Goal: Task Accomplishment & Management: Use online tool/utility

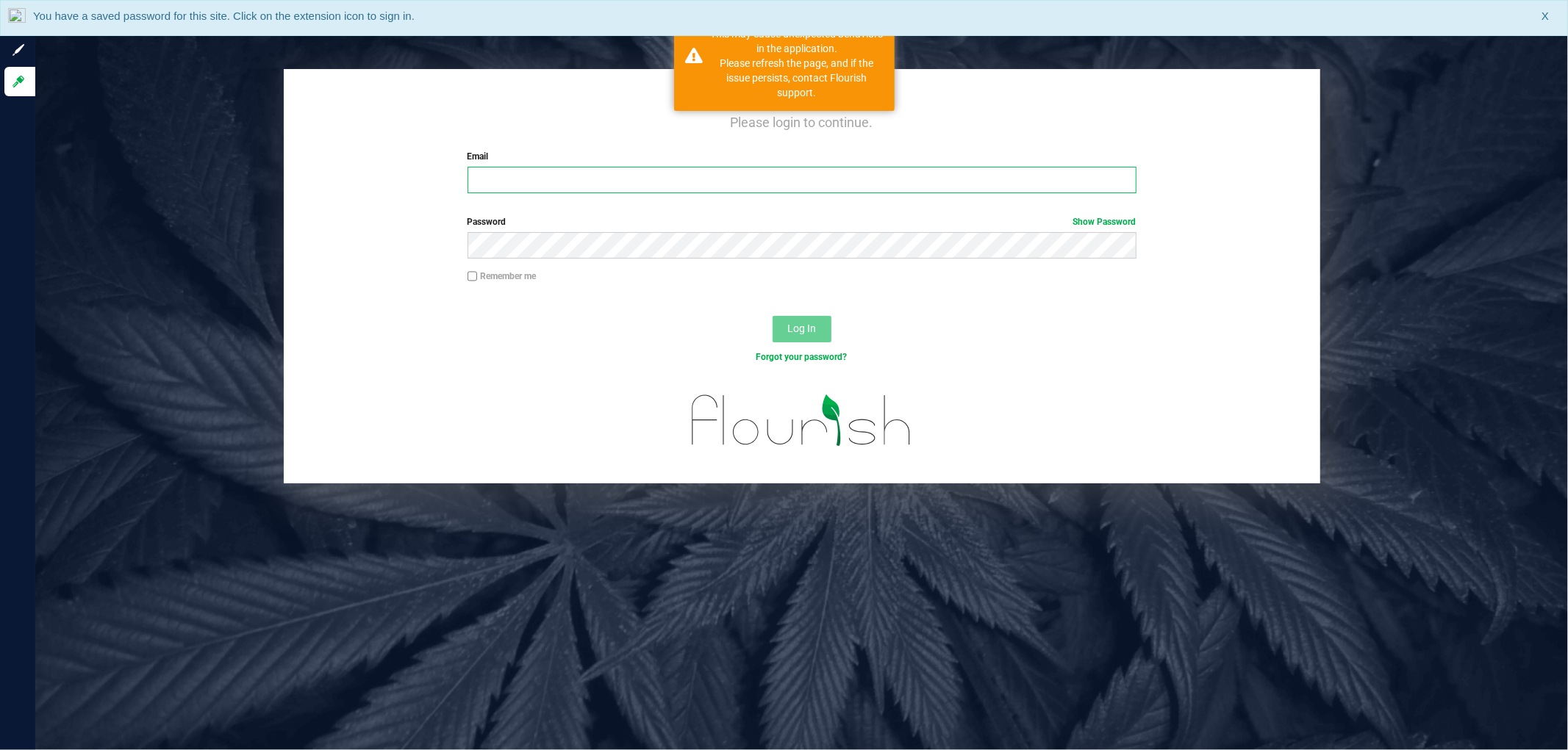
click at [773, 183] on input "Email" at bounding box center [802, 180] width 669 height 26
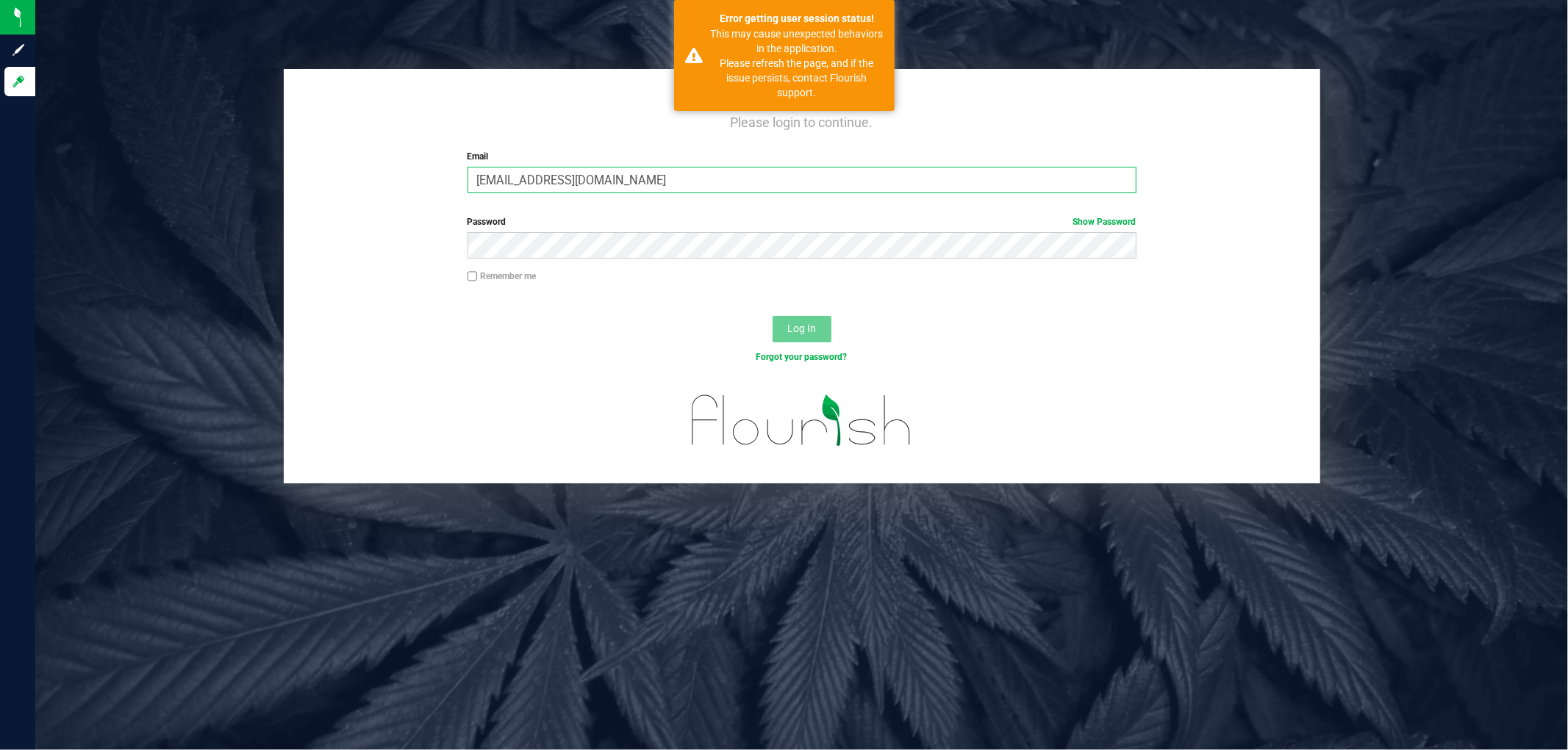
type input "[EMAIL_ADDRESS][DOMAIN_NAME]"
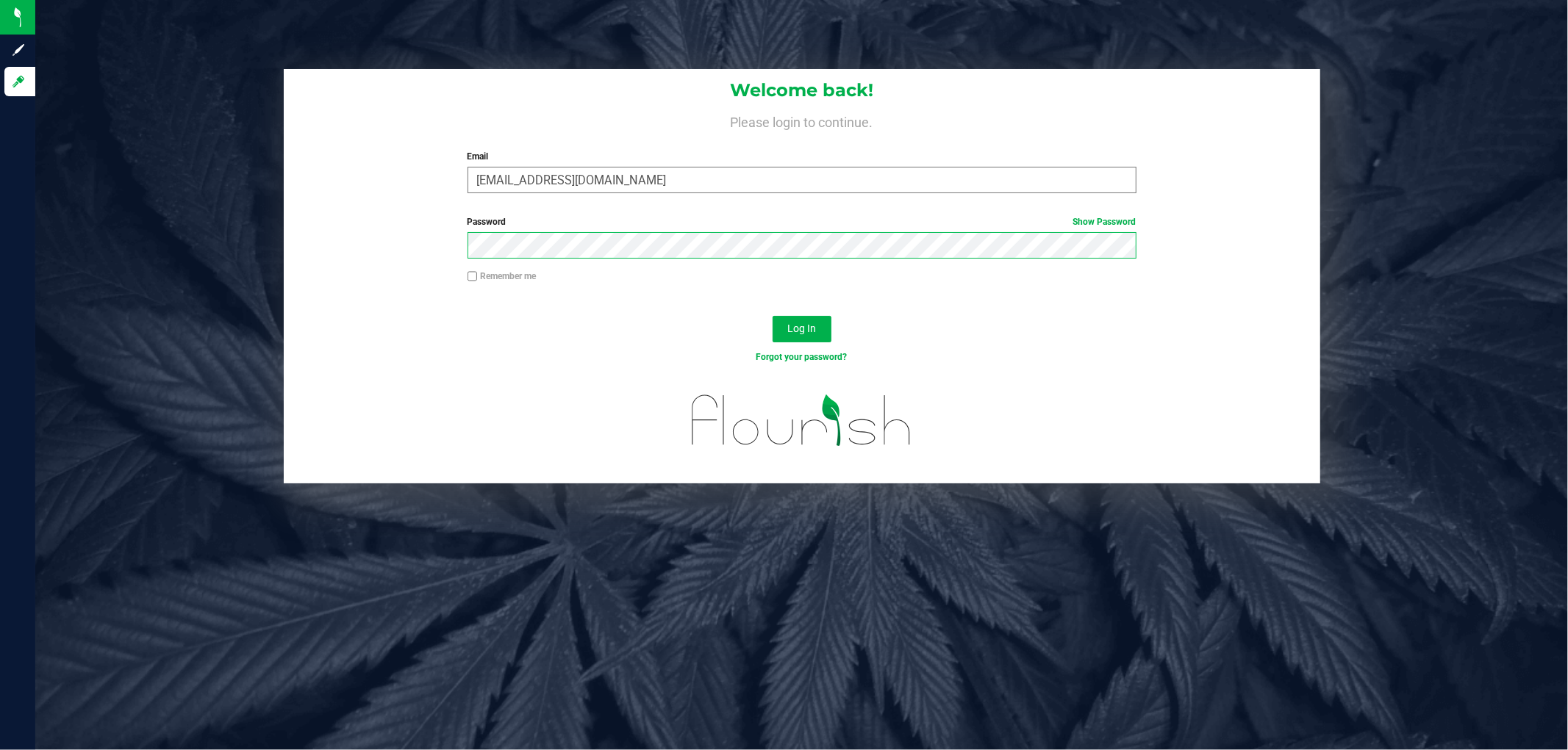
click at [773, 316] on button "Log In" at bounding box center [802, 329] width 59 height 26
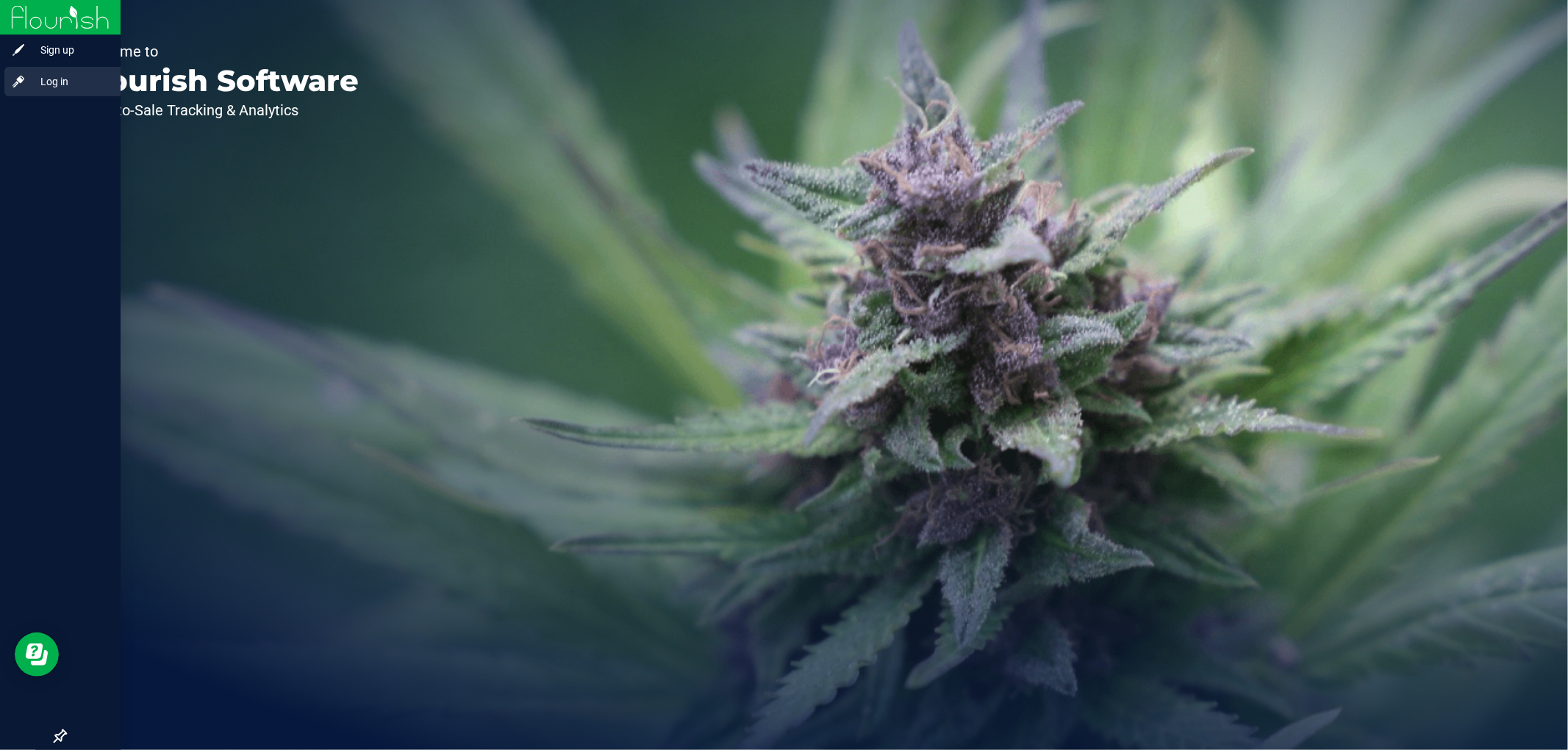
click at [31, 92] on div "Log in" at bounding box center [63, 81] width 116 height 29
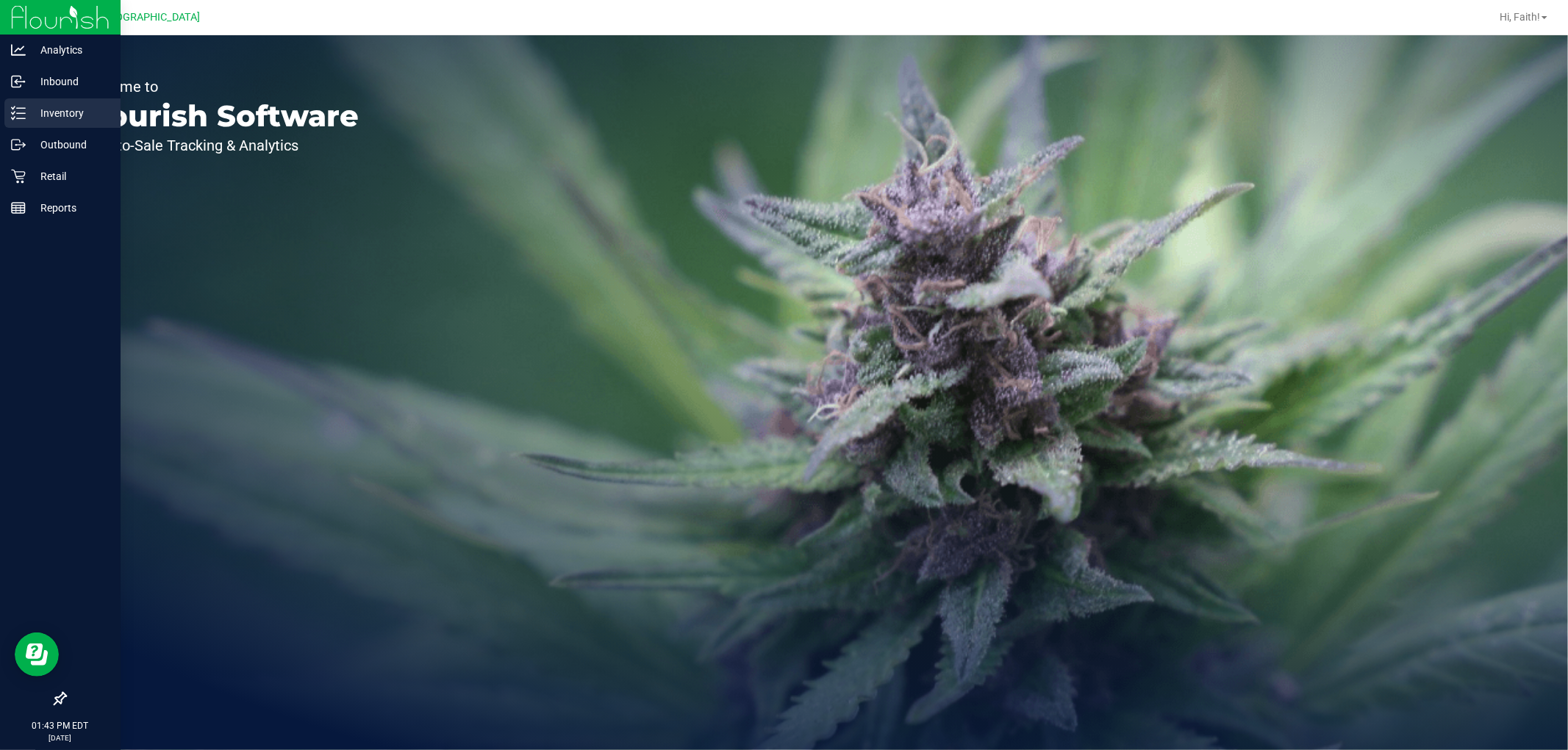
click at [72, 105] on p "Inventory" at bounding box center [69, 113] width 88 height 18
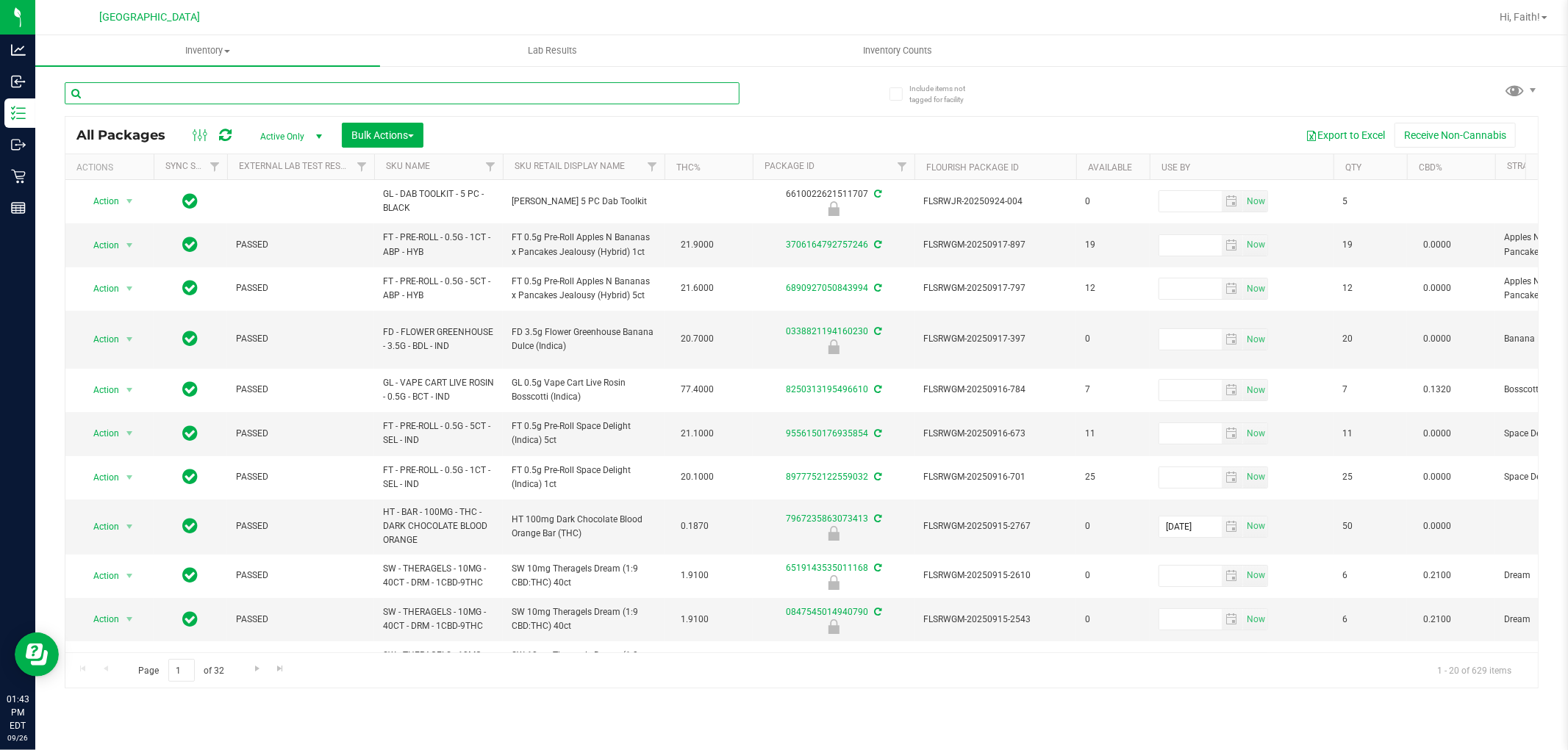
click at [555, 89] on input "text" at bounding box center [402, 93] width 675 height 22
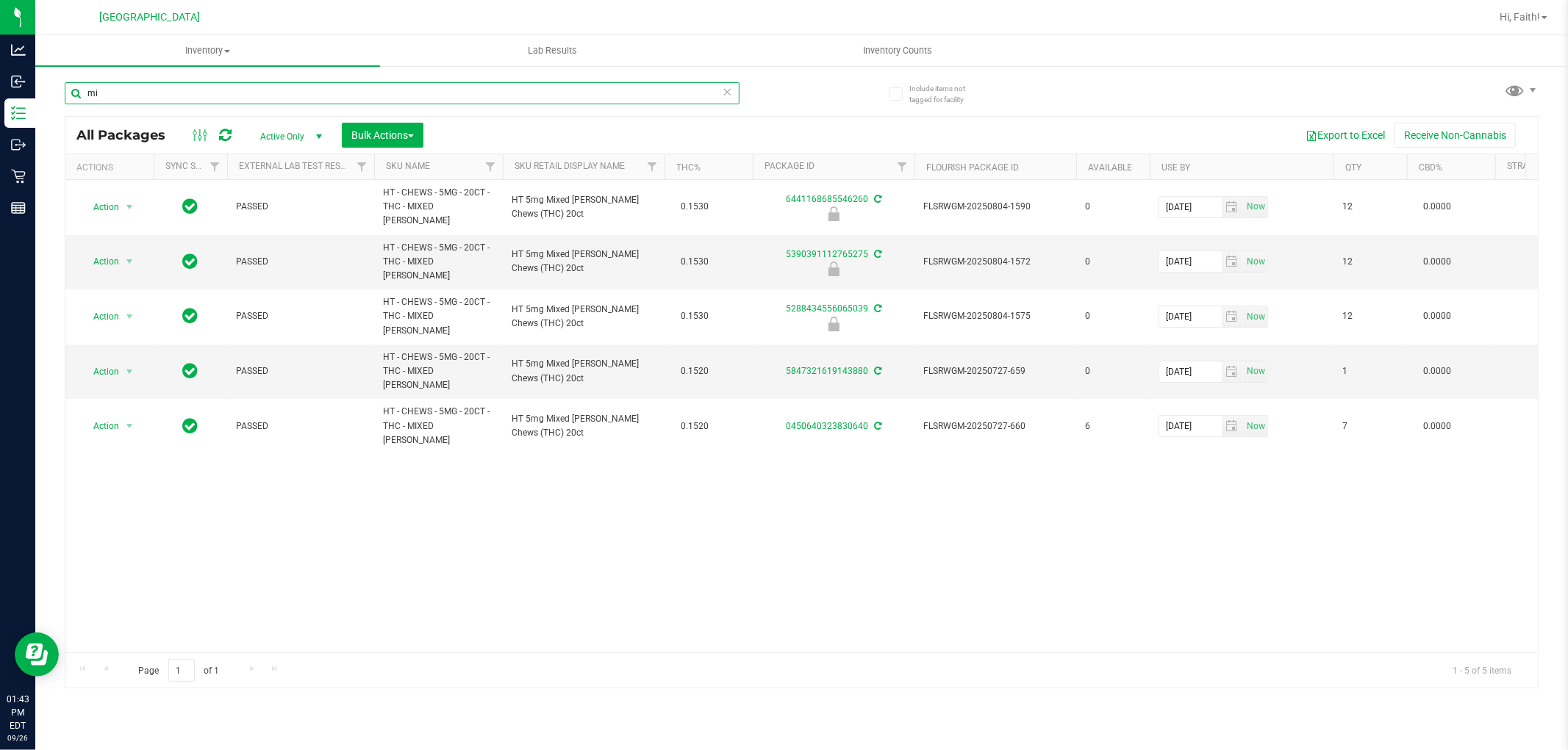
type input "m"
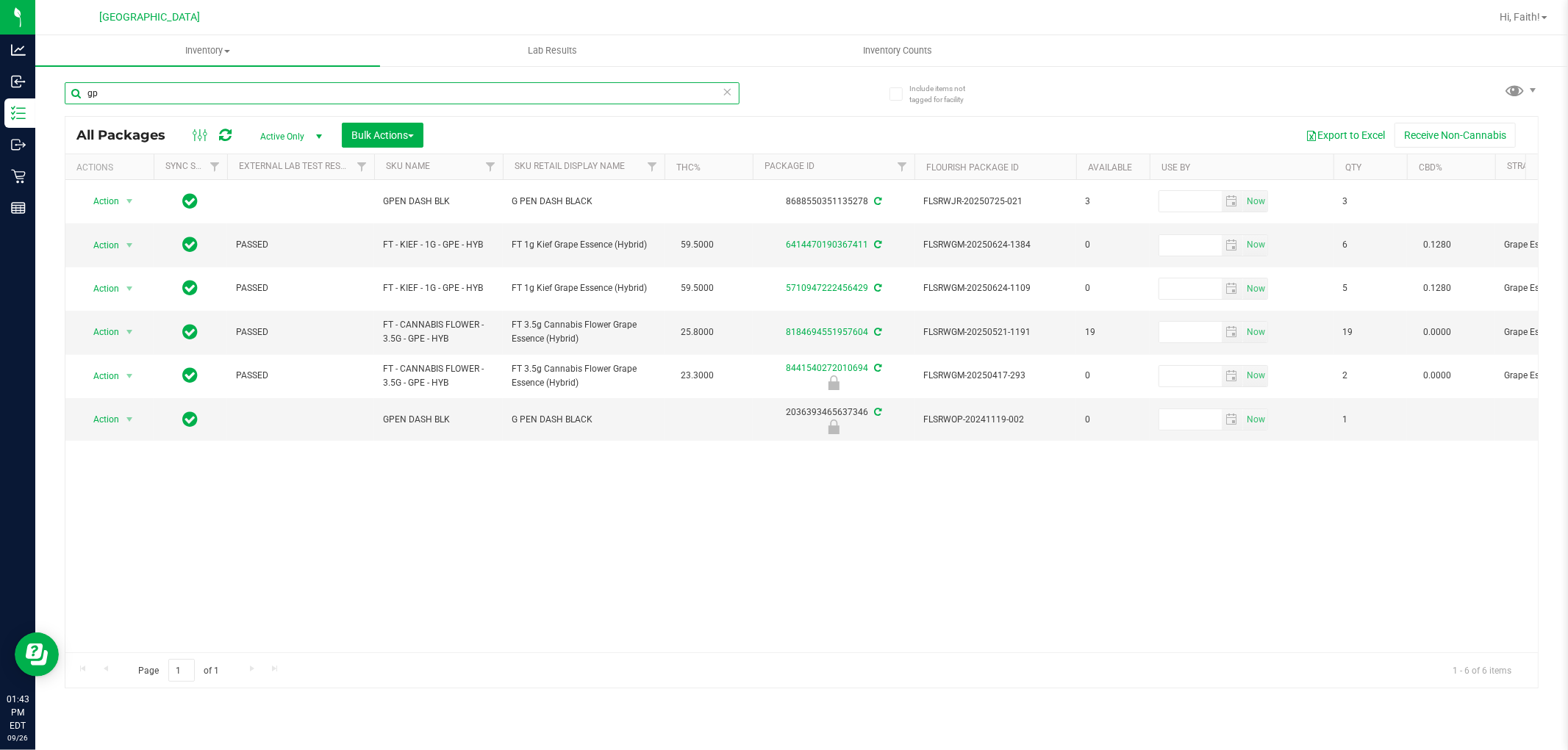
type input "g"
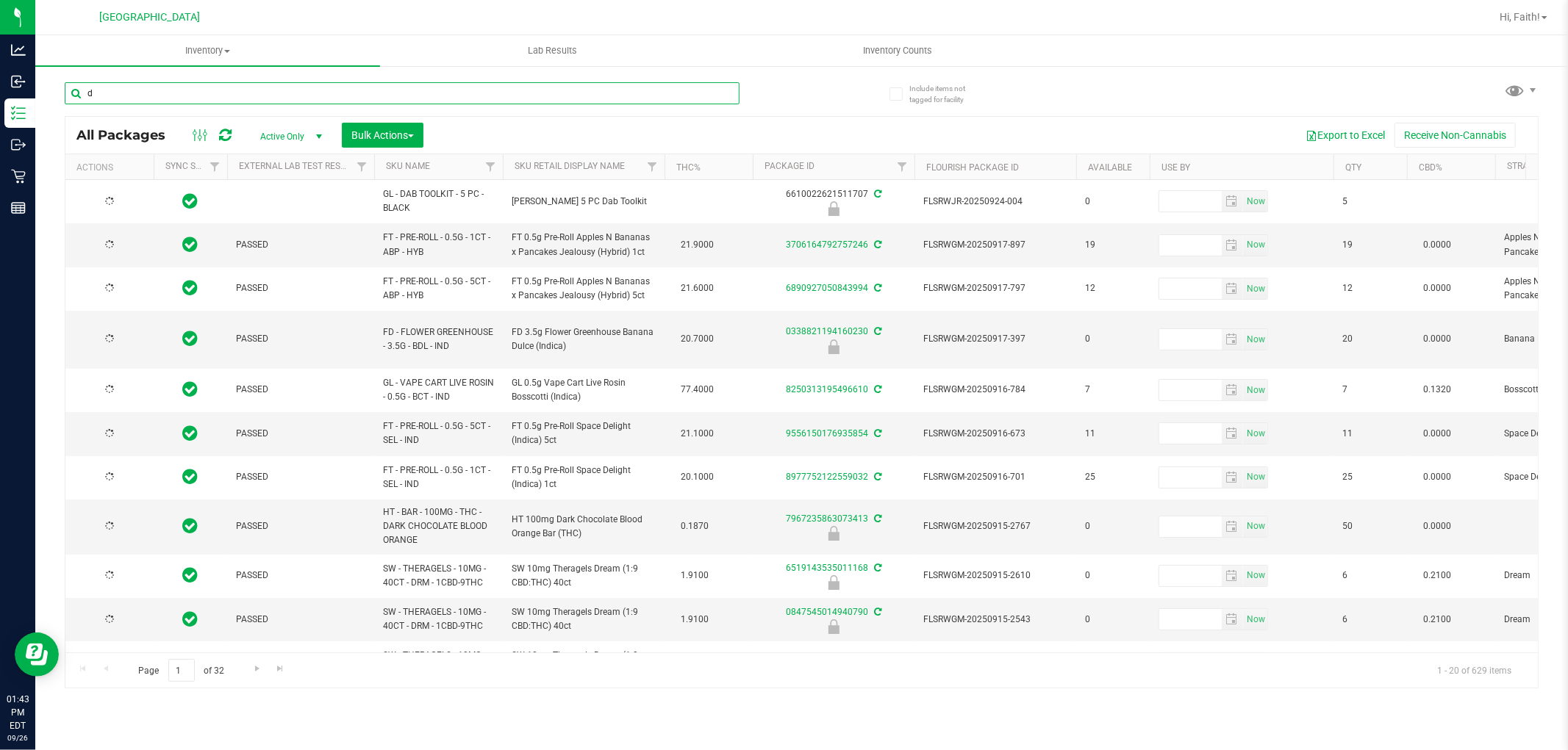
type input "db"
type input "[DATE]"
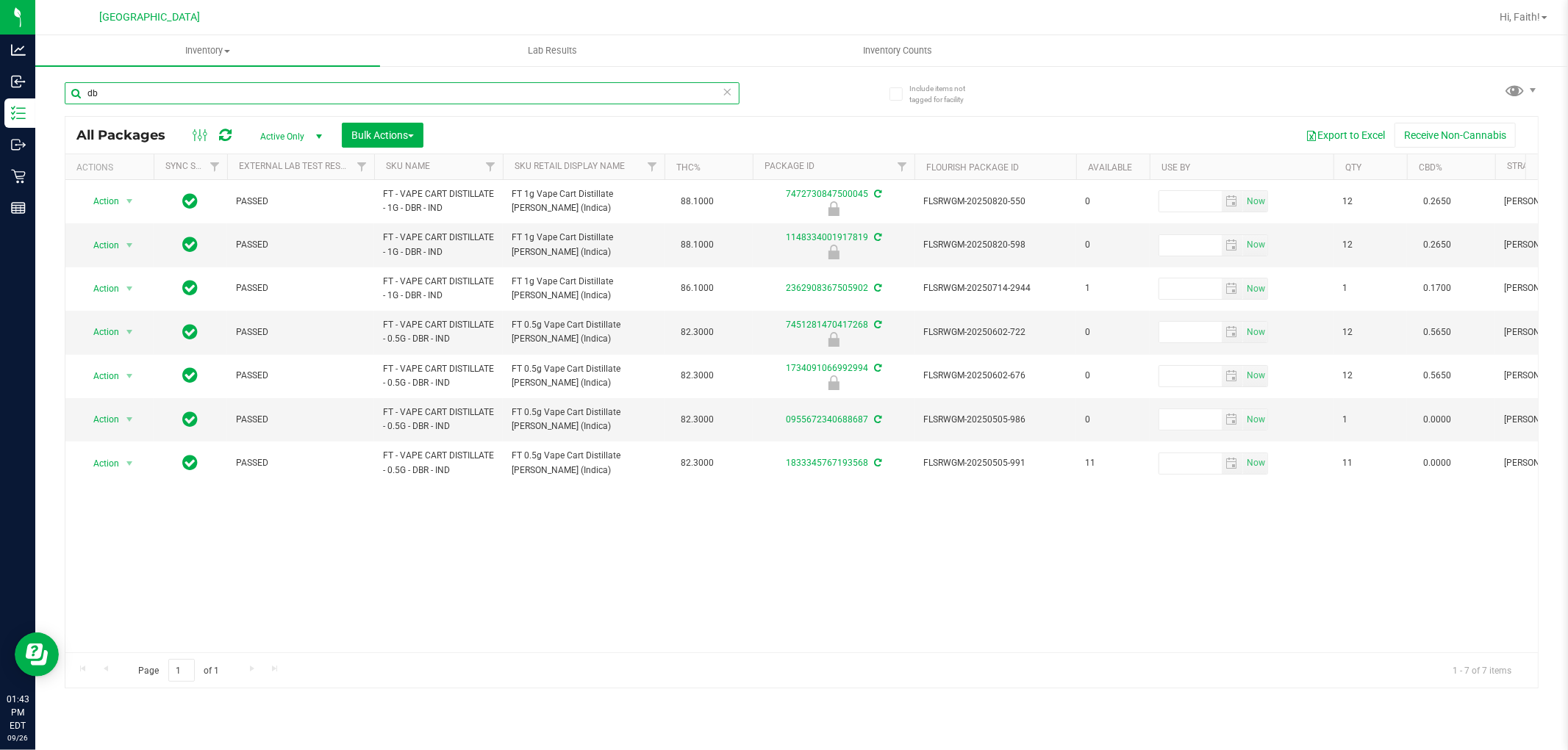
type input "d"
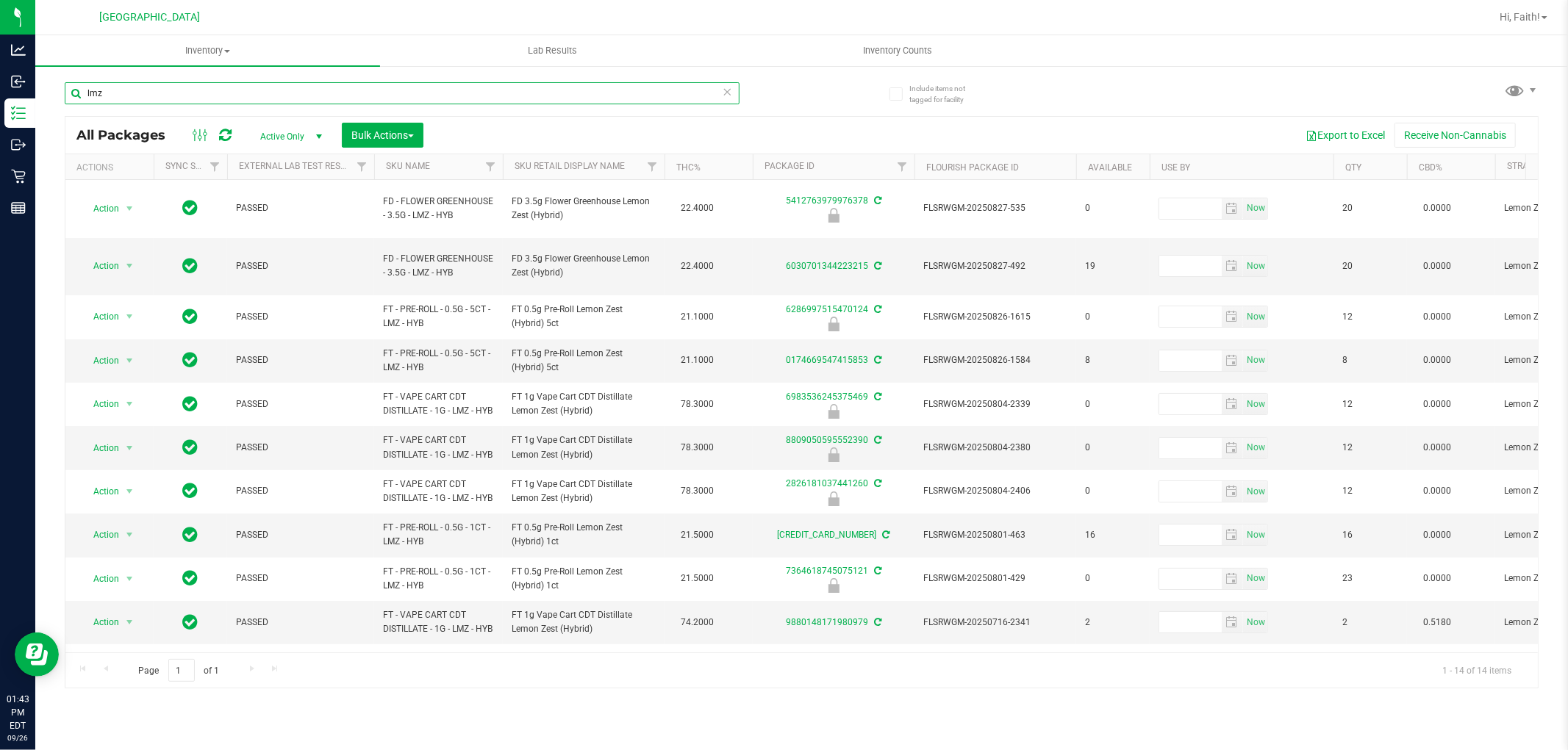
type input "lmz"
click at [562, 174] on th "Sku Retail Display Name" at bounding box center [583, 167] width 162 height 25
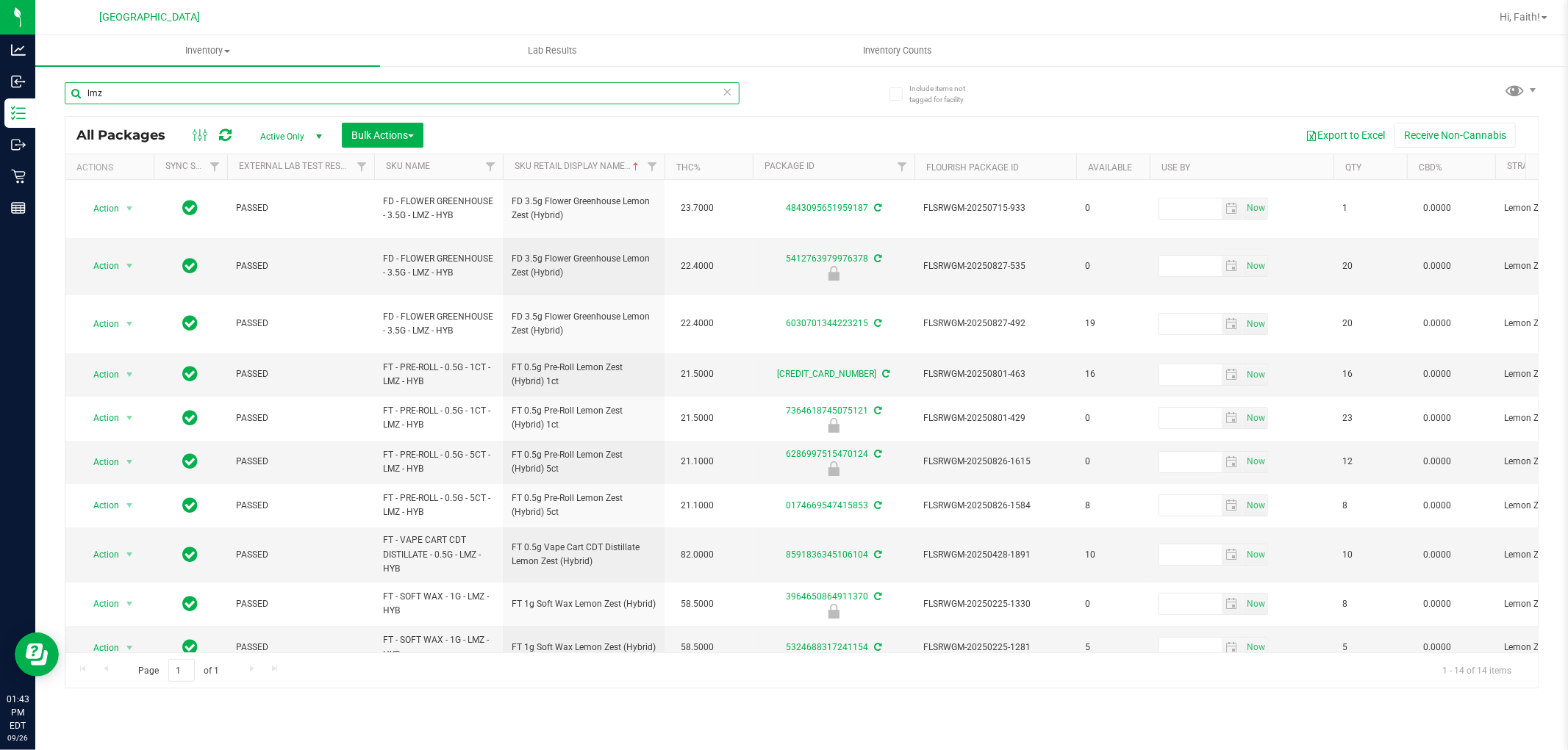
click at [468, 92] on input "lmz" at bounding box center [402, 93] width 675 height 22
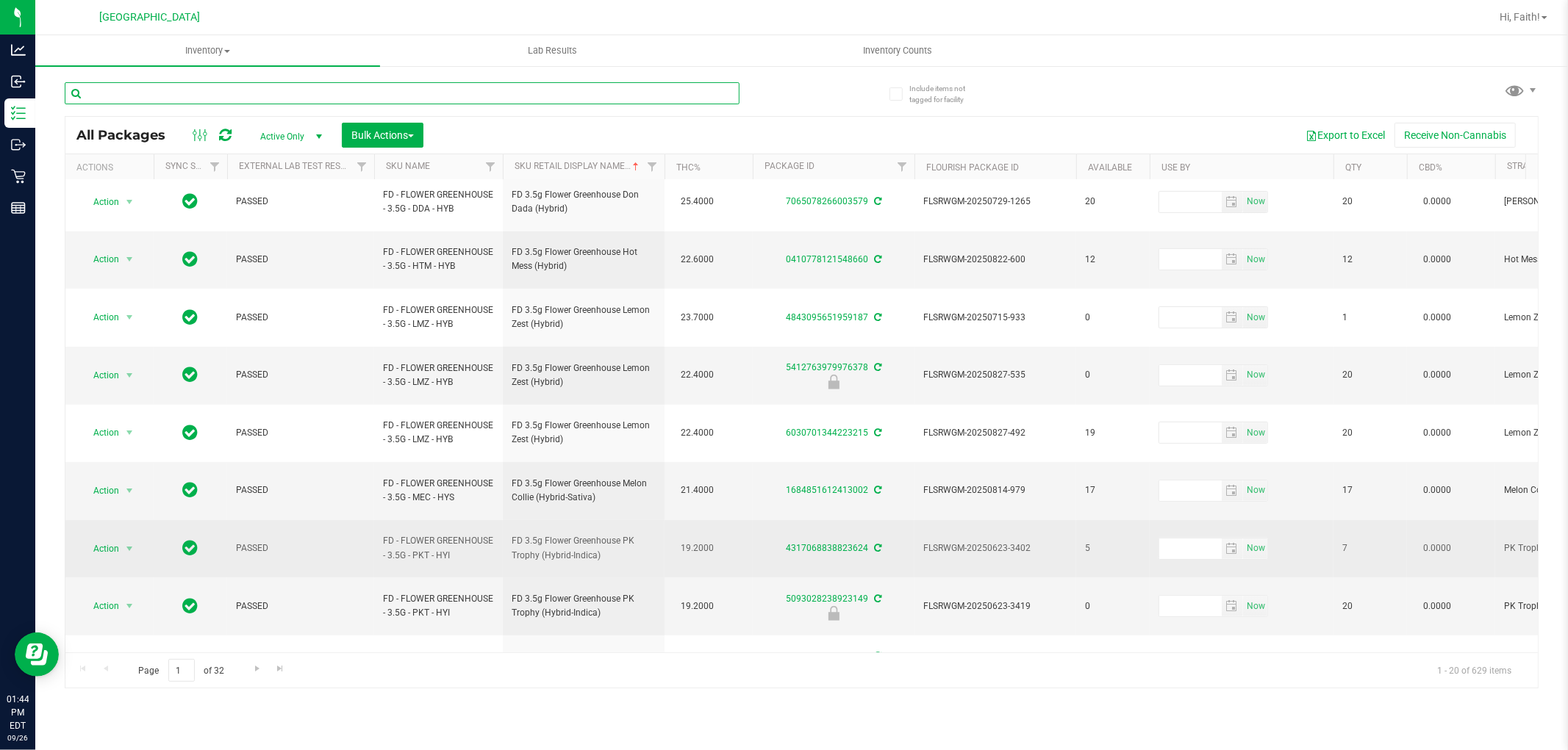
scroll to position [413, 0]
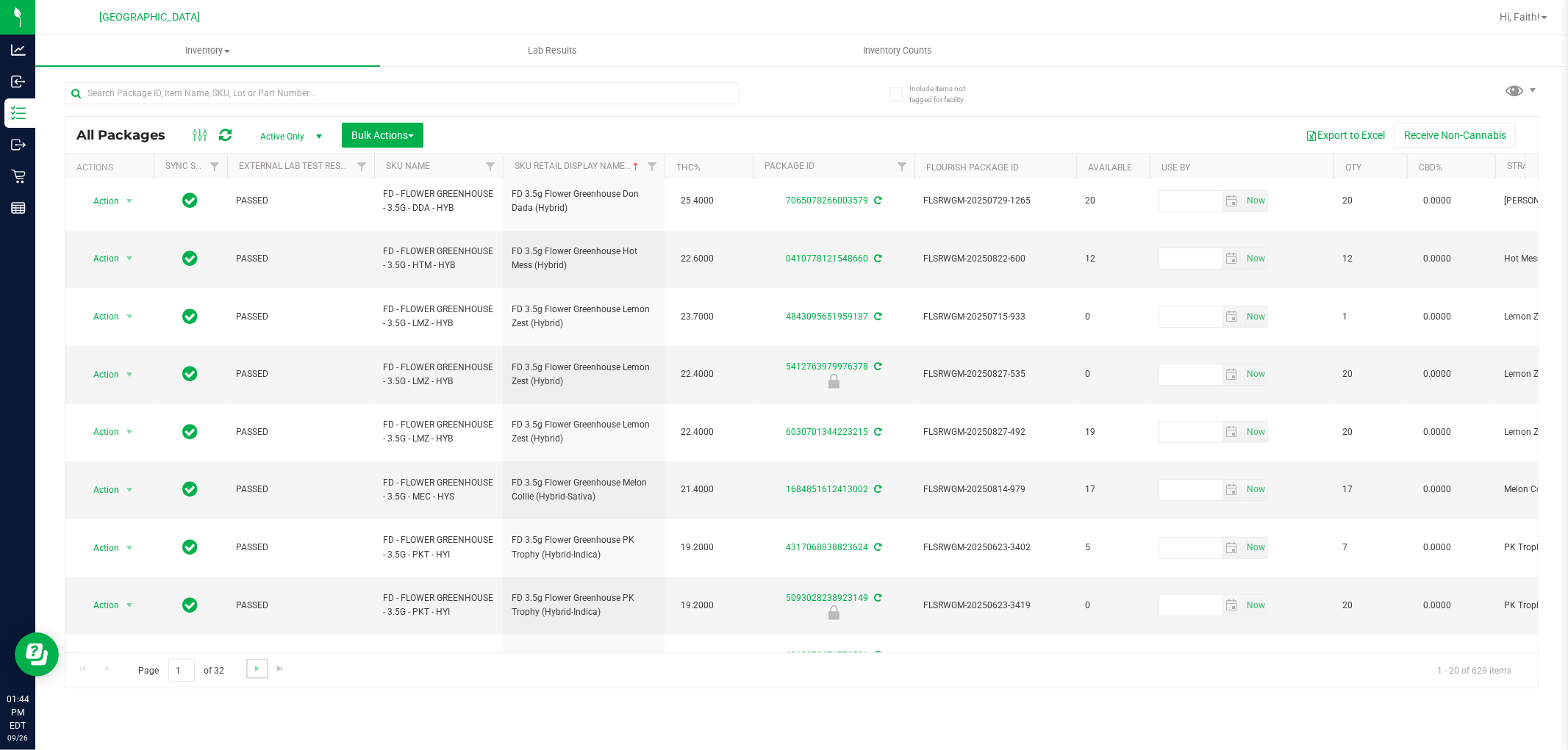
click at [251, 675] on link "Go to the next page" at bounding box center [257, 669] width 22 height 20
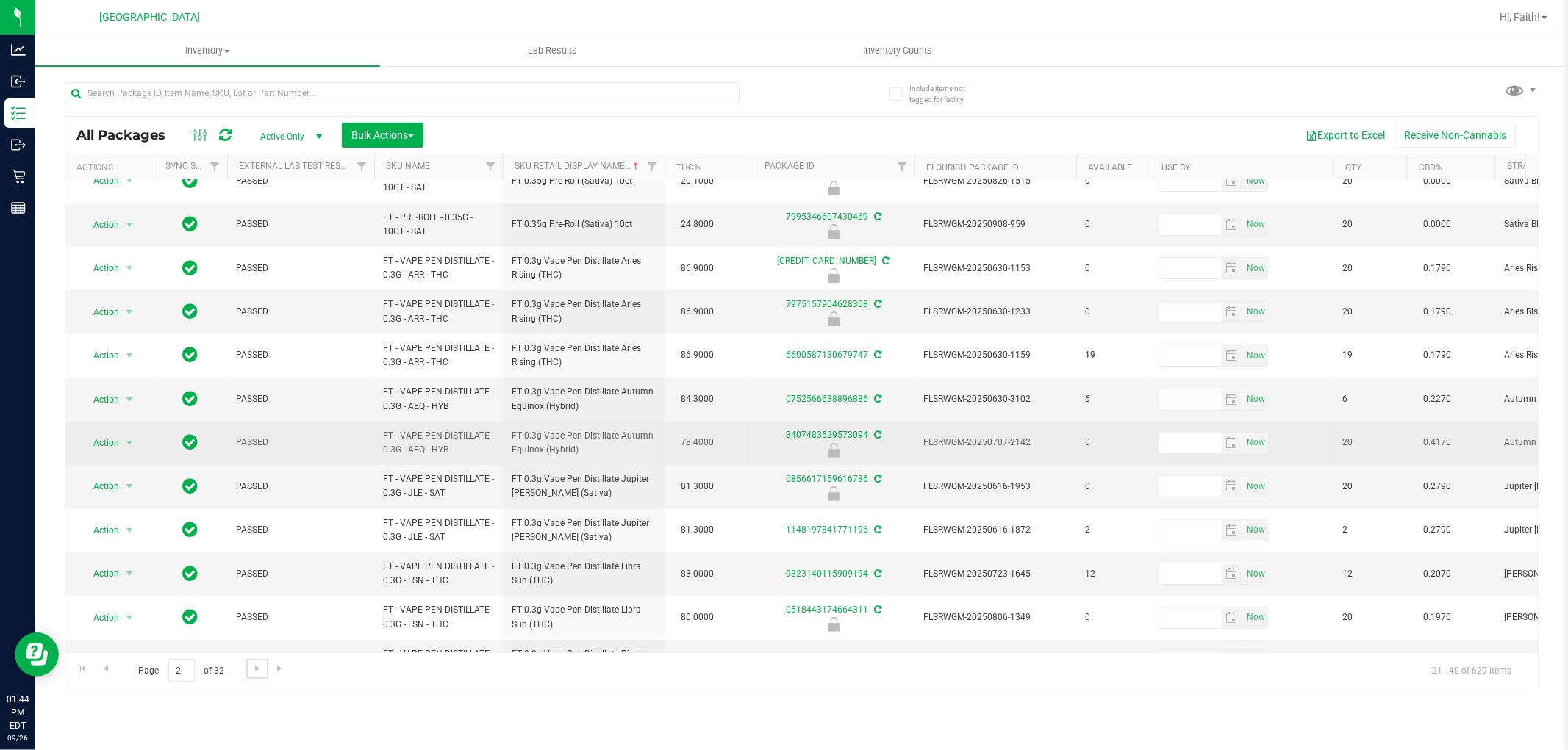
scroll to position [408, 0]
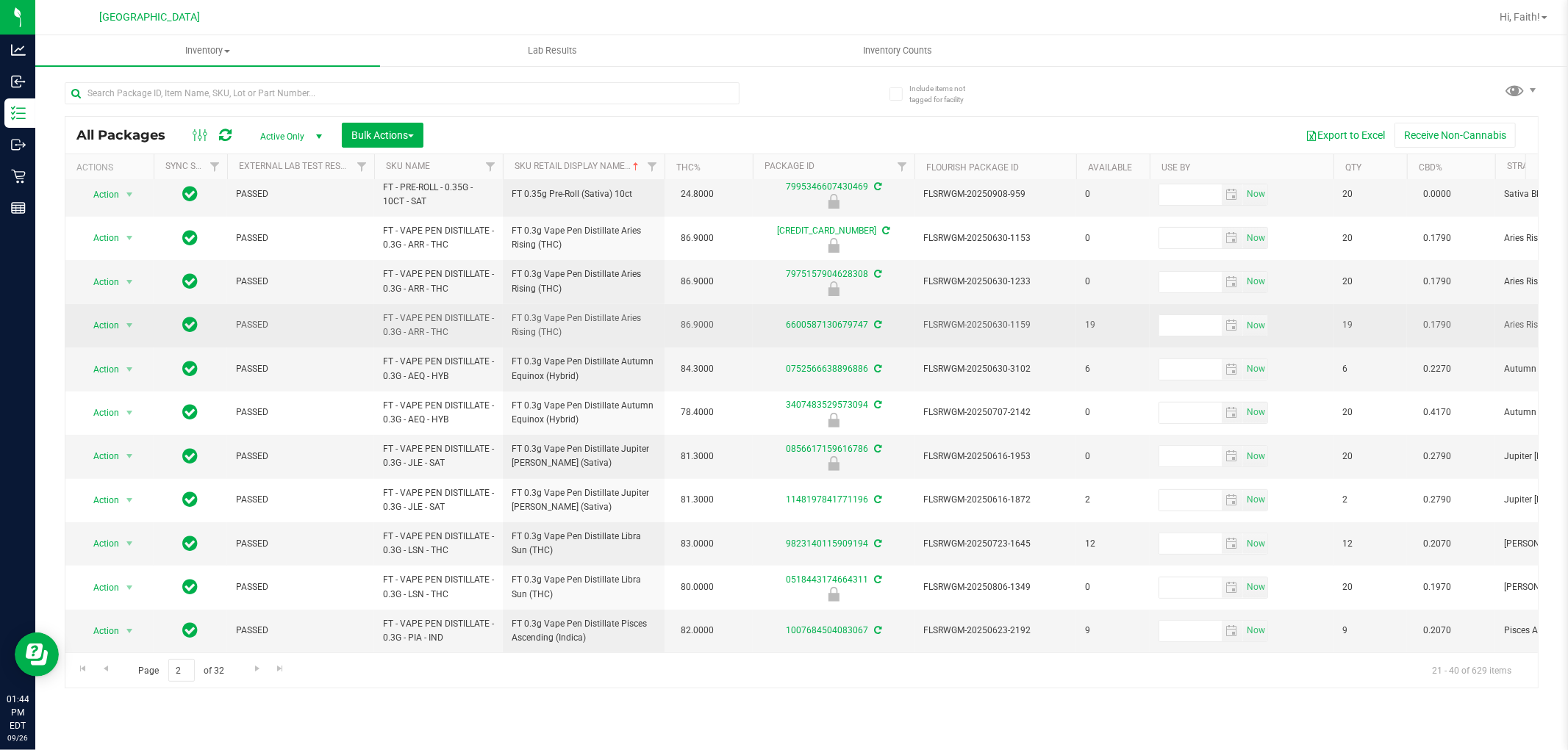
drag, startPoint x: 1028, startPoint y: 363, endPoint x: 925, endPoint y: 327, distance: 109.1
click at [926, 327] on td "FLSRWGM-20250630-1159" at bounding box center [995, 326] width 162 height 43
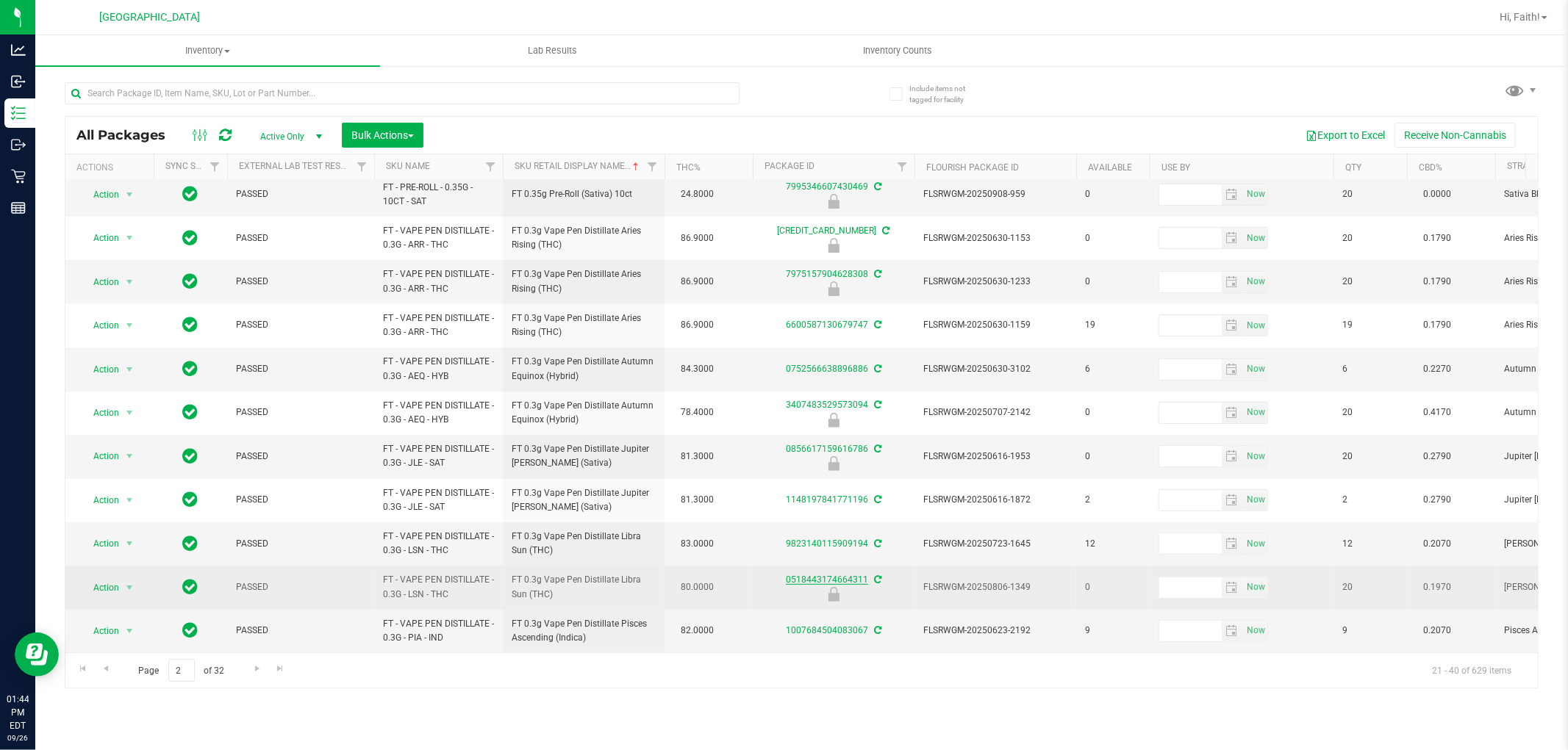
scroll to position [413, 0]
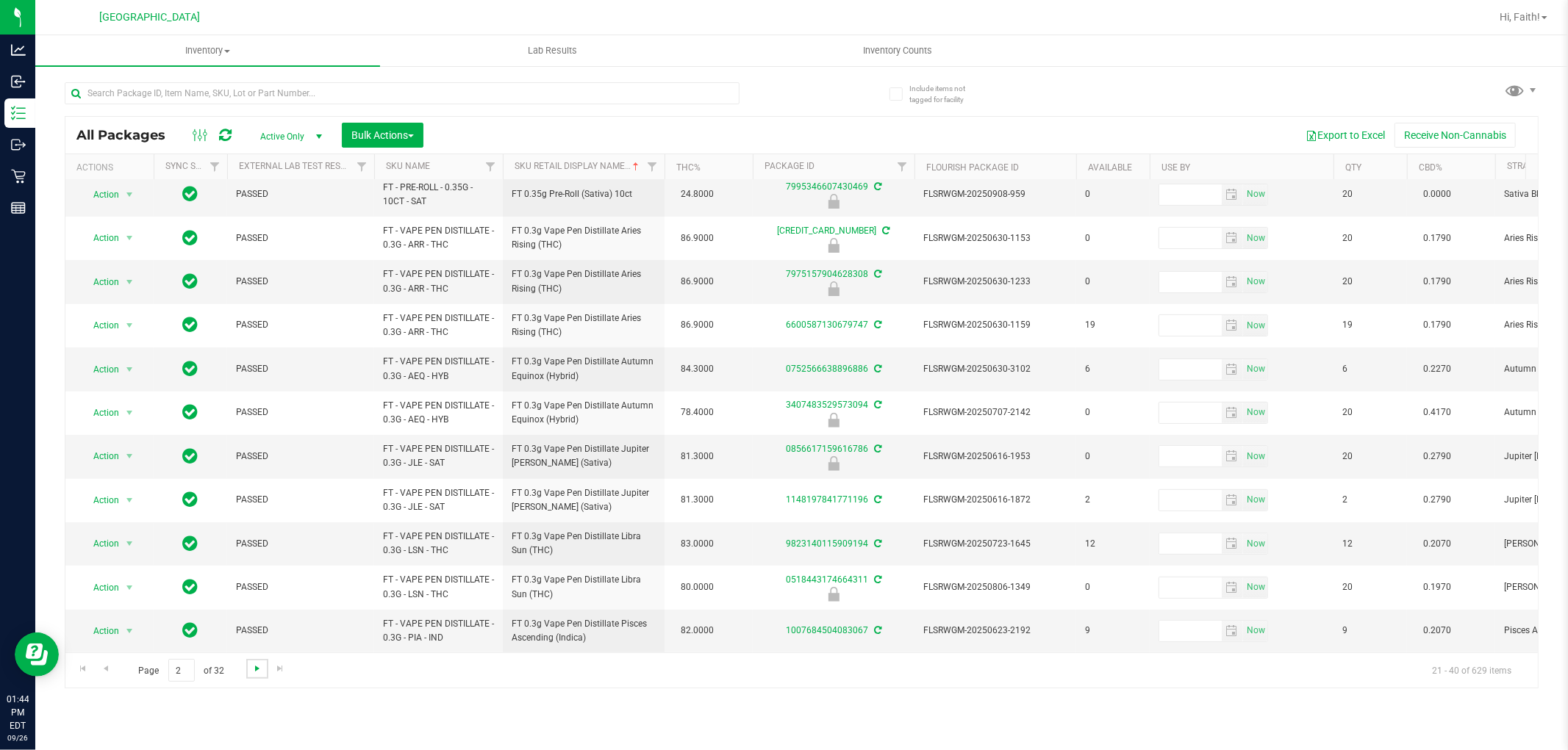
click at [251, 672] on span "Go to the next page" at bounding box center [257, 669] width 12 height 12
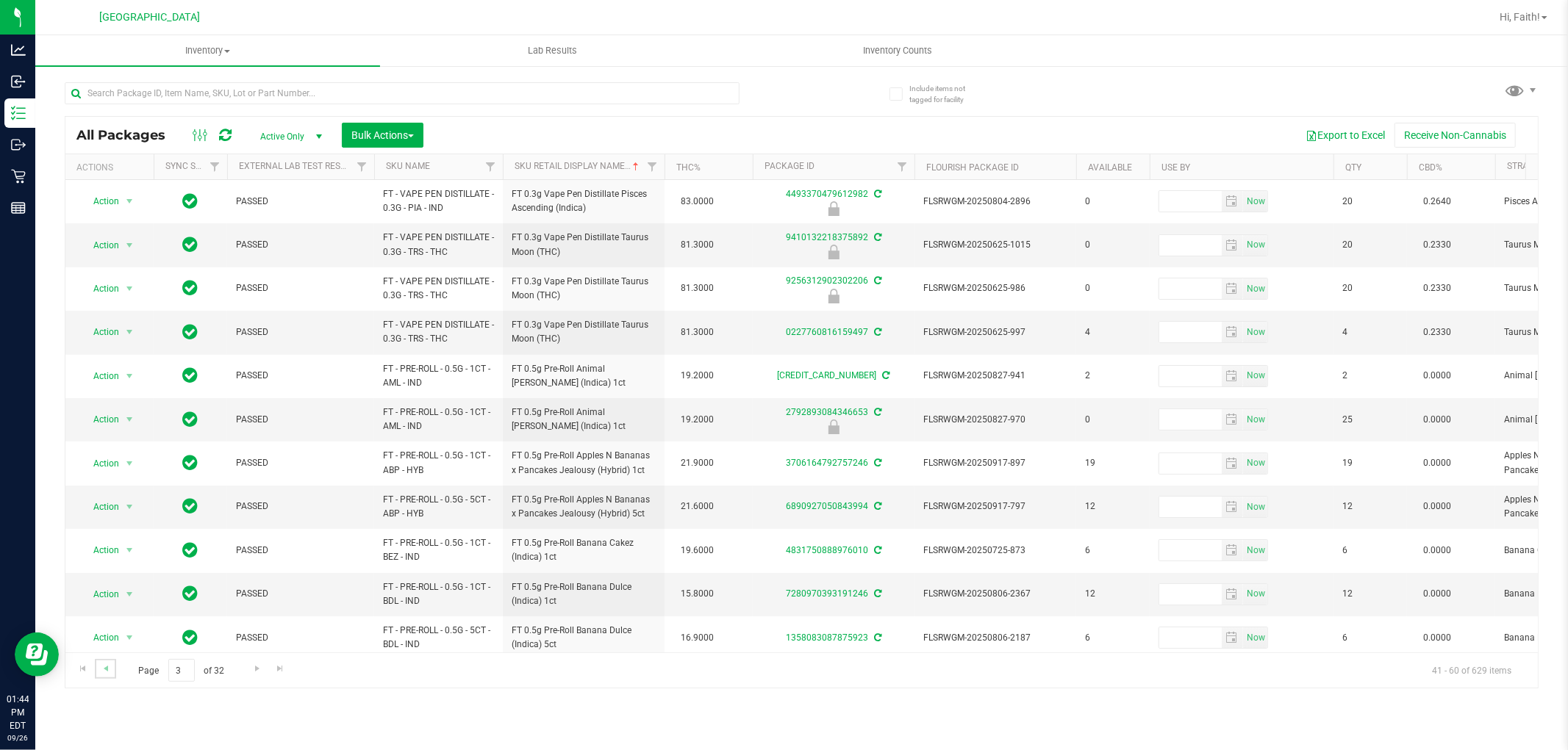
click at [113, 672] on link "Go to the previous page" at bounding box center [105, 669] width 22 height 20
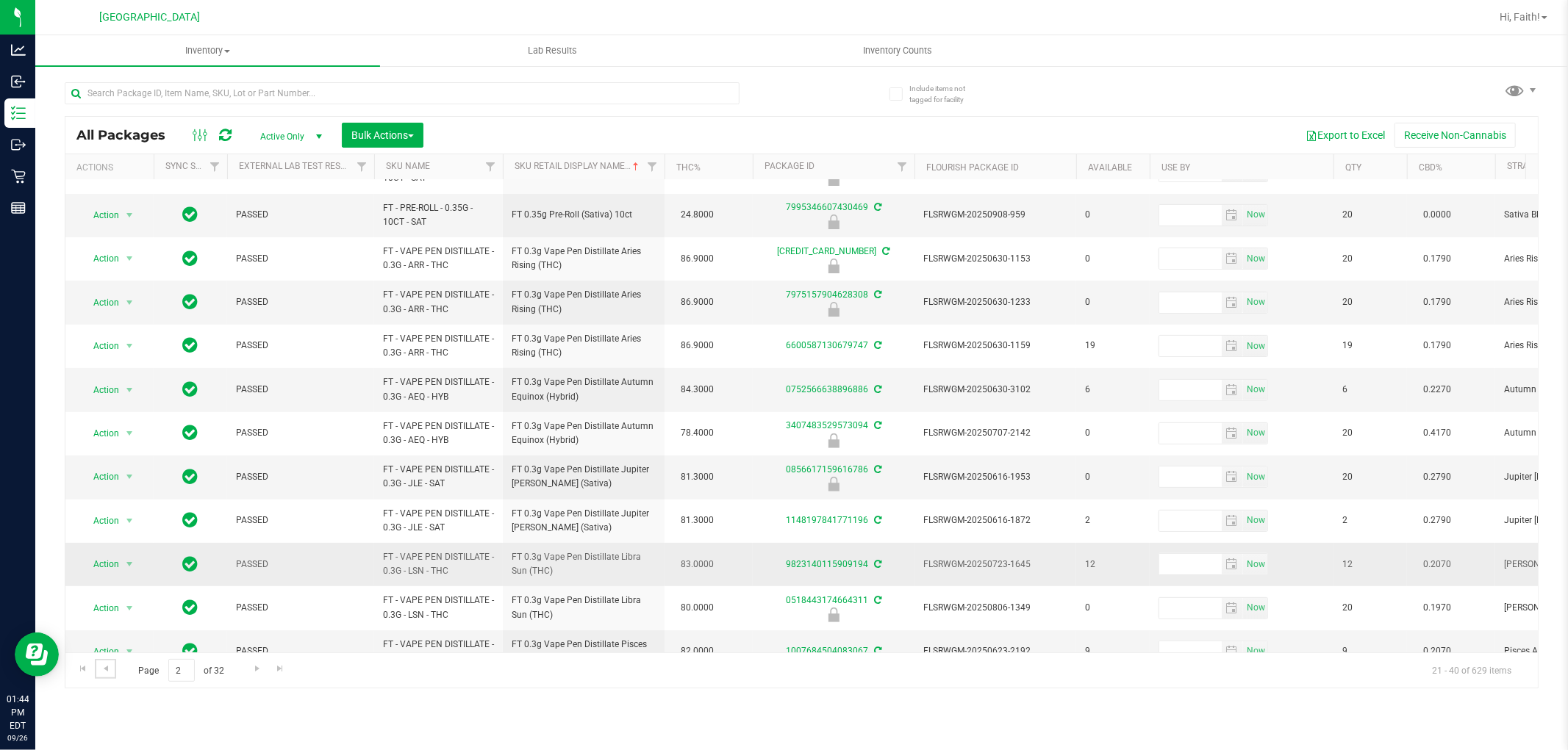
scroll to position [413, 0]
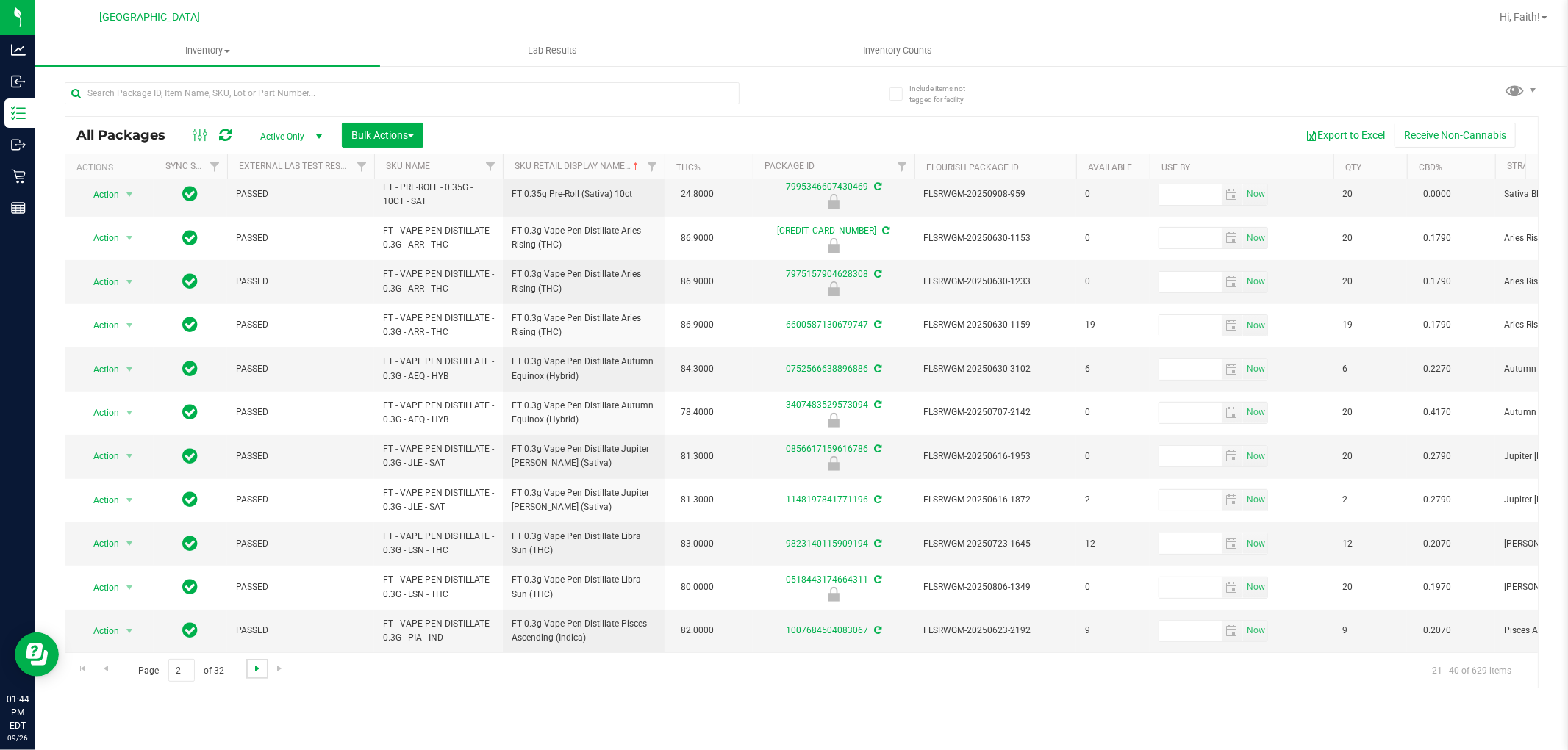
click at [257, 664] on span "Go to the next page" at bounding box center [257, 669] width 12 height 12
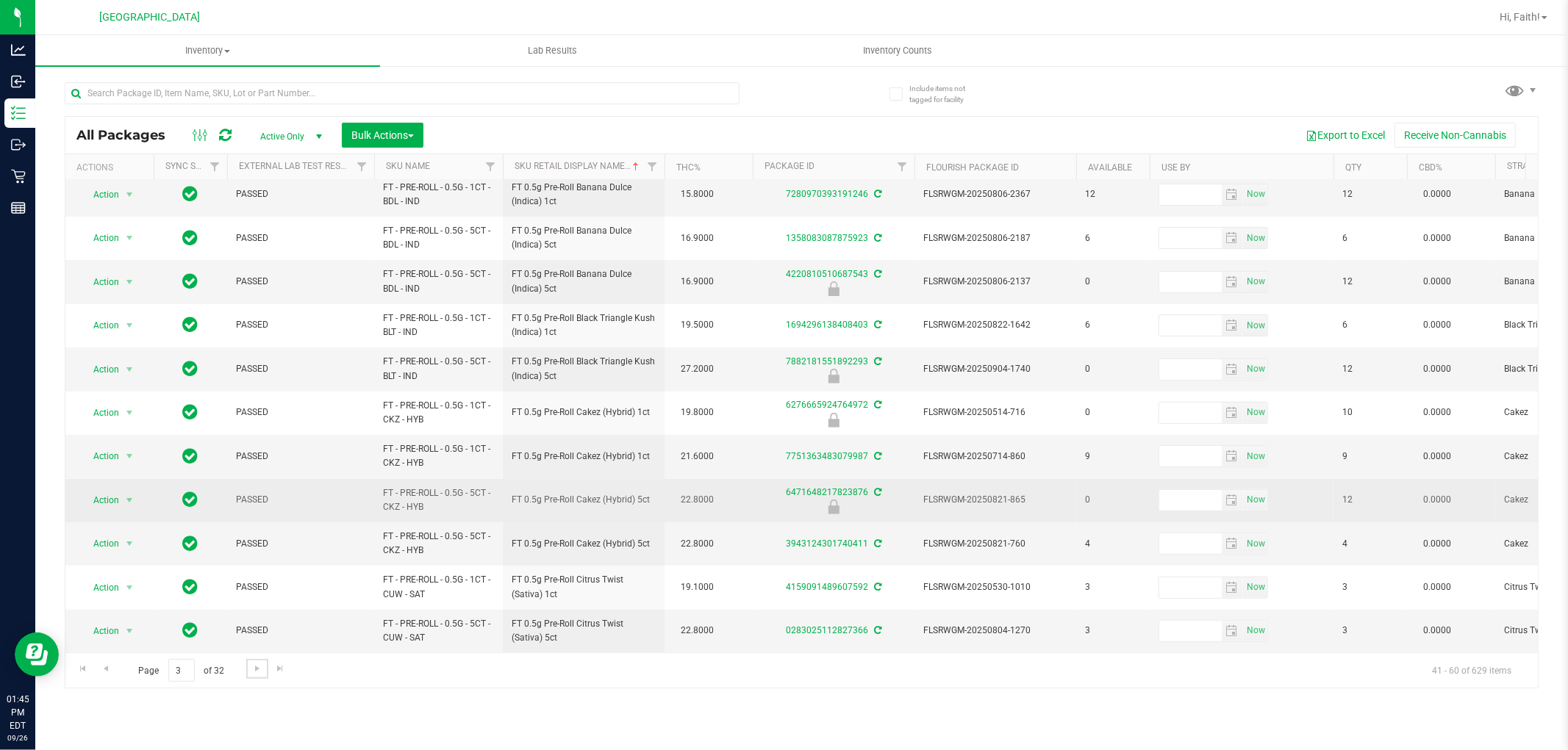
scroll to position [413, 0]
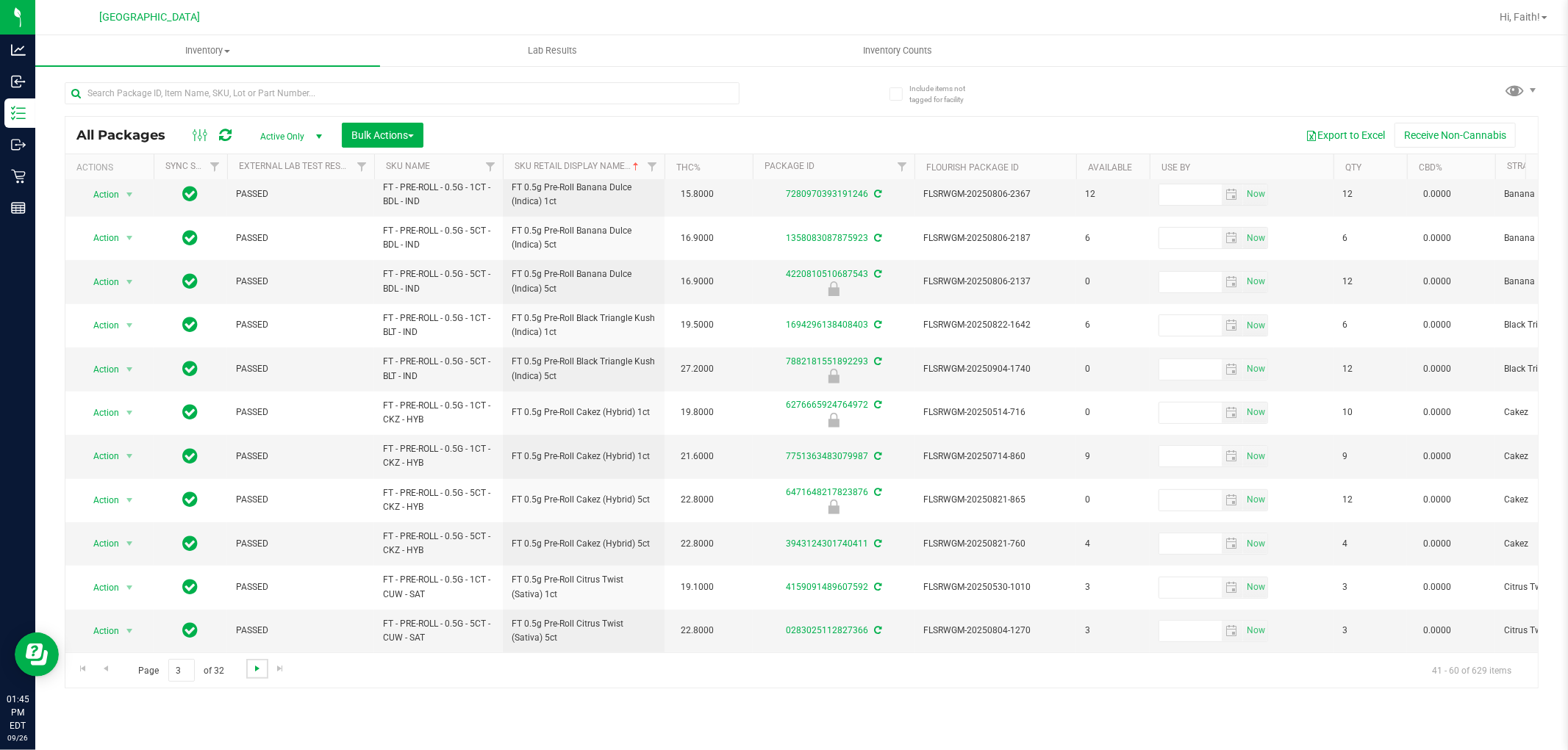
click at [252, 669] on span "Go to the next page" at bounding box center [257, 669] width 12 height 12
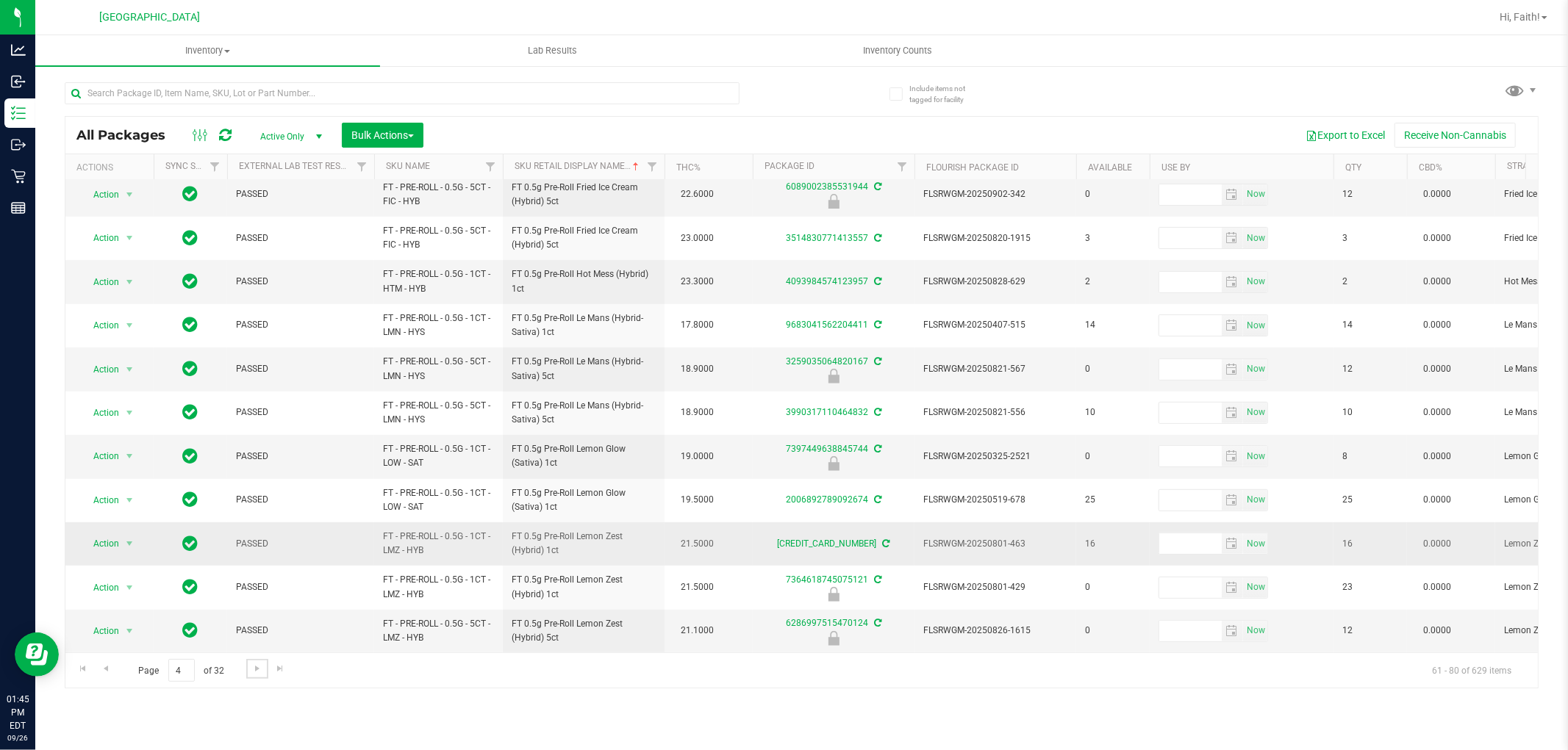
scroll to position [413, 0]
click at [260, 670] on span "Go to the next page" at bounding box center [257, 669] width 12 height 12
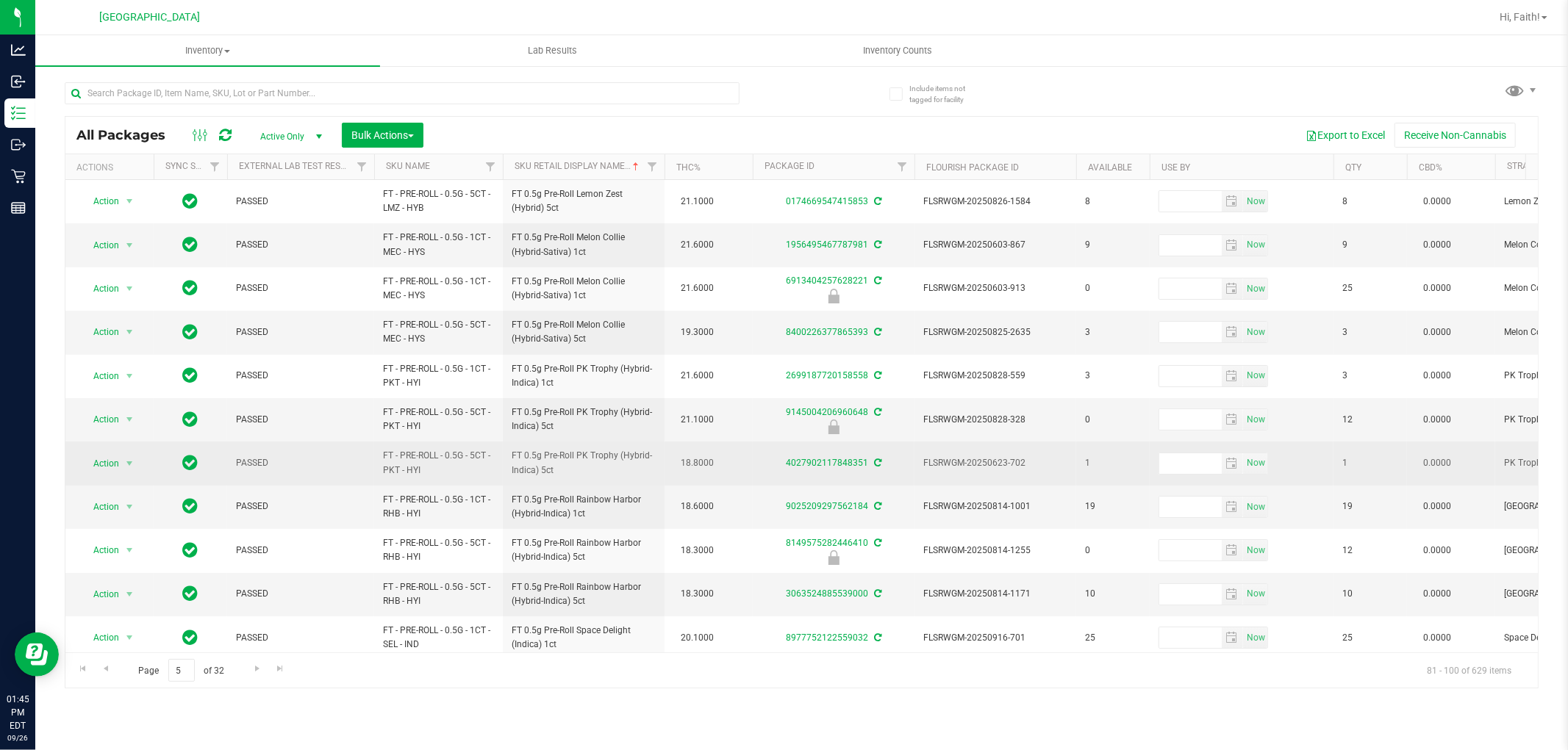
drag, startPoint x: 709, startPoint y: 466, endPoint x: 662, endPoint y: 464, distance: 47.0
click at [686, 465] on span "18.8000" at bounding box center [697, 463] width 48 height 22
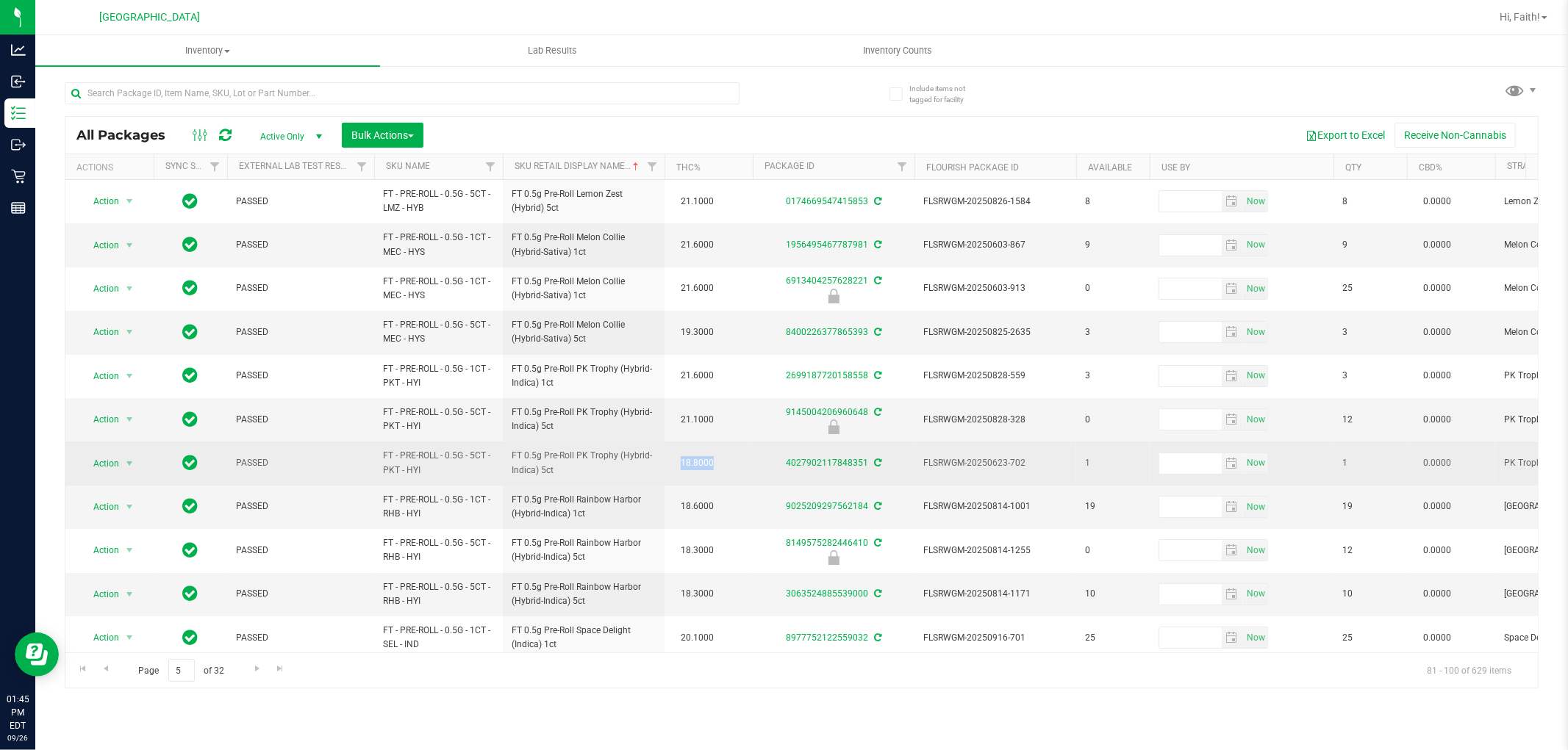
click at [698, 474] on span "18.8000" at bounding box center [697, 463] width 48 height 22
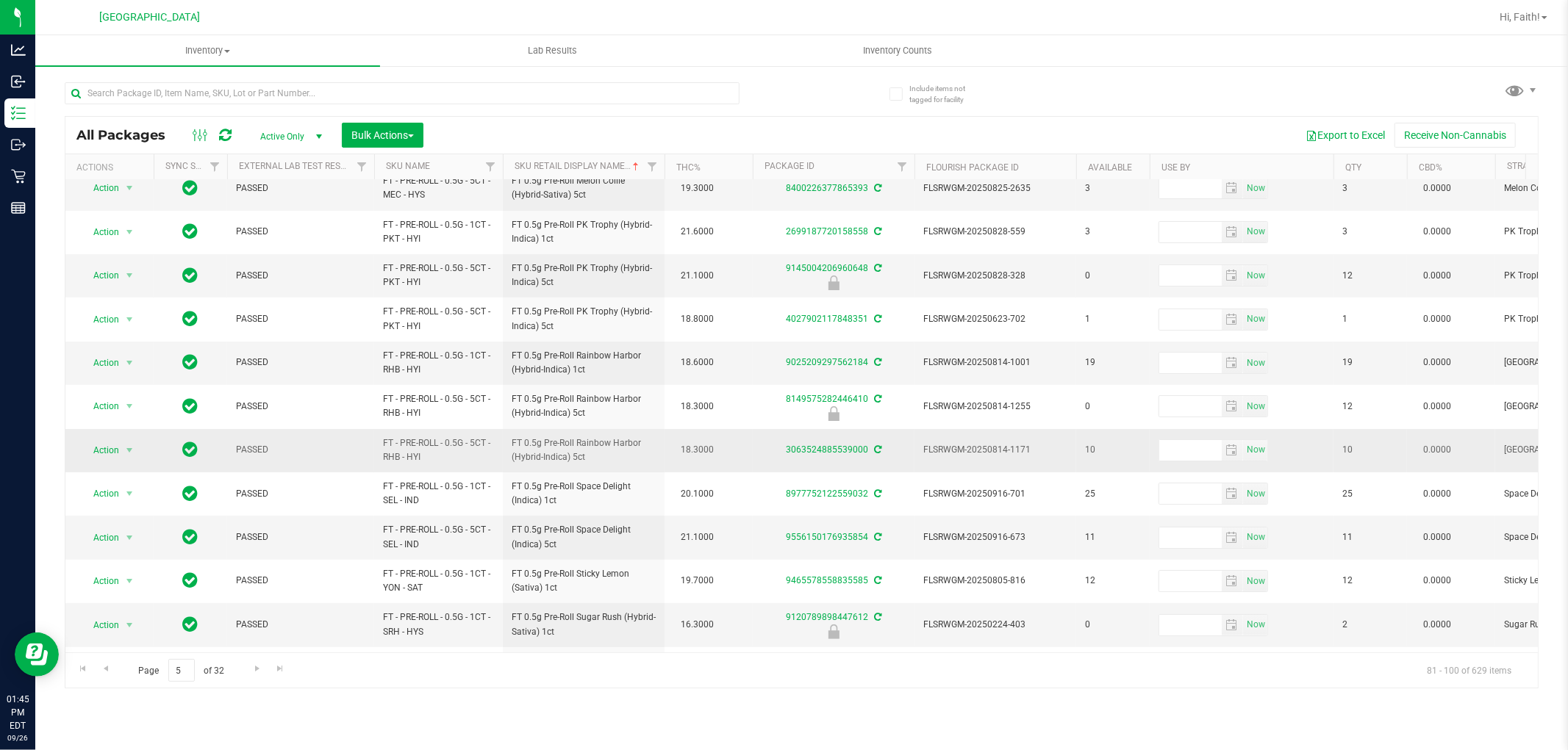
scroll to position [163, 0]
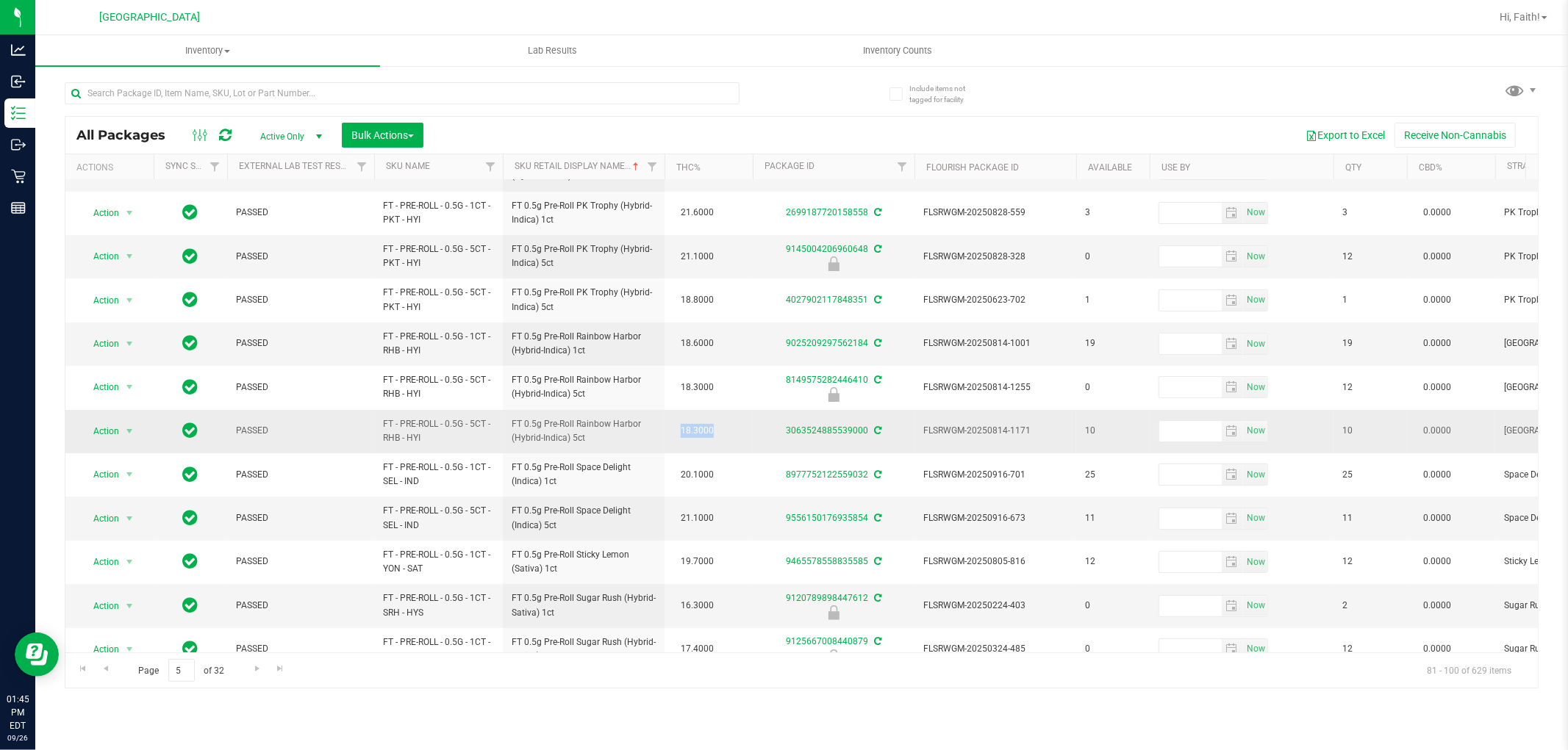
drag, startPoint x: 680, startPoint y: 429, endPoint x: 711, endPoint y: 430, distance: 31.0
click at [711, 430] on span "18.3000" at bounding box center [697, 431] width 48 height 22
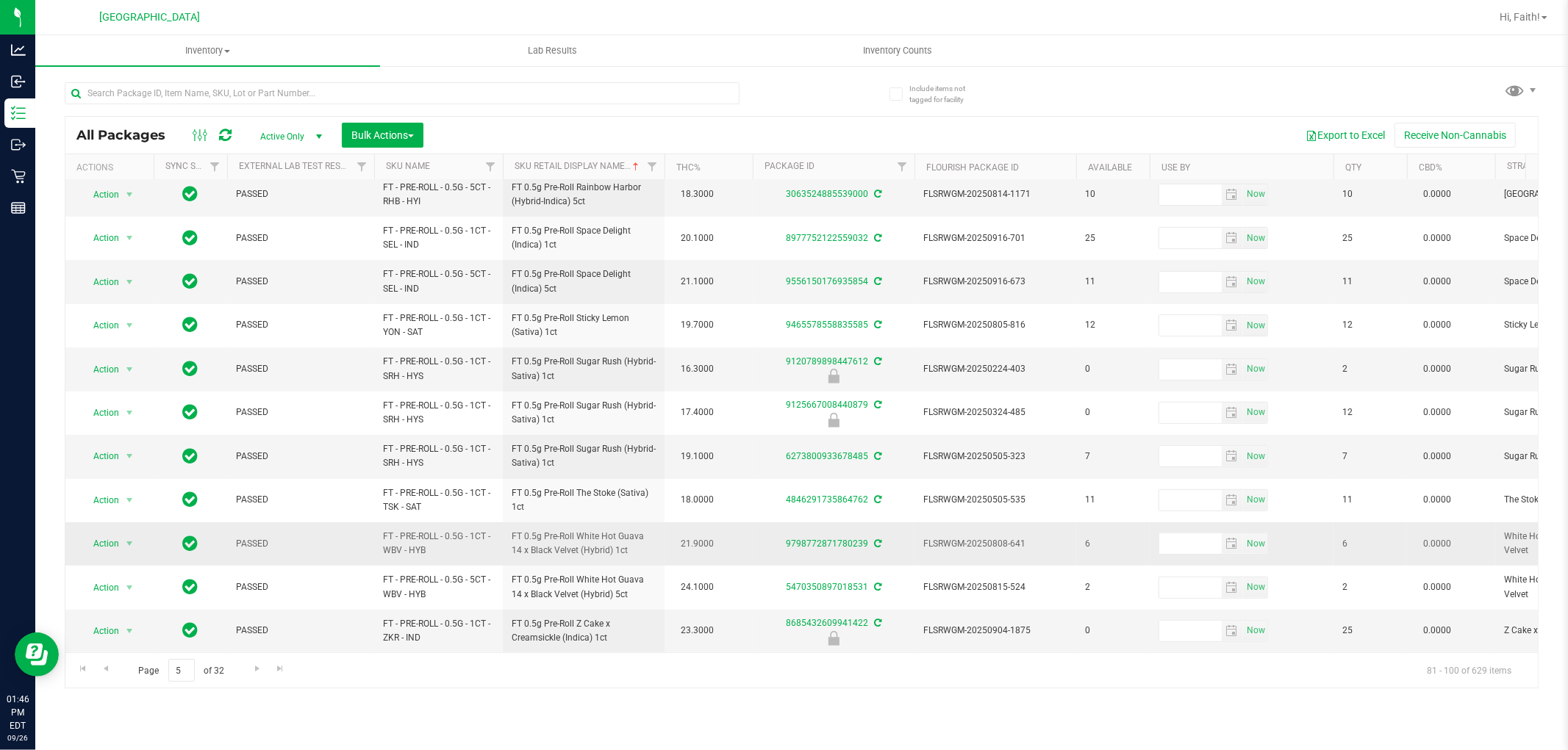
scroll to position [413, 0]
click at [258, 676] on link "Go to the next page" at bounding box center [257, 669] width 22 height 20
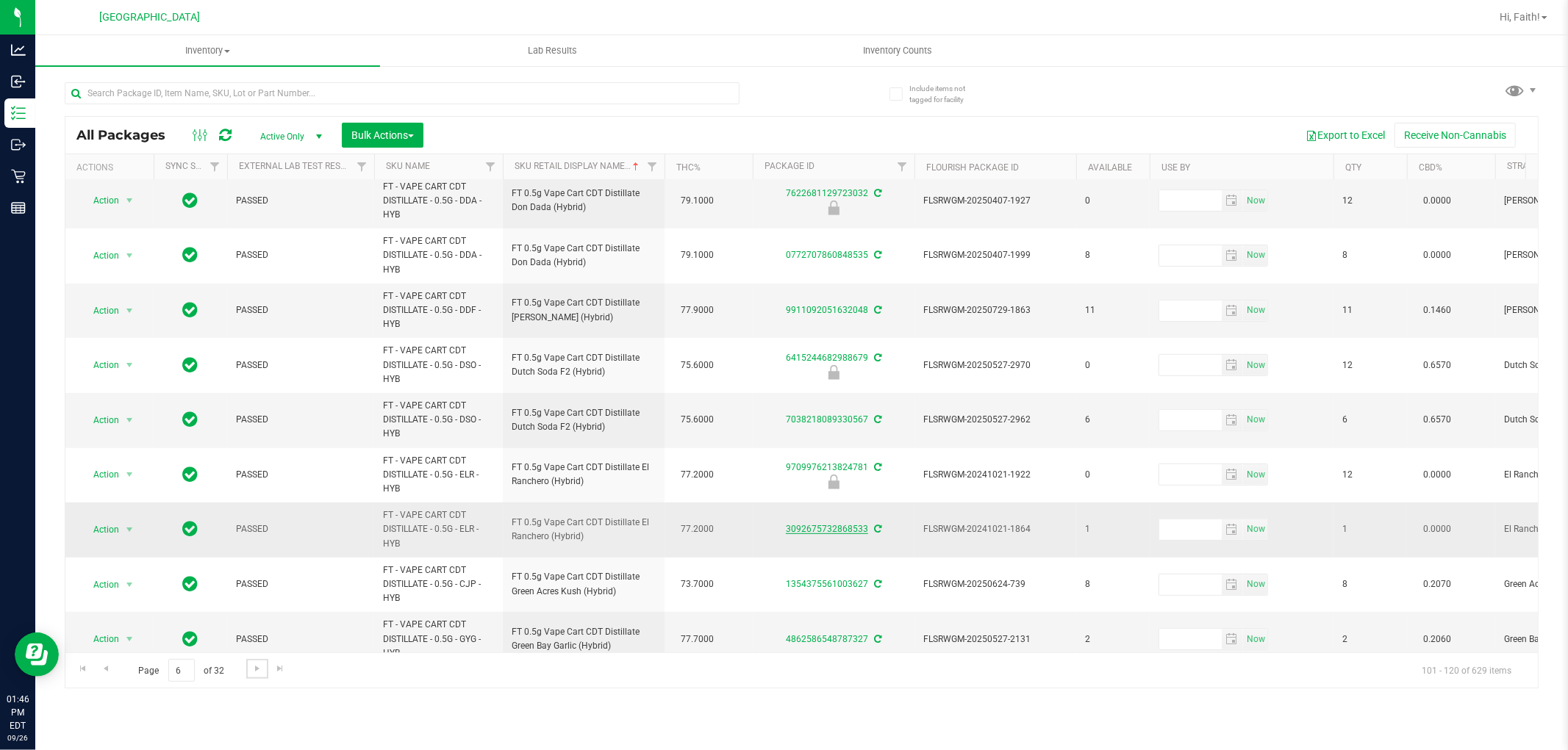
scroll to position [625, 0]
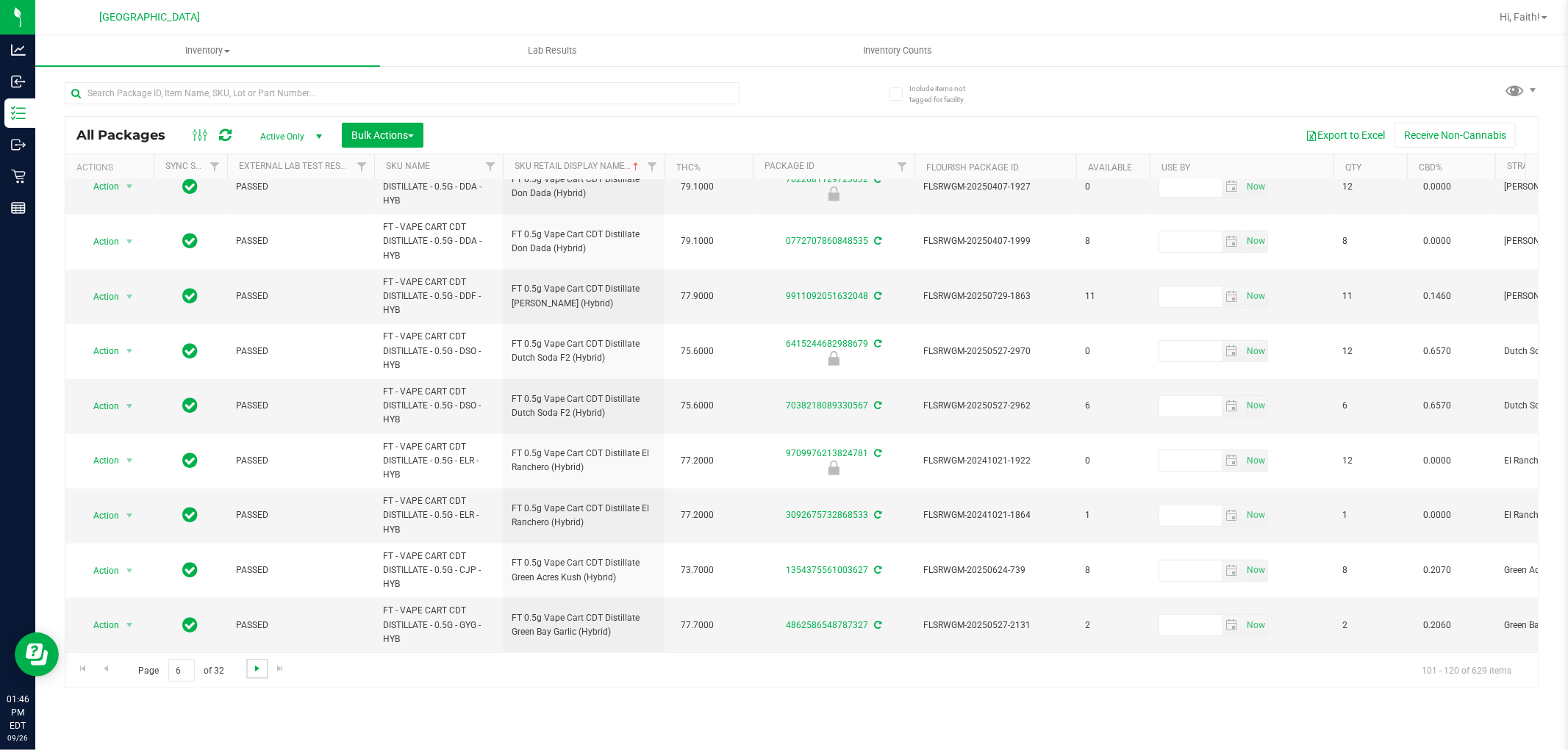
click at [256, 664] on span "Go to the next page" at bounding box center [257, 669] width 12 height 12
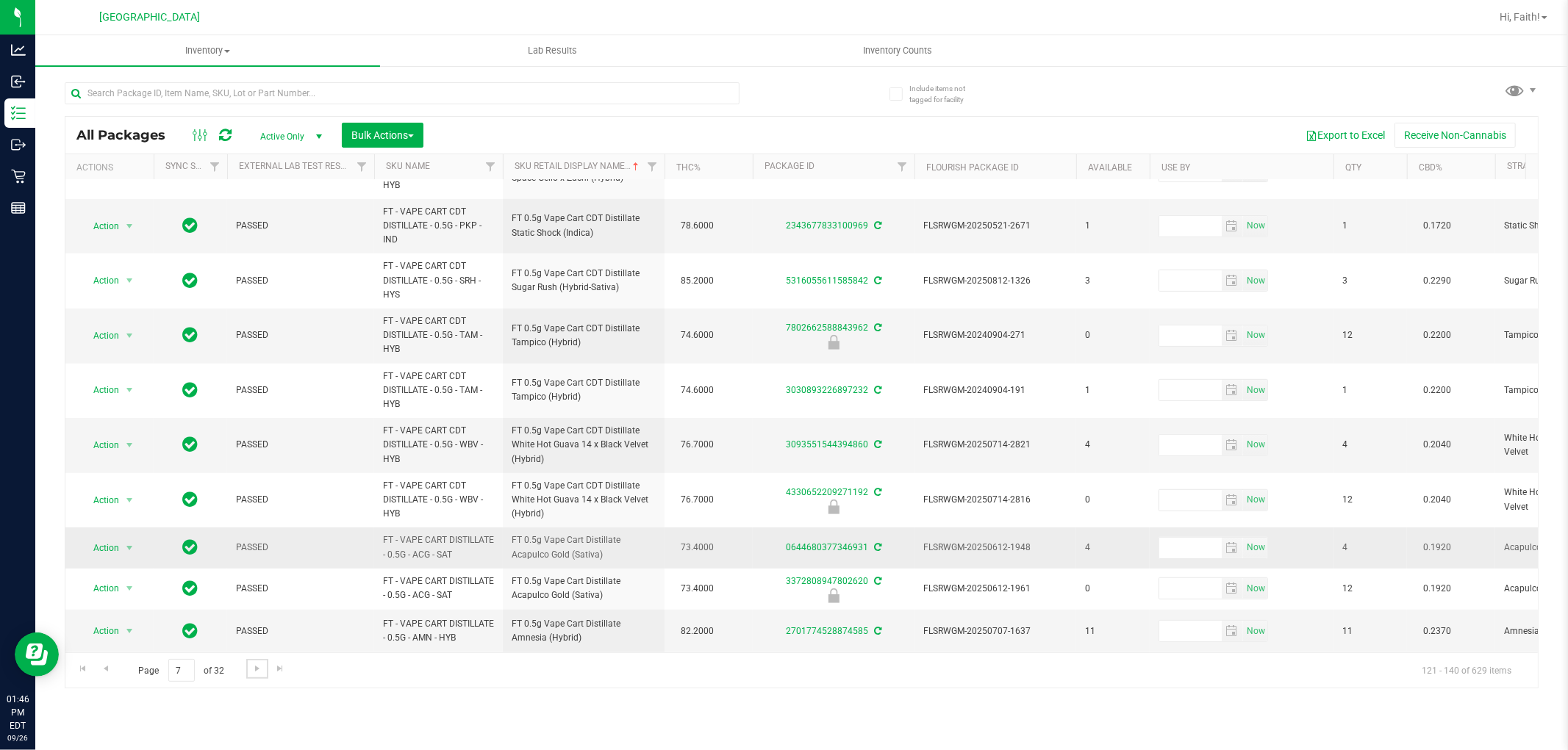
scroll to position [597, 0]
click at [248, 667] on link "Go to the next page" at bounding box center [257, 669] width 22 height 20
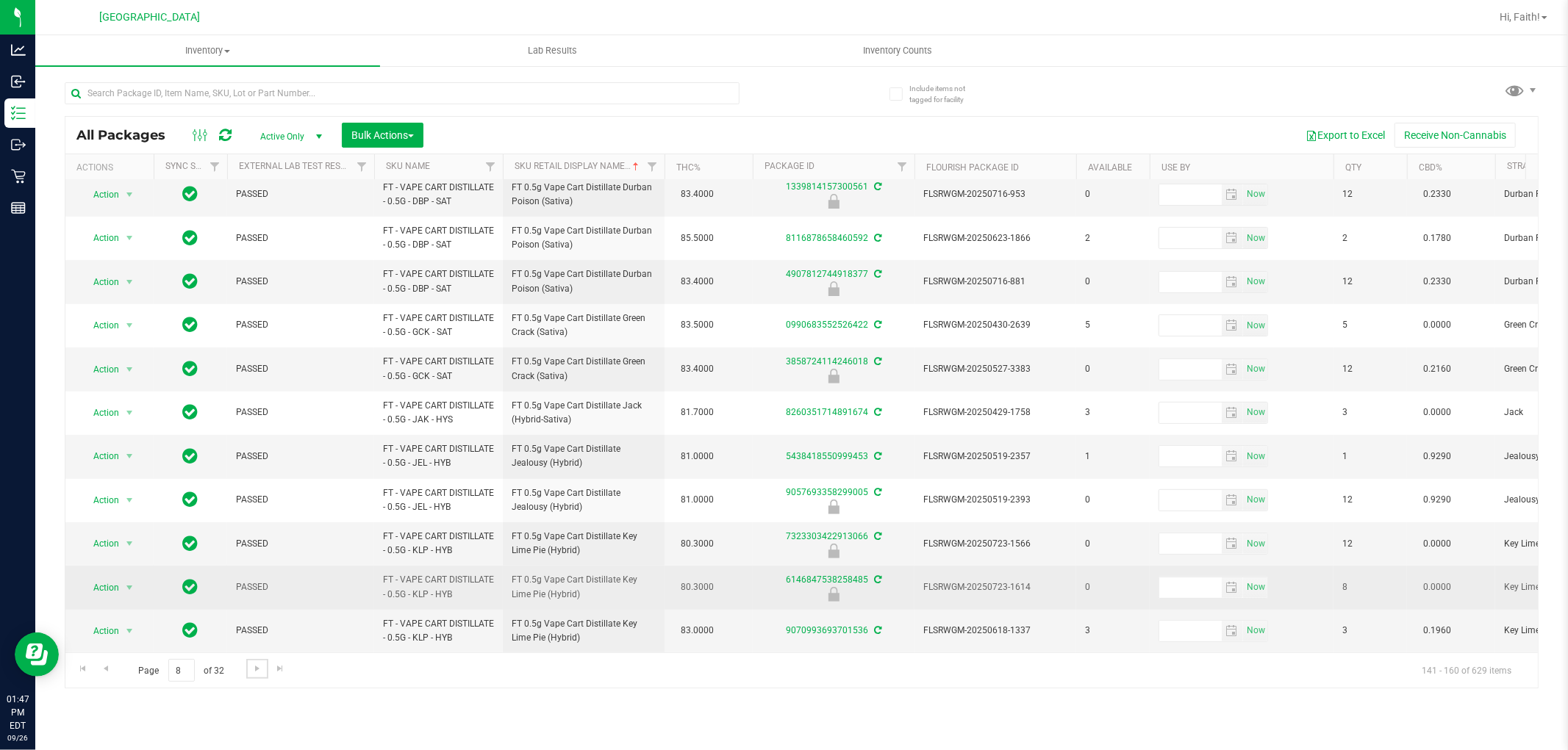
scroll to position [413, 0]
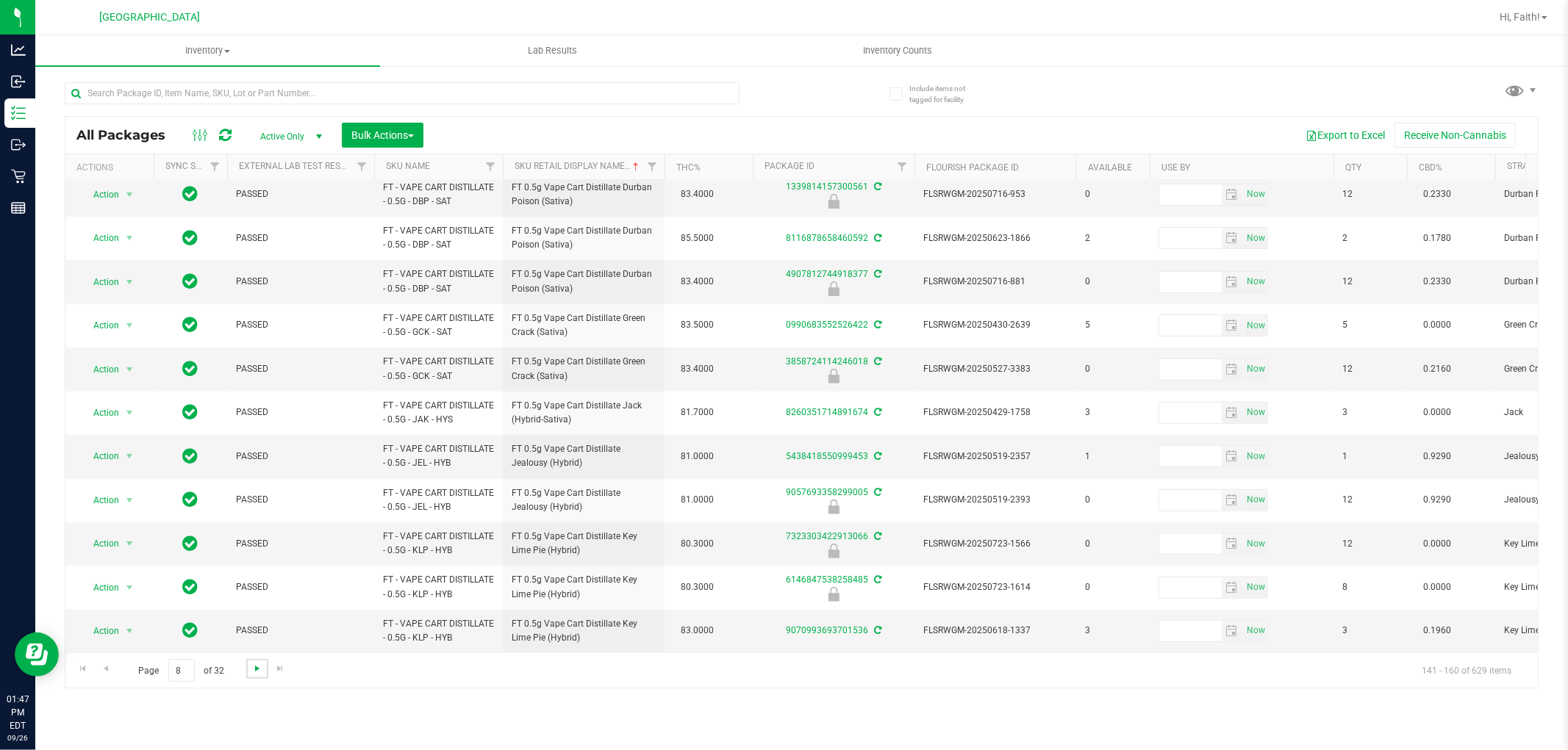
click at [253, 667] on span "Go to the next page" at bounding box center [257, 669] width 12 height 12
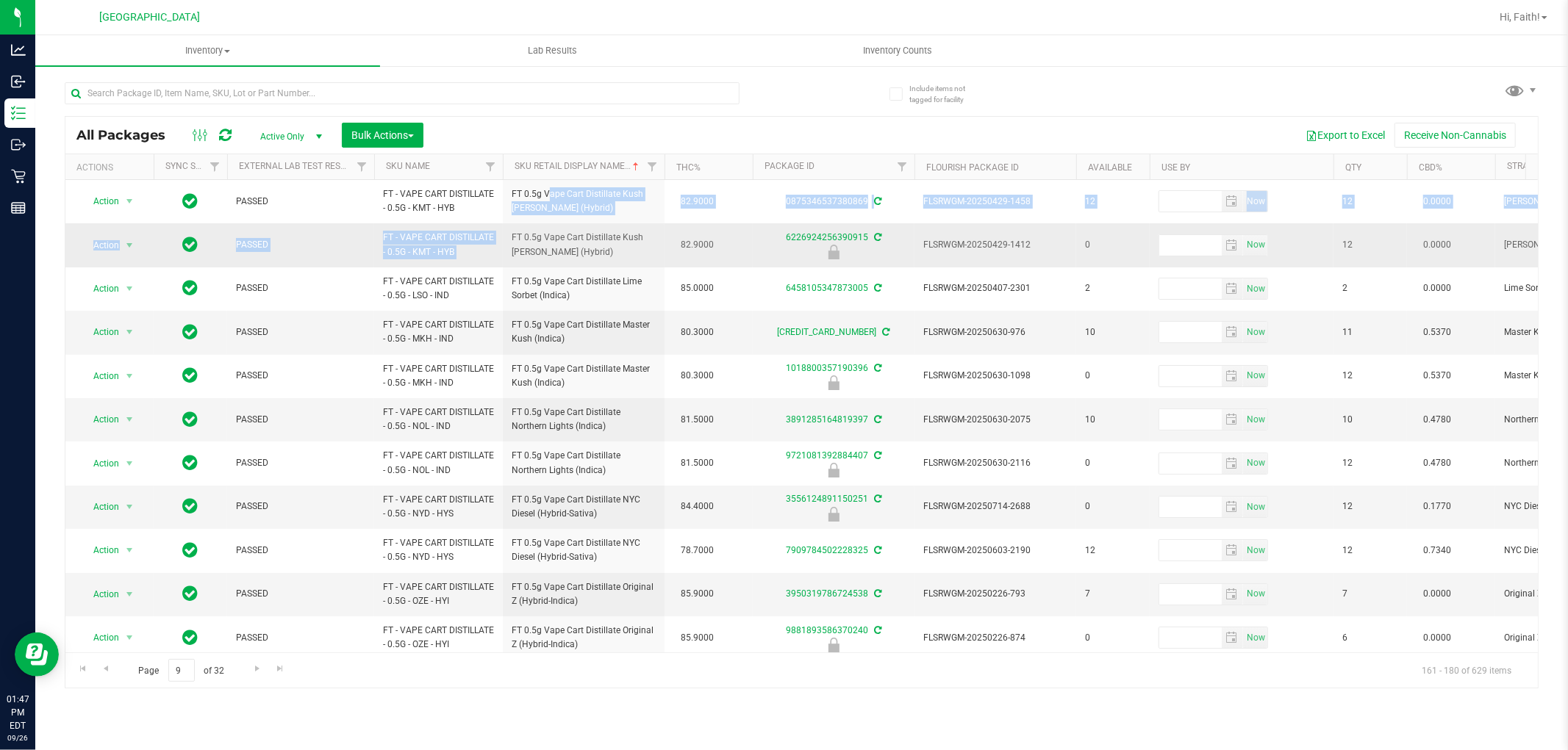
drag, startPoint x: 511, startPoint y: 191, endPoint x: 569, endPoint y: 224, distance: 66.7
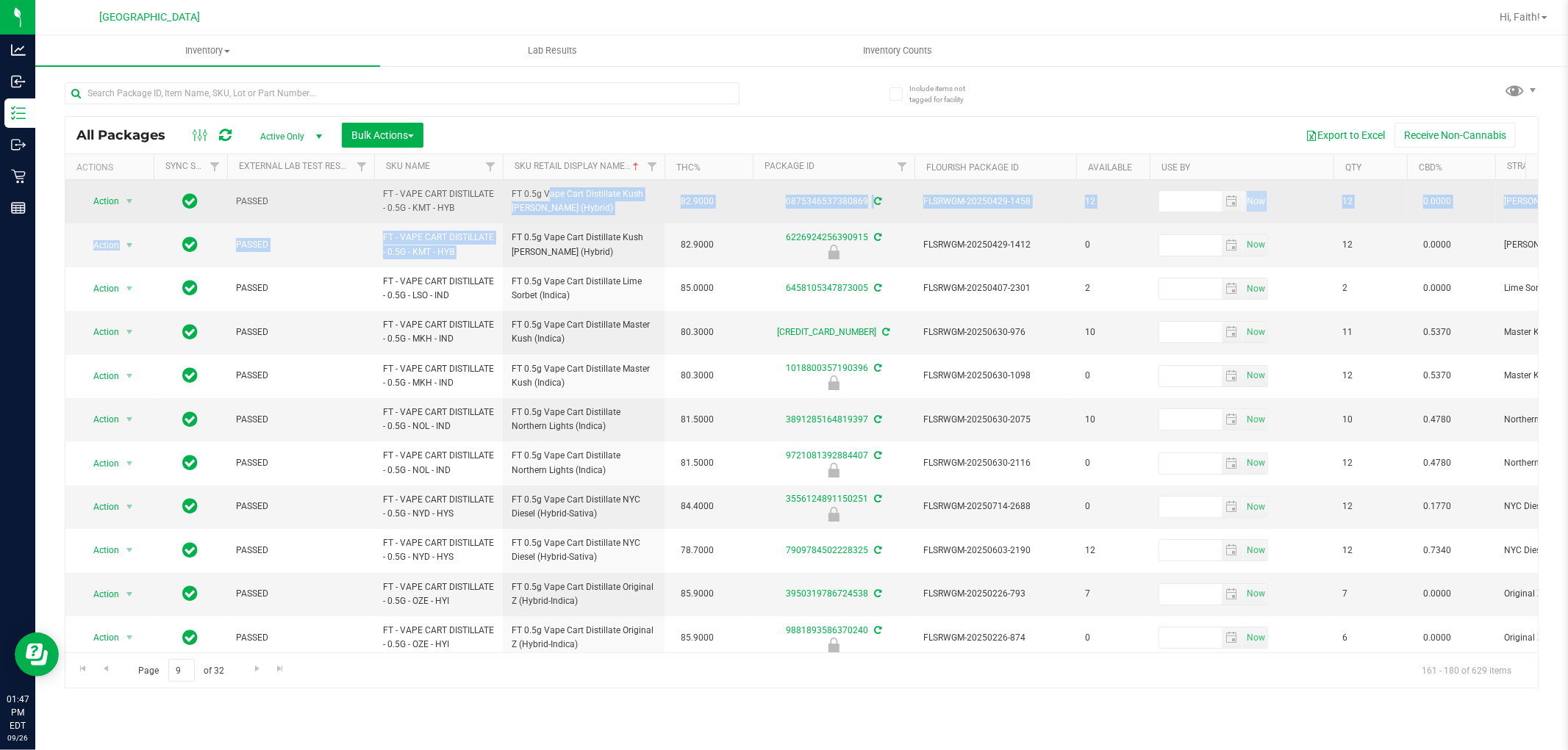
click at [554, 201] on span "FT 0.5g Vape Cart Distillate Kush [PERSON_NAME] (Hybrid)" at bounding box center [583, 201] width 144 height 28
drag, startPoint x: 926, startPoint y: 199, endPoint x: 947, endPoint y: 206, distance: 22.1
click at [947, 206] on span "FLSRWGM-20250429-1458" at bounding box center [995, 201] width 144 height 14
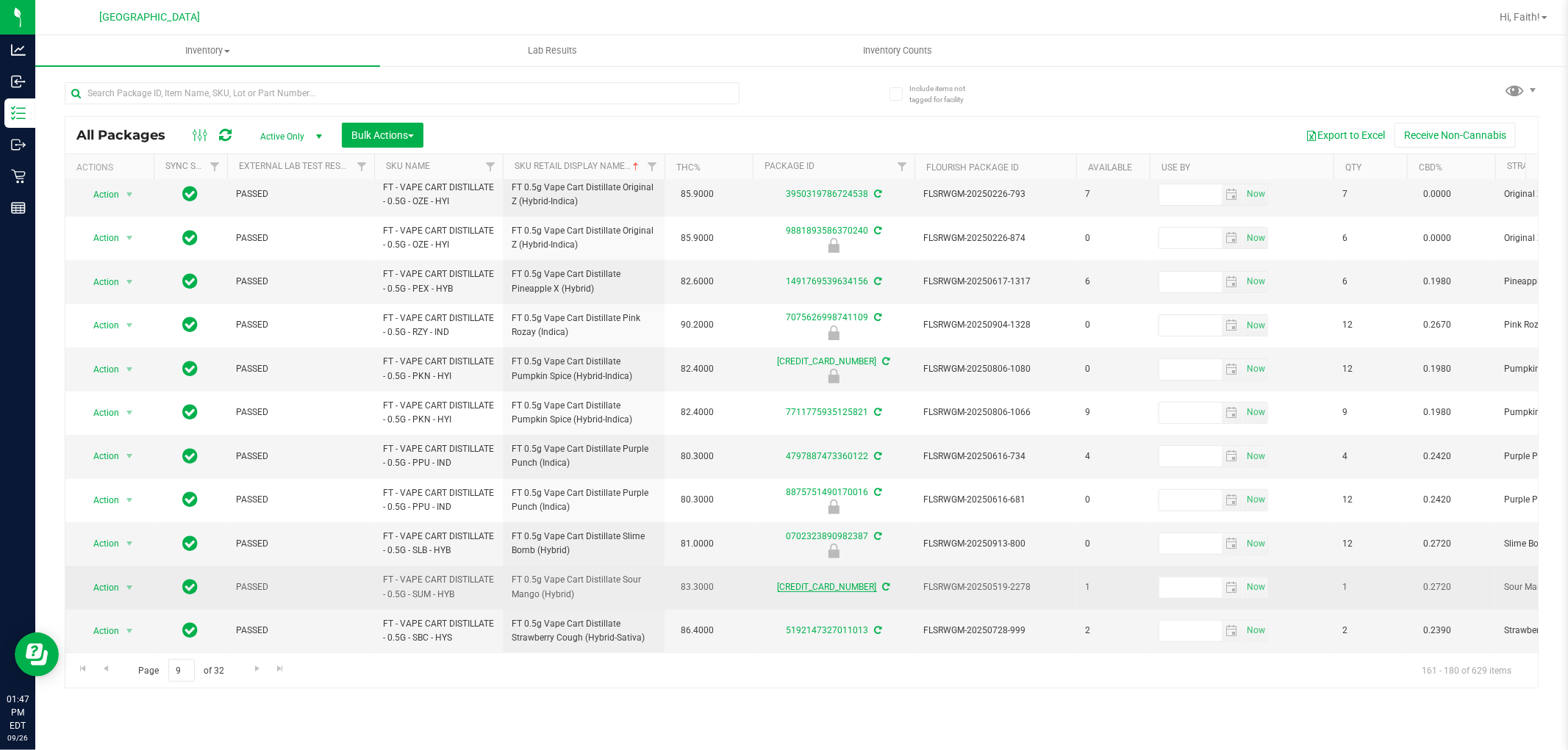
scroll to position [413, 0]
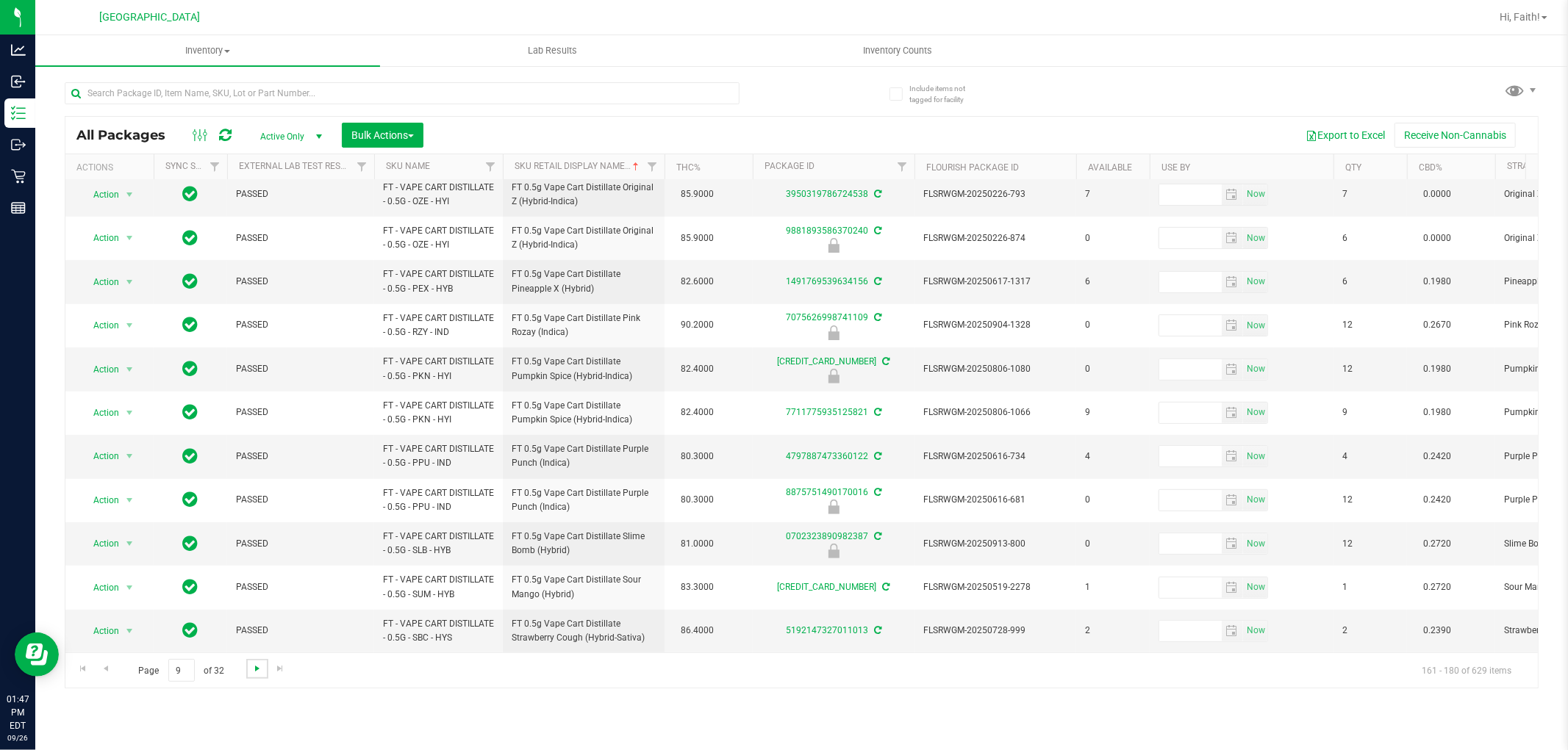
click at [254, 673] on span "Go to the next page" at bounding box center [257, 669] width 12 height 12
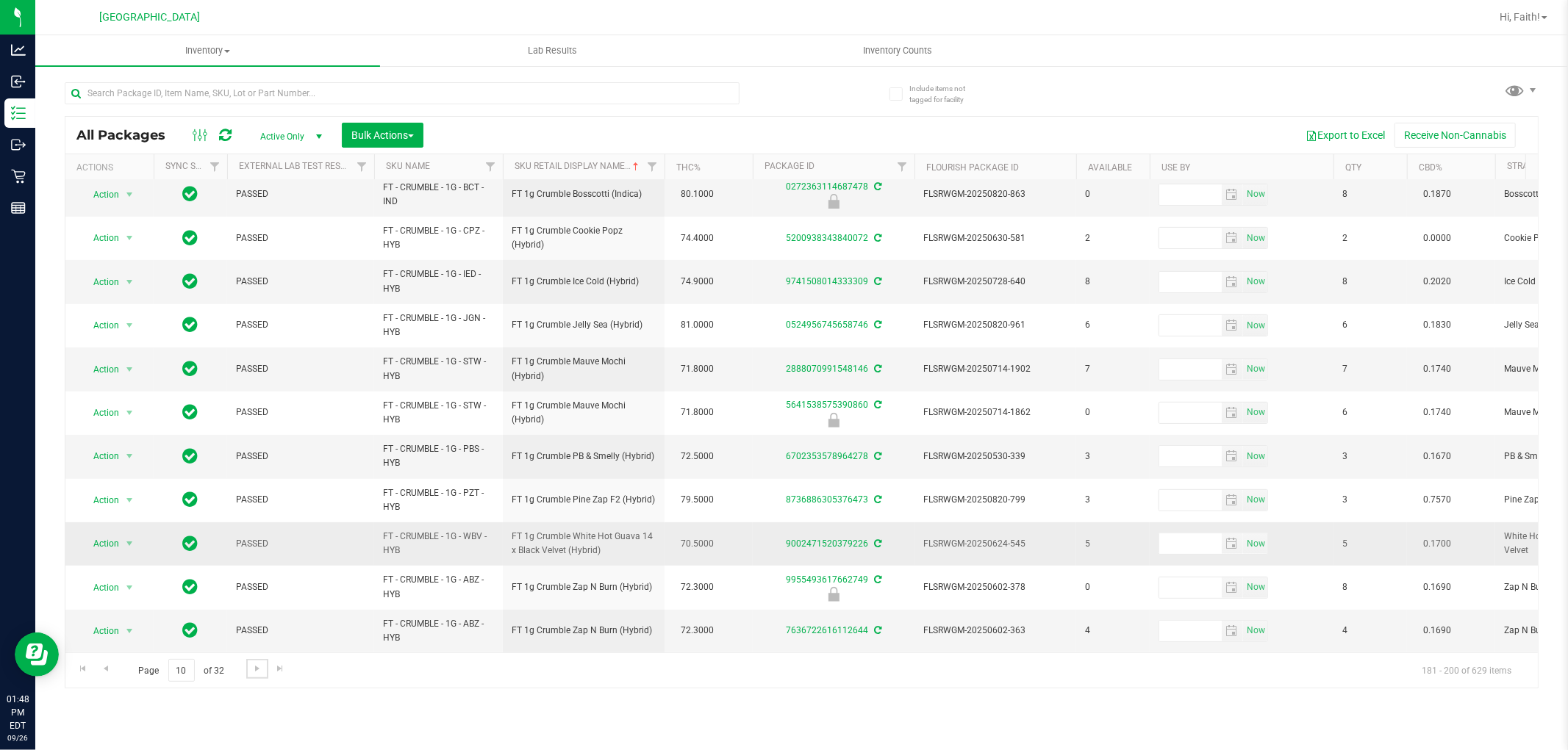
scroll to position [427, 0]
click at [257, 672] on span "Go to the next page" at bounding box center [257, 669] width 12 height 12
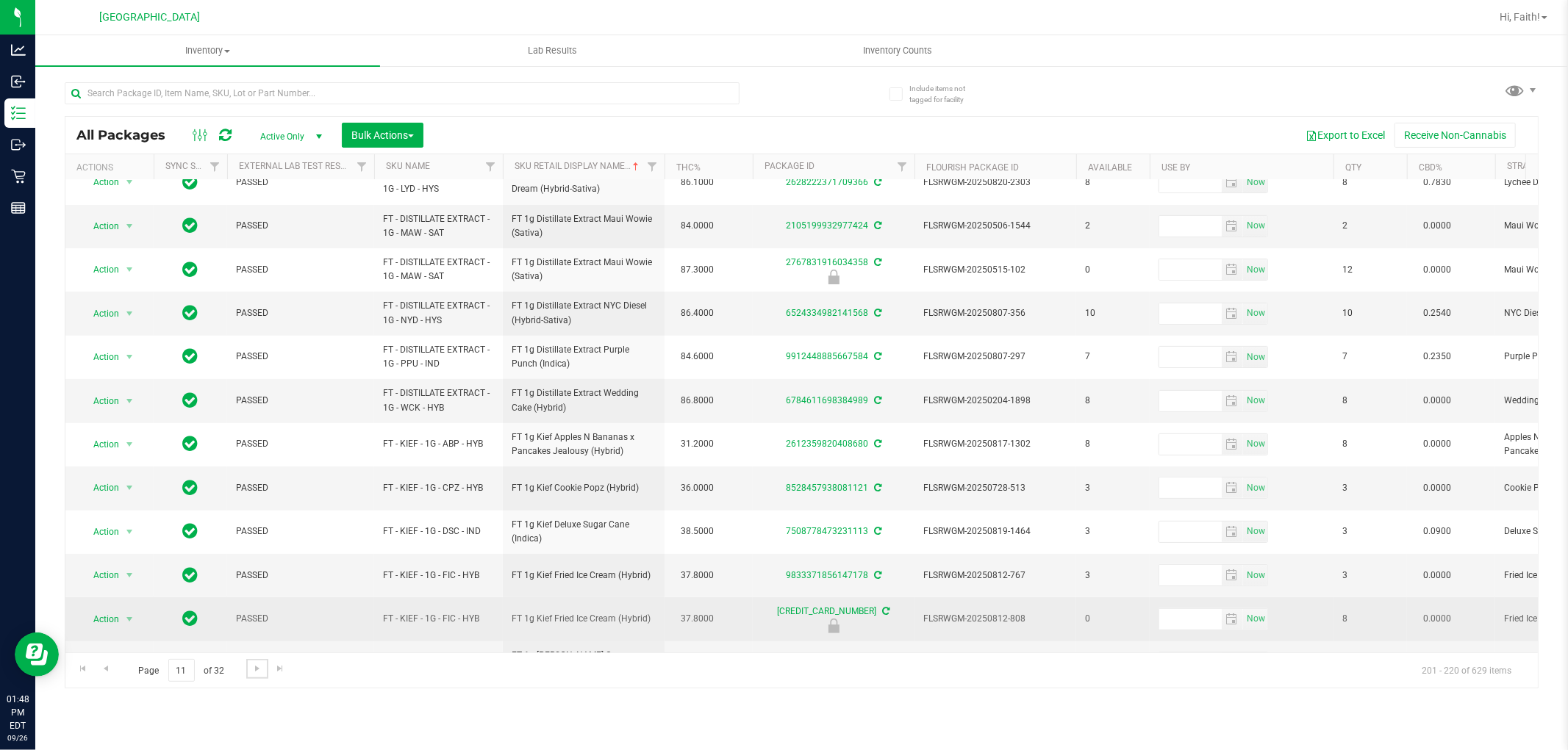
scroll to position [413, 0]
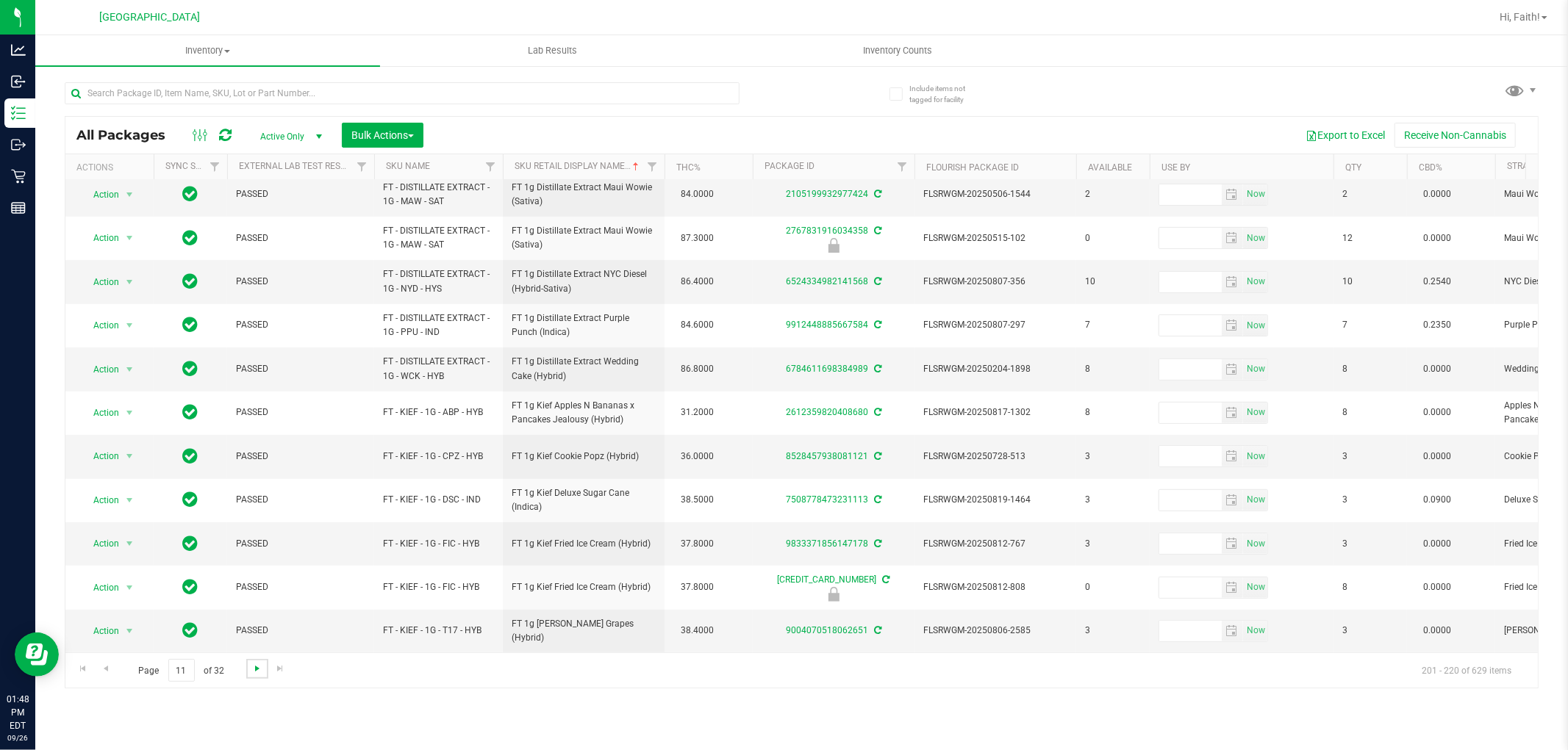
click at [256, 673] on span "Go to the next page" at bounding box center [257, 669] width 12 height 12
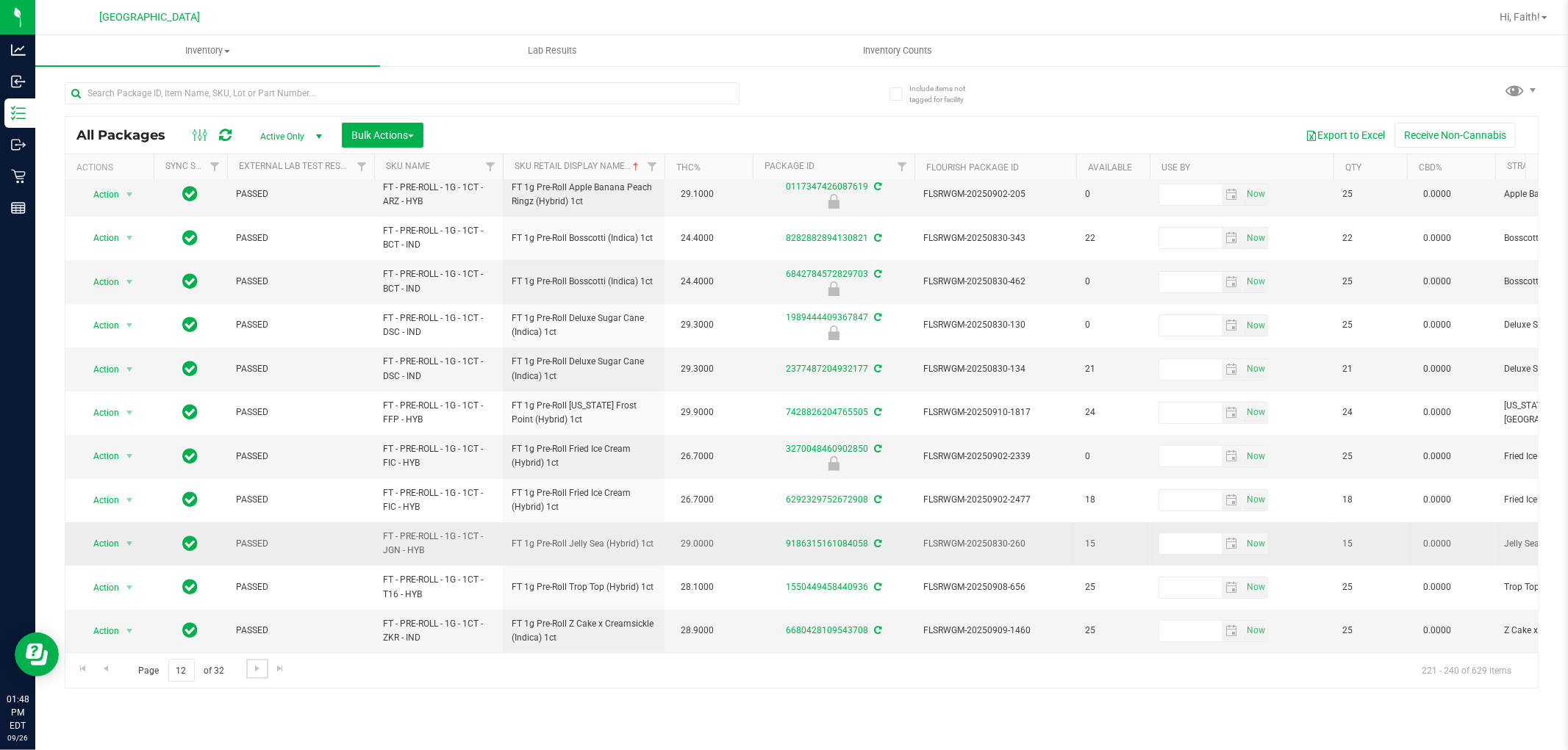
scroll to position [413, 0]
click at [258, 670] on span "Go to the next page" at bounding box center [257, 669] width 12 height 12
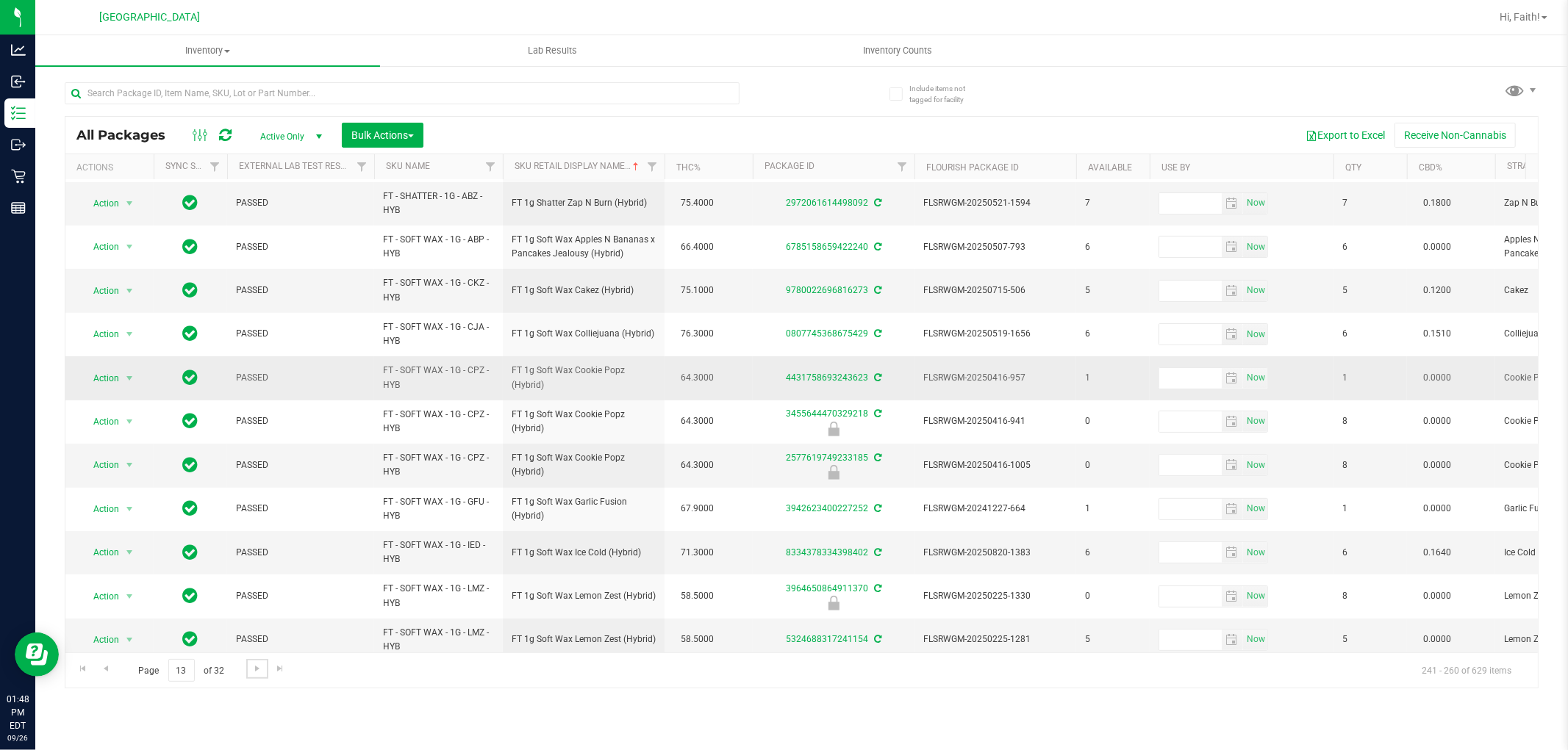
scroll to position [413, 0]
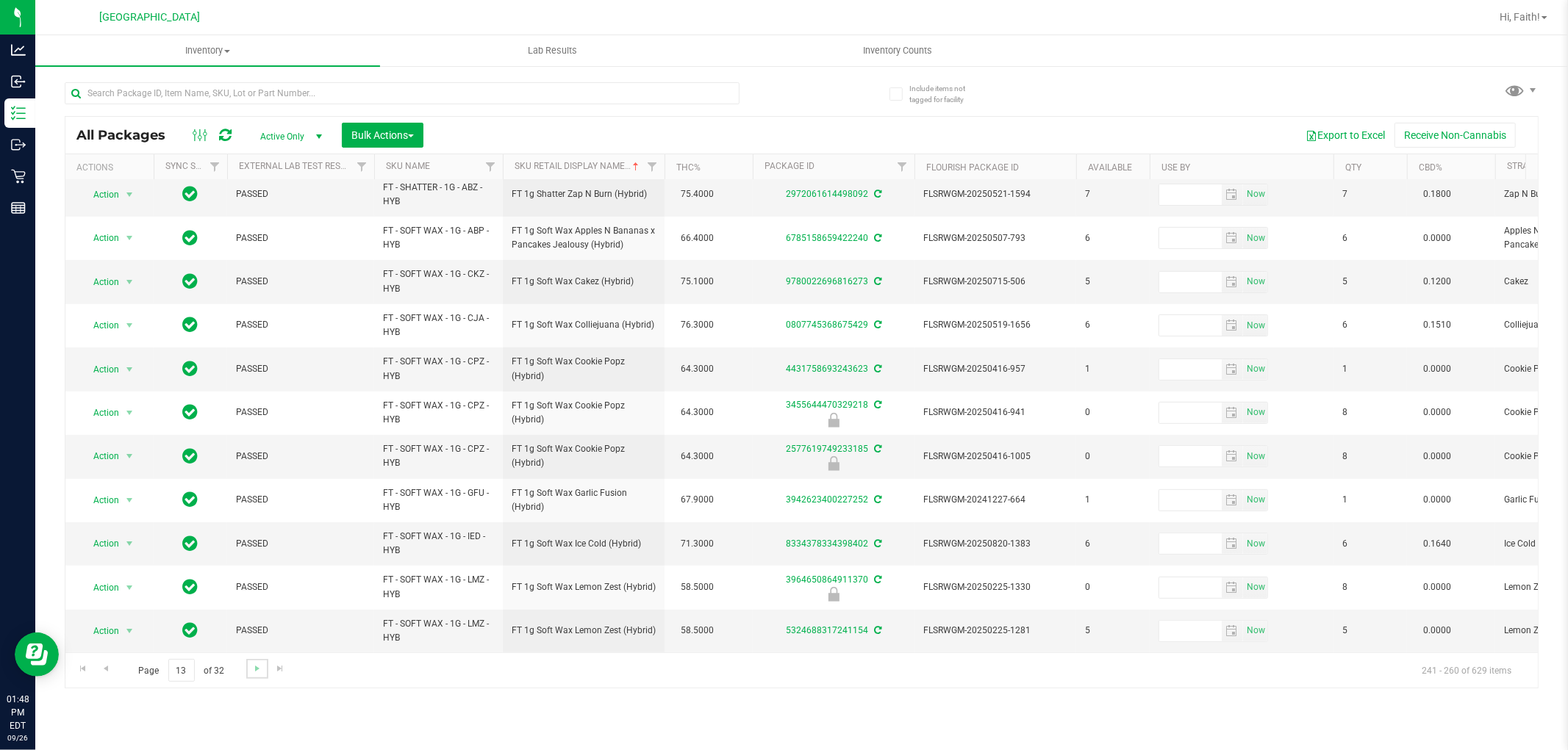
click at [255, 676] on link "Go to the next page" at bounding box center [257, 669] width 22 height 20
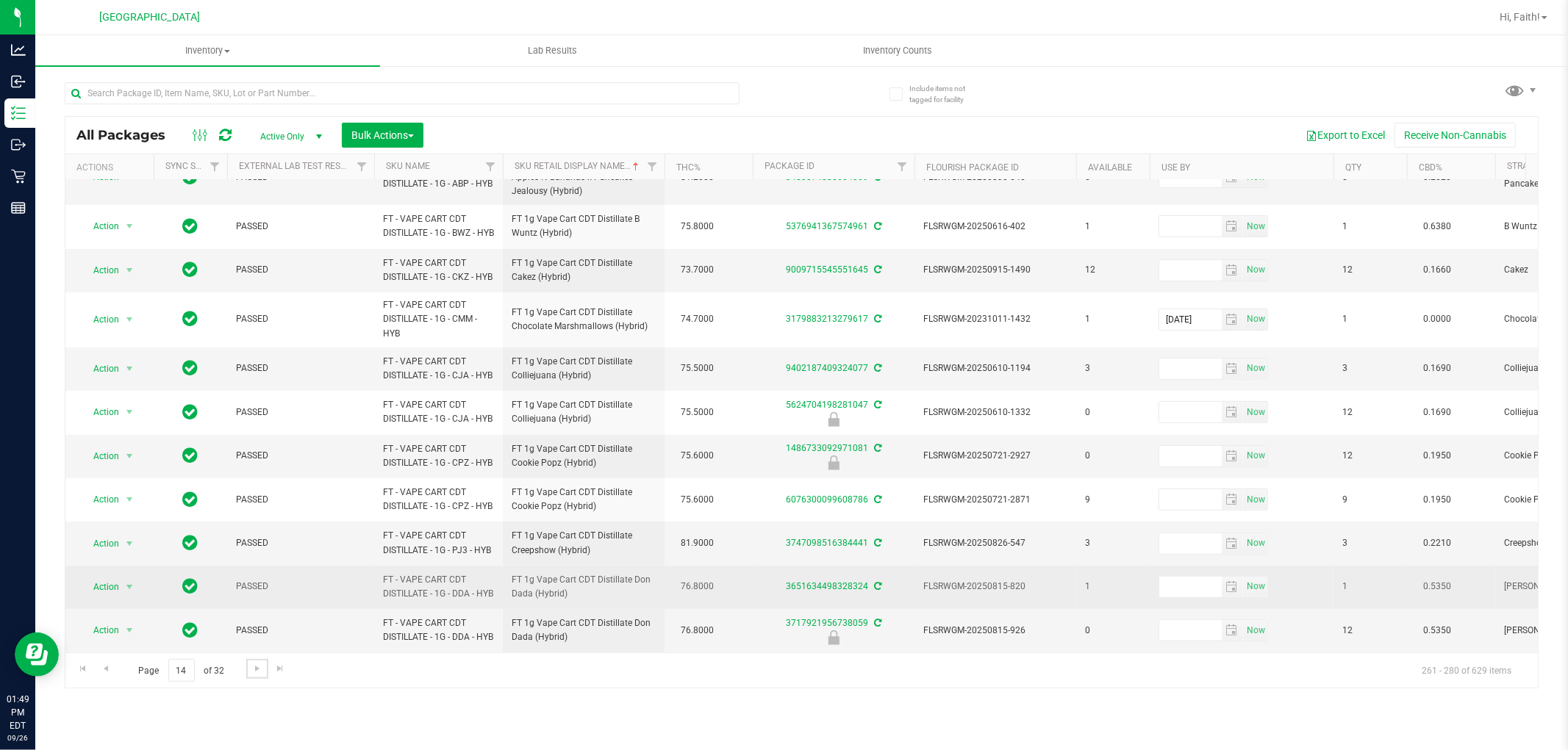
scroll to position [468, 0]
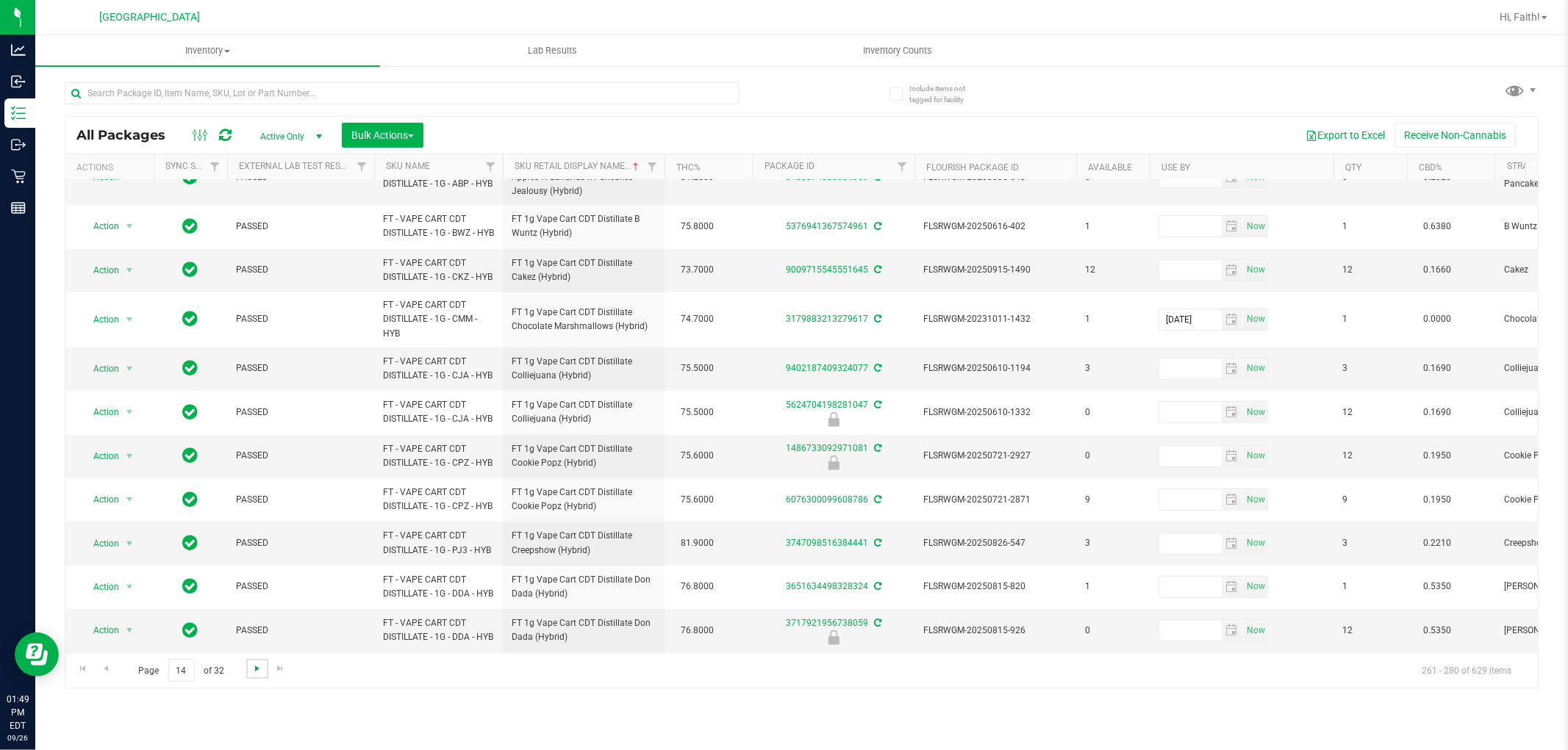
click at [261, 669] on span "Go to the next page" at bounding box center [257, 669] width 12 height 12
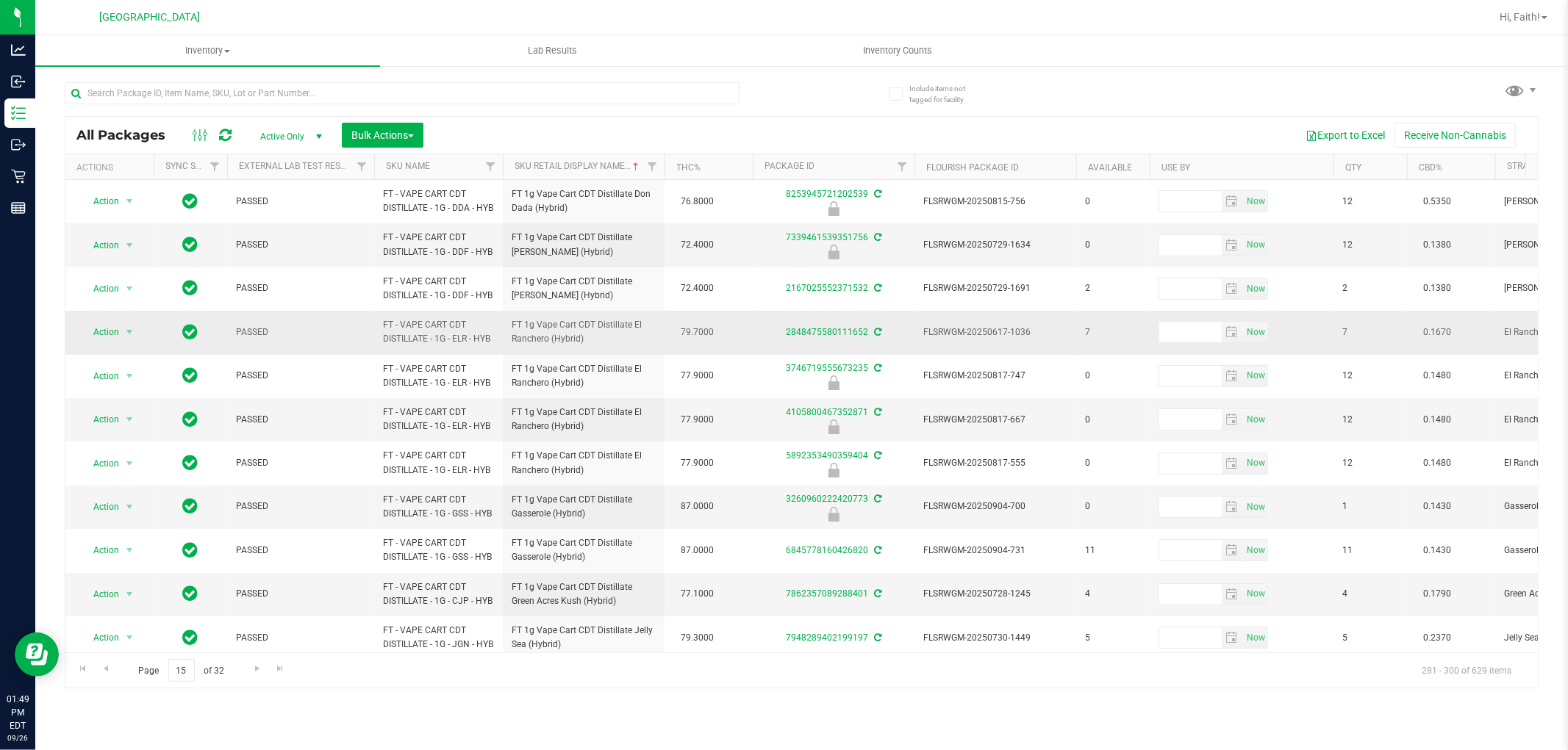
drag, startPoint x: 505, startPoint y: 335, endPoint x: 595, endPoint y: 354, distance: 92.0
click at [595, 354] on td "FT 1g Vape Cart CDT Distillate El Ranchero (Hybrid)" at bounding box center [583, 333] width 162 height 43
click at [589, 346] on span "FT 1g Vape Cart CDT Distillate El Ranchero (Hybrid)" at bounding box center [583, 332] width 144 height 28
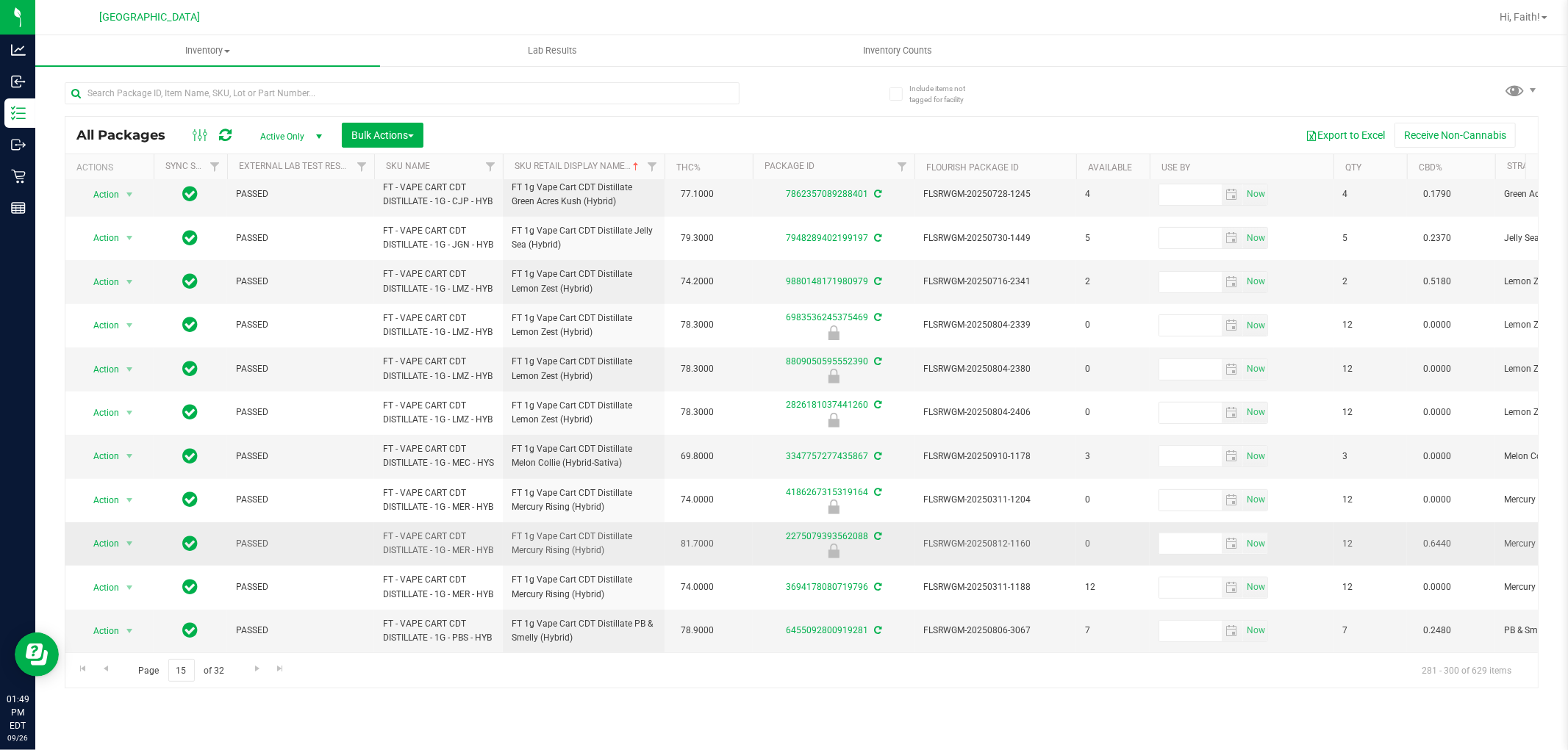
scroll to position [524, 0]
click at [260, 669] on span "Go to the next page" at bounding box center [257, 669] width 12 height 12
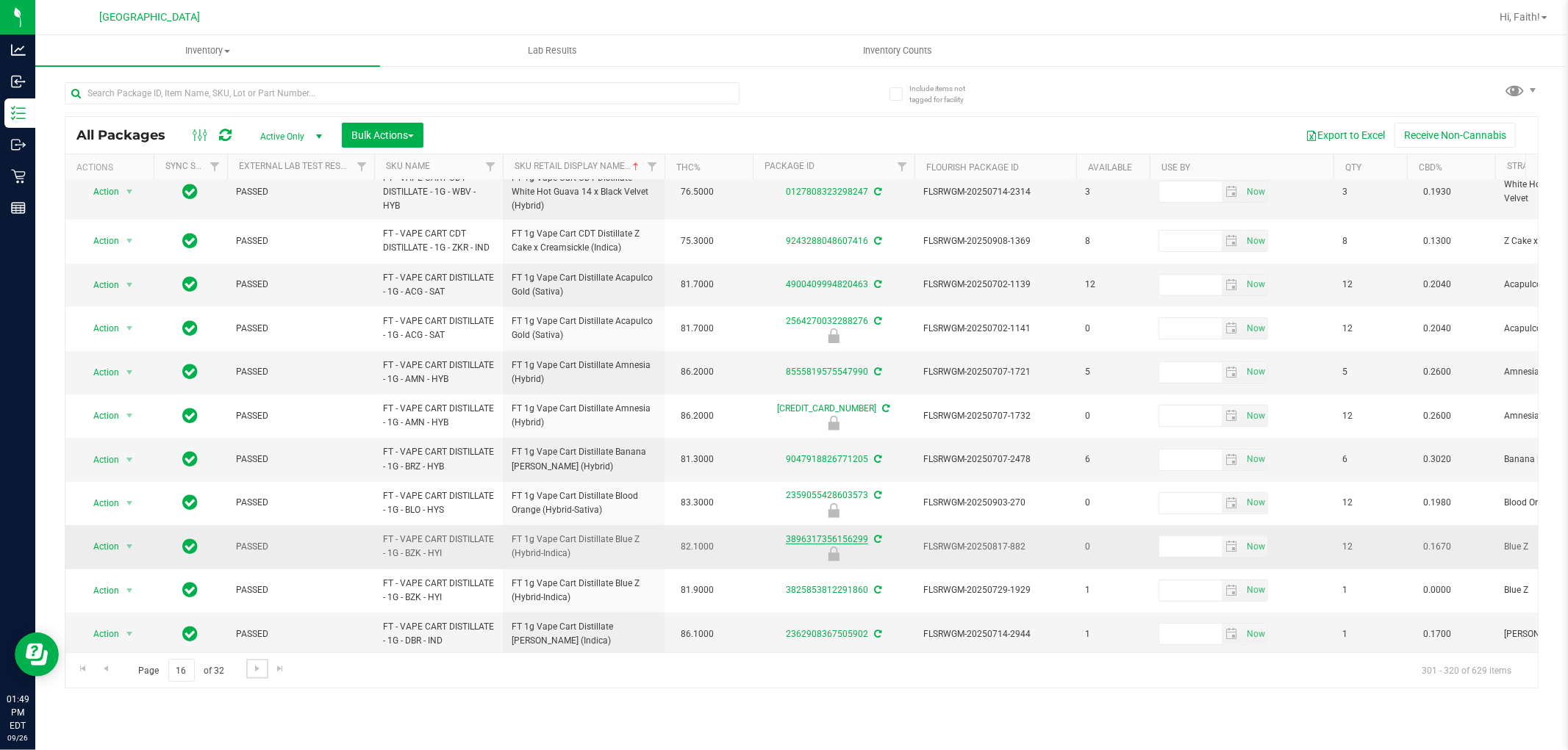
scroll to position [435, 0]
click at [247, 664] on link "Go to the next page" at bounding box center [257, 669] width 22 height 20
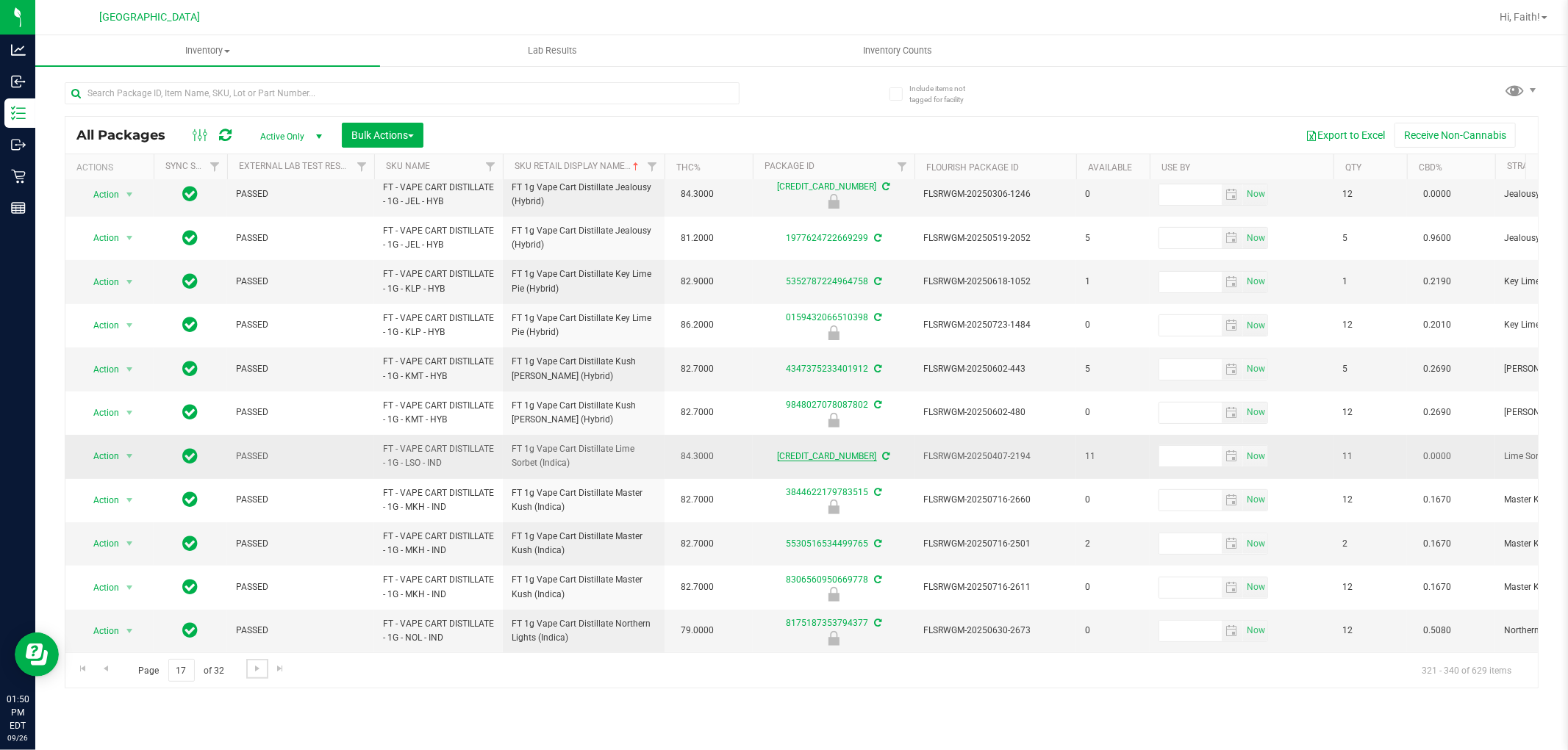
scroll to position [413, 0]
click at [260, 666] on span "Go to the next page" at bounding box center [257, 669] width 12 height 12
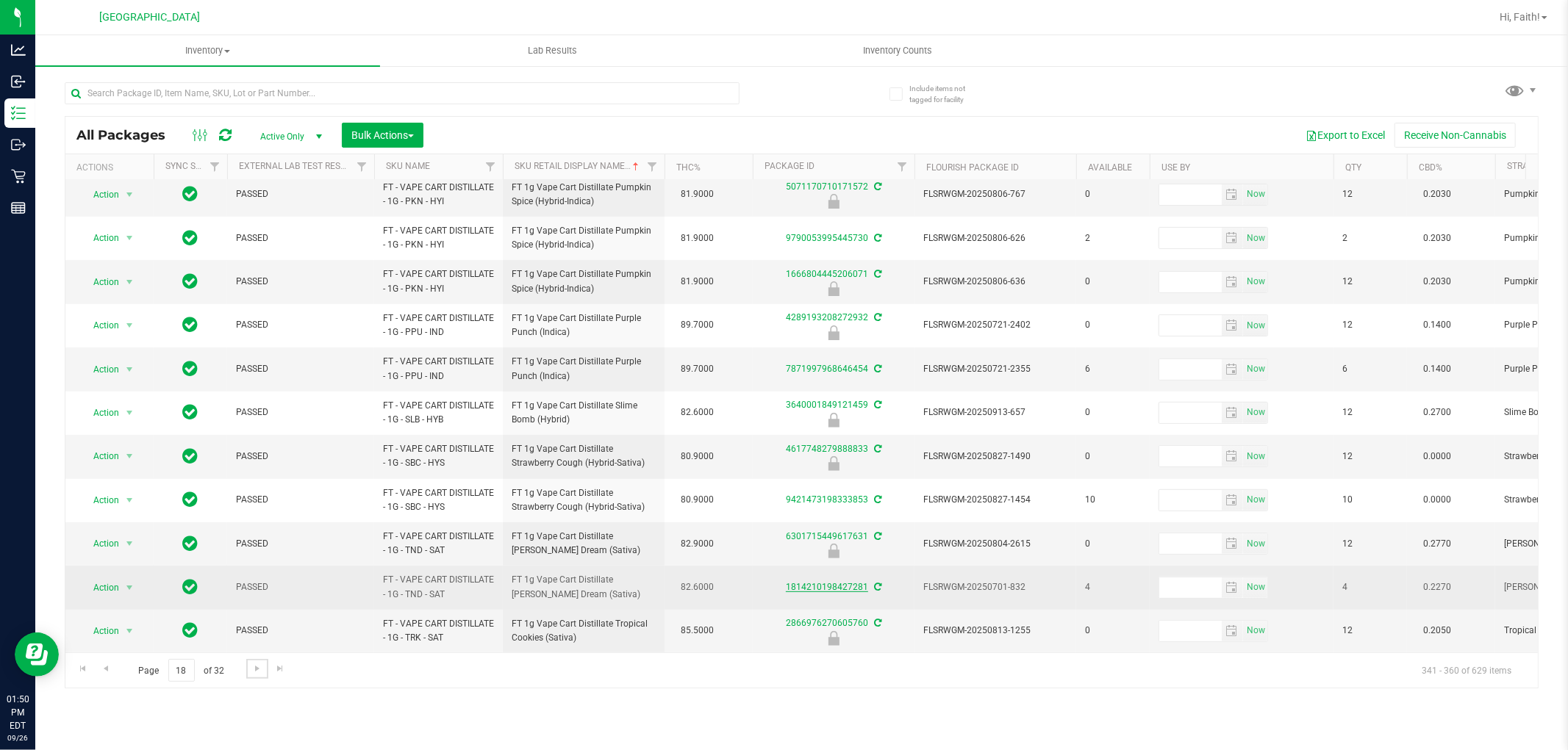
scroll to position [413, 0]
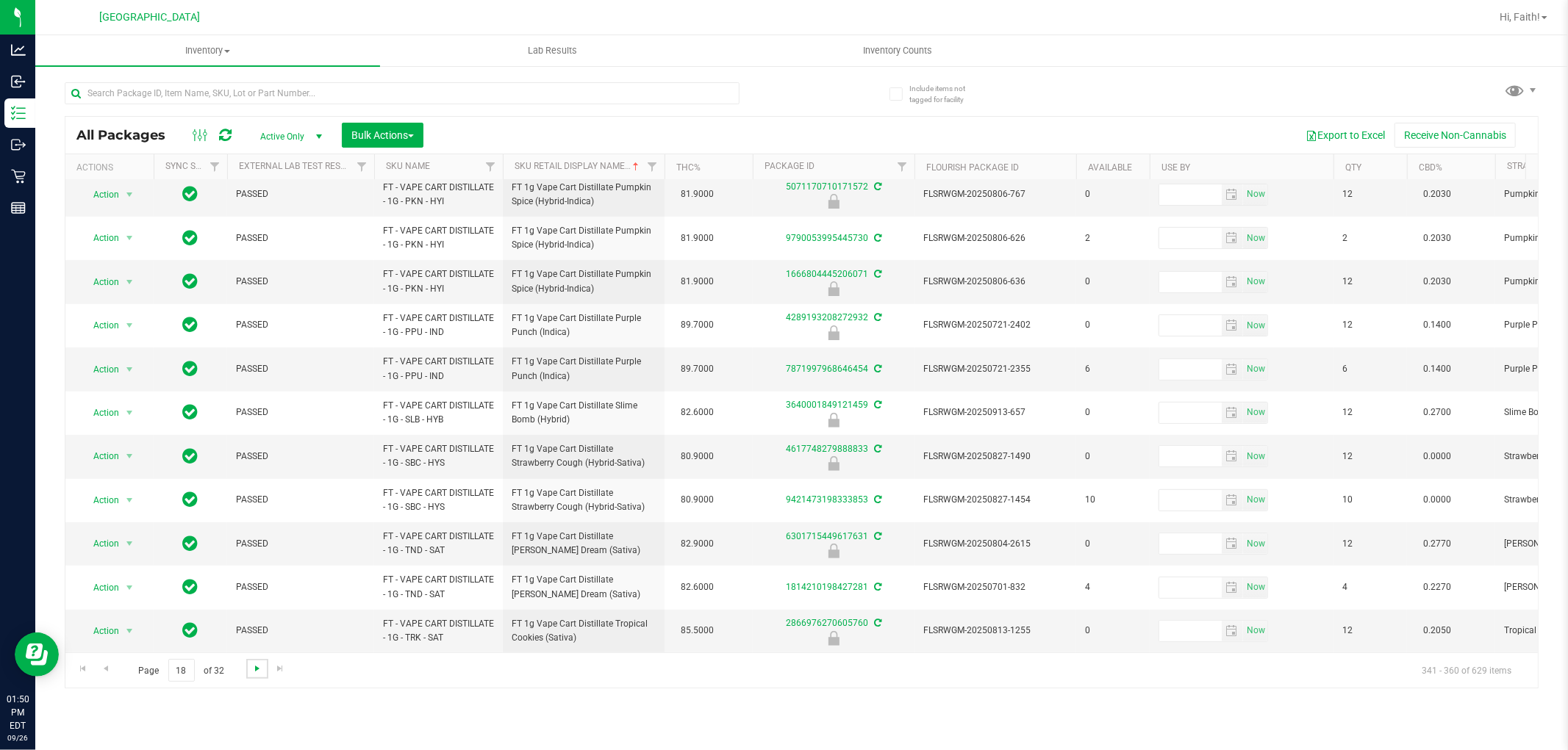
click at [251, 672] on span "Go to the next page" at bounding box center [257, 669] width 12 height 12
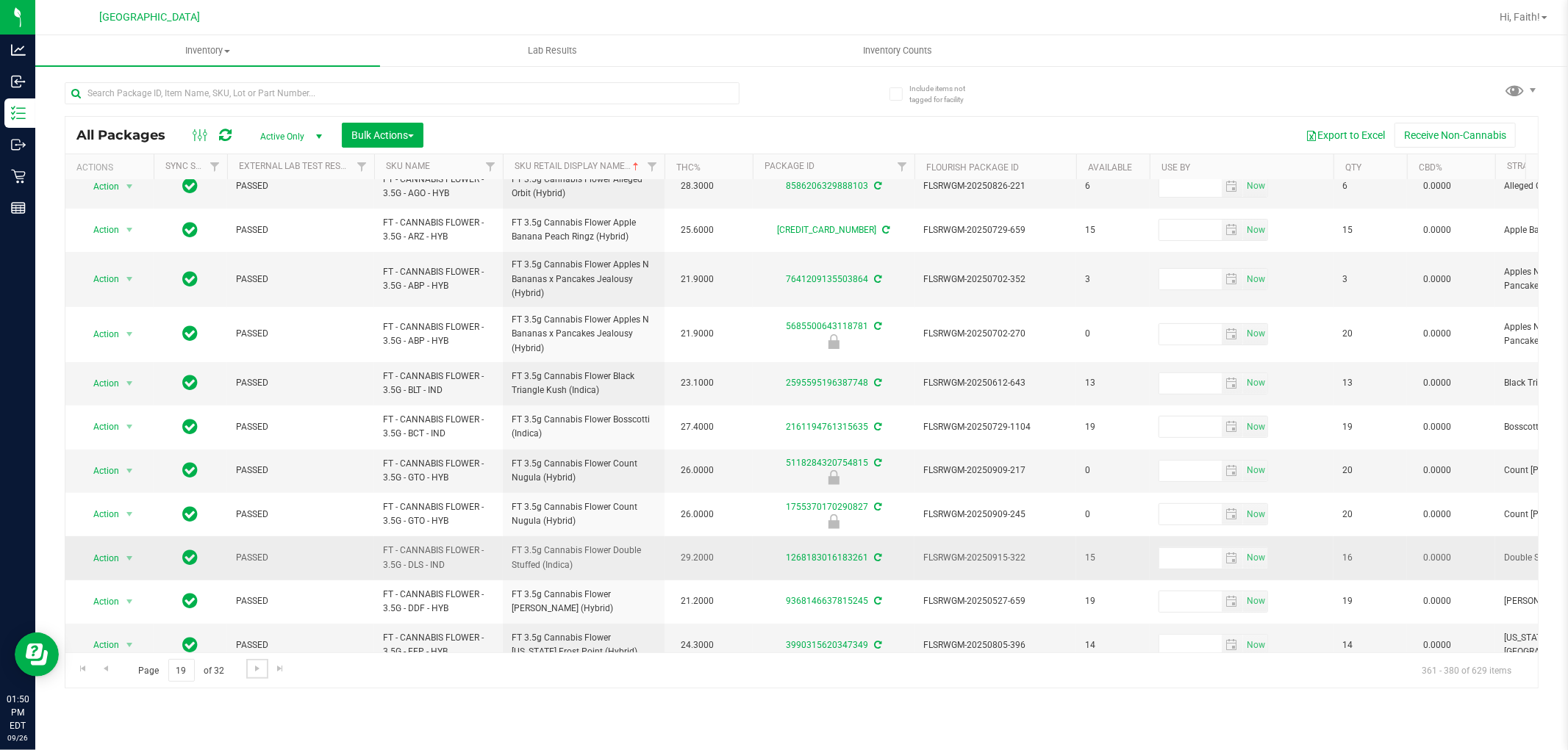
scroll to position [435, 0]
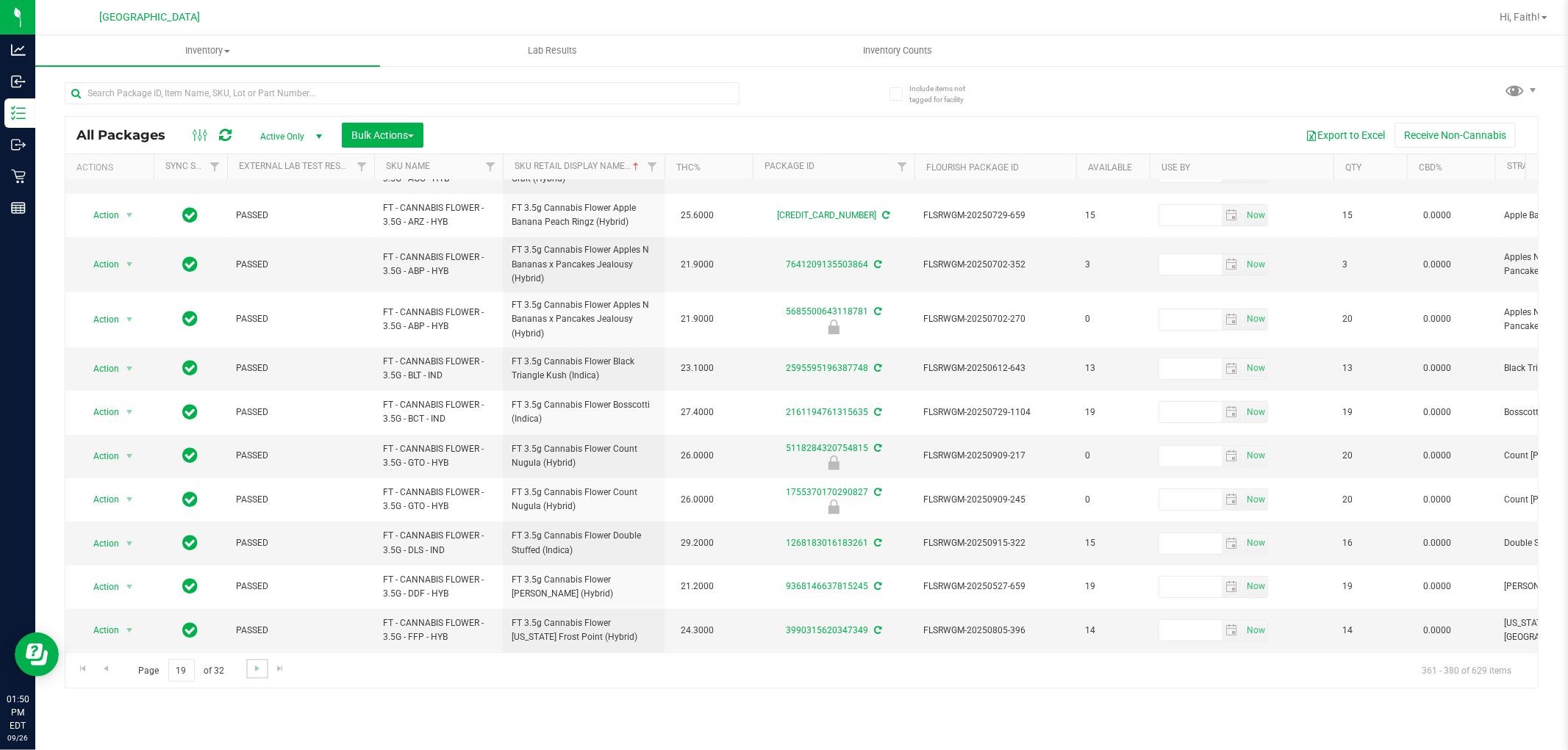
click at [259, 659] on link "Go to the next page" at bounding box center [257, 669] width 22 height 20
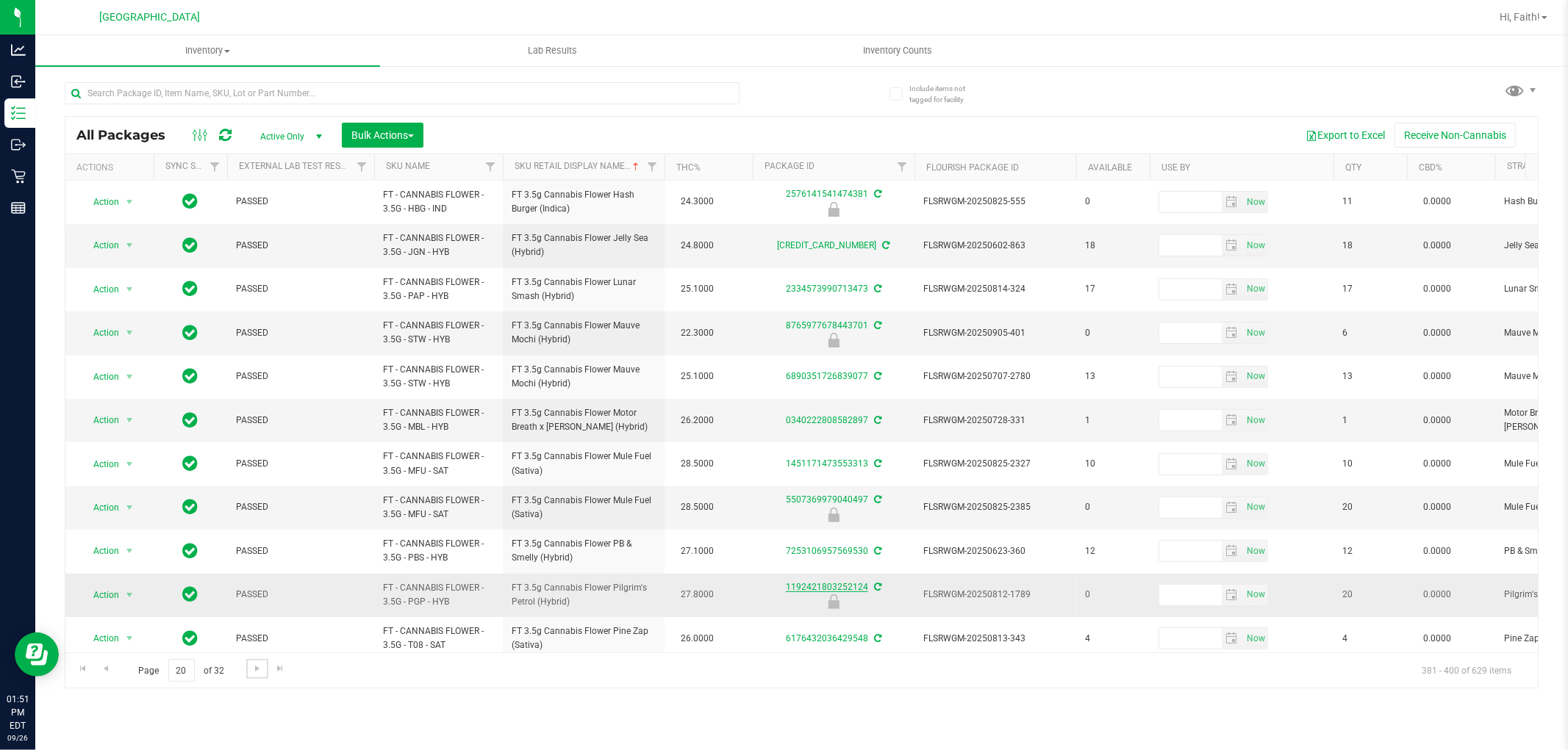
scroll to position [413, 0]
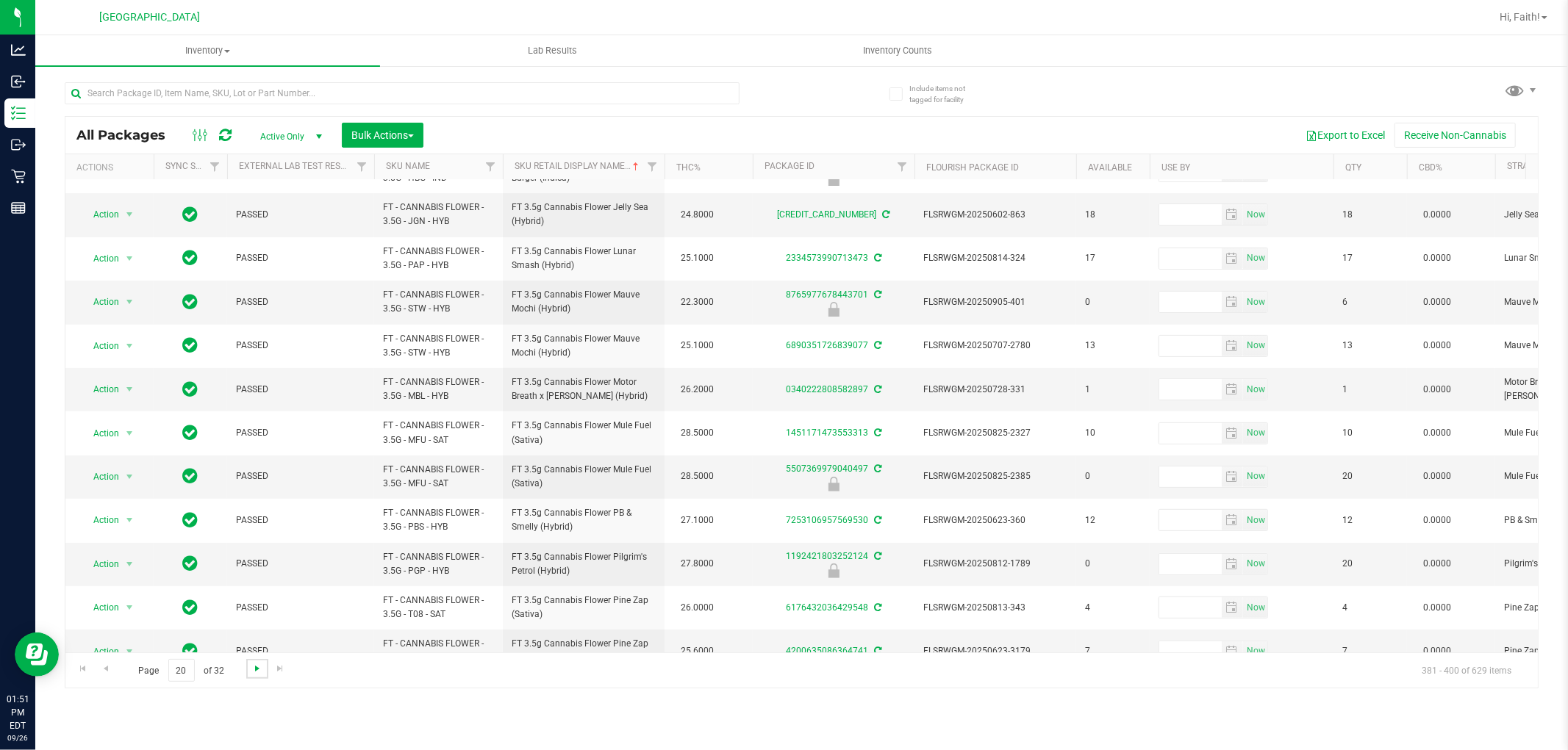
click at [254, 670] on span "Go to the next page" at bounding box center [257, 669] width 12 height 12
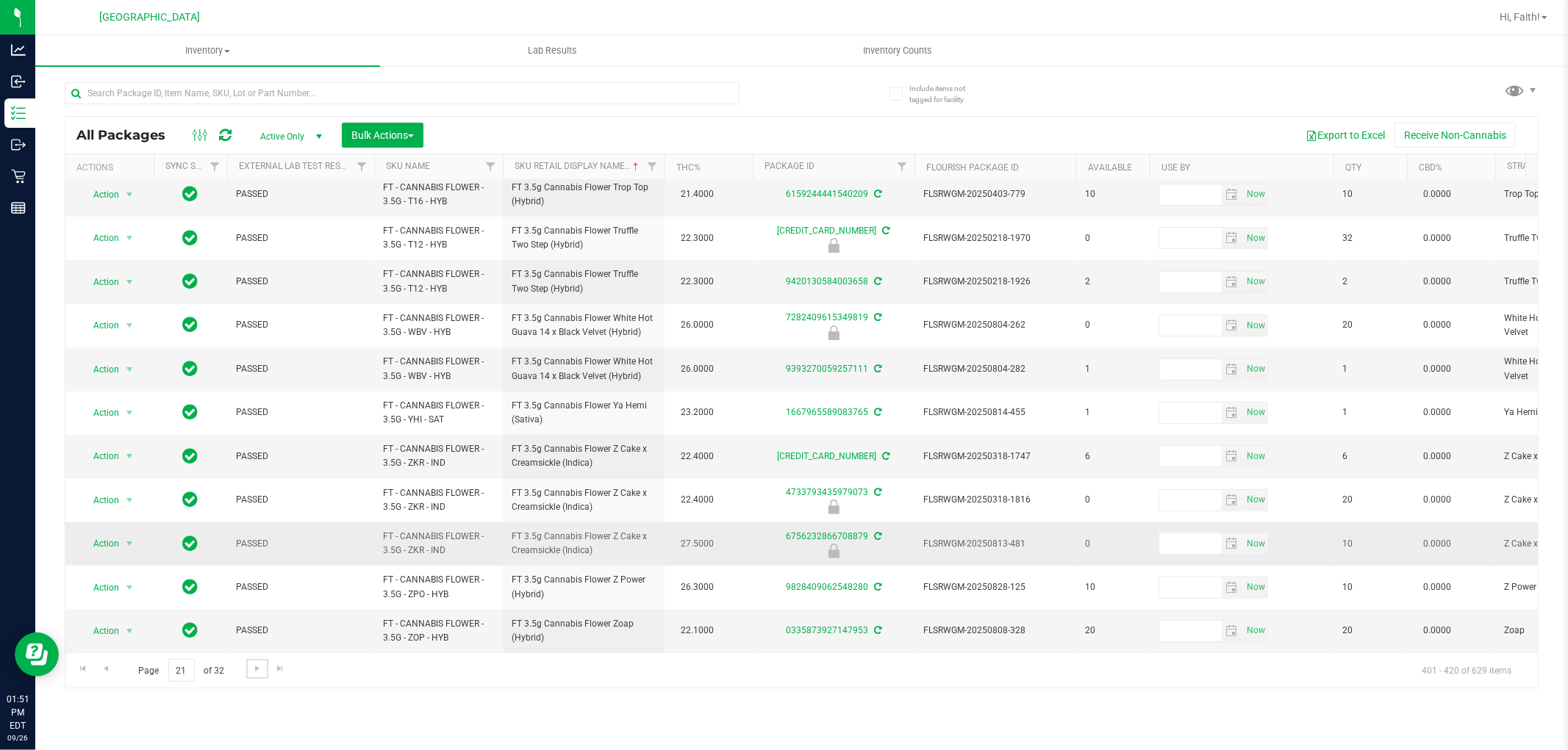
scroll to position [413, 0]
click at [253, 666] on span "Go to the next page" at bounding box center [257, 669] width 12 height 12
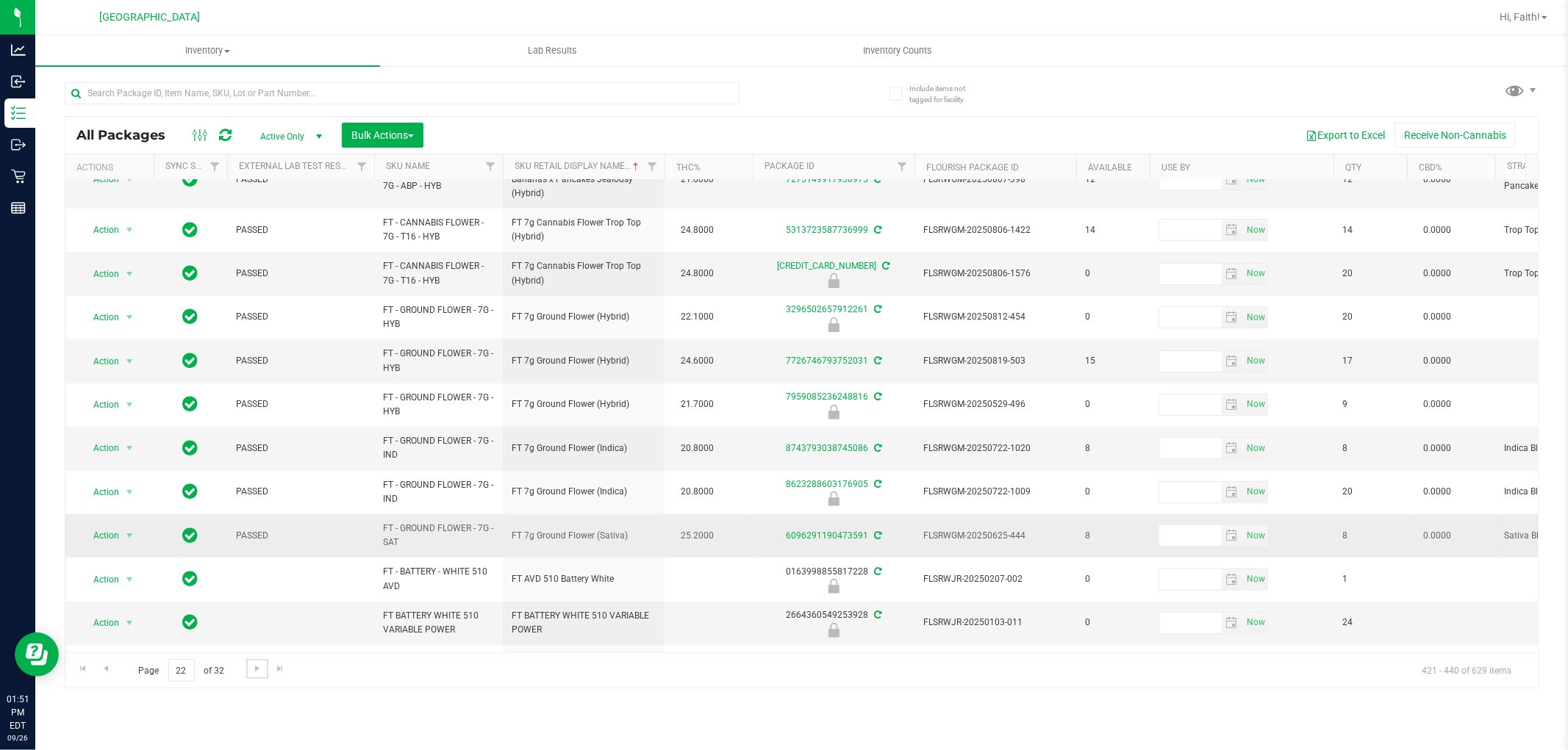
scroll to position [435, 0]
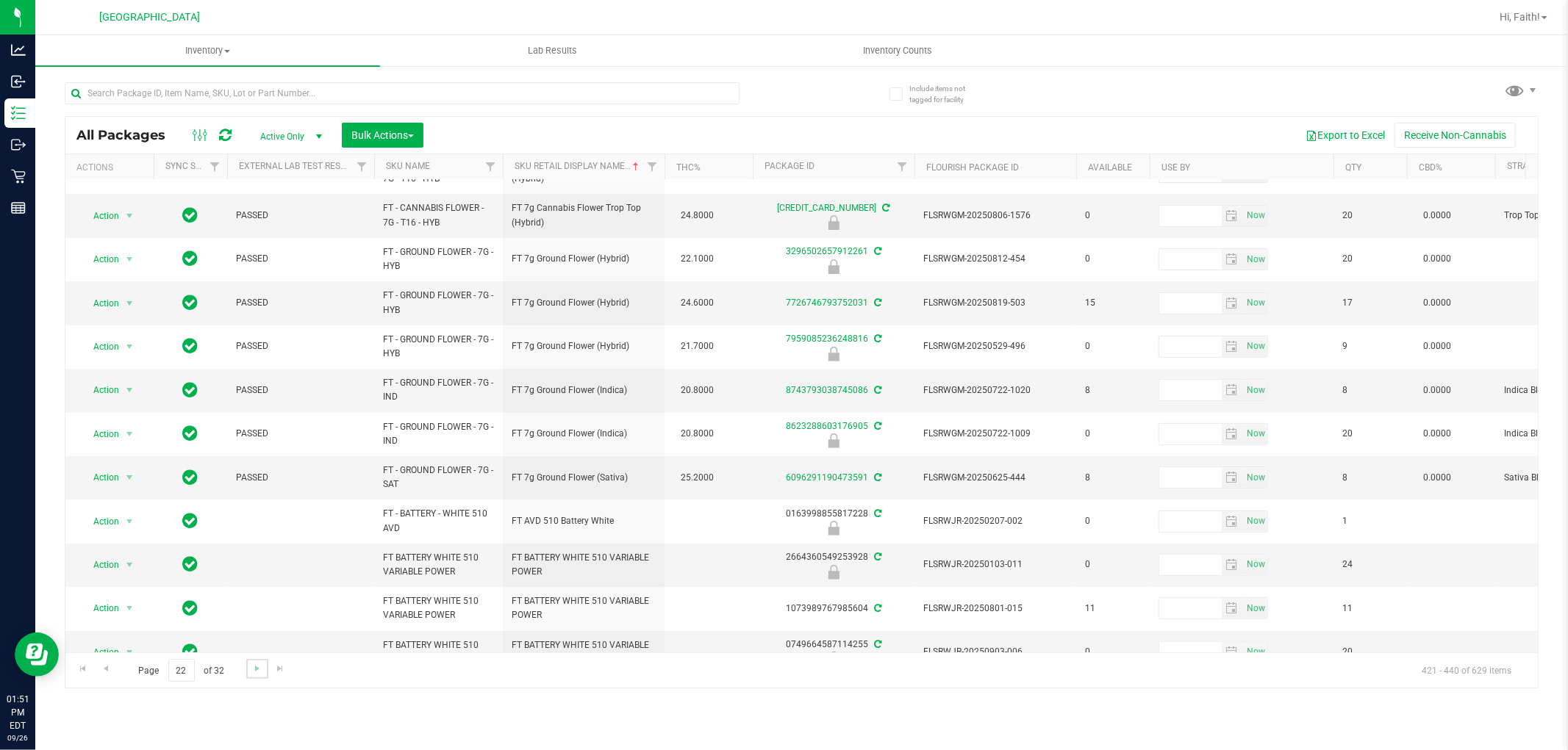
click at [248, 674] on link "Go to the next page" at bounding box center [257, 669] width 22 height 20
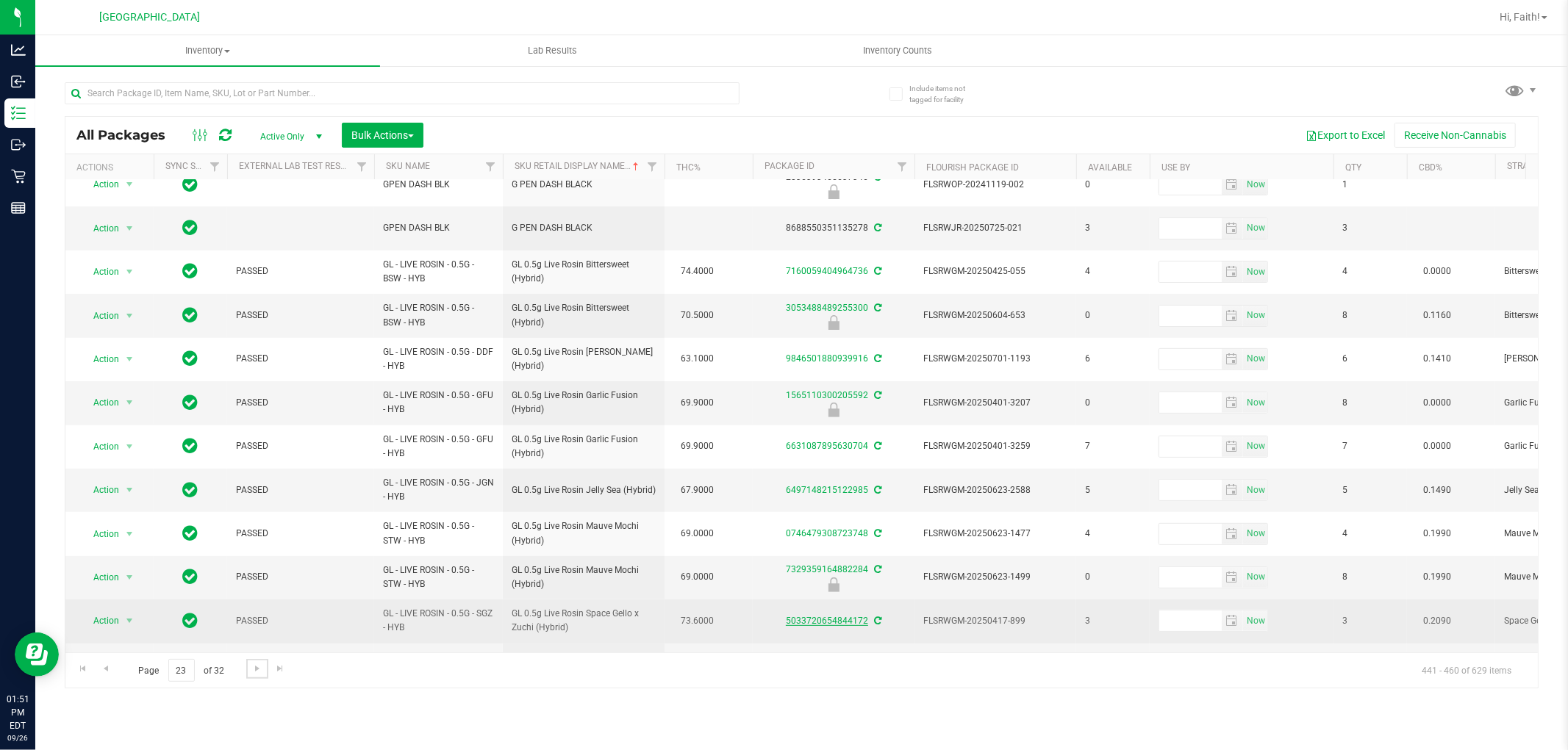
scroll to position [427, 0]
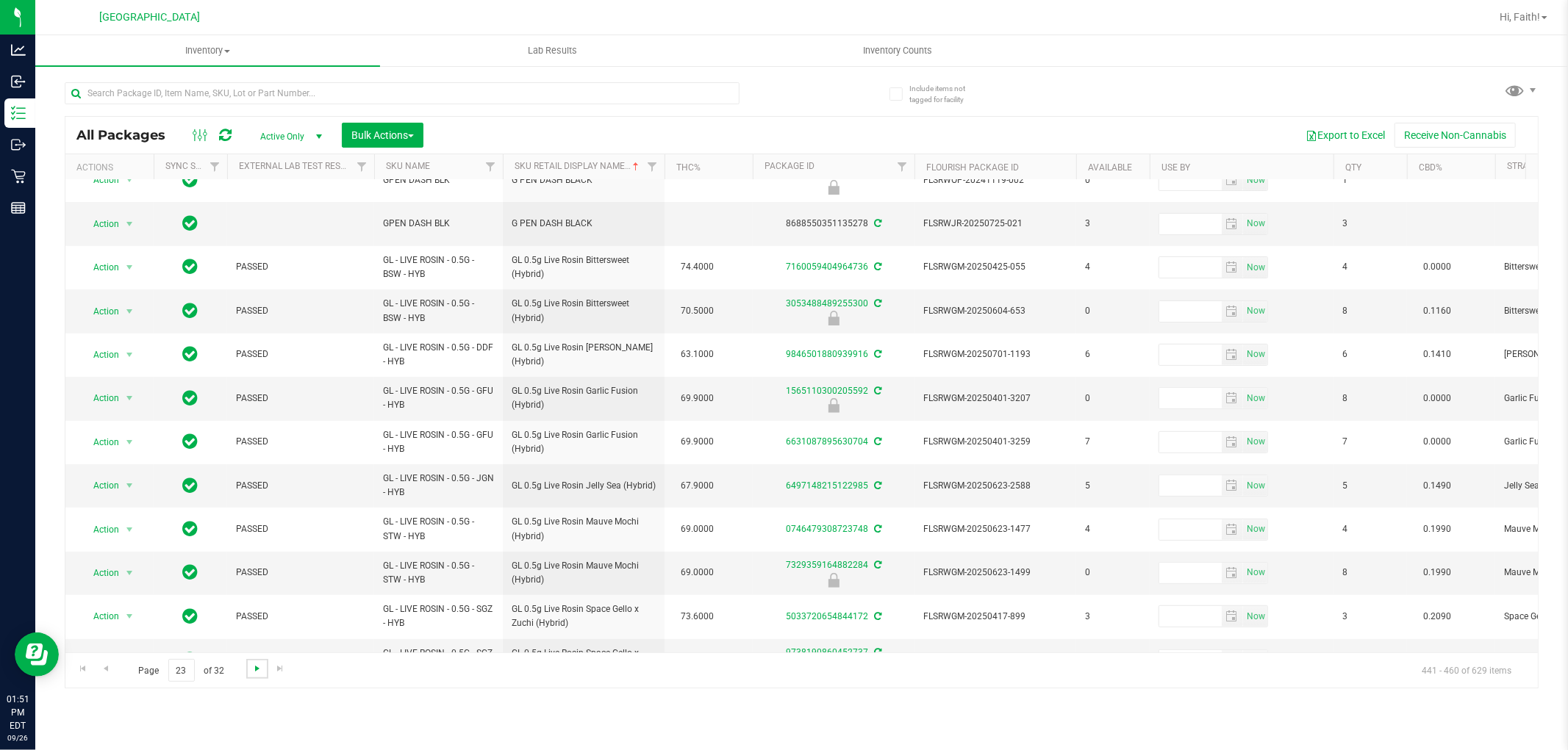
click at [255, 665] on span "Go to the next page" at bounding box center [257, 669] width 12 height 12
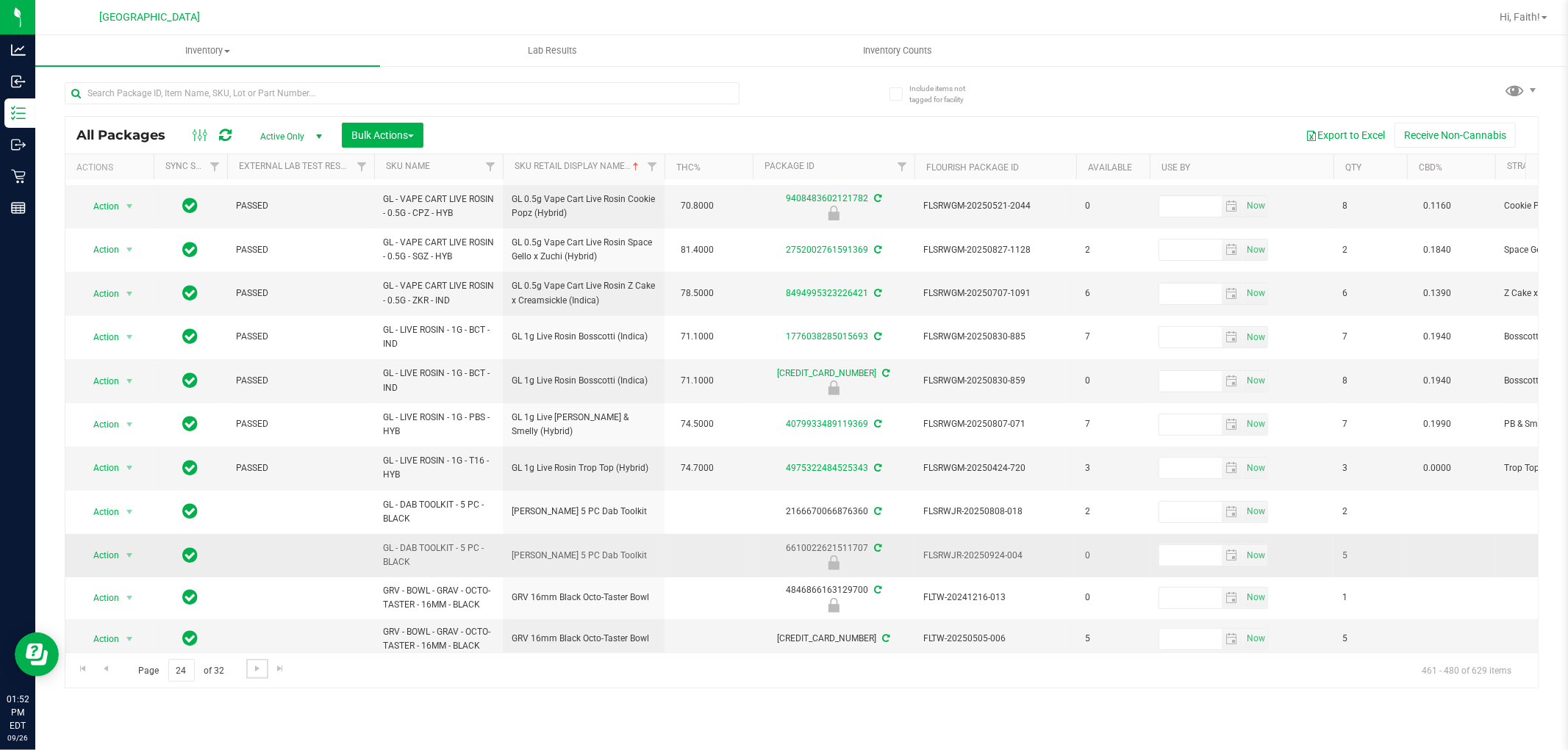
scroll to position [407, 0]
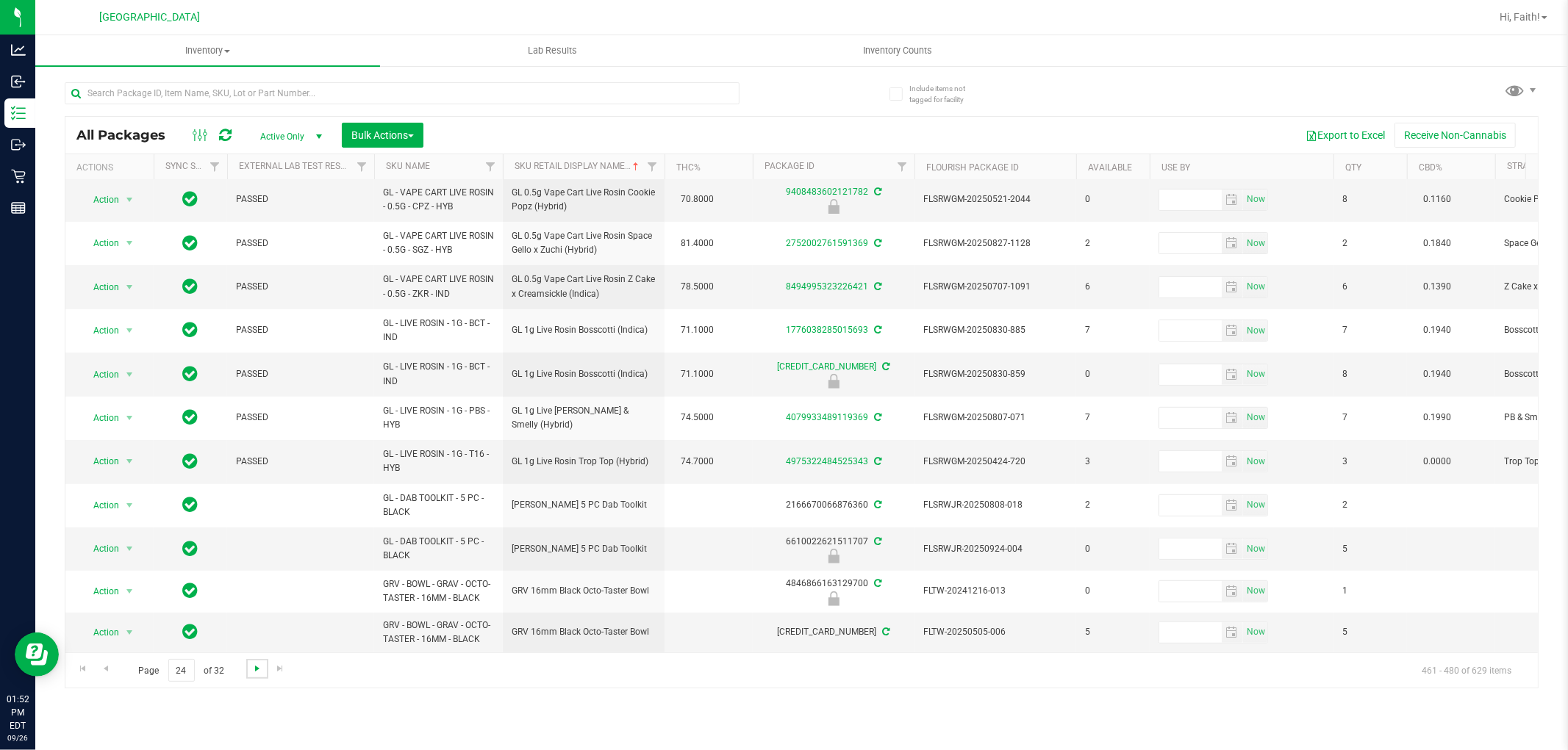
click at [251, 669] on span "Go to the next page" at bounding box center [257, 669] width 12 height 12
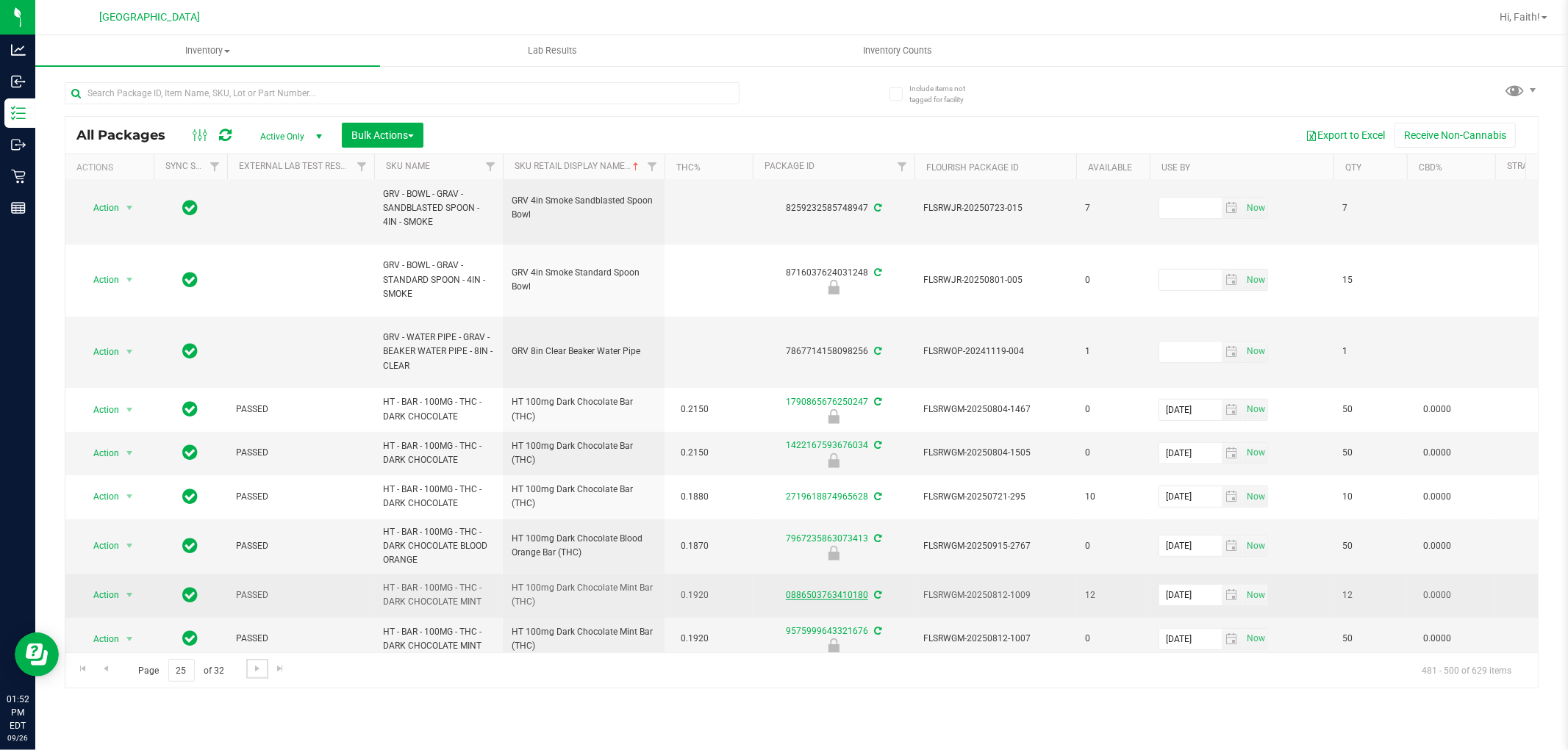
scroll to position [698, 0]
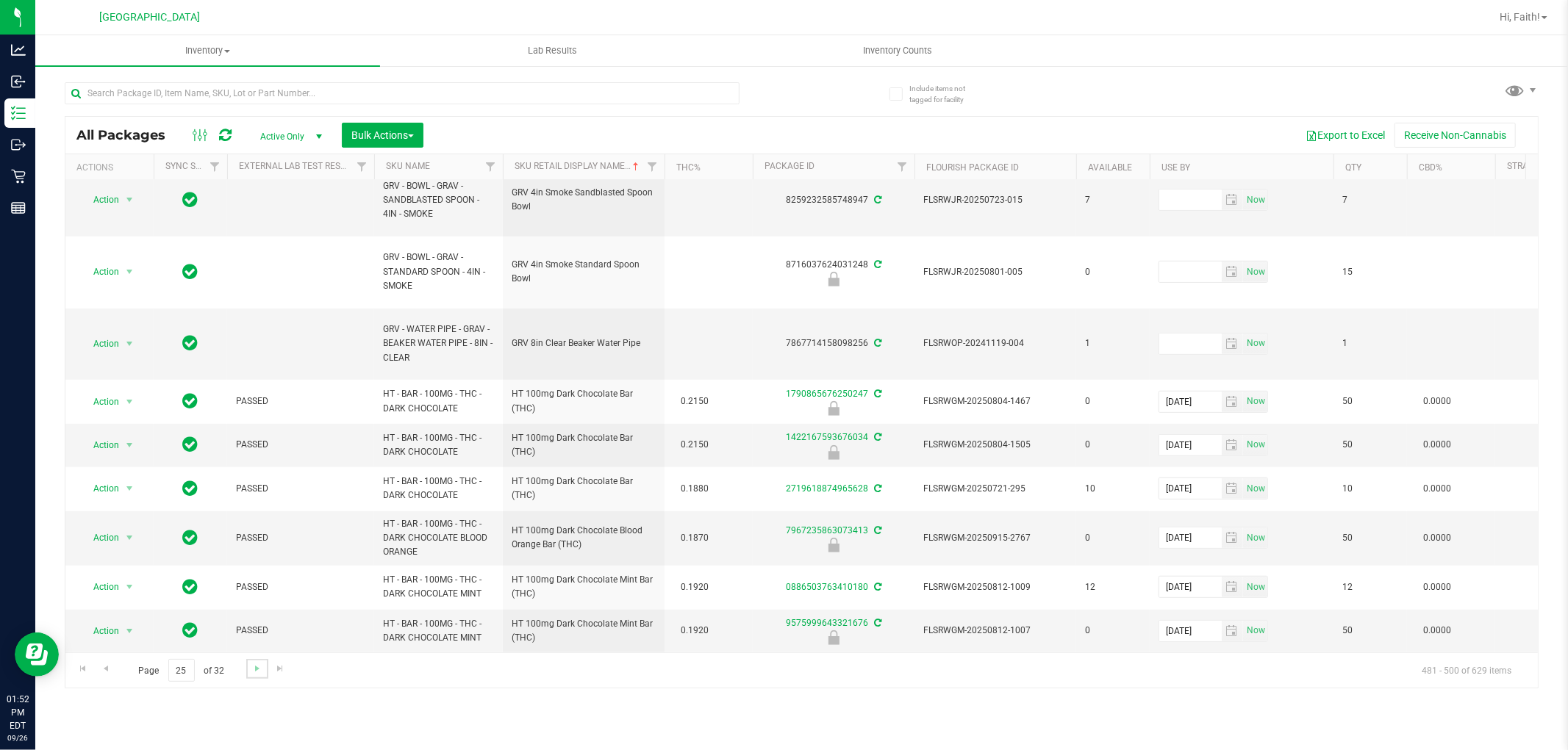
click at [259, 679] on link "Go to the next page" at bounding box center [257, 669] width 22 height 20
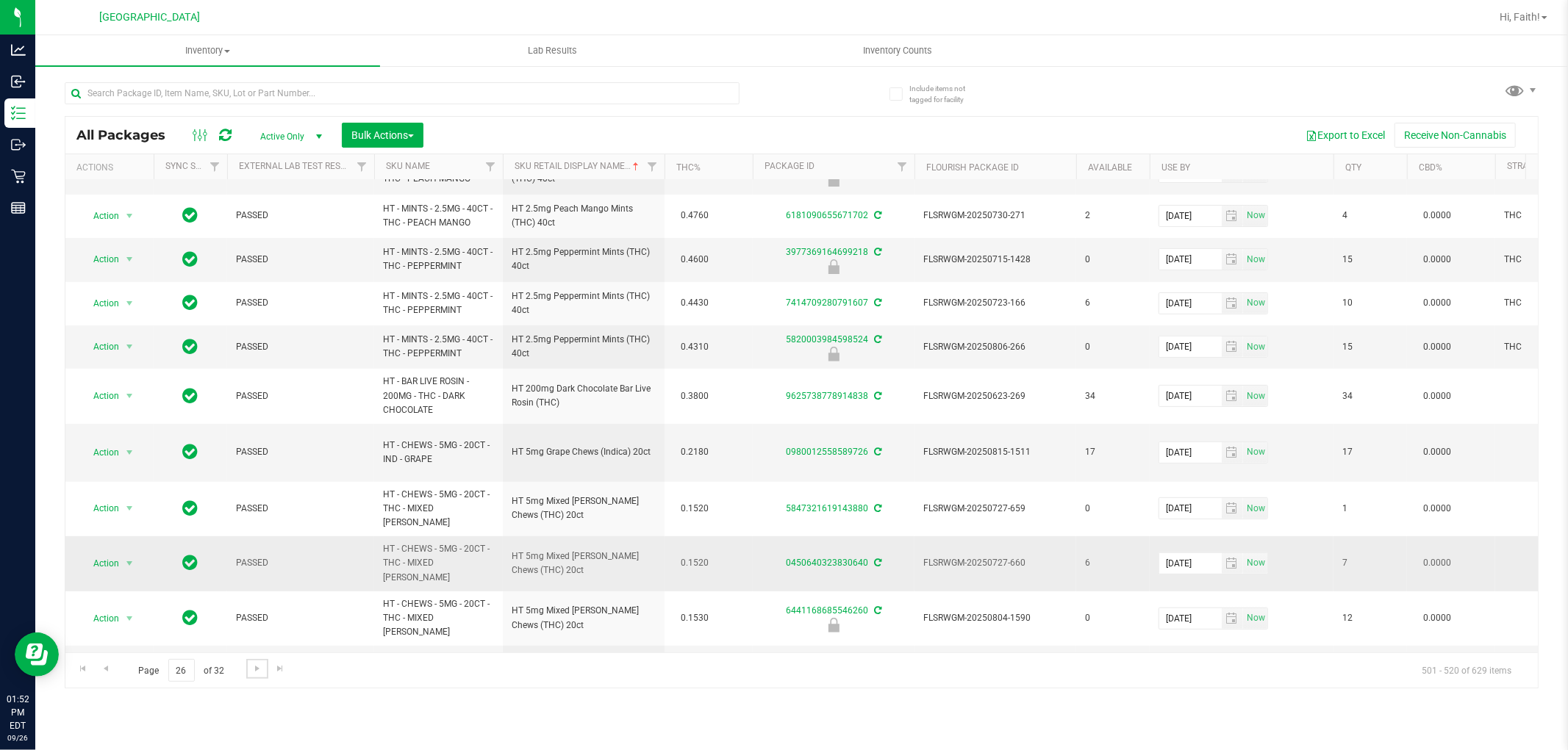
scroll to position [479, 0]
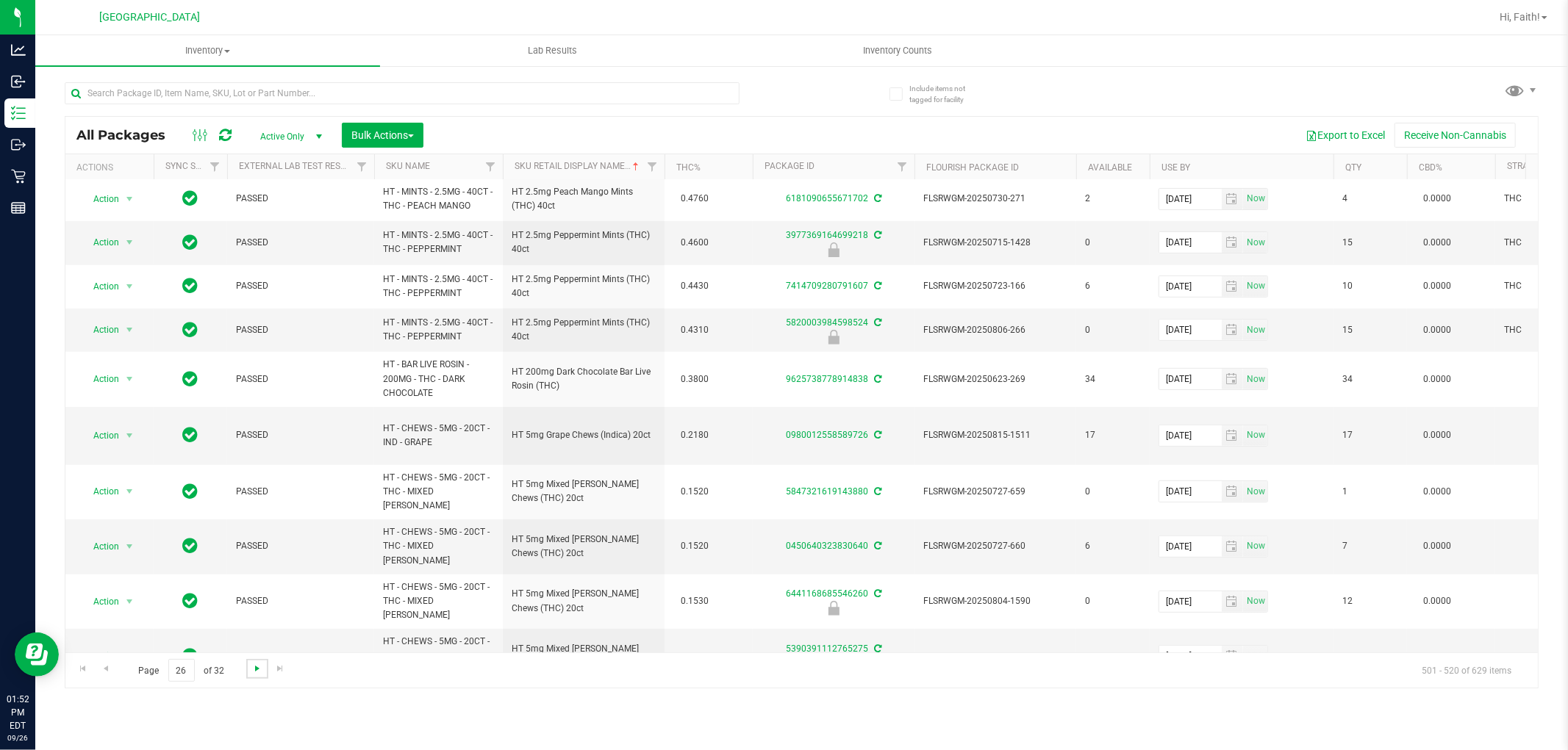
click at [258, 667] on span "Go to the next page" at bounding box center [257, 669] width 12 height 12
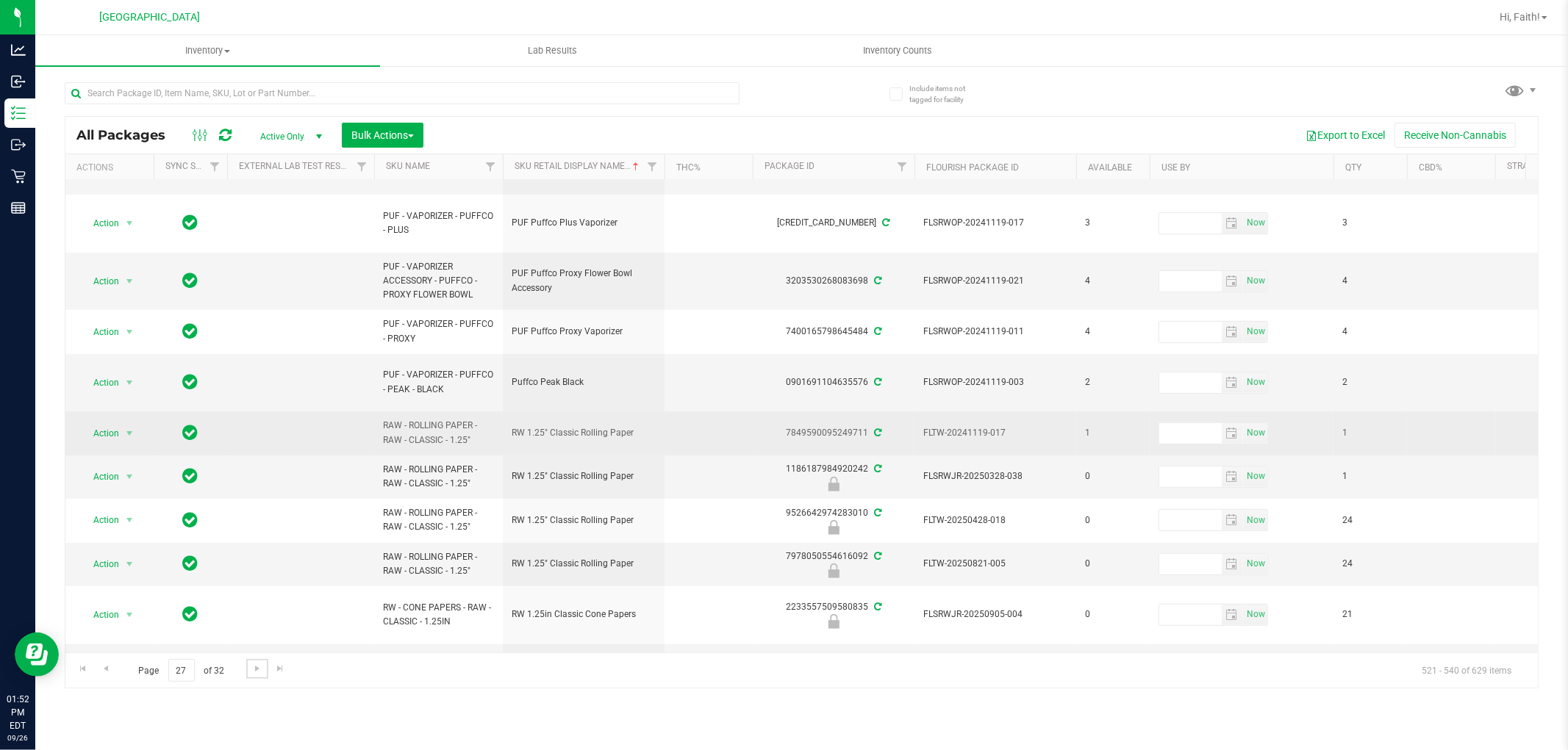
scroll to position [552, 0]
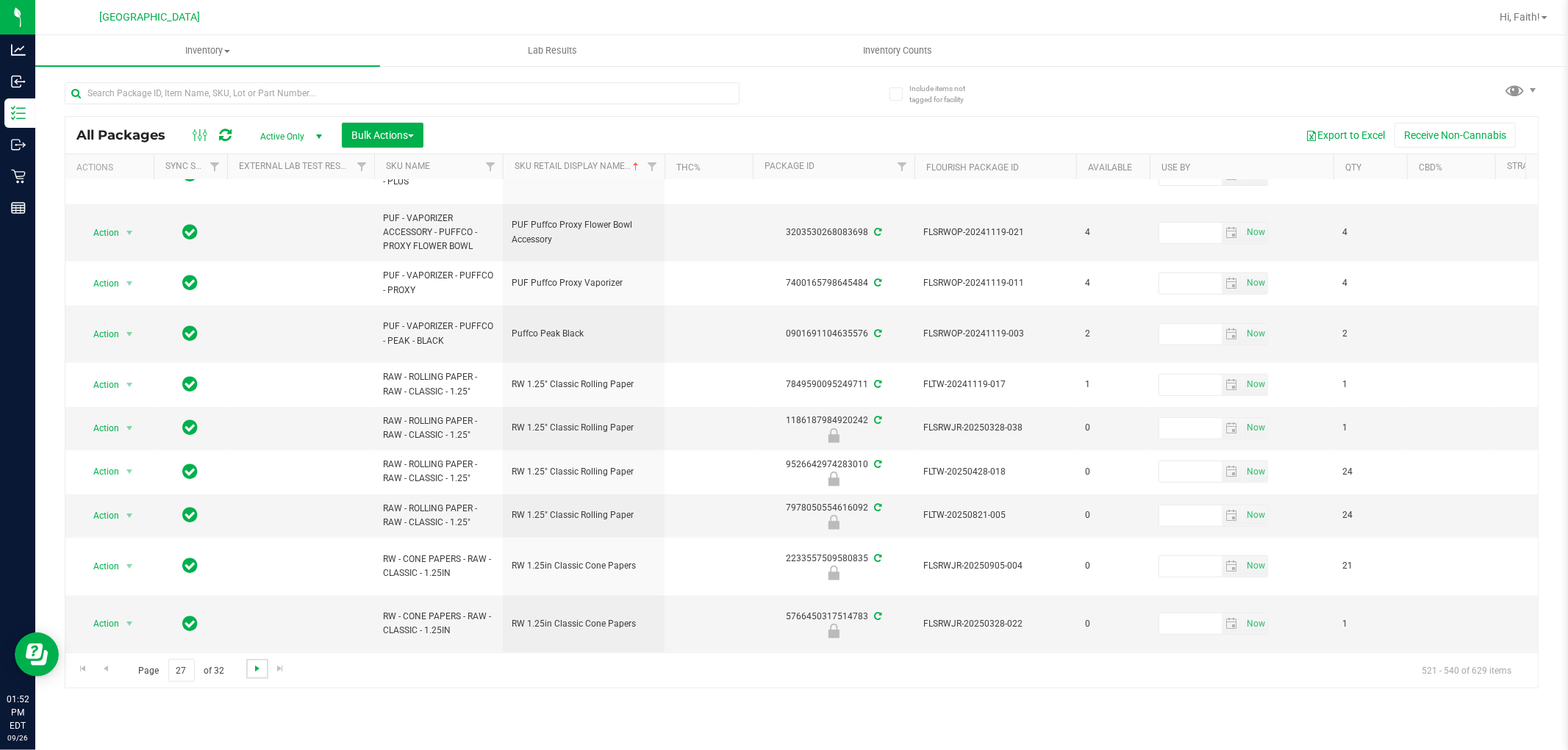
click at [257, 672] on span "Go to the next page" at bounding box center [257, 669] width 12 height 12
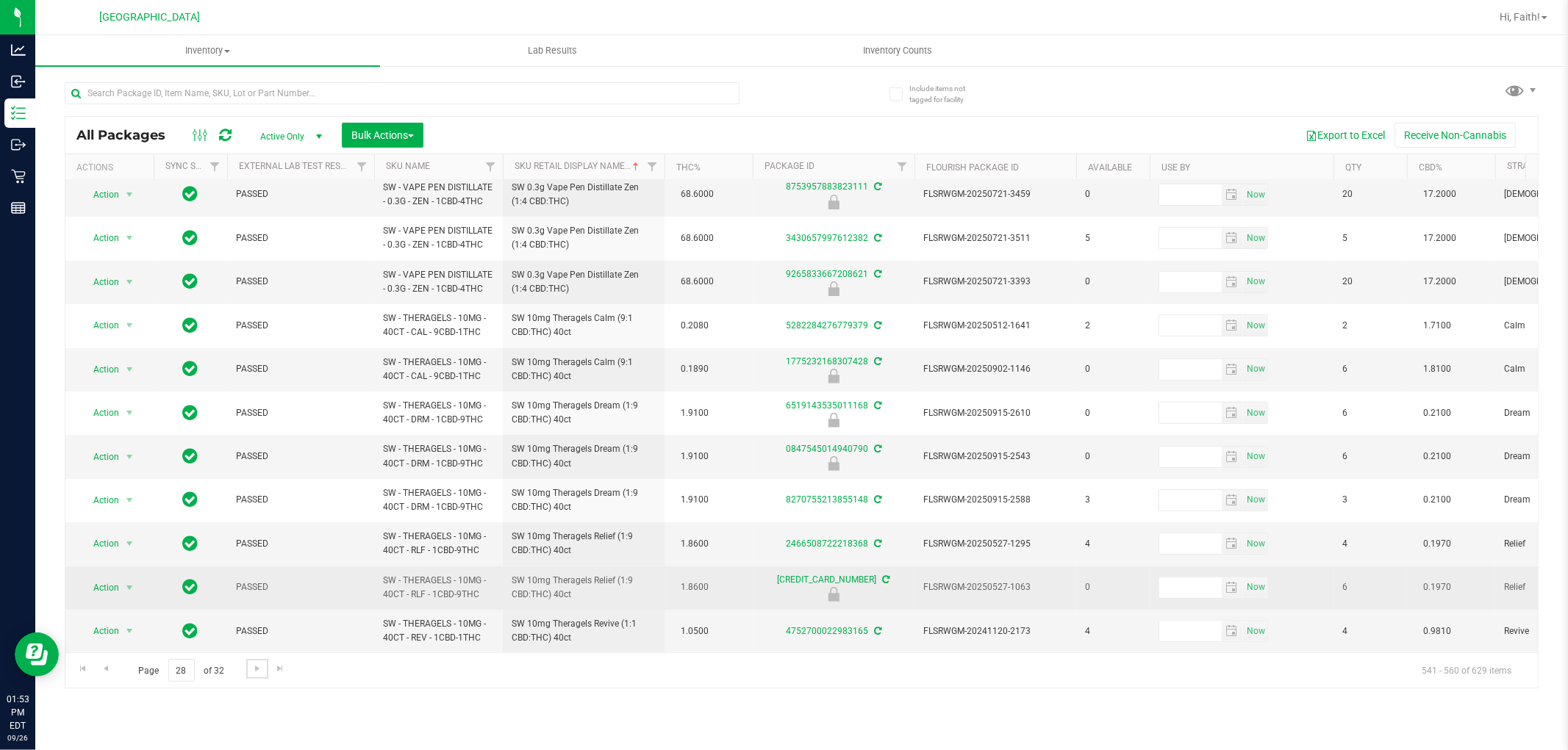
scroll to position [427, 0]
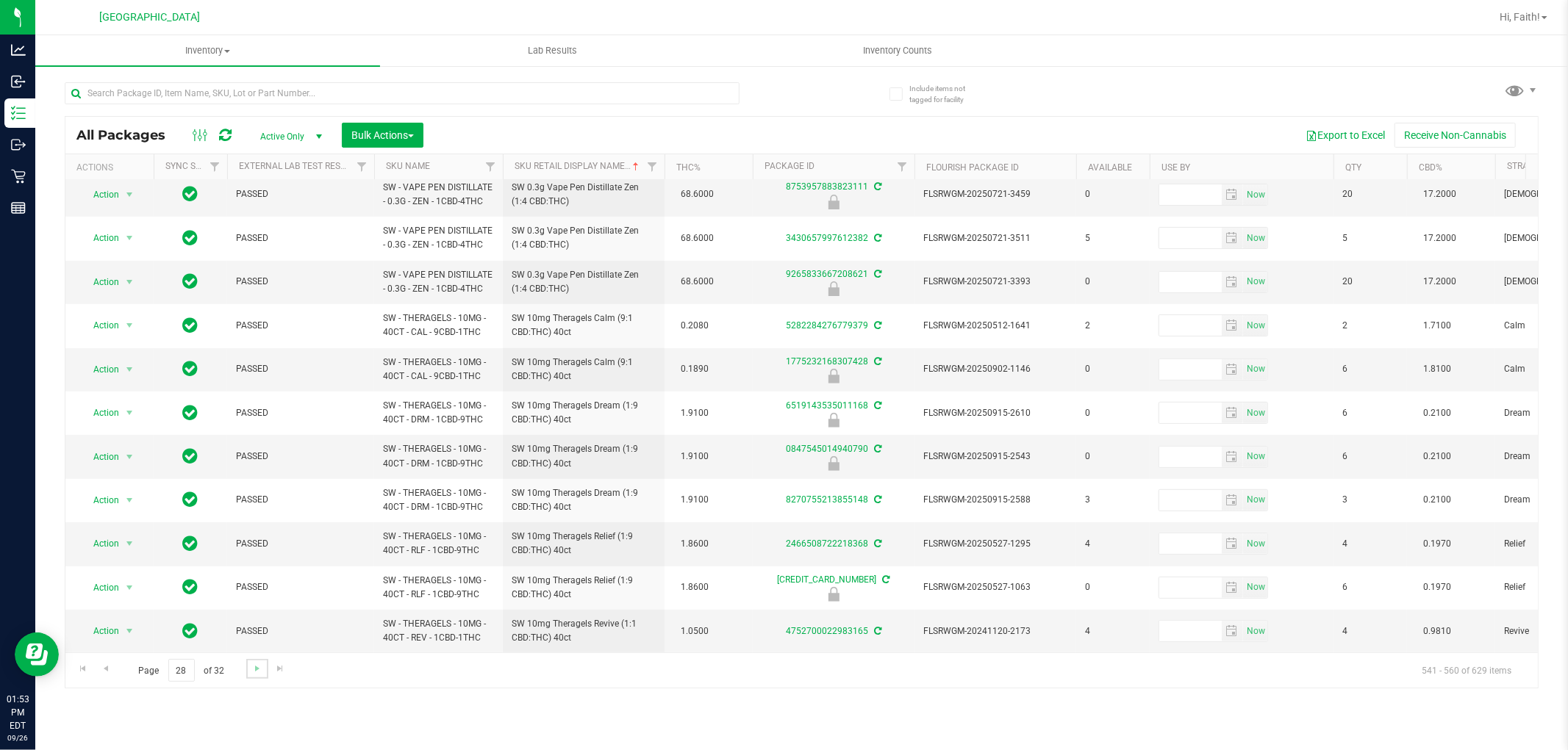
click at [260, 678] on link "Go to the next page" at bounding box center [257, 669] width 22 height 20
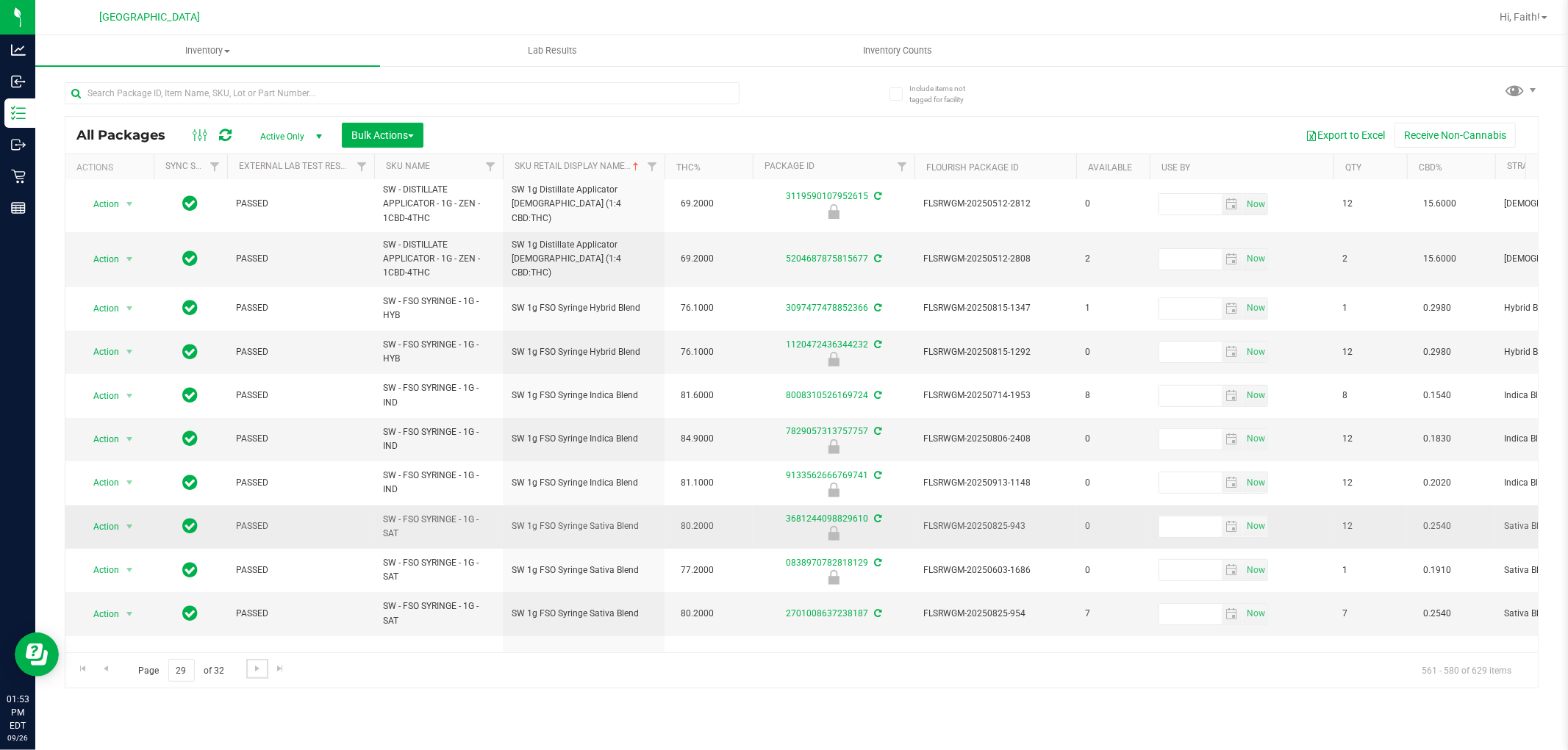
scroll to position [468, 0]
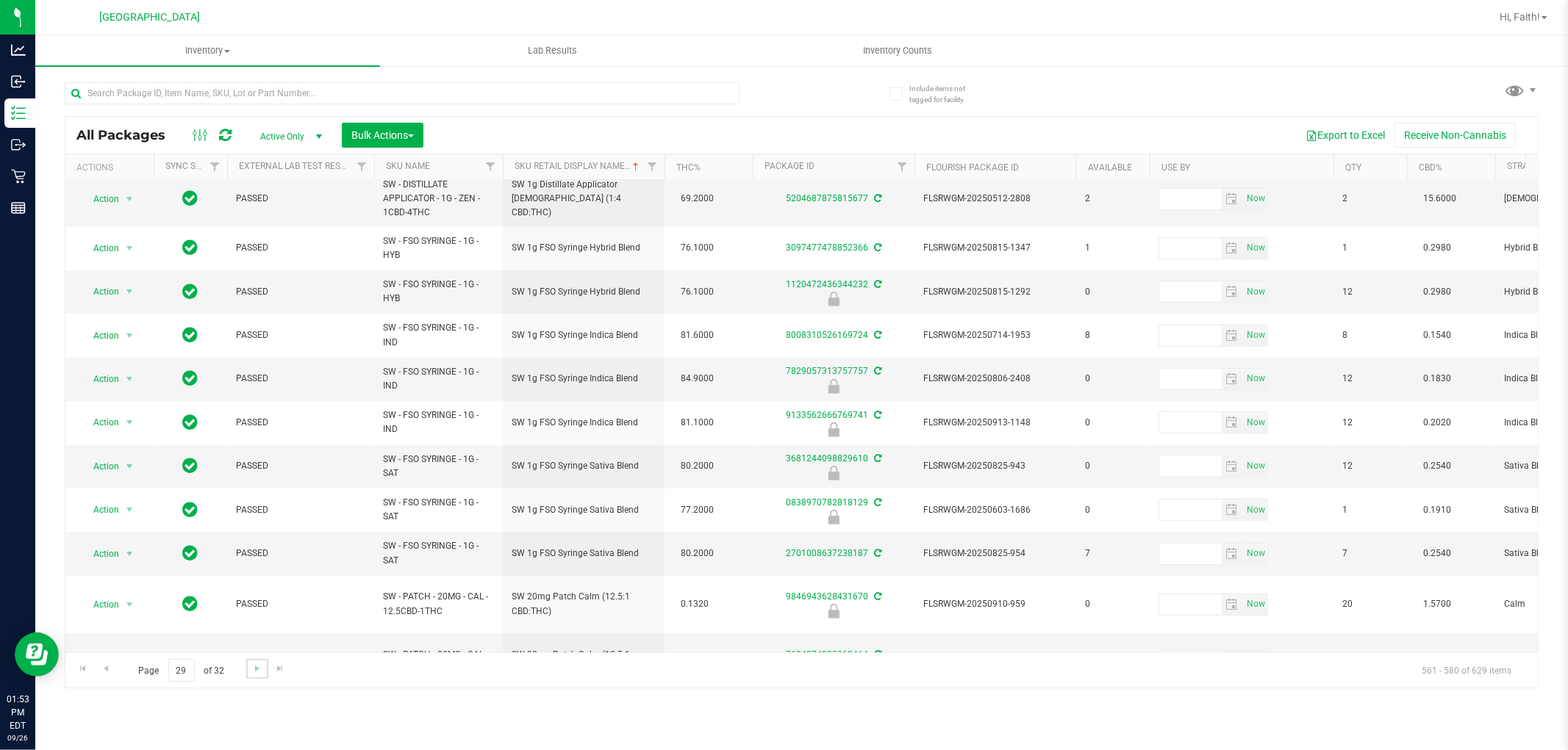
click at [266, 662] on link "Go to the next page" at bounding box center [257, 669] width 22 height 20
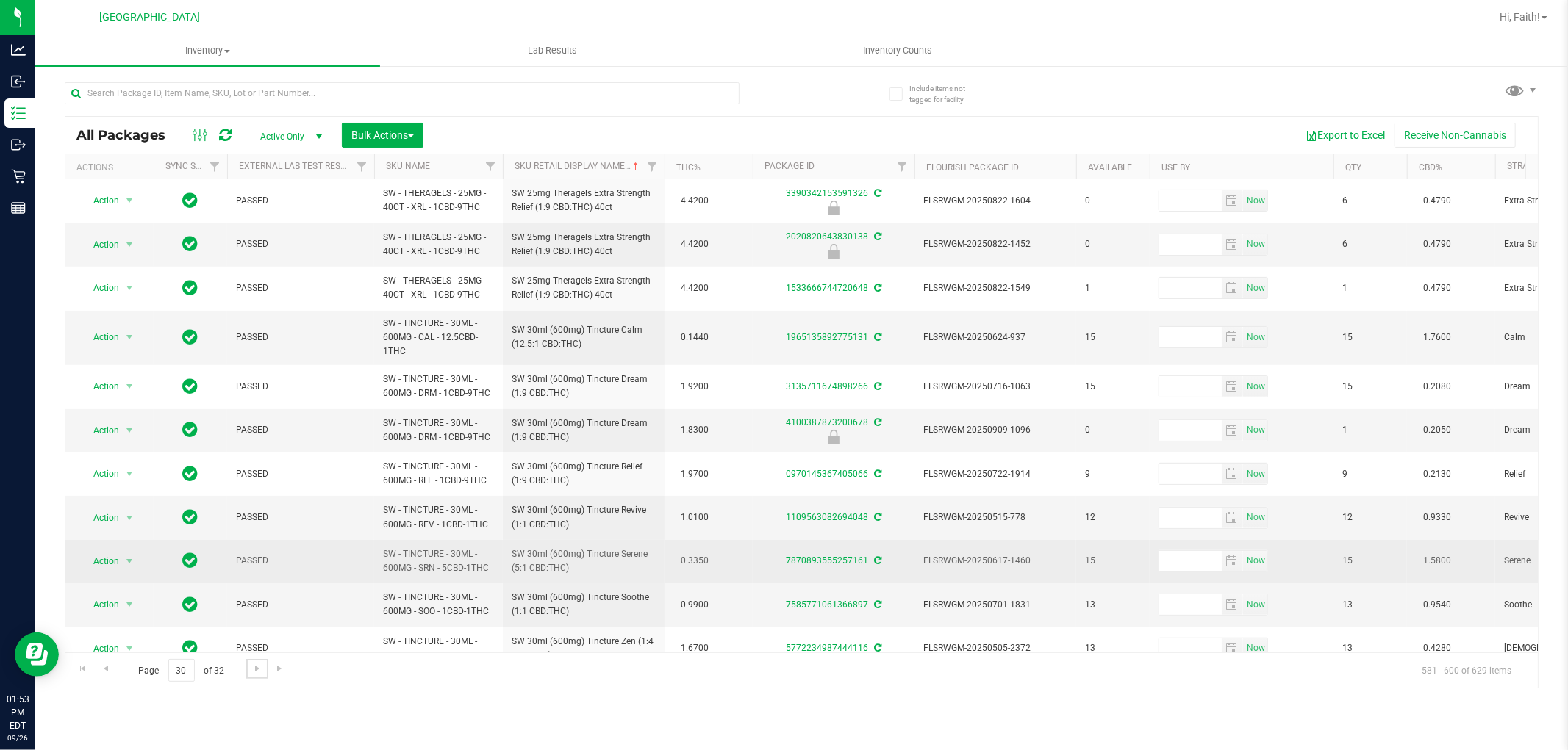
scroll to position [423, 0]
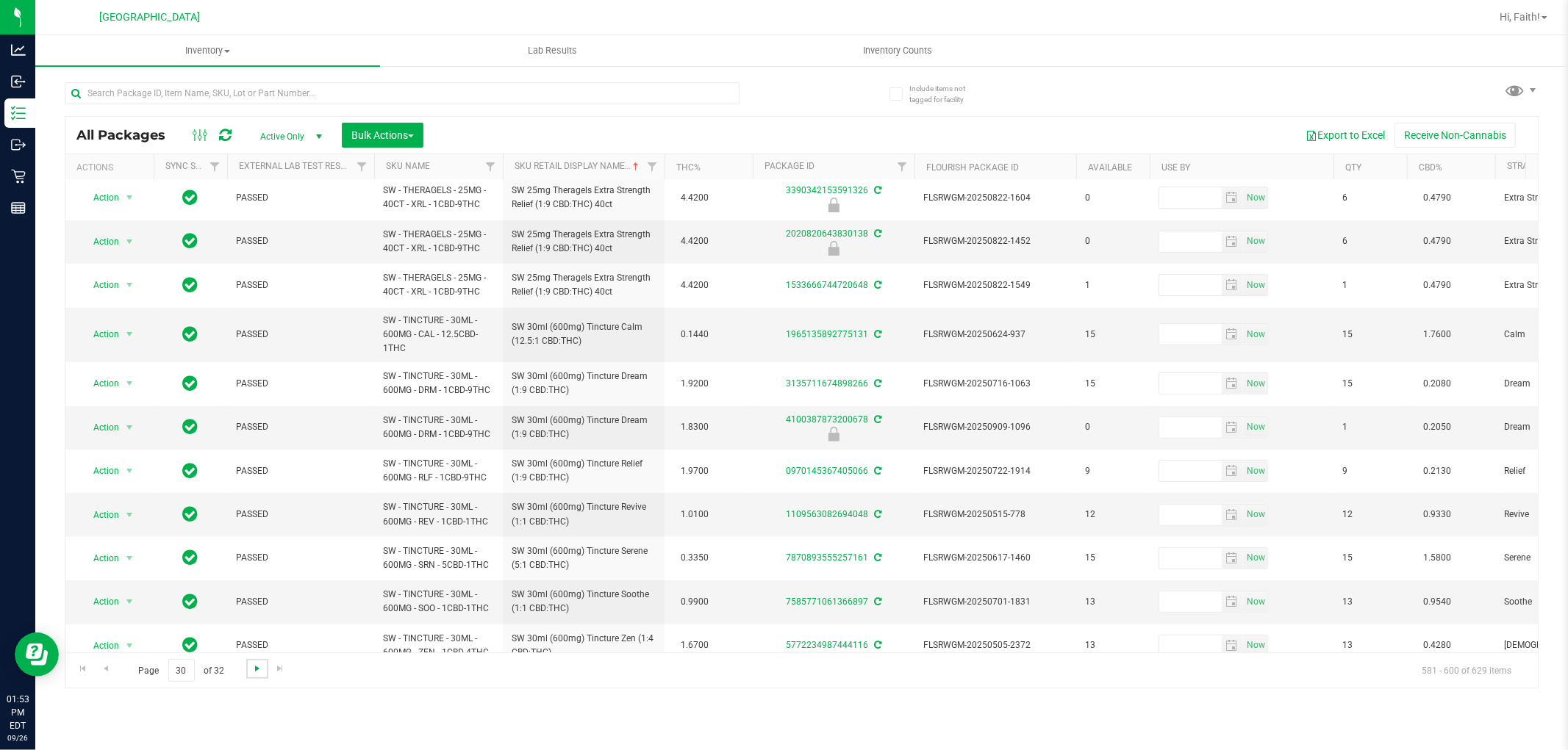
click at [257, 671] on span "Go to the next page" at bounding box center [257, 669] width 12 height 12
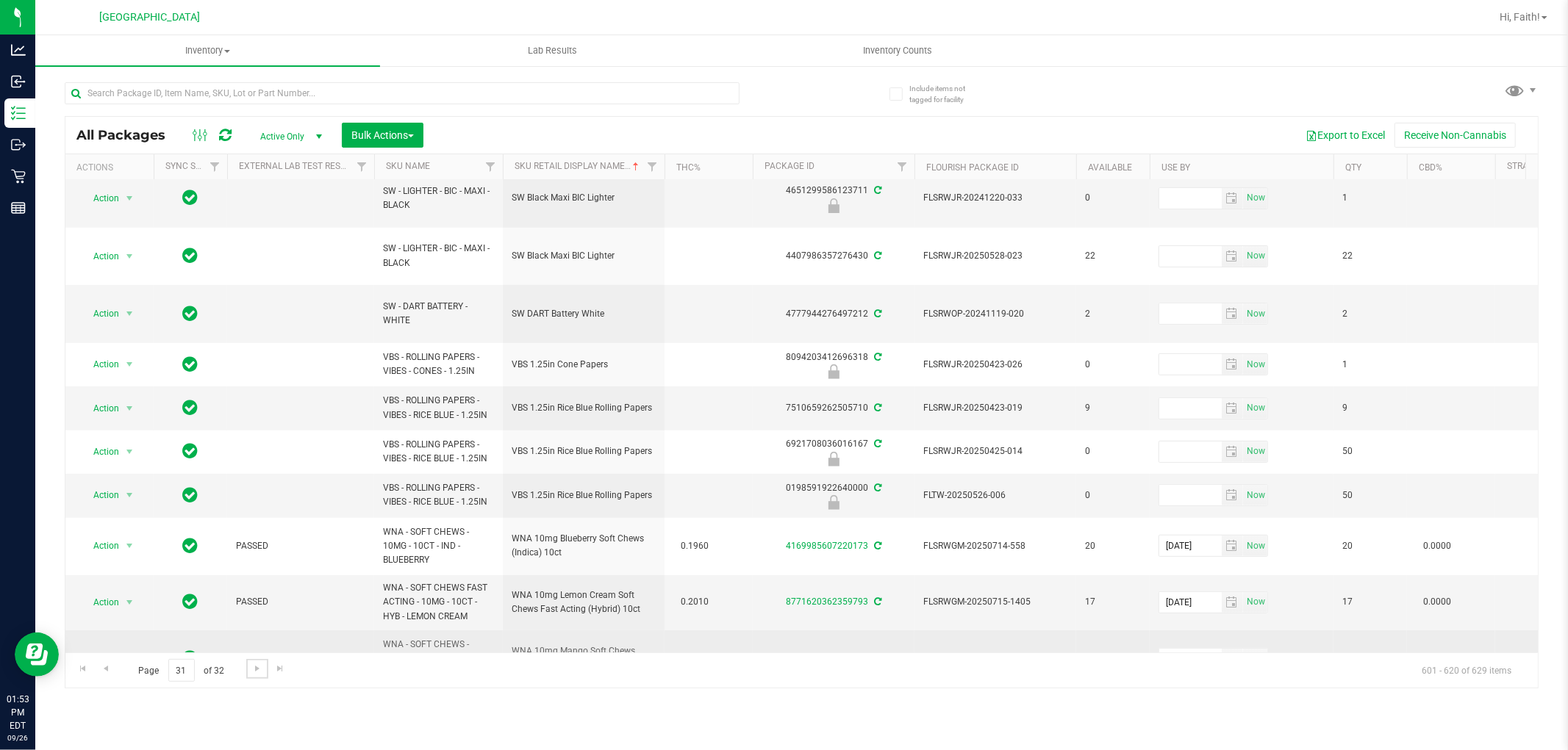
scroll to position [589, 0]
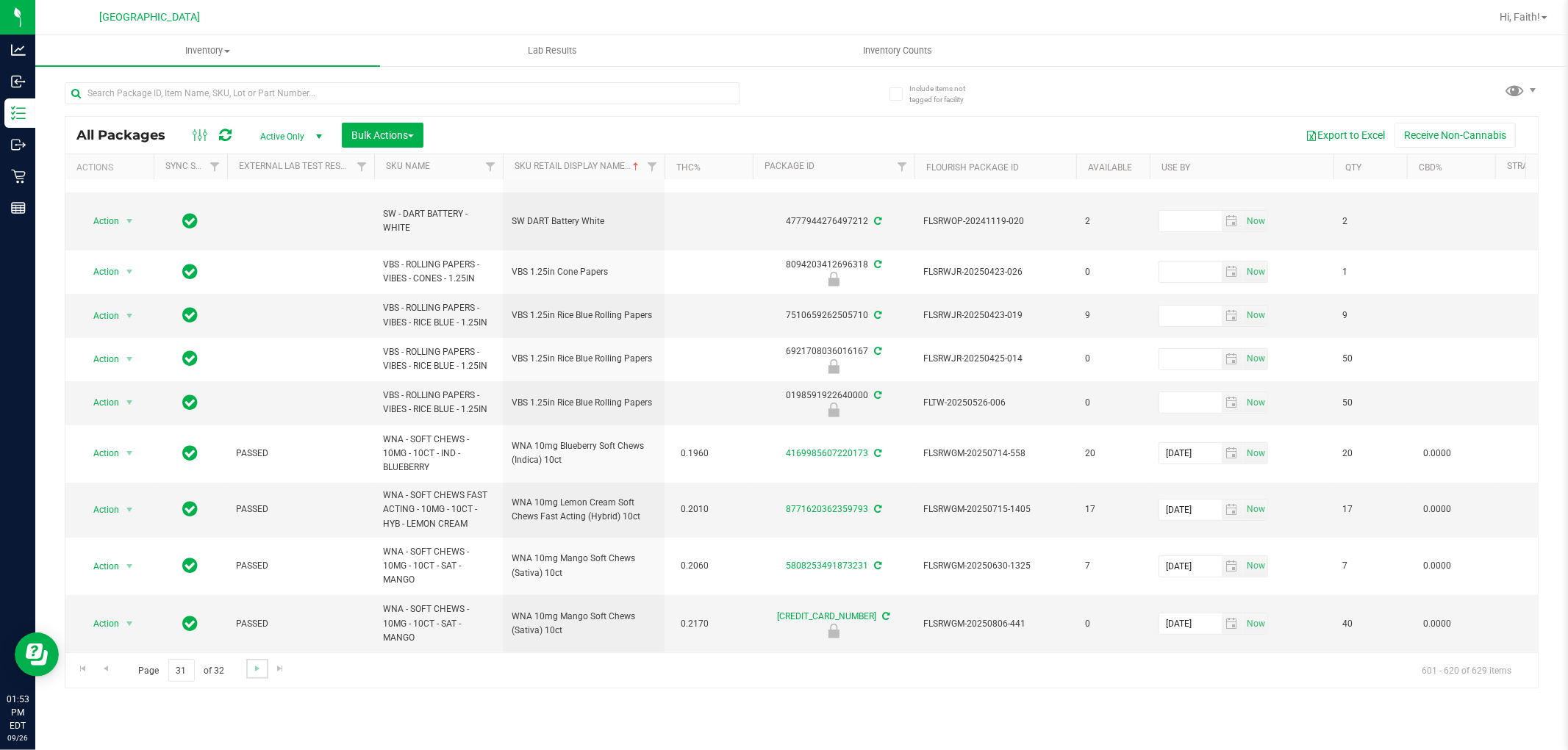
click at [263, 677] on link "Go to the next page" at bounding box center [257, 669] width 22 height 20
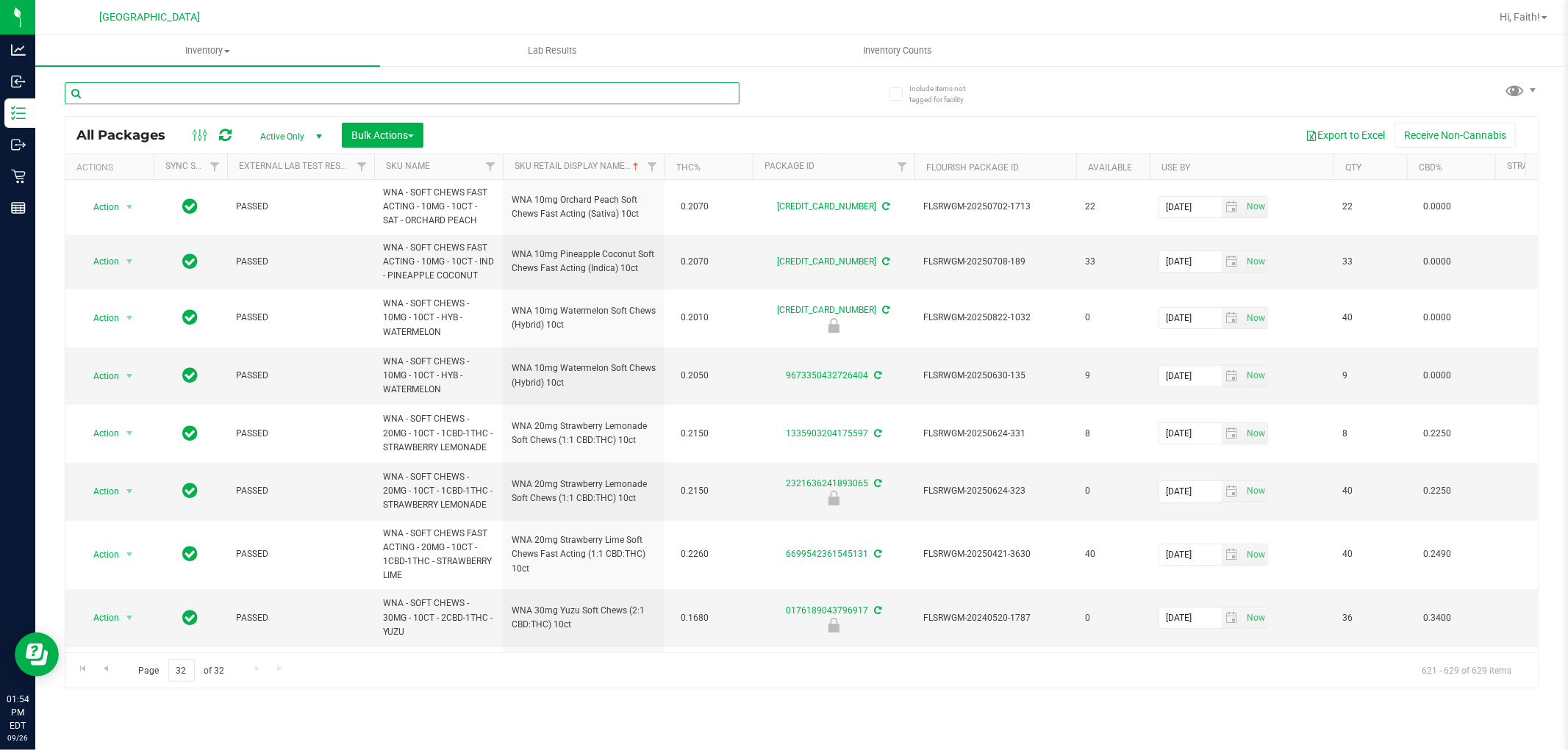
click at [216, 96] on input "text" at bounding box center [402, 93] width 675 height 22
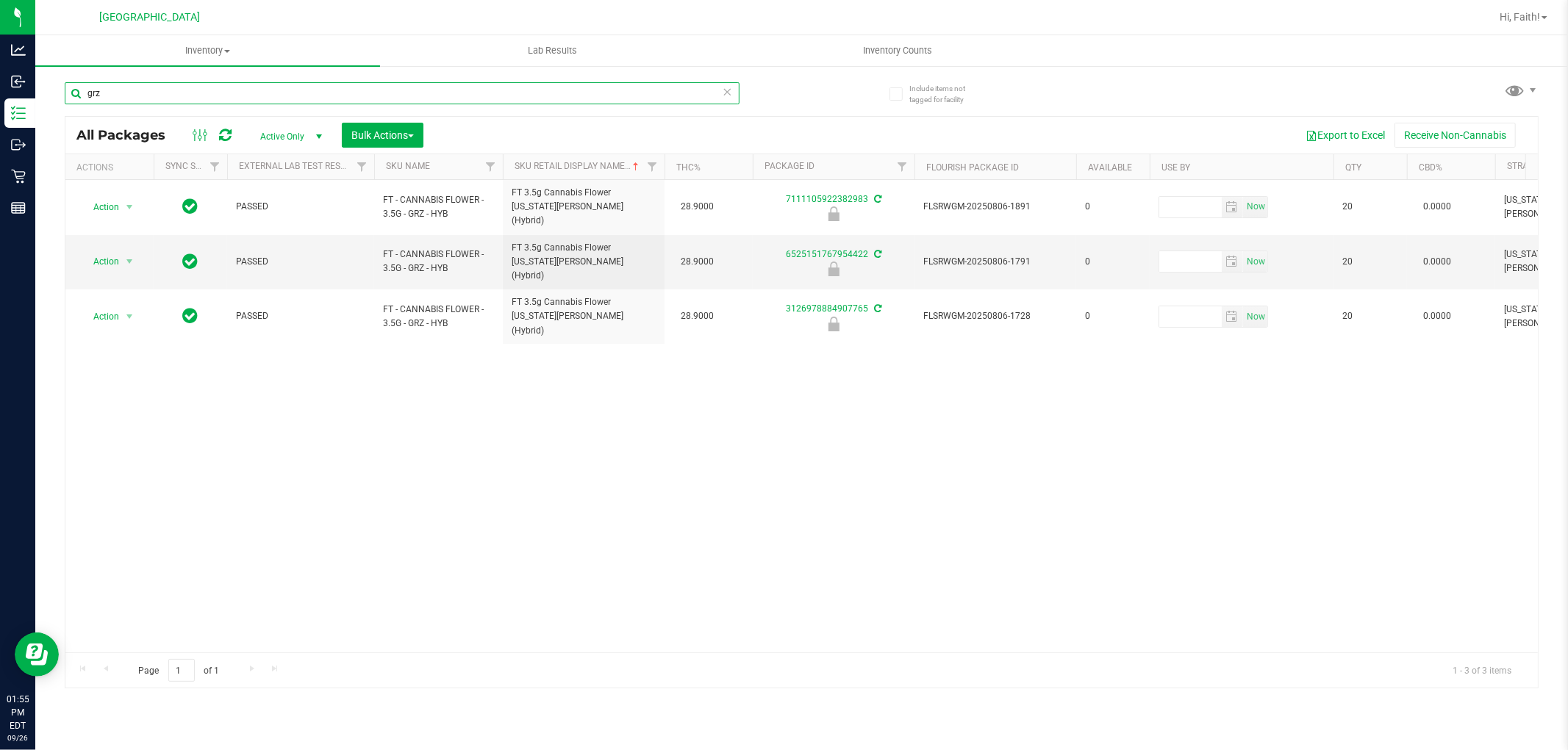
drag, startPoint x: 116, startPoint y: 90, endPoint x: 49, endPoint y: 98, distance: 67.5
click at [49, 98] on div "Include items not tagged for facility grz All Packages Active Only Active Only …" at bounding box center [801, 289] width 1533 height 448
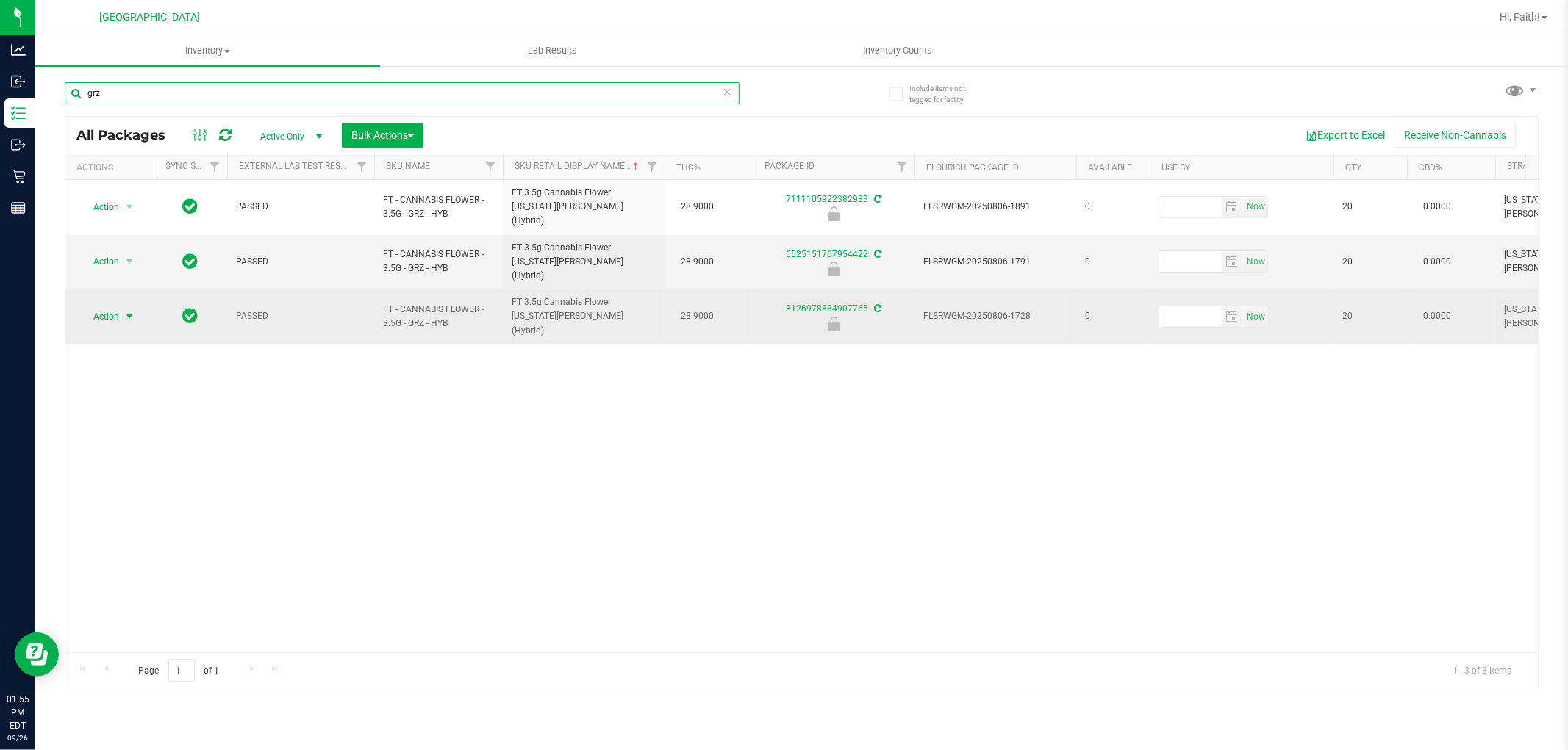
type input "grz"
click at [118, 306] on span "Action" at bounding box center [99, 317] width 40 height 21
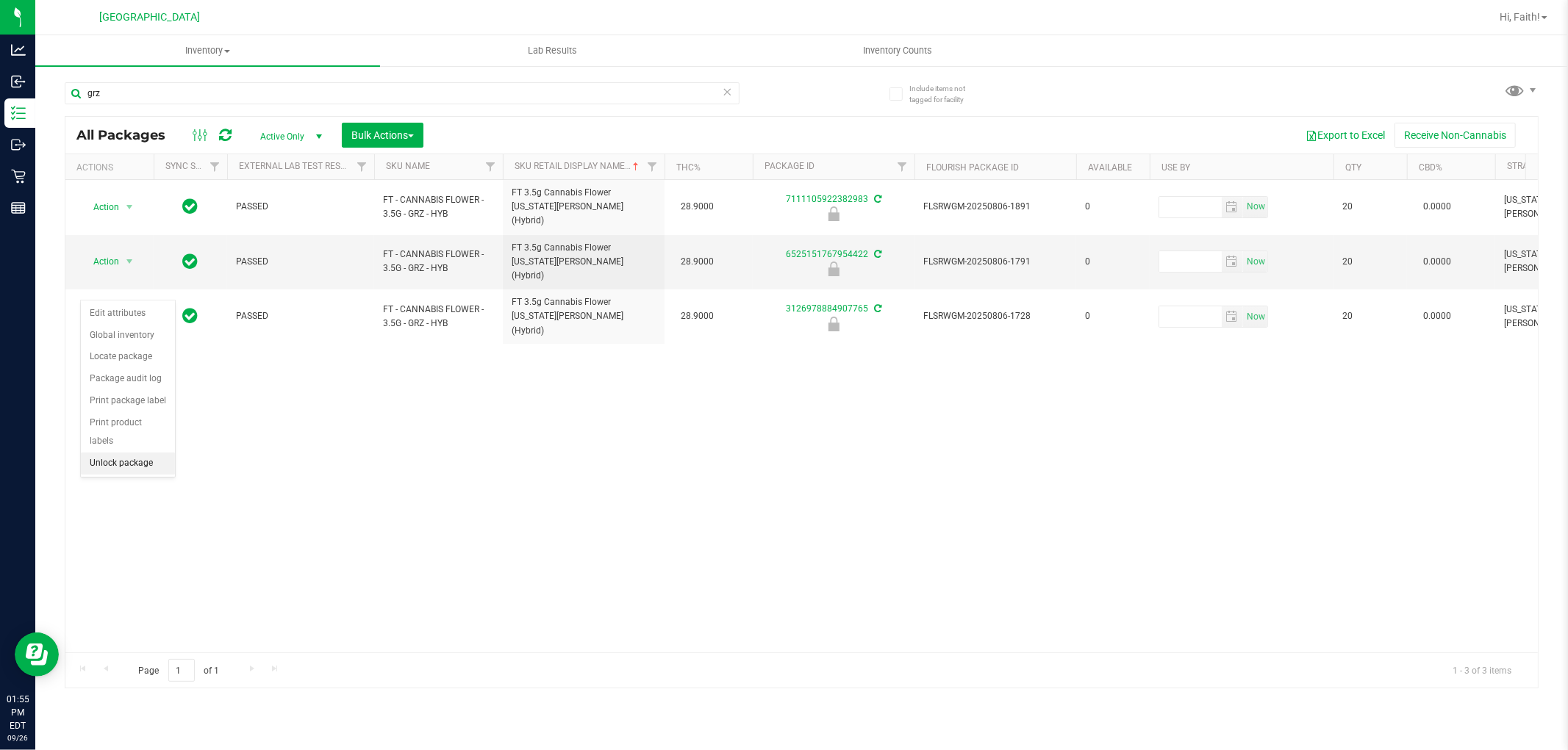
click at [142, 469] on li "Unlock package" at bounding box center [128, 464] width 94 height 22
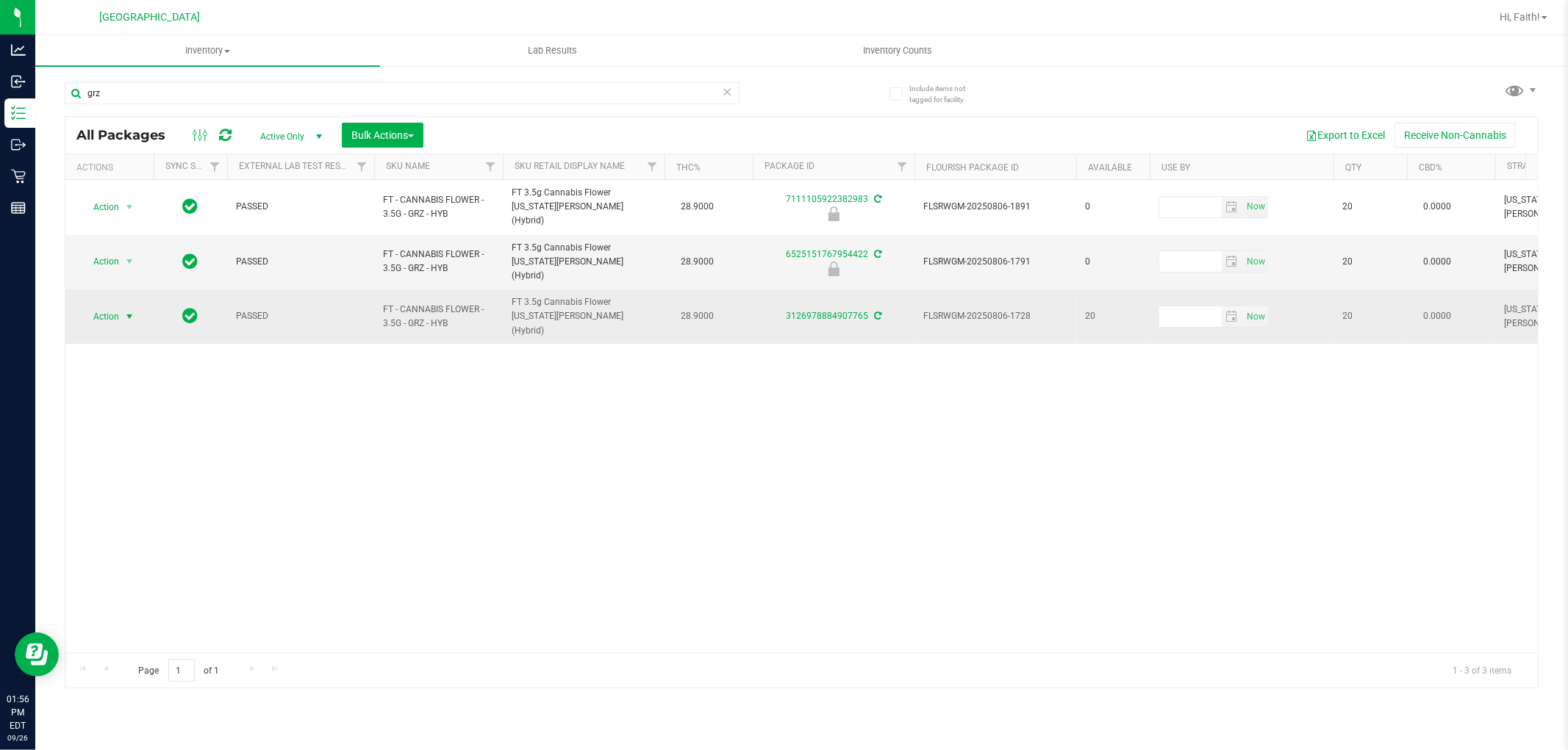
click at [108, 306] on span "Action" at bounding box center [99, 317] width 40 height 21
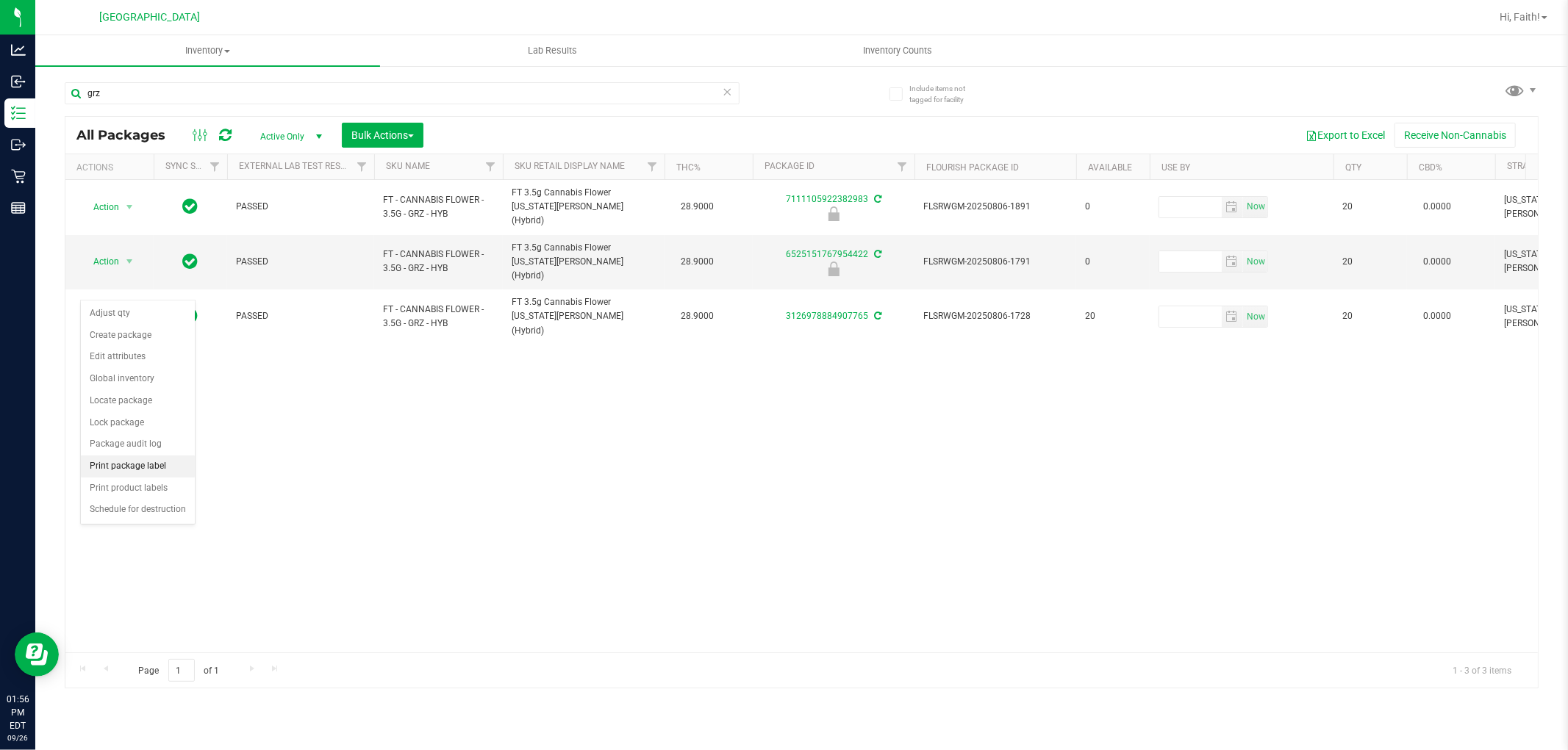
click at [129, 463] on li "Print package label" at bounding box center [137, 467] width 114 height 22
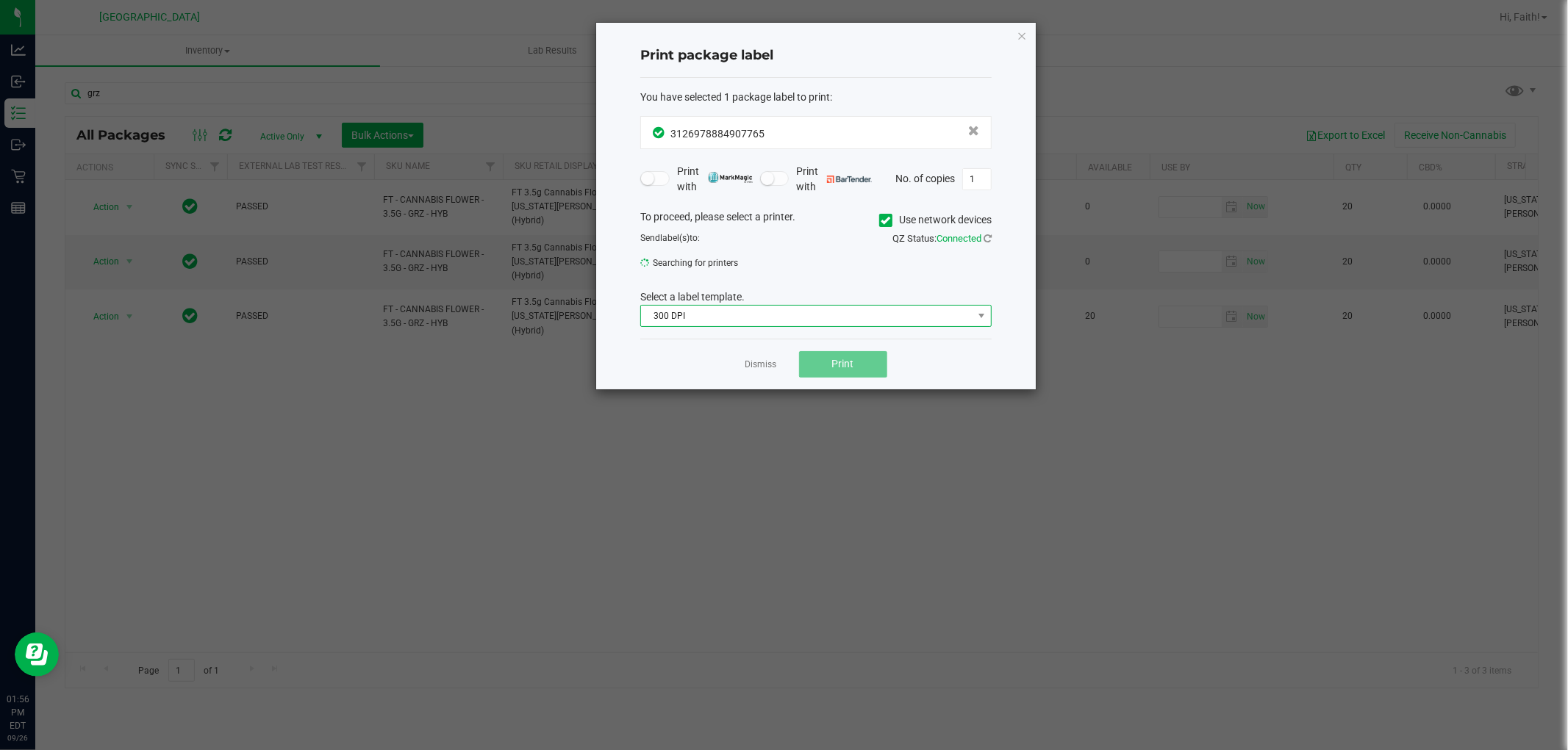
click at [698, 316] on span "300 DPI" at bounding box center [806, 316] width 332 height 21
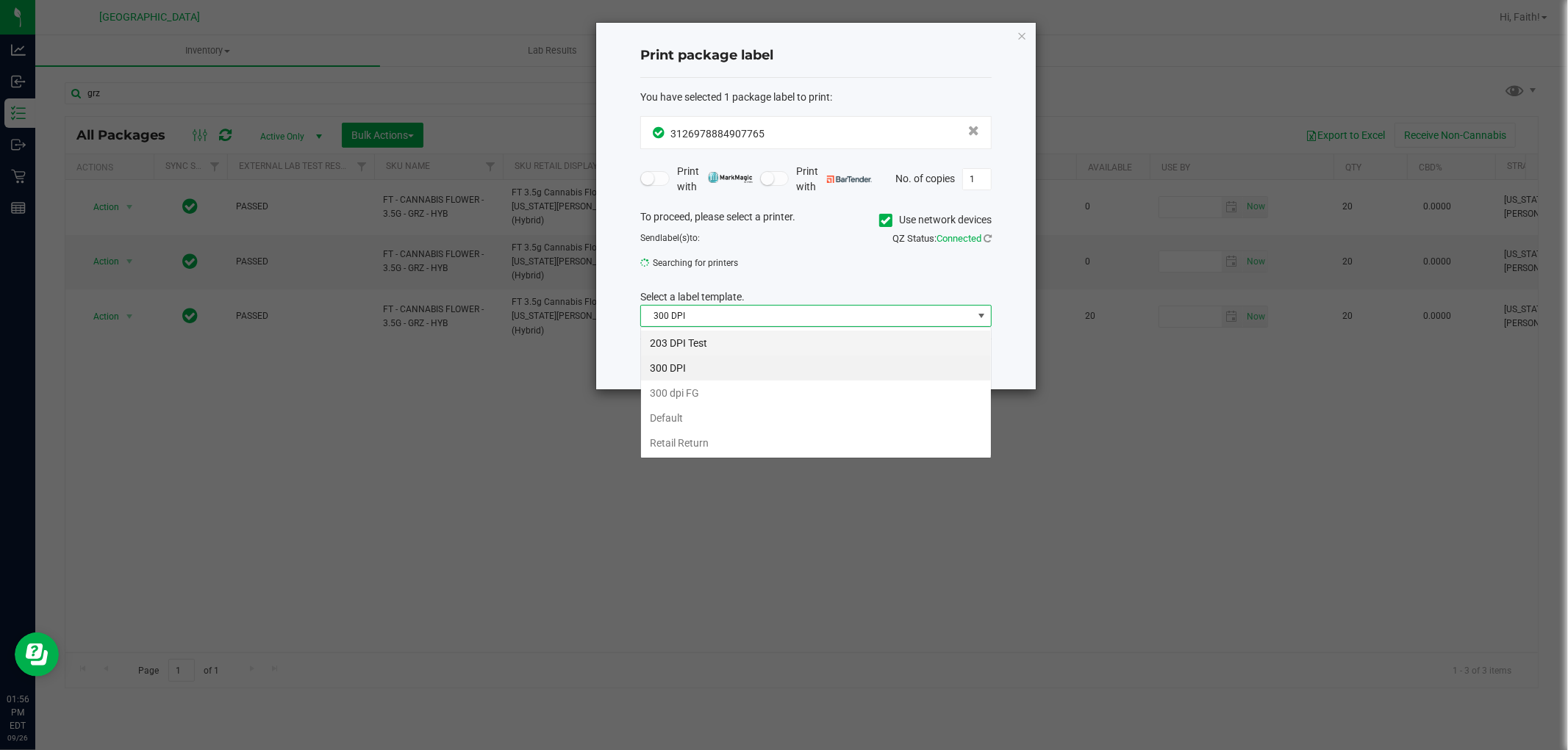
scroll to position [22, 351]
click at [697, 338] on li "203 DPI Test" at bounding box center [815, 344] width 350 height 25
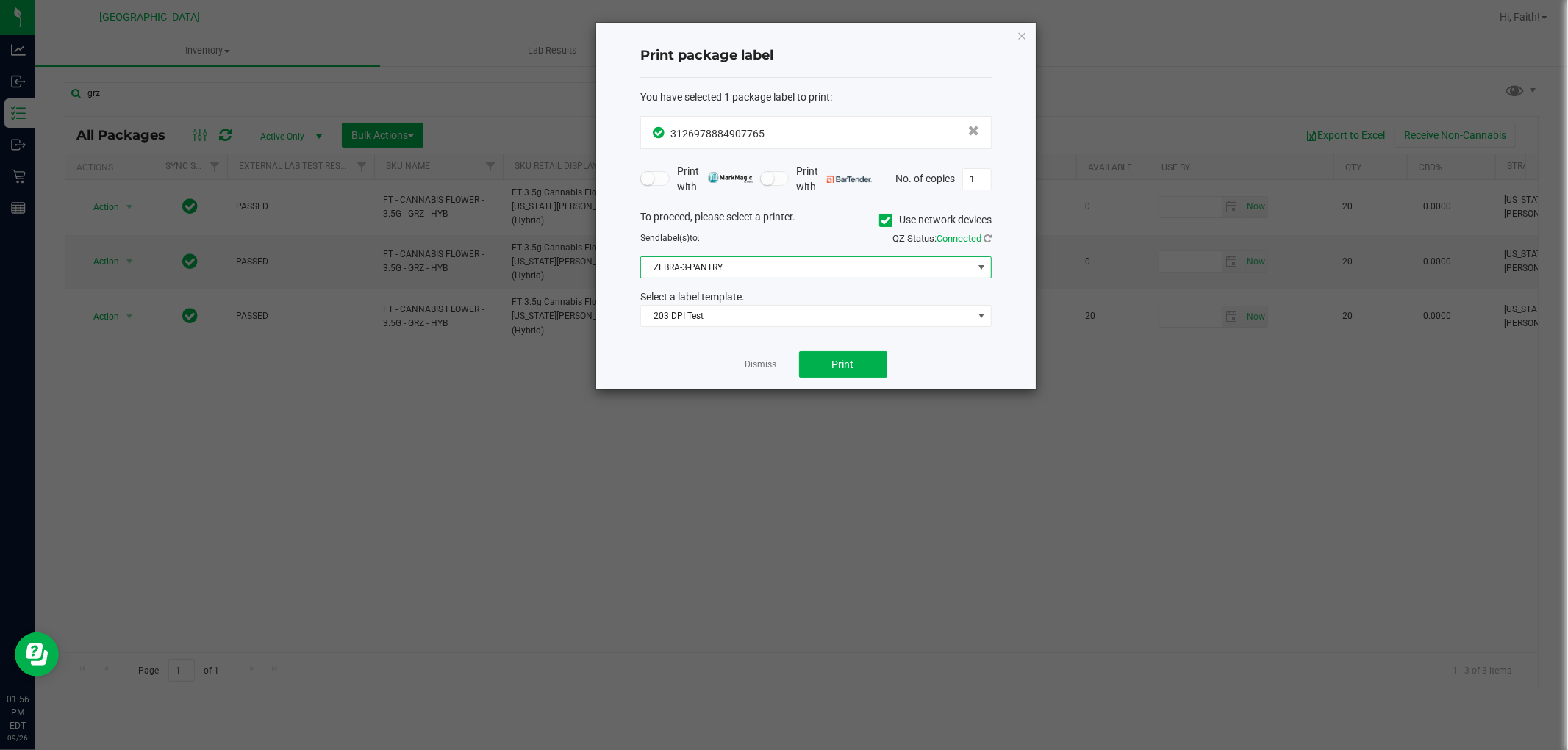
click at [748, 268] on span "ZEBRA-3-PANTRY" at bounding box center [806, 268] width 332 height 21
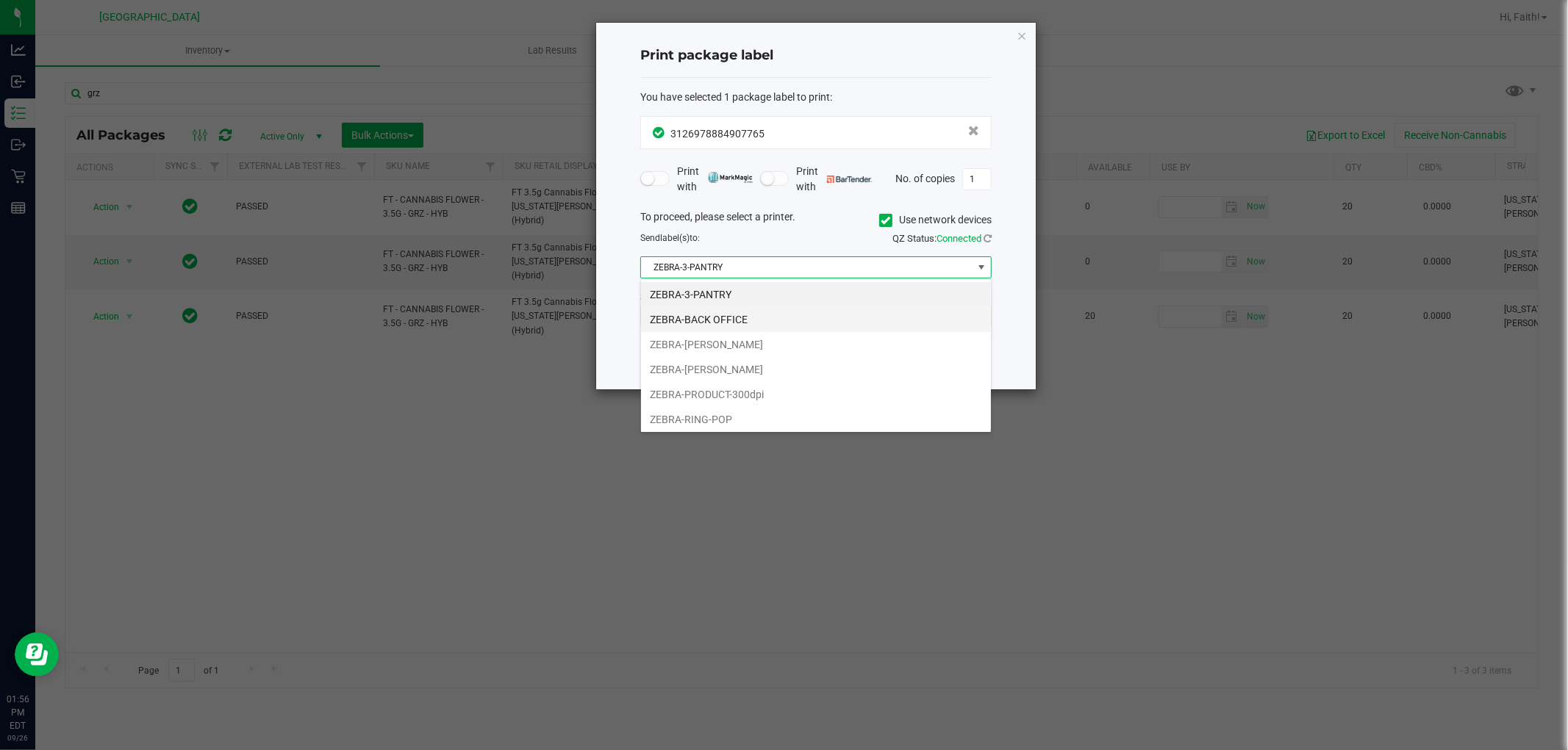
click at [734, 318] on li "ZEBRA-BACK OFFICE" at bounding box center [815, 320] width 350 height 25
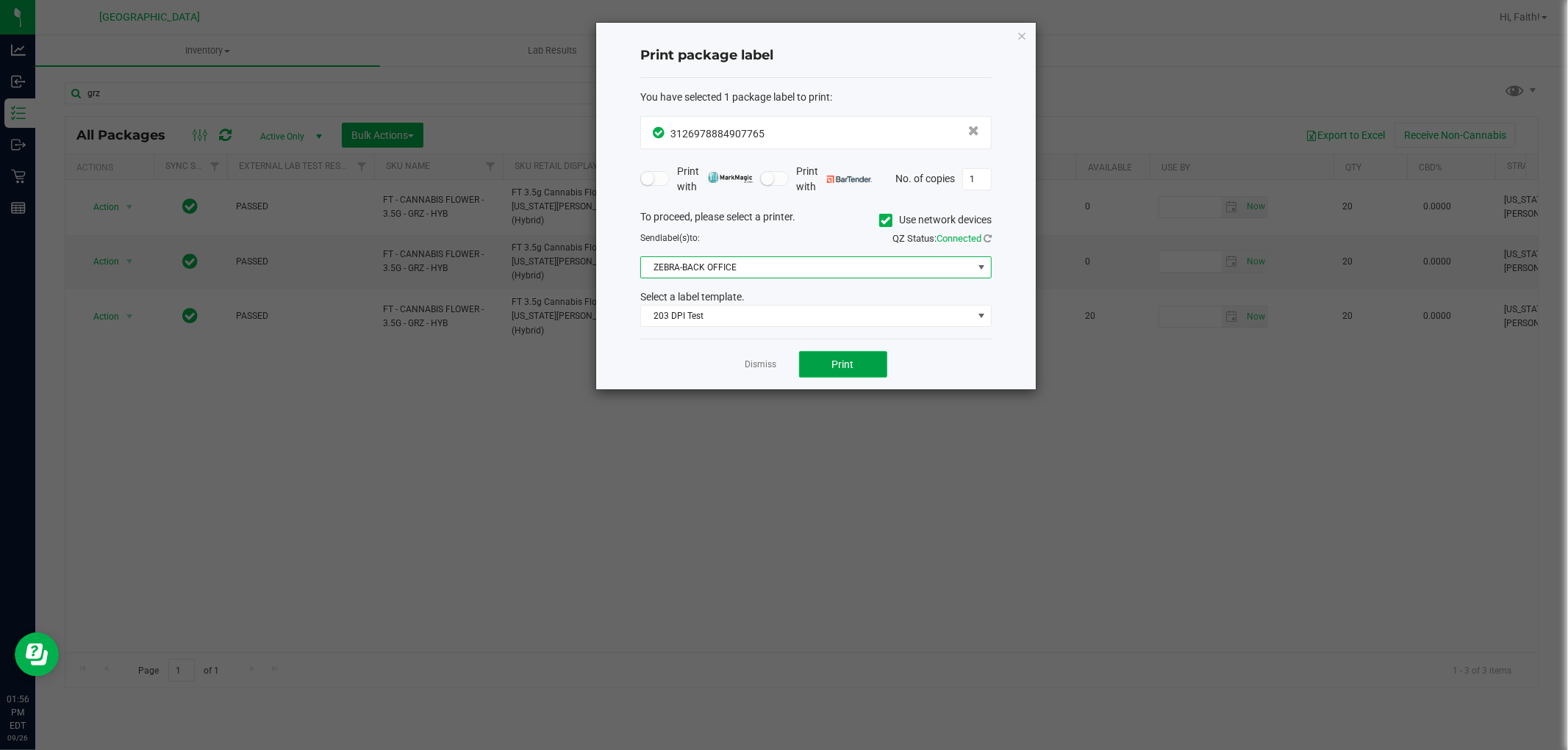
click at [831, 366] on button "Print" at bounding box center [843, 364] width 88 height 26
click at [1041, 41] on ngb-modal-window "Print package label You have selected 1 package label to print : 31269788849077…" at bounding box center [789, 375] width 1579 height 750
click at [1030, 33] on div "Print package label You have selected 1 package label to print : 31269788849077…" at bounding box center [815, 207] width 439 height 367
click at [1023, 34] on icon "button" at bounding box center [1022, 35] width 10 height 18
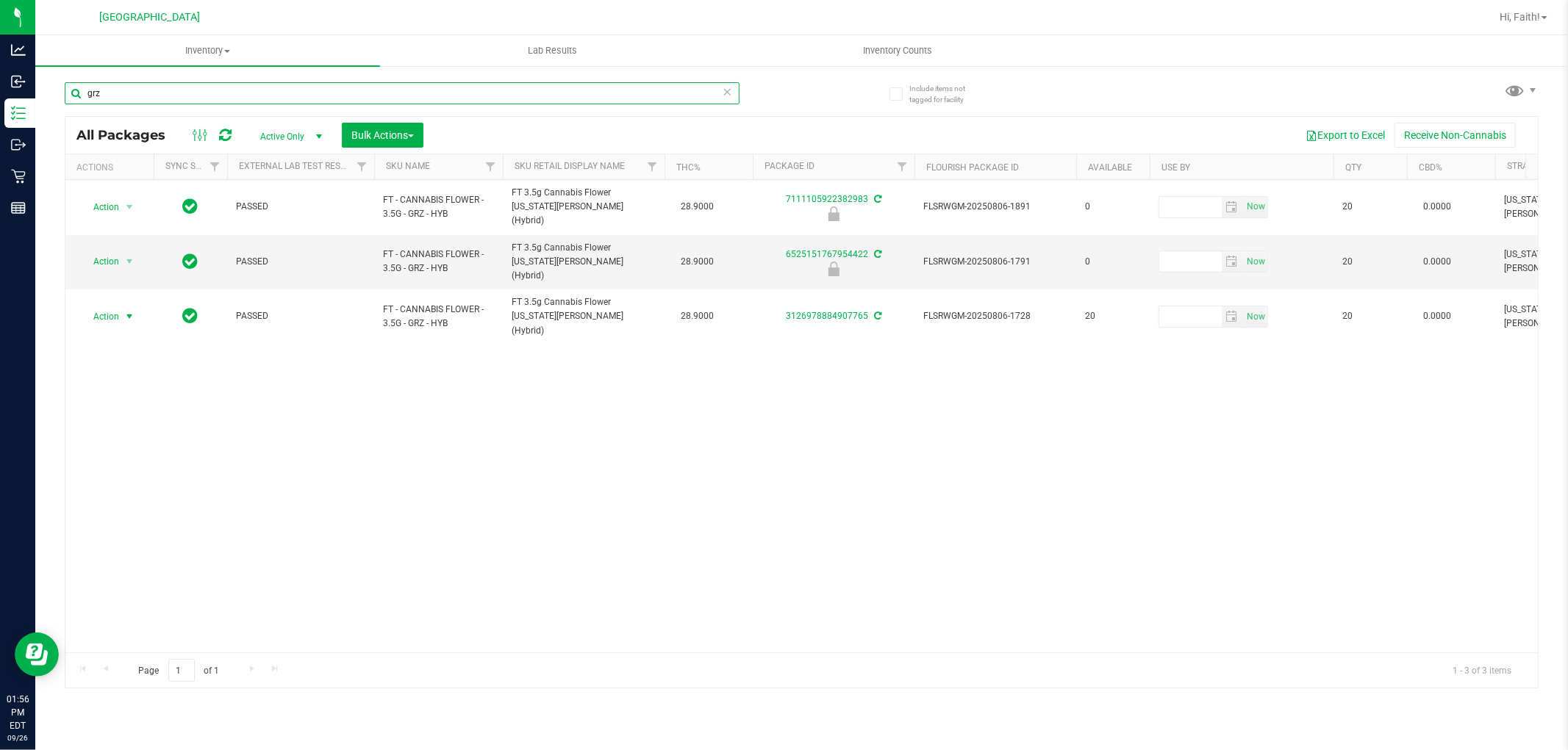
click at [475, 92] on input "grz" at bounding box center [402, 93] width 675 height 22
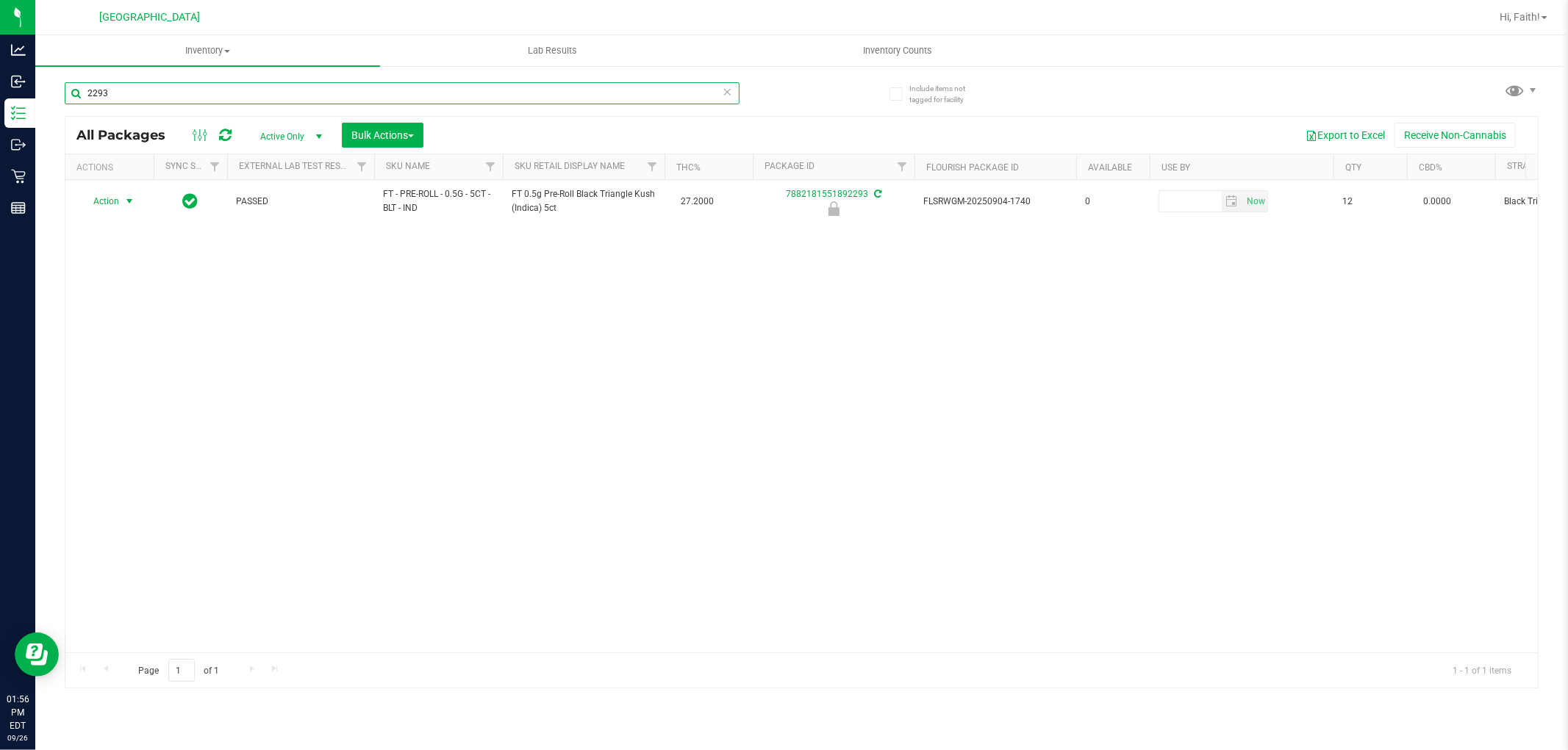
type input "2293"
click at [108, 195] on span "Action" at bounding box center [99, 201] width 40 height 21
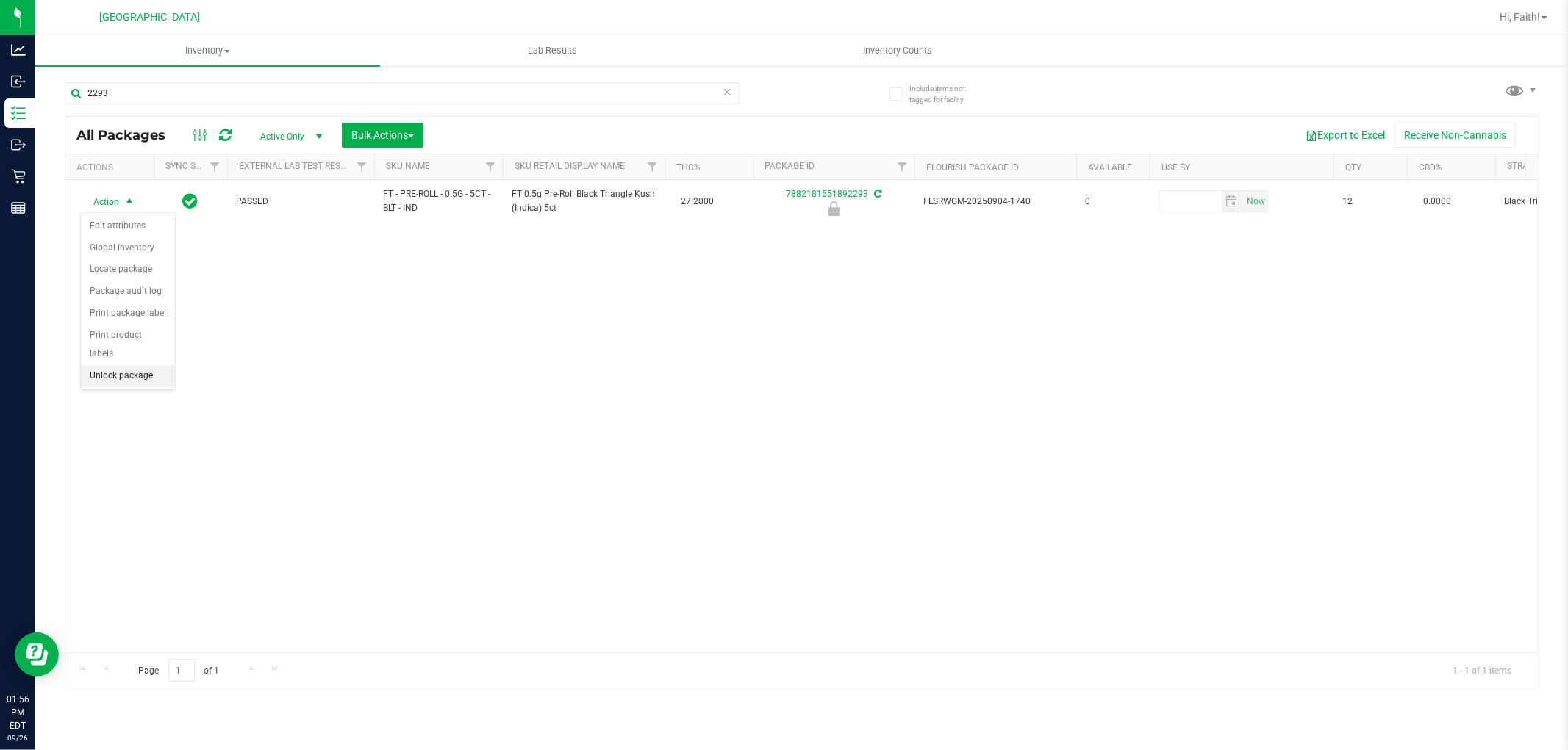
click at [143, 384] on li "Unlock package" at bounding box center [128, 376] width 94 height 22
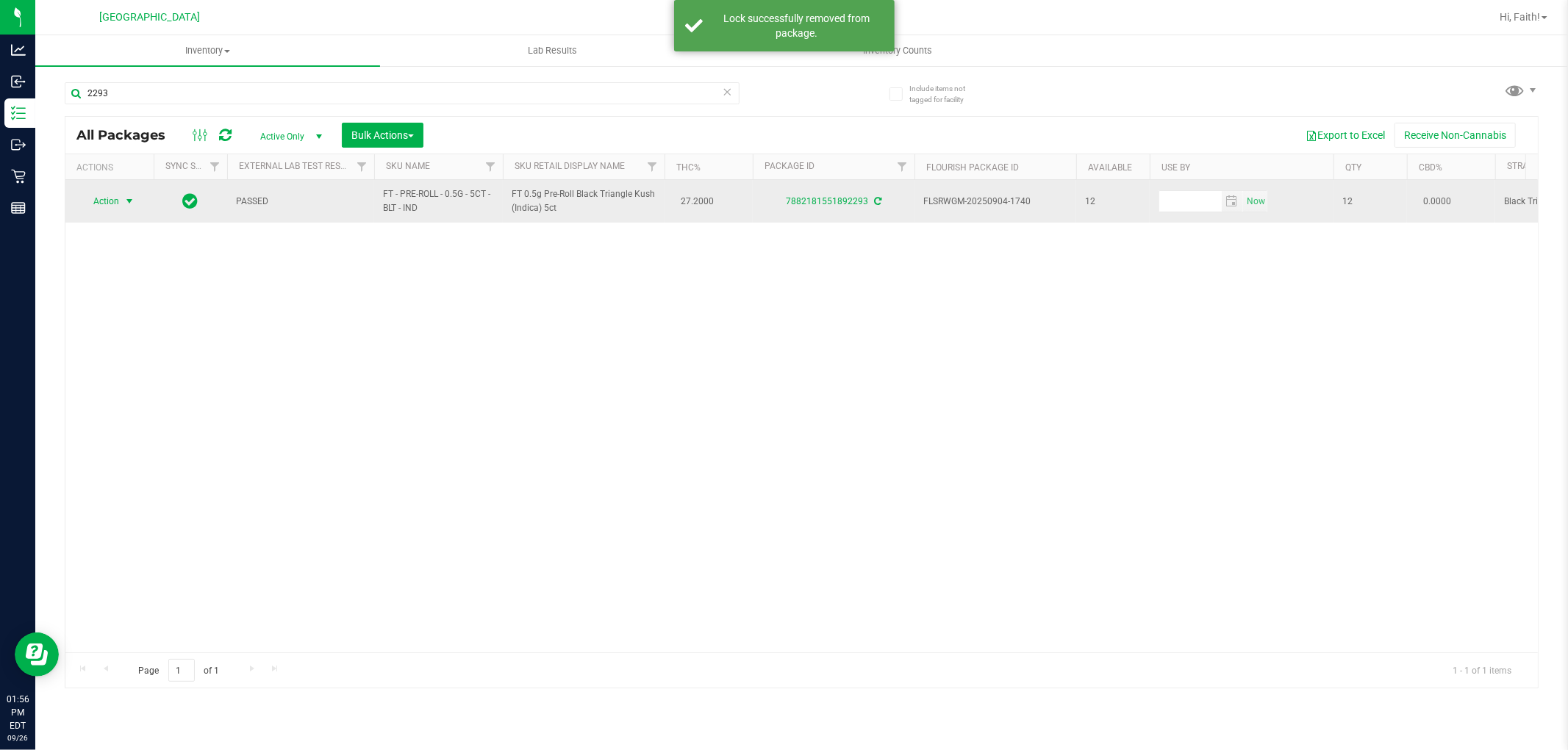
click at [113, 197] on span "Action" at bounding box center [99, 201] width 40 height 21
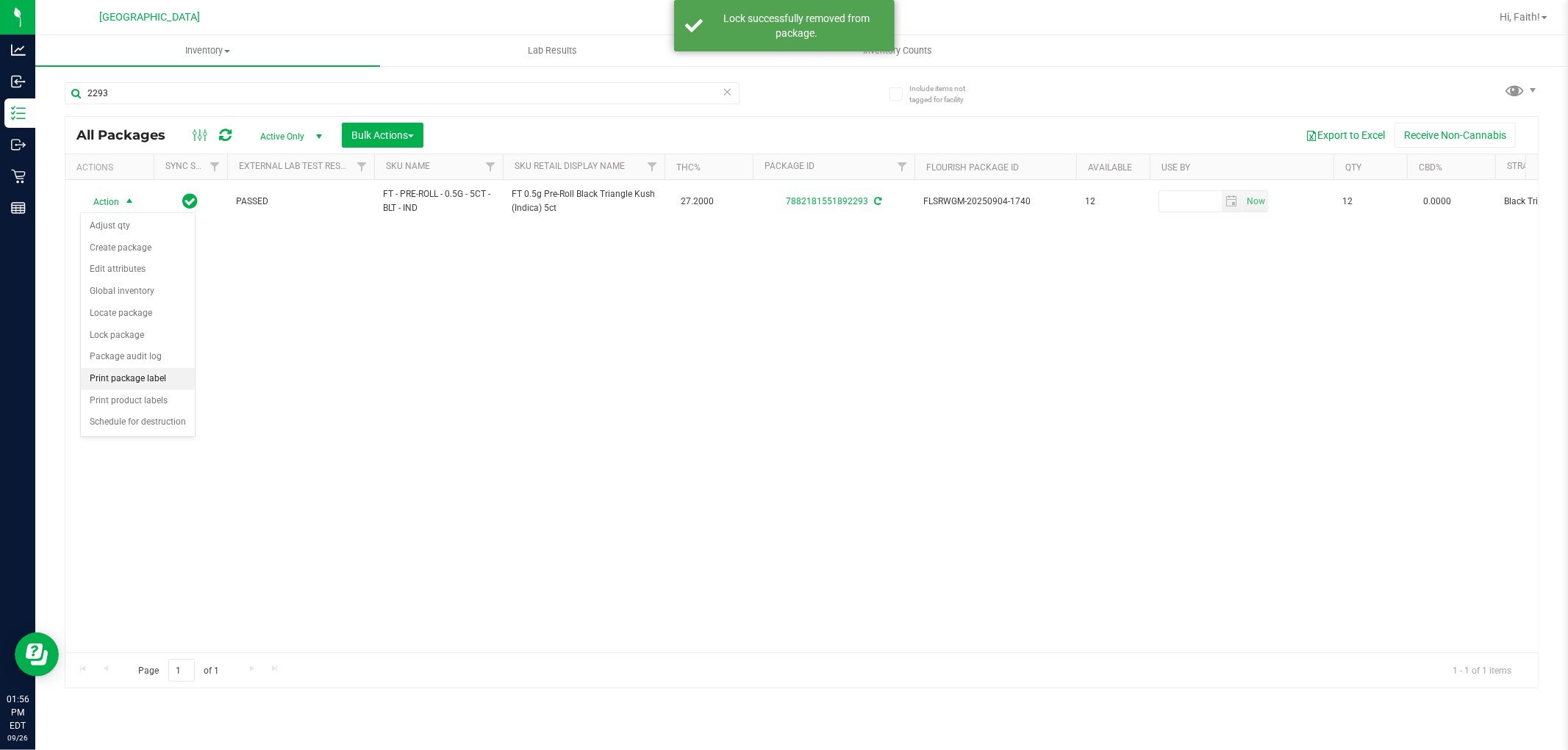
click at [155, 381] on li "Print package label" at bounding box center [137, 379] width 114 height 22
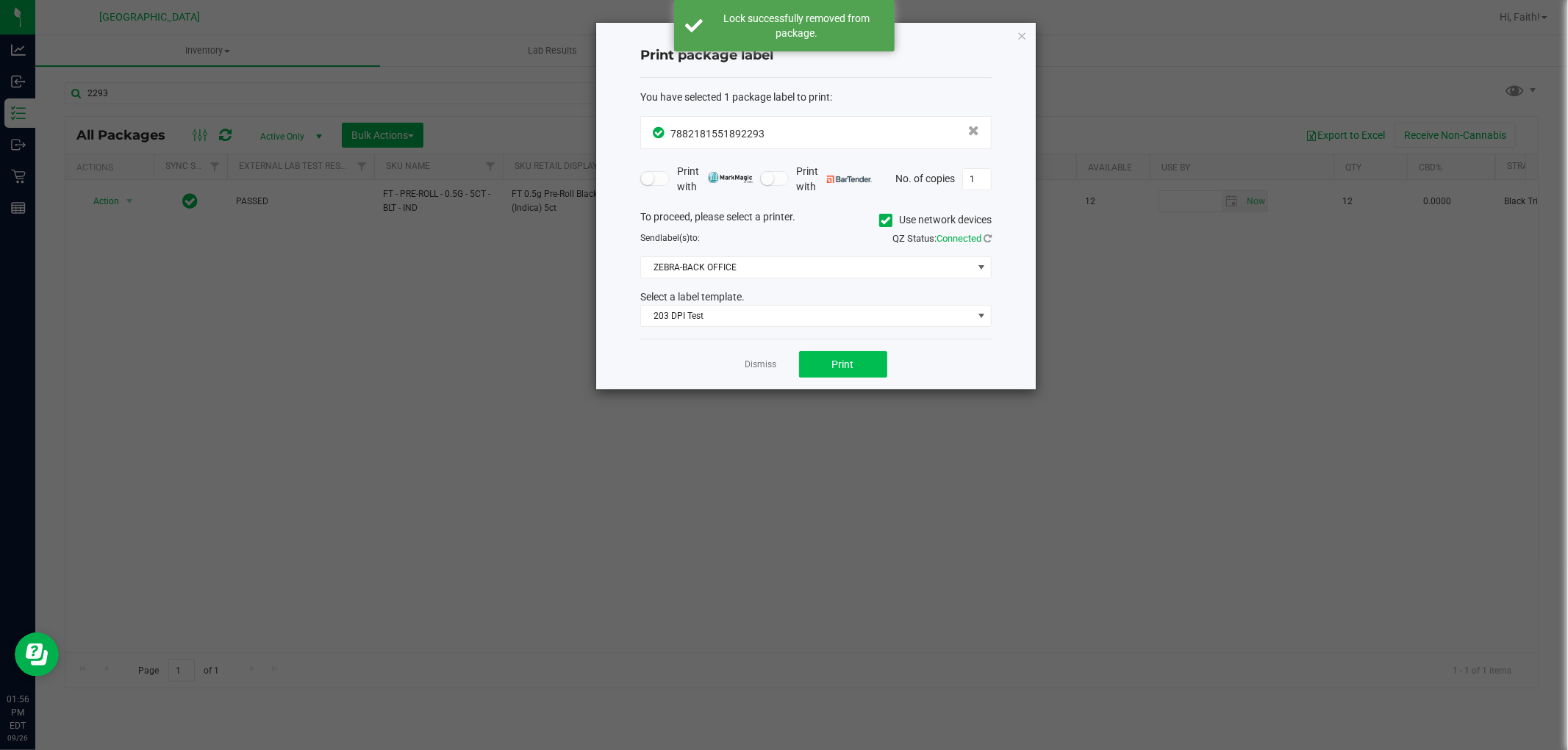
drag, startPoint x: 875, startPoint y: 383, endPoint x: 862, endPoint y: 362, distance: 24.7
click at [875, 378] on div "Dismiss Print" at bounding box center [816, 364] width 351 height 51
click at [861, 361] on button "Print" at bounding box center [843, 364] width 88 height 26
click at [1026, 33] on icon "button" at bounding box center [1022, 35] width 10 height 18
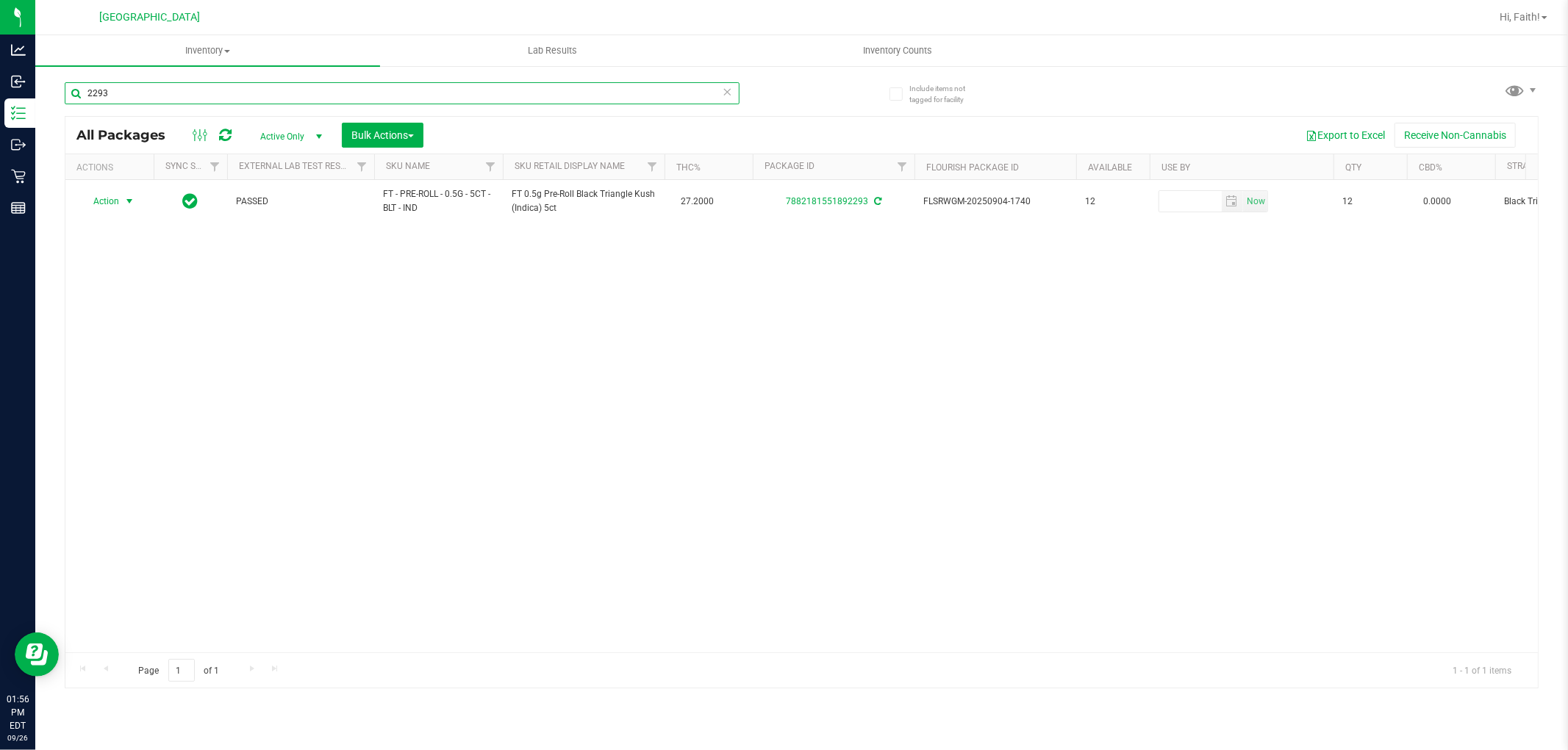
click at [298, 90] on input "2293" at bounding box center [402, 93] width 675 height 22
type input "1921607394798846"
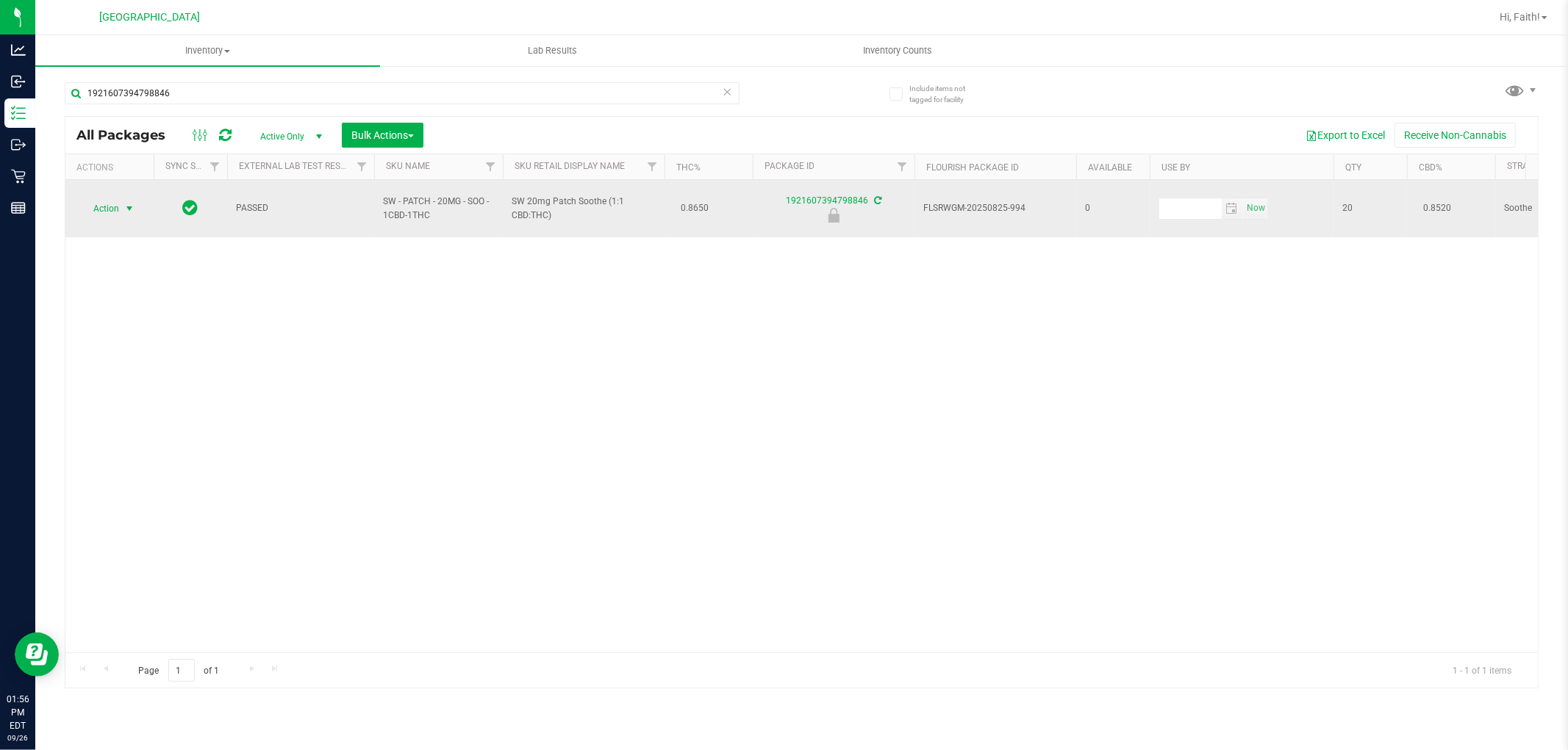
click at [130, 206] on span "select" at bounding box center [130, 209] width 12 height 12
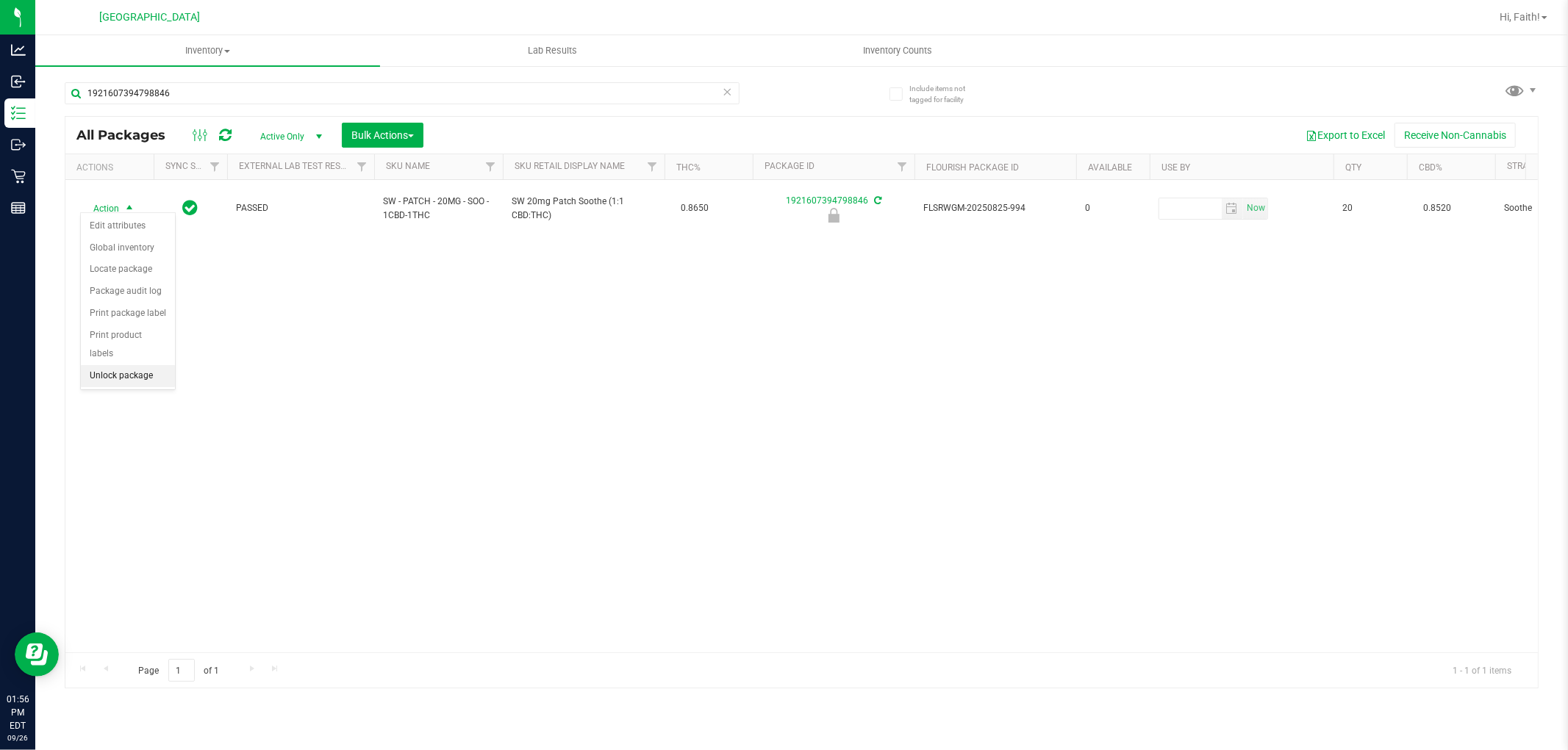
click at [145, 378] on li "Unlock package" at bounding box center [128, 376] width 94 height 22
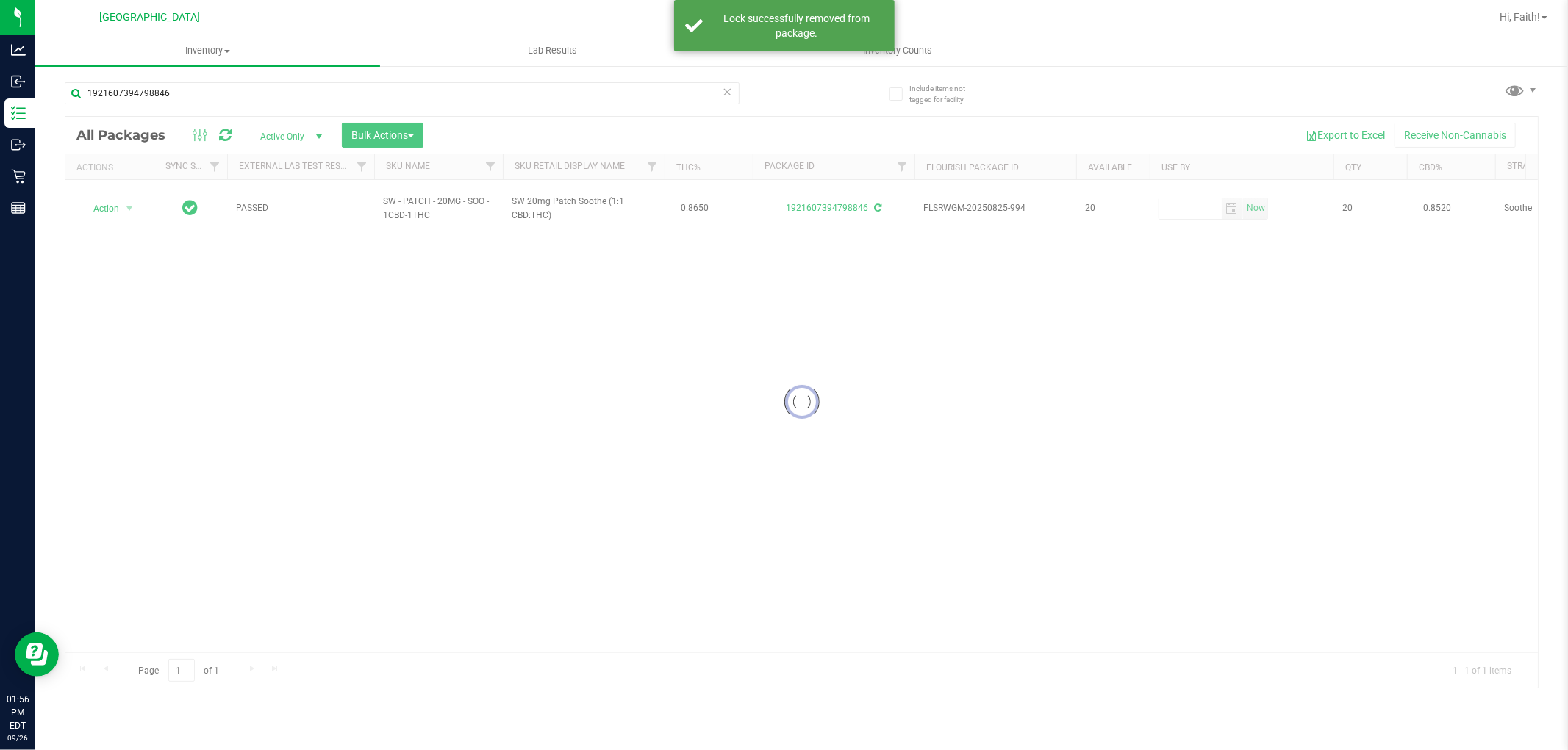
click at [120, 195] on div at bounding box center [802, 403] width 1473 height 571
click at [119, 199] on span "Action" at bounding box center [99, 209] width 40 height 21
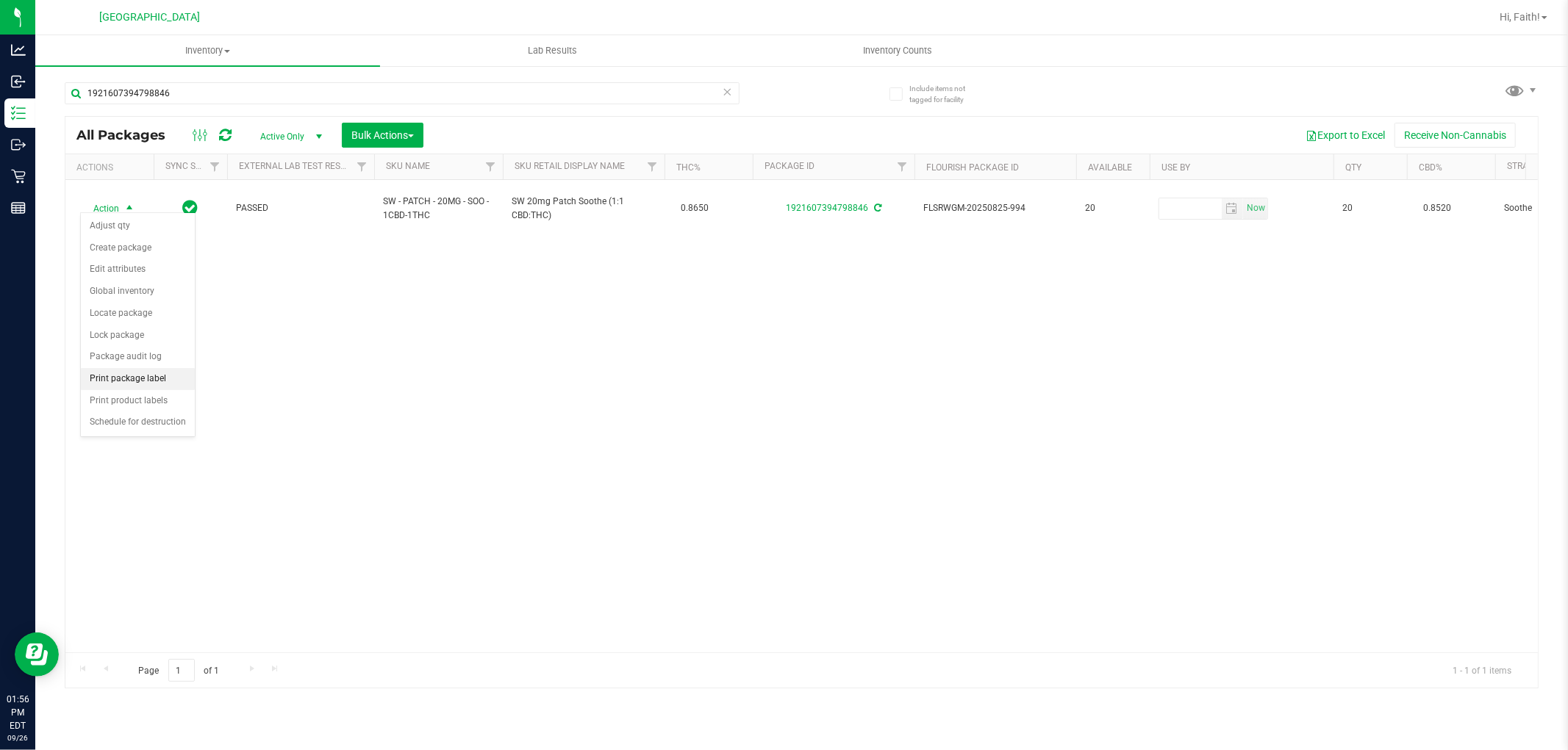
click at [148, 379] on li "Print package label" at bounding box center [137, 379] width 114 height 22
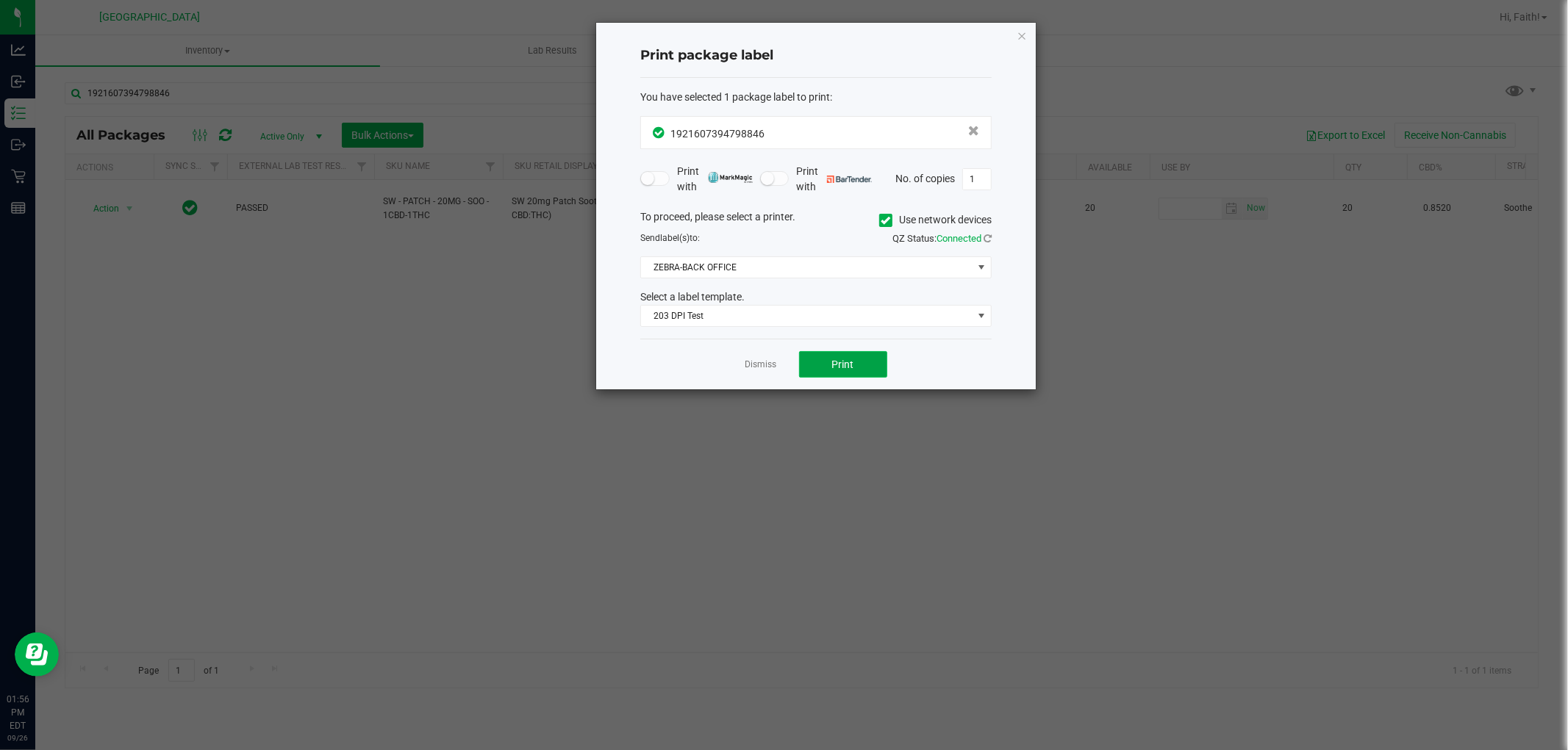
click at [854, 364] on button "Print" at bounding box center [843, 364] width 88 height 26
click at [1024, 34] on icon "button" at bounding box center [1022, 35] width 10 height 18
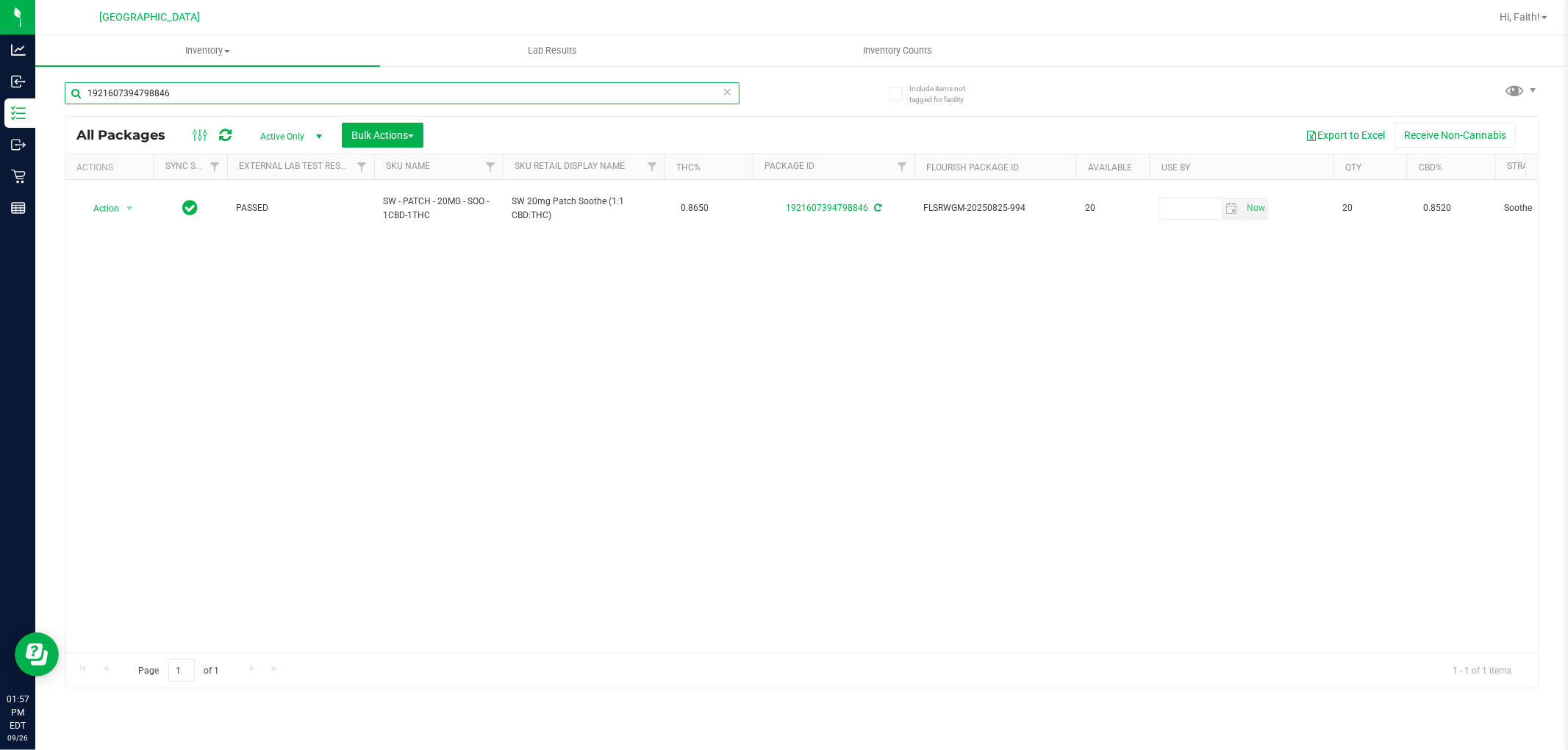
click at [489, 99] on input "1921607394798846" at bounding box center [402, 93] width 675 height 22
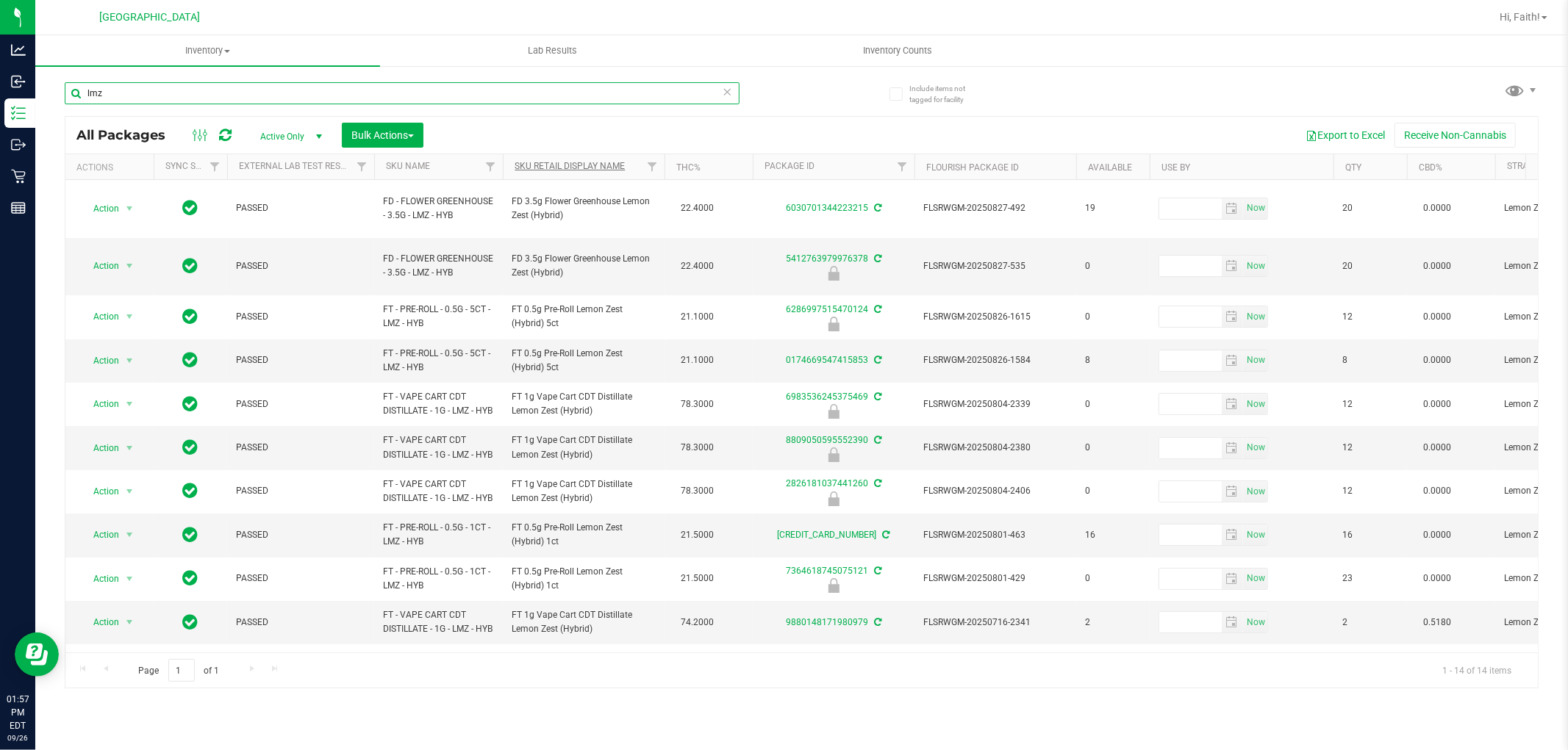
type input "lmz"
click at [624, 166] on link "Sku Retail Display Name" at bounding box center [570, 166] width 110 height 10
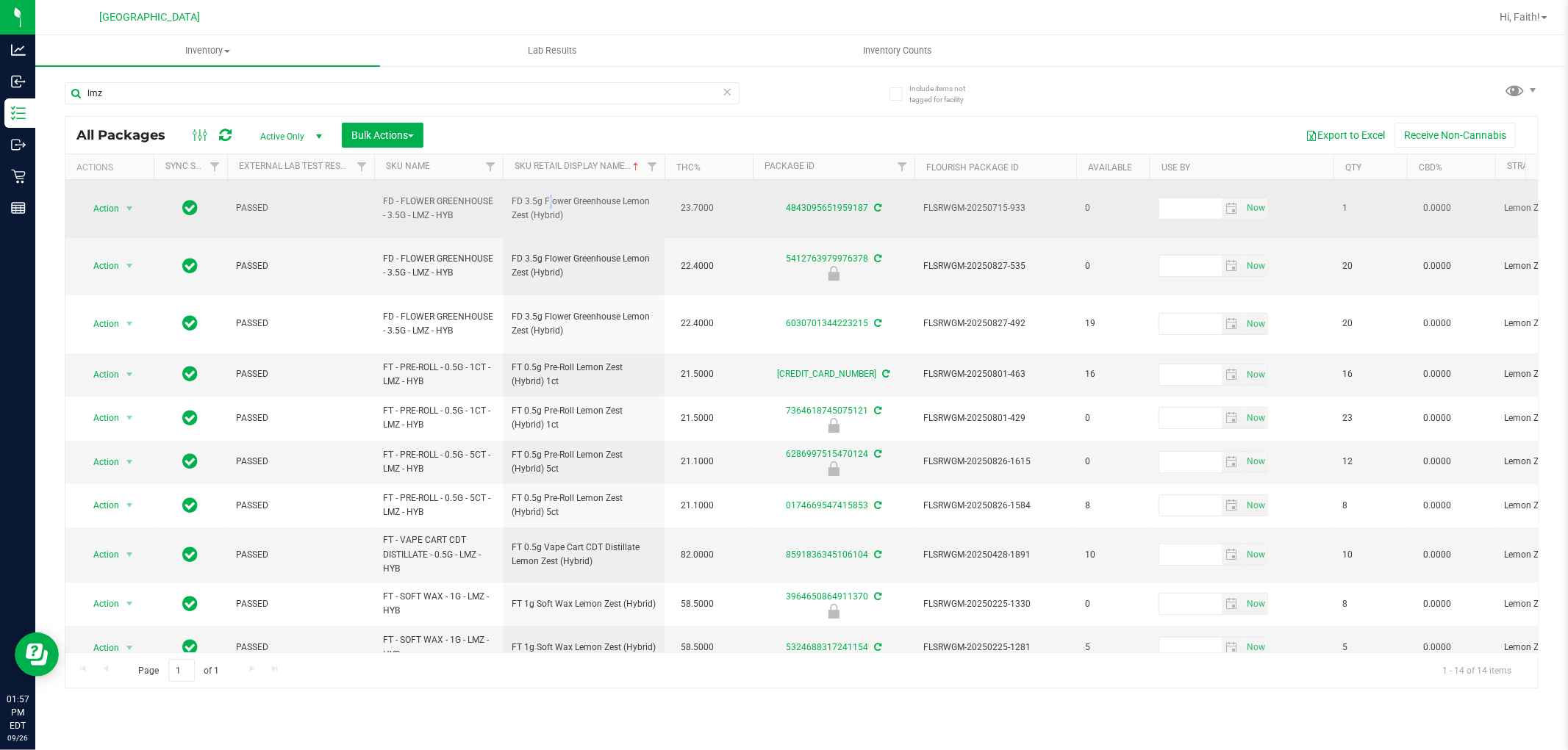
drag, startPoint x: 515, startPoint y: 194, endPoint x: 550, endPoint y: 213, distance: 39.8
click at [574, 223] on td "FD 3.5g Flower Greenhouse Lemon Zest (Hybrid)" at bounding box center [583, 209] width 162 height 58
click at [538, 199] on span "FD 3.5g Flower Greenhouse Lemon Zest (Hybrid)" at bounding box center [583, 208] width 144 height 28
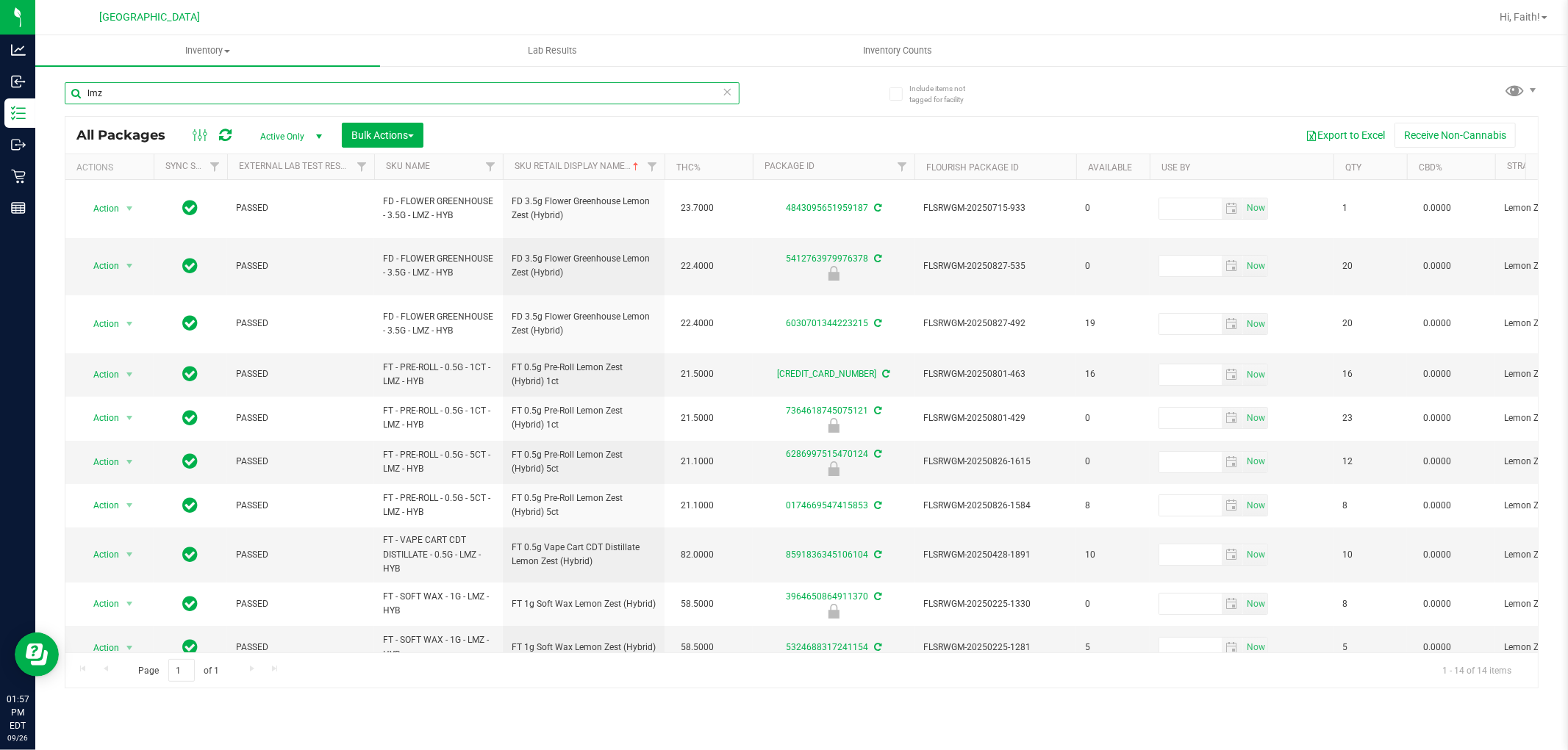
click at [657, 93] on input "lmz" at bounding box center [402, 93] width 675 height 22
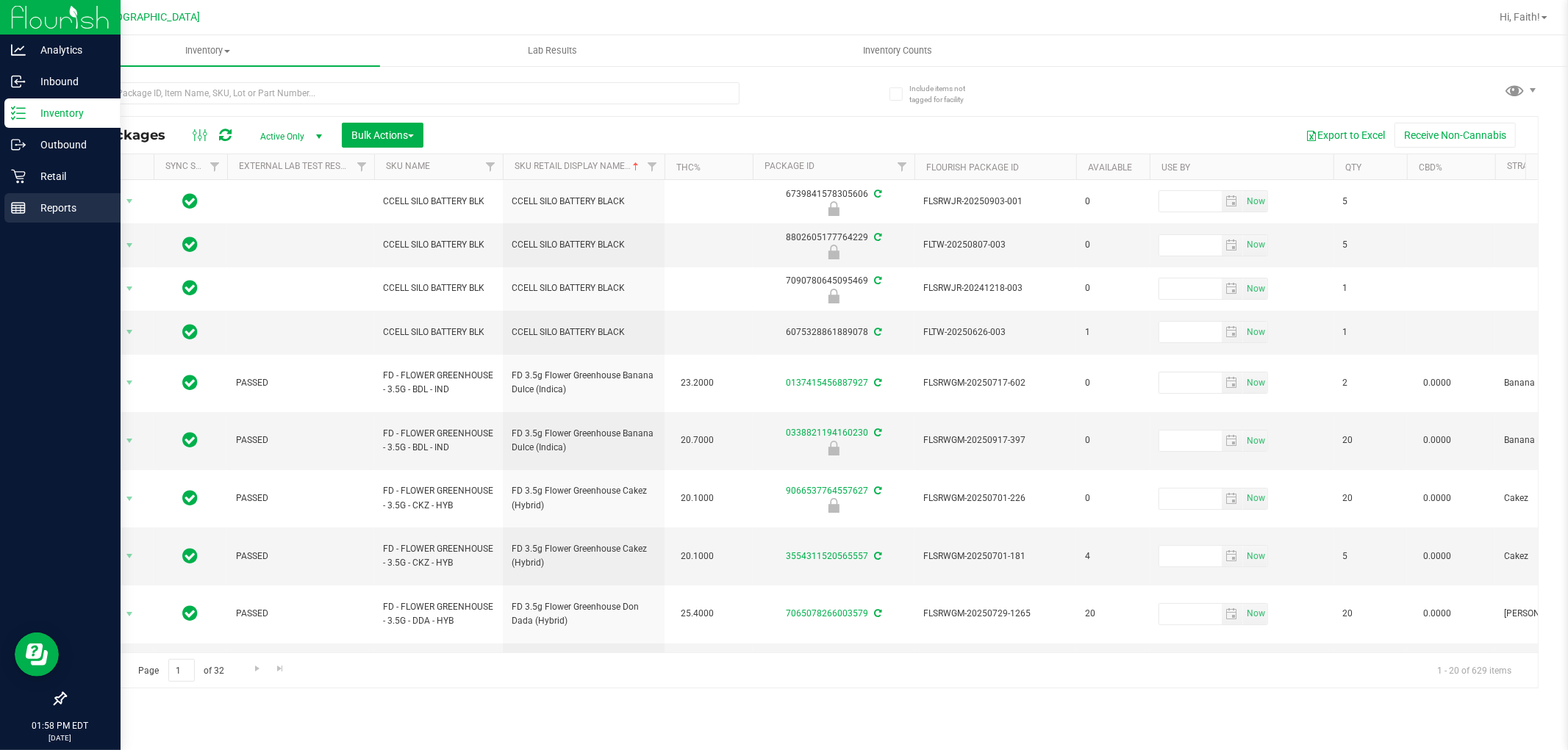
click at [35, 193] on div "Reports" at bounding box center [63, 207] width 116 height 29
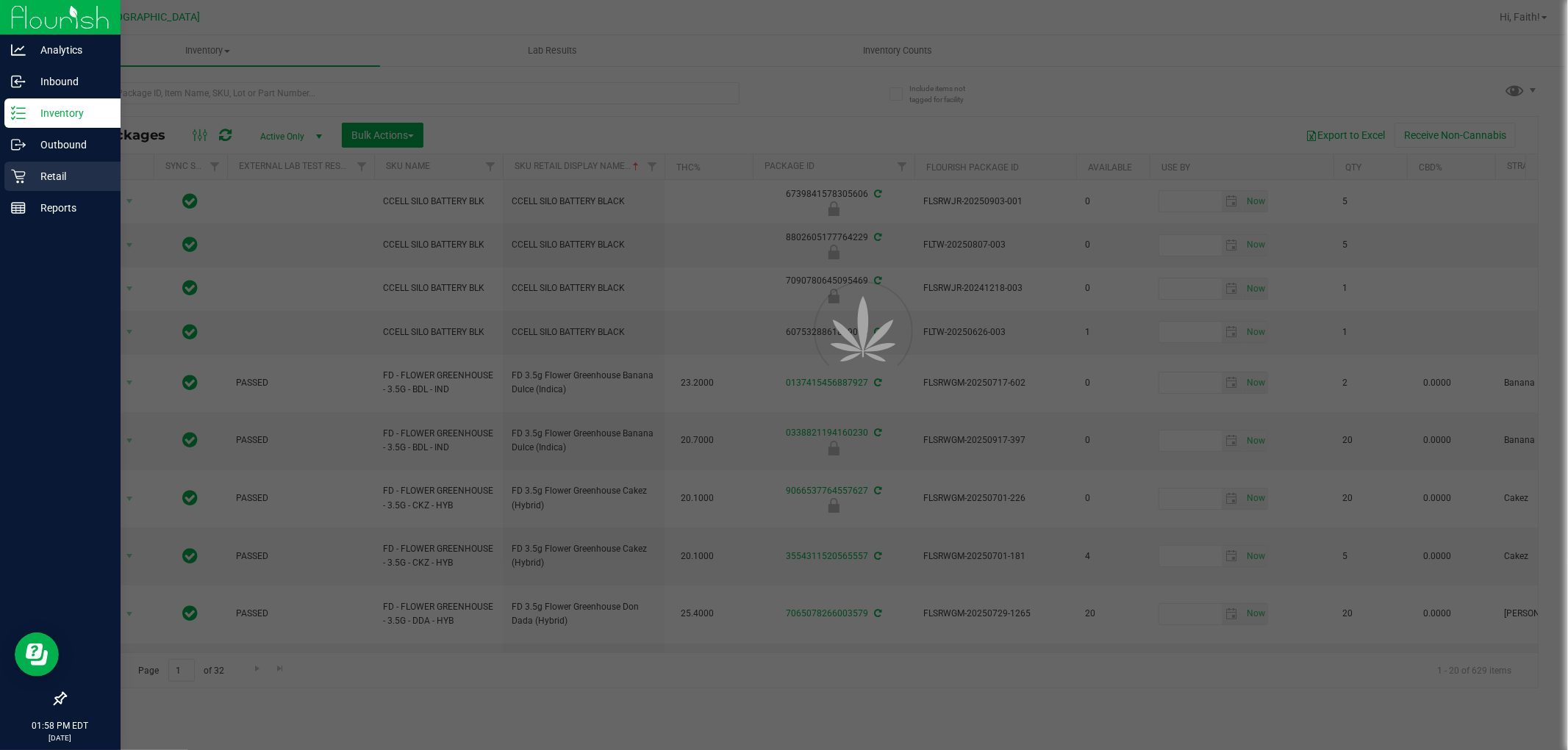
click at [35, 180] on p "Retail" at bounding box center [69, 177] width 88 height 18
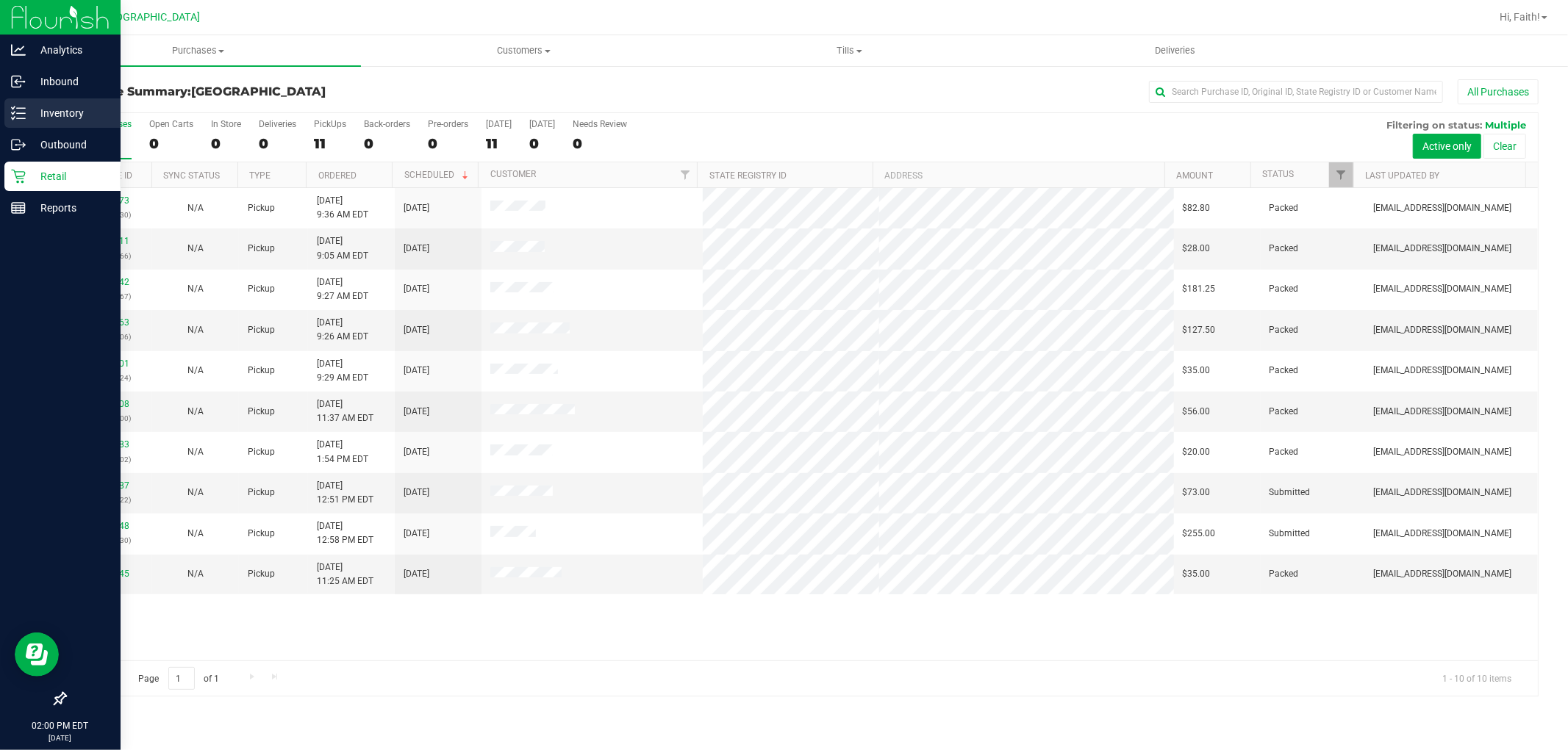
click at [31, 116] on p "Inventory" at bounding box center [69, 113] width 88 height 18
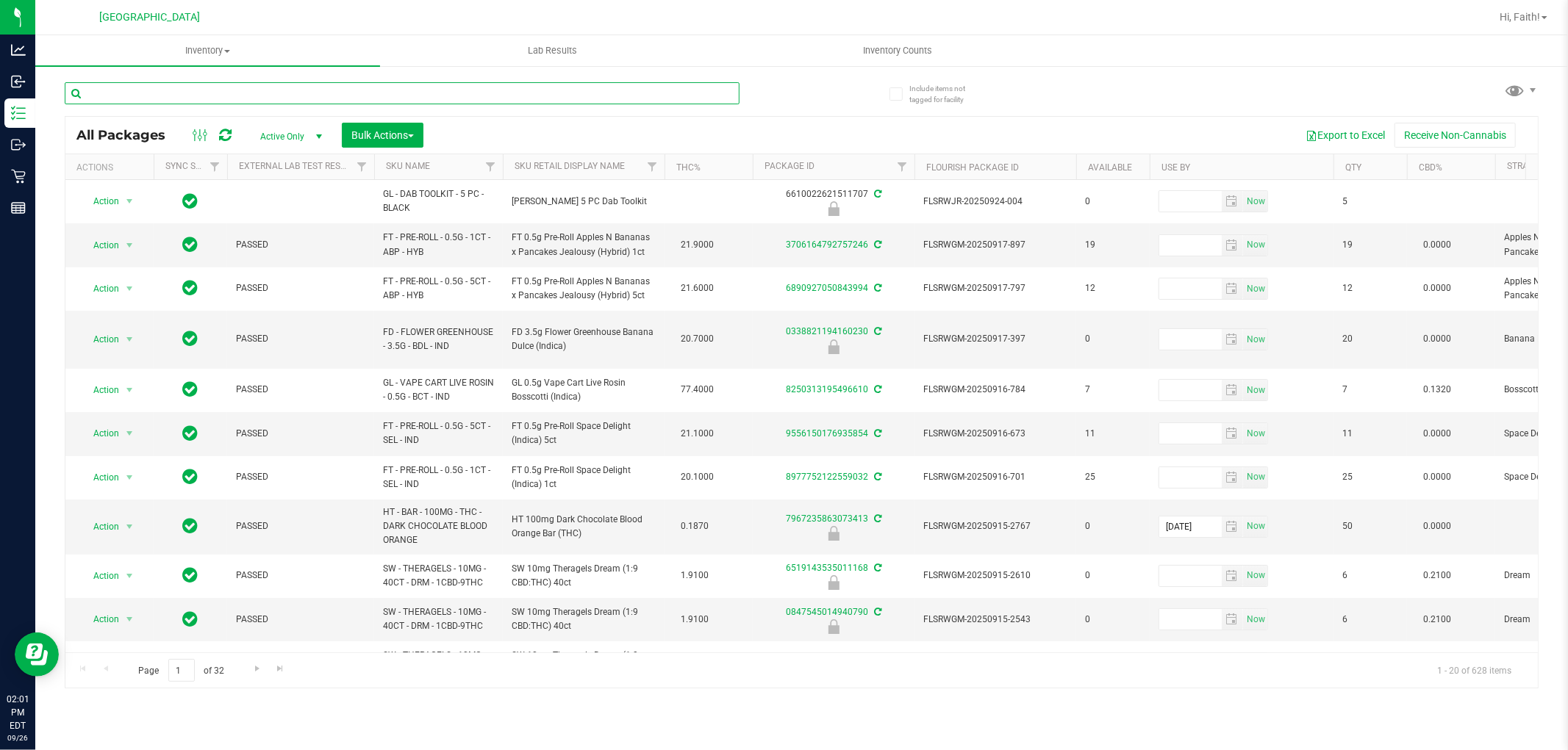
click at [322, 89] on input "text" at bounding box center [402, 93] width 675 height 22
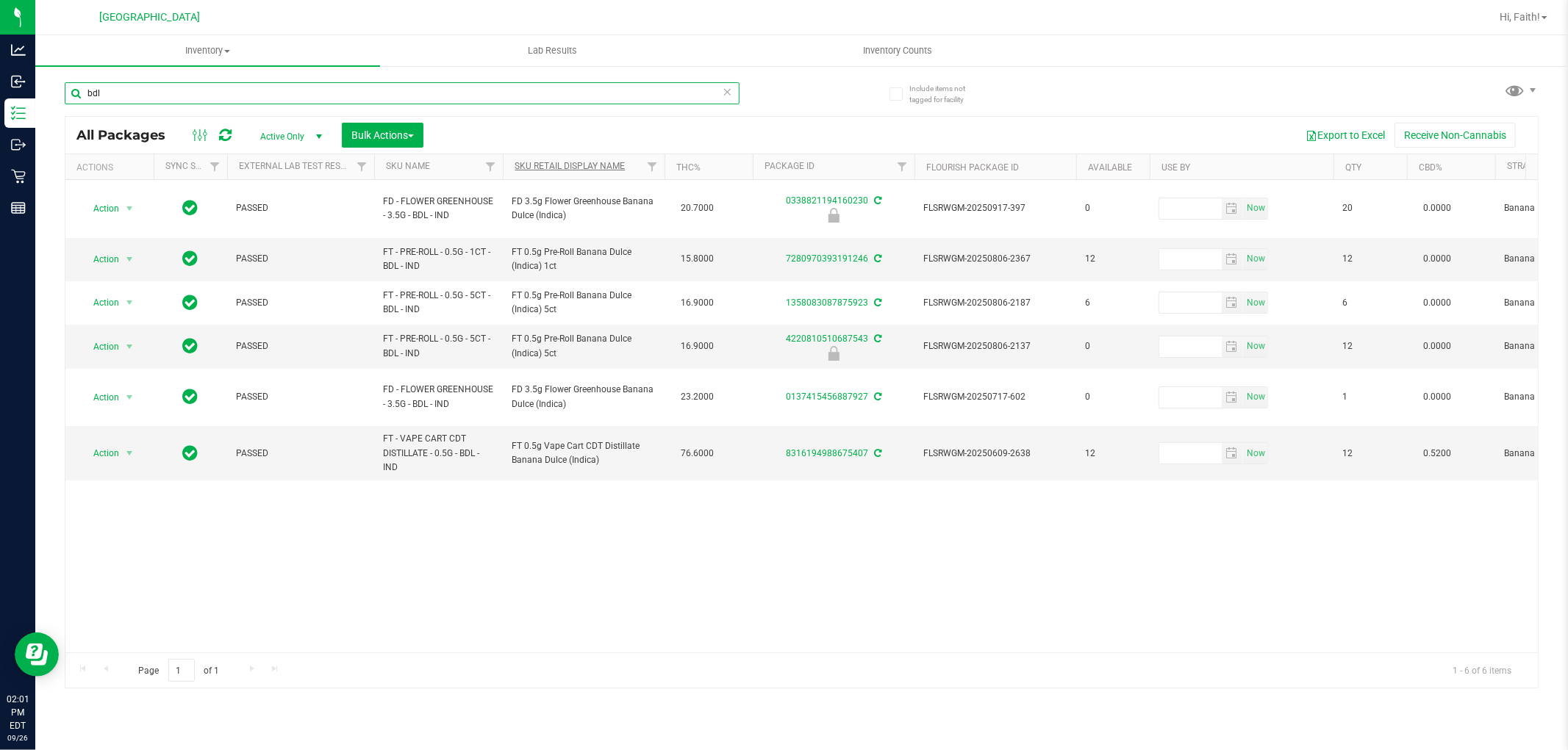
type input "bdl"
click at [586, 164] on link "Sku Retail Display Name" at bounding box center [570, 166] width 110 height 10
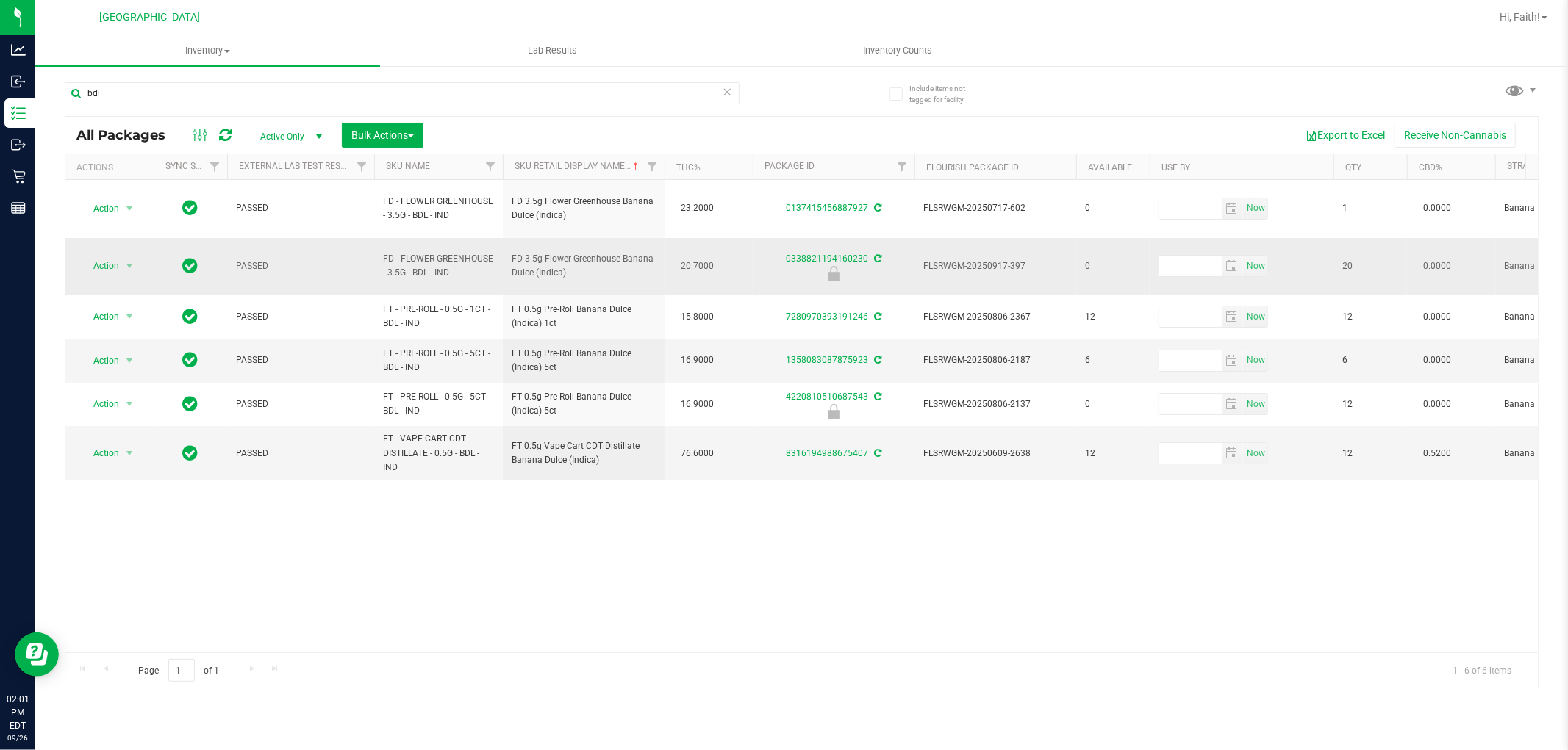
click at [135, 260] on span "select" at bounding box center [130, 266] width 12 height 12
click at [134, 422] on li "Unlock package" at bounding box center [128, 420] width 94 height 22
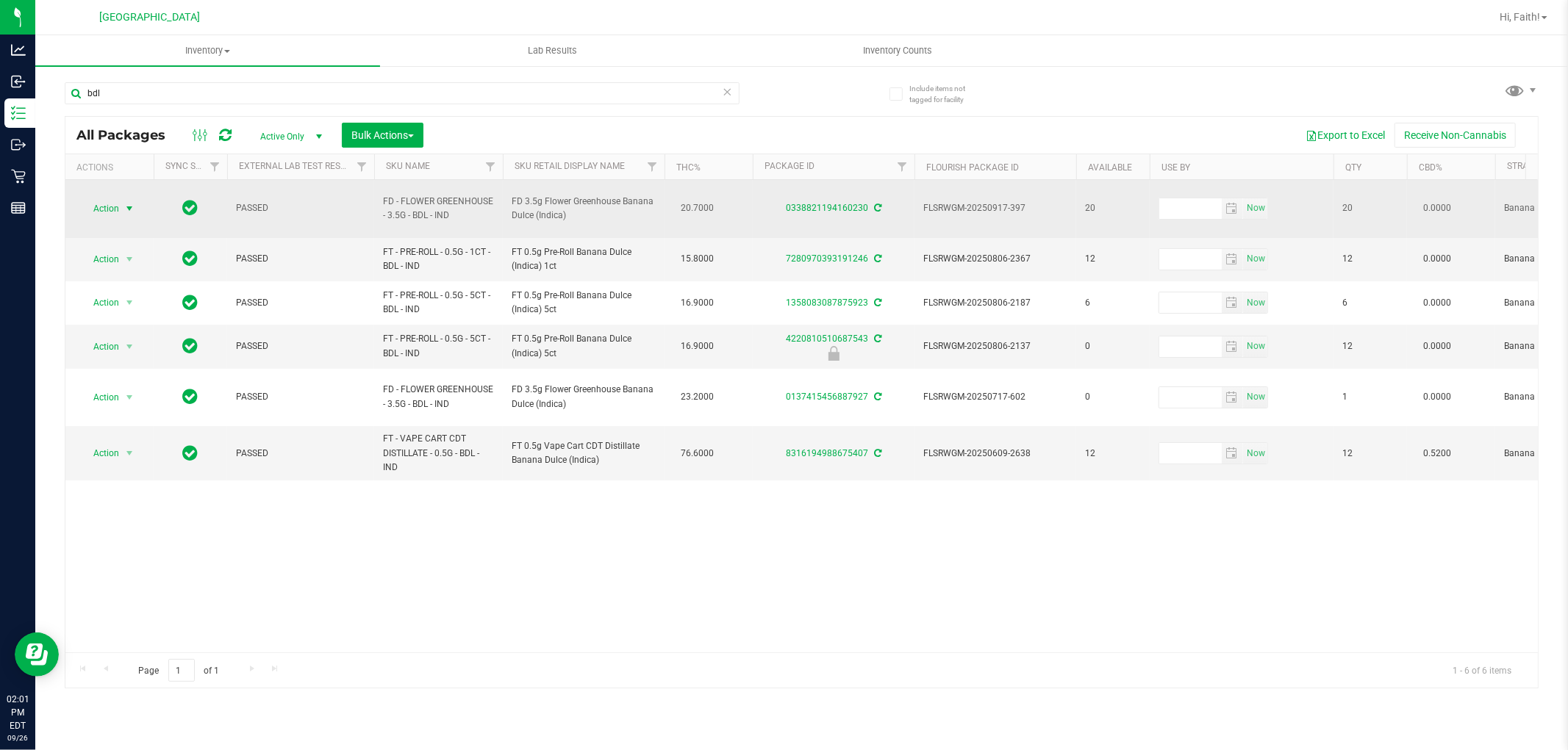
click at [130, 204] on span "select" at bounding box center [130, 209] width 12 height 12
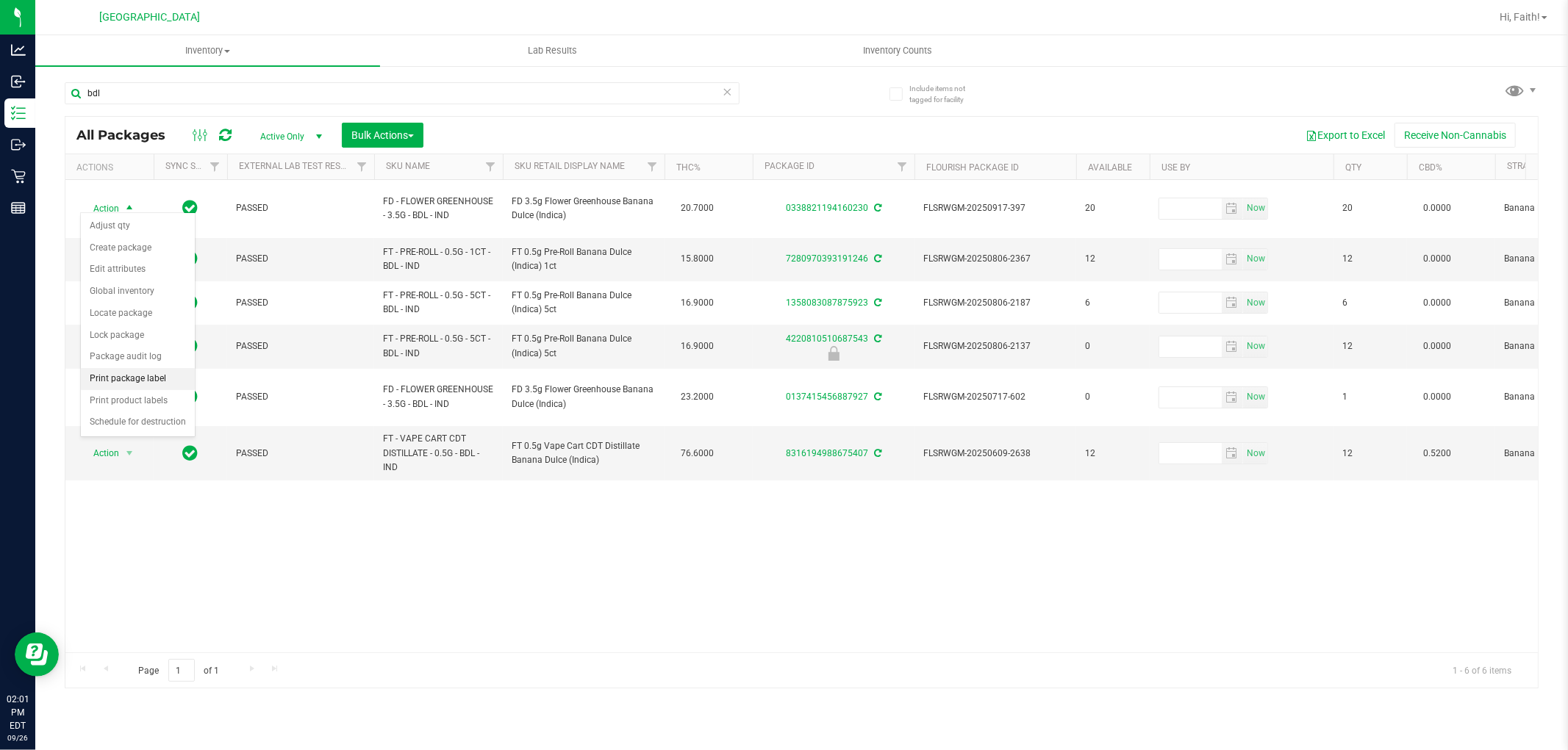
click at [122, 379] on li "Print package label" at bounding box center [137, 379] width 114 height 22
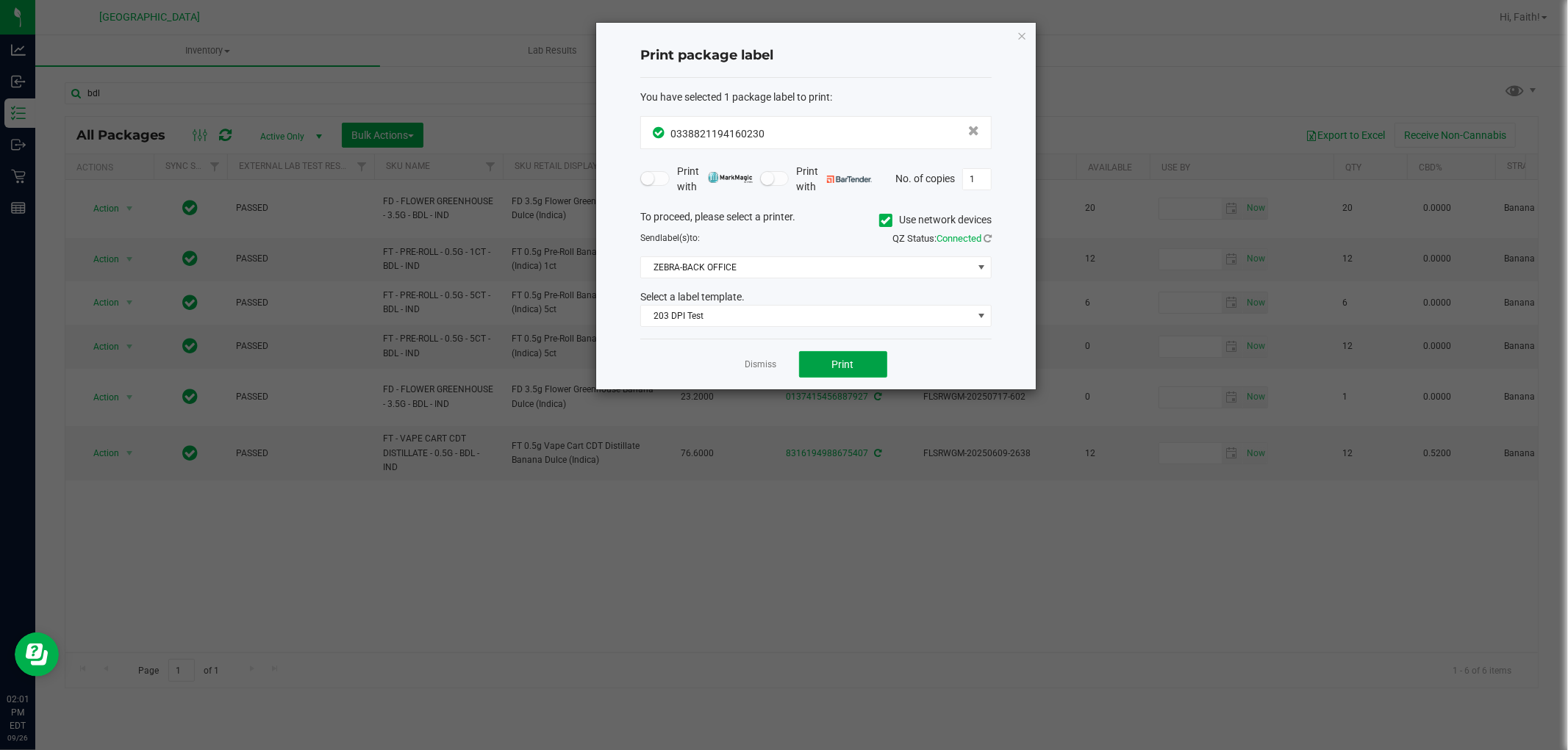
drag, startPoint x: 853, startPoint y: 372, endPoint x: 794, endPoint y: 508, distance: 148.2
click at [851, 372] on button "Print" at bounding box center [843, 364] width 88 height 26
click at [1023, 26] on icon "button" at bounding box center [1022, 35] width 10 height 18
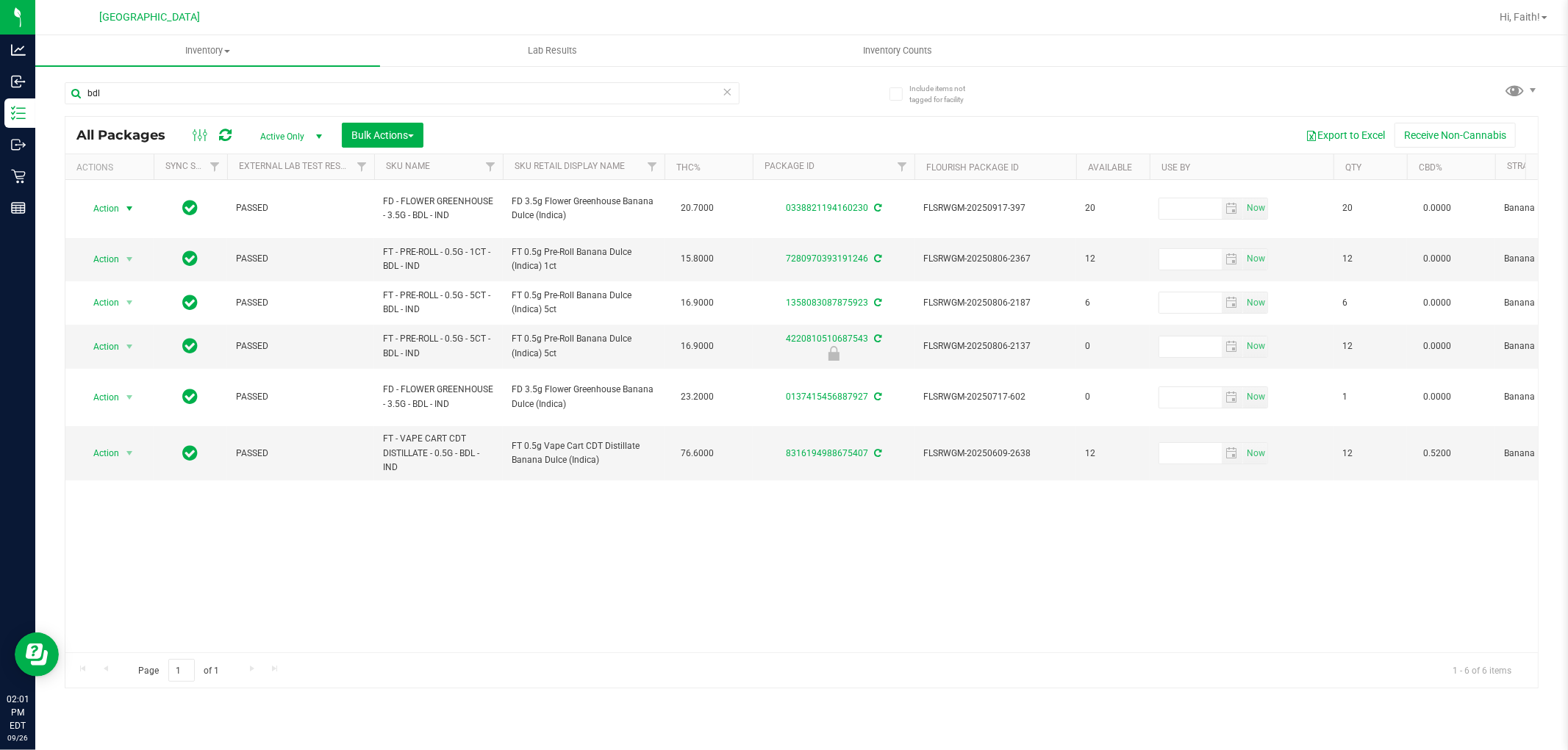
click at [251, 81] on div "bdl" at bounding box center [433, 92] width 738 height 47
drag, startPoint x: 248, startPoint y: 81, endPoint x: 241, endPoint y: 88, distance: 9.9
click at [242, 86] on div "bdl" at bounding box center [433, 92] width 738 height 47
click at [238, 91] on input "bdl" at bounding box center [402, 93] width 675 height 22
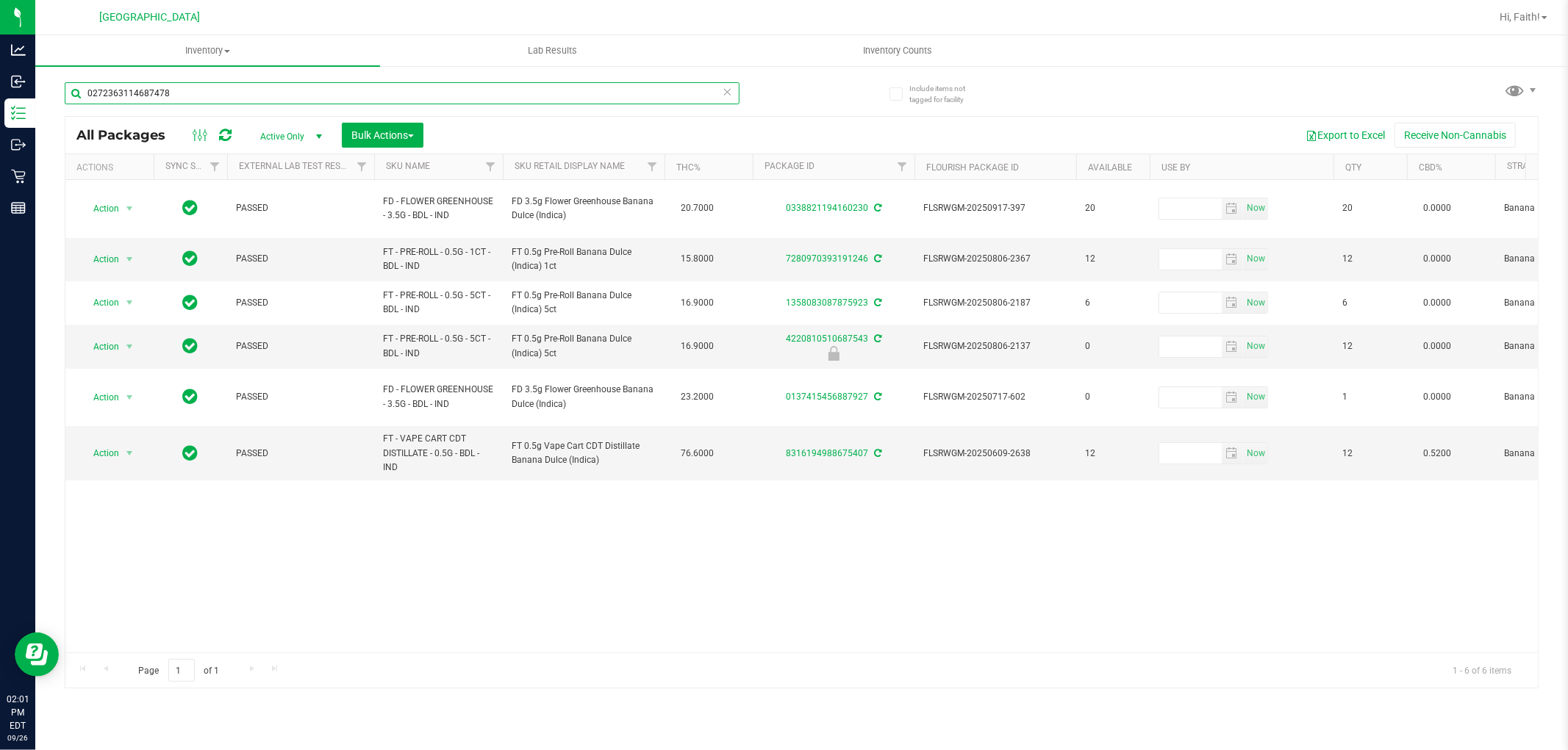
type input "0272363114687478"
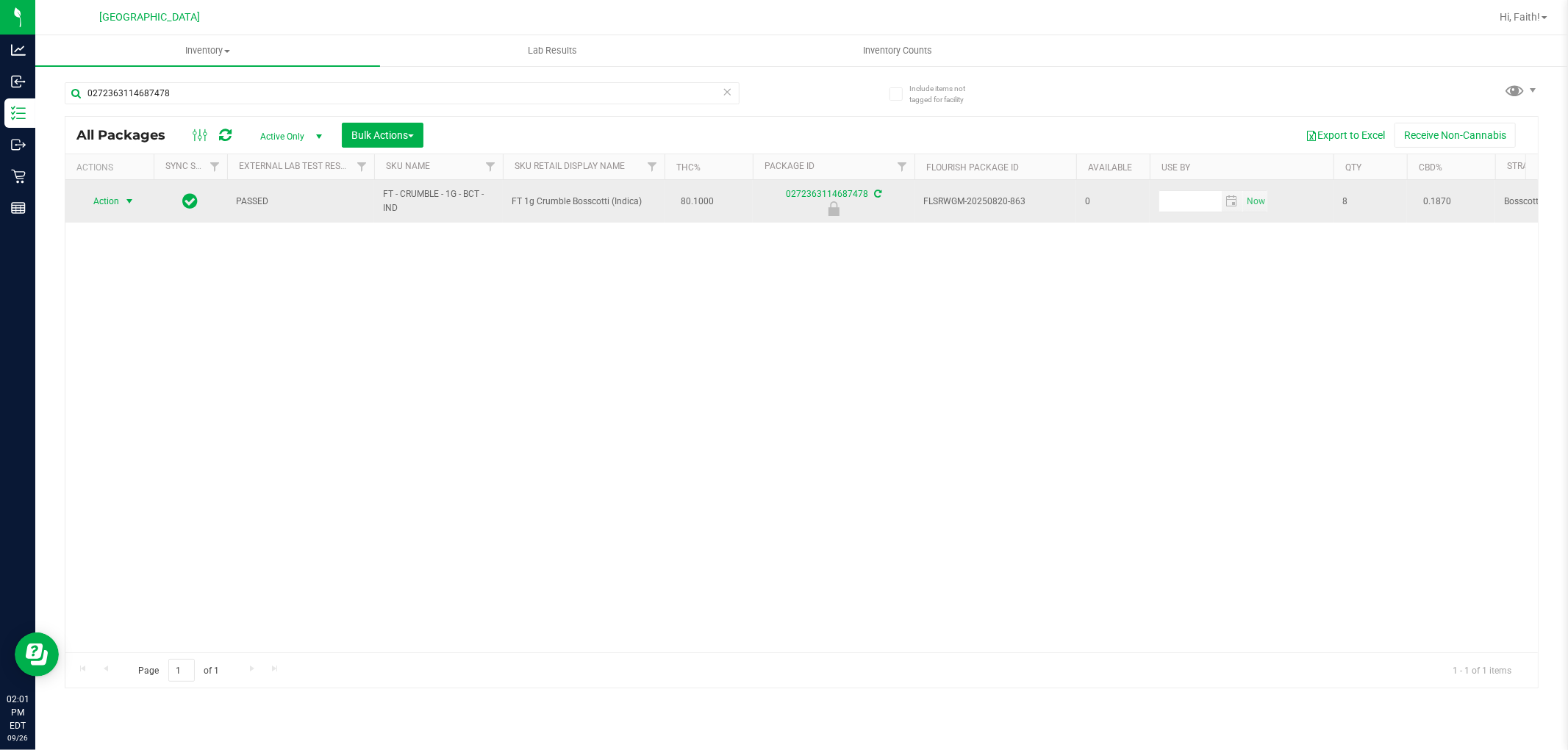
click at [115, 208] on span "Action" at bounding box center [99, 201] width 40 height 21
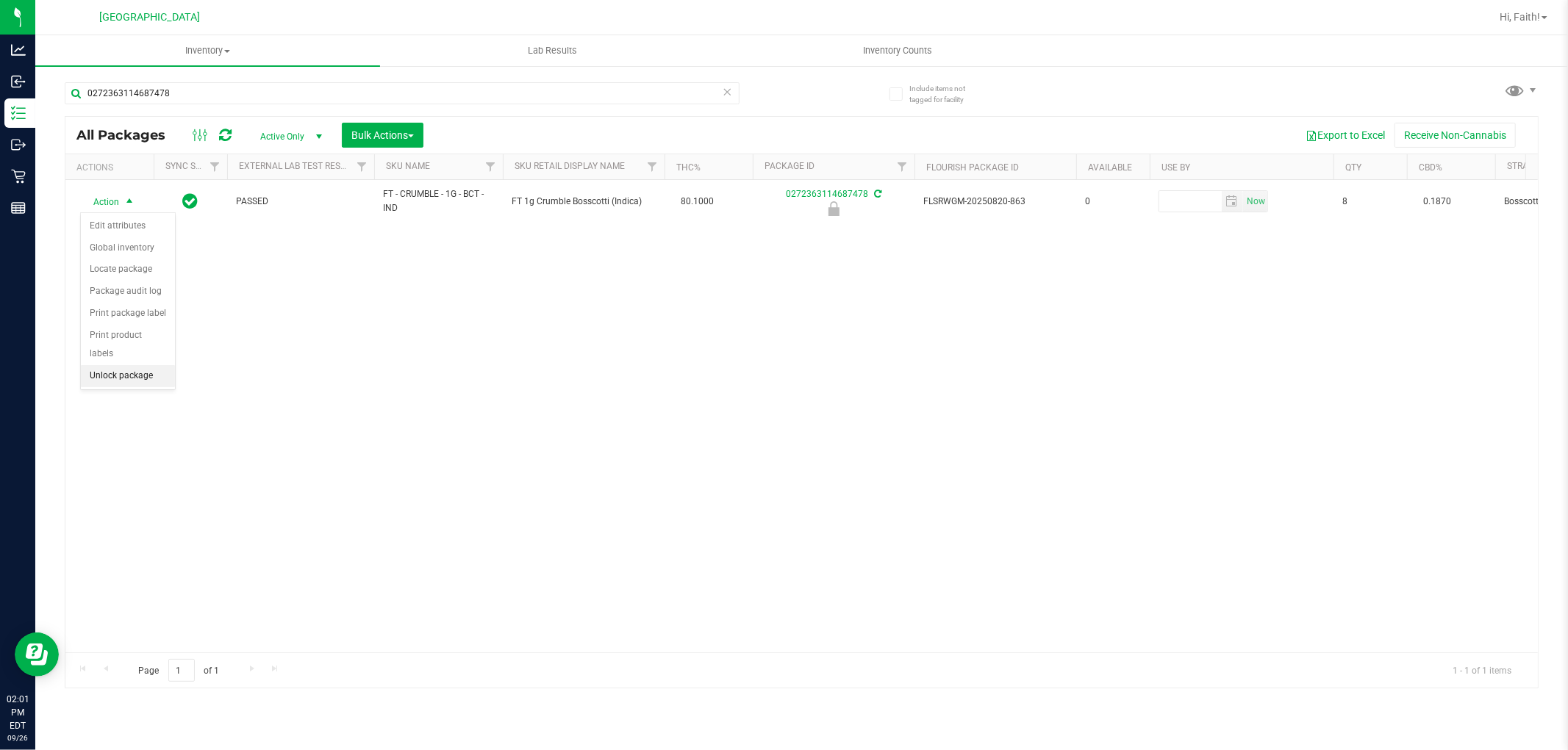
click at [123, 376] on li "Unlock package" at bounding box center [128, 376] width 94 height 22
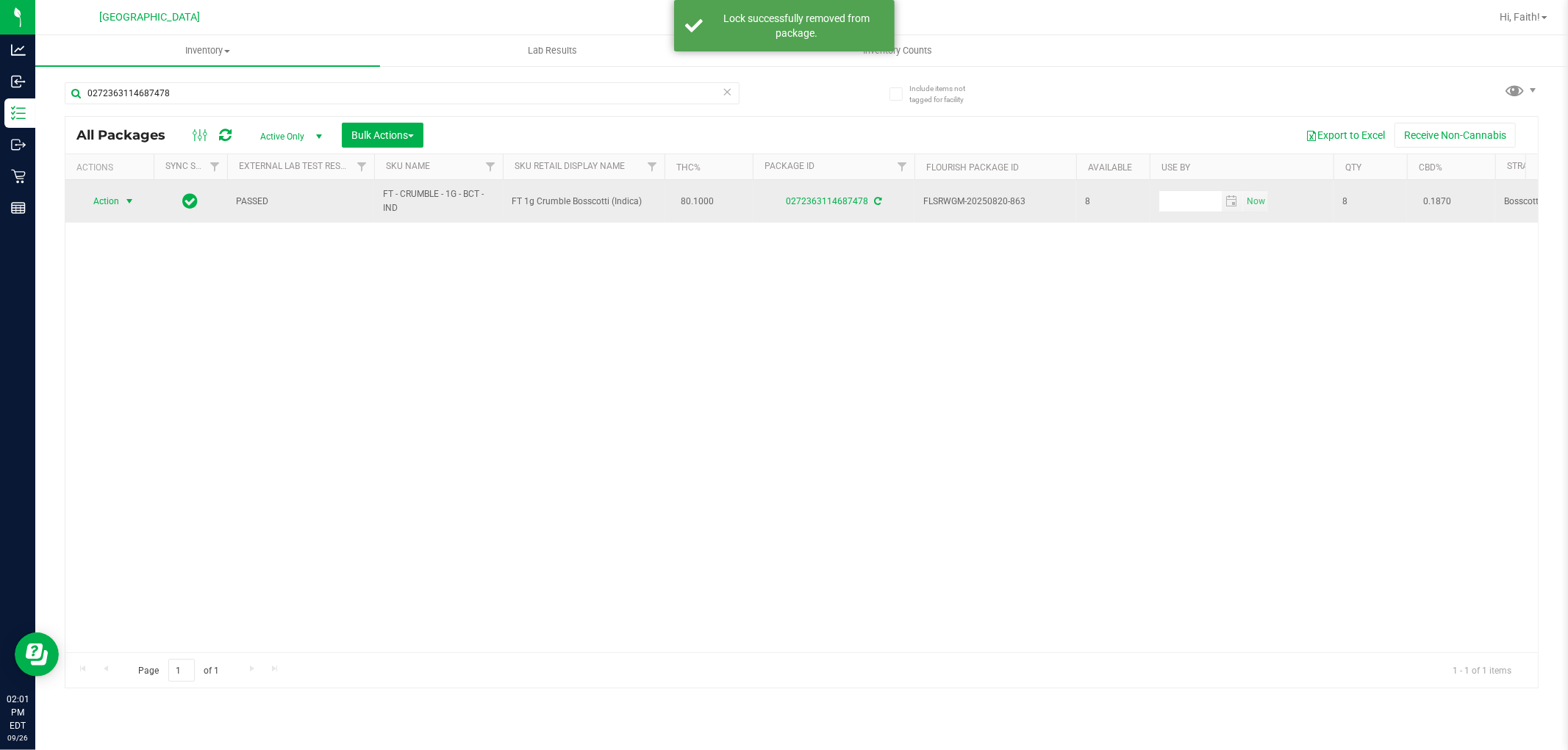
click at [108, 201] on span "Action" at bounding box center [99, 201] width 40 height 21
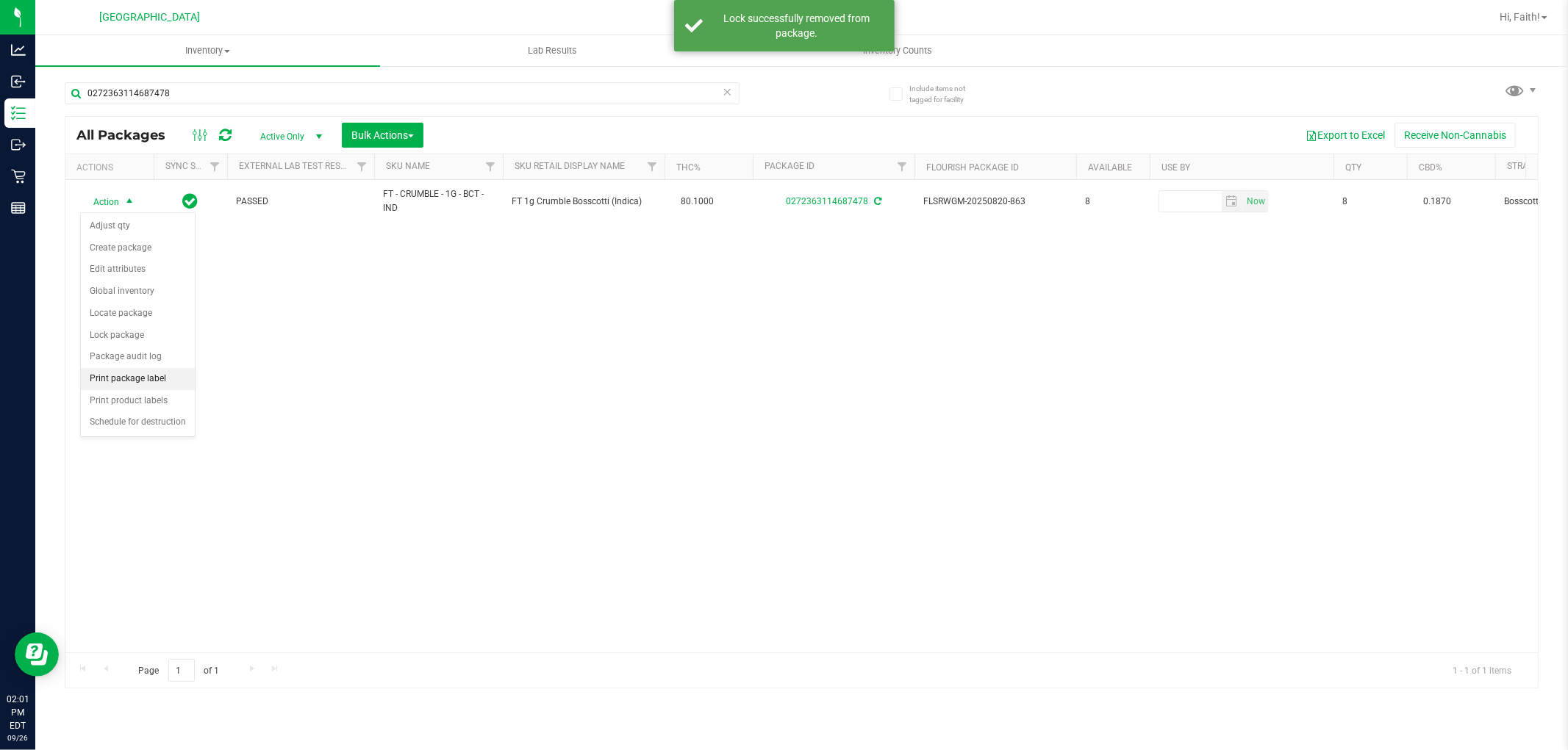
click at [147, 381] on li "Print package label" at bounding box center [137, 379] width 114 height 22
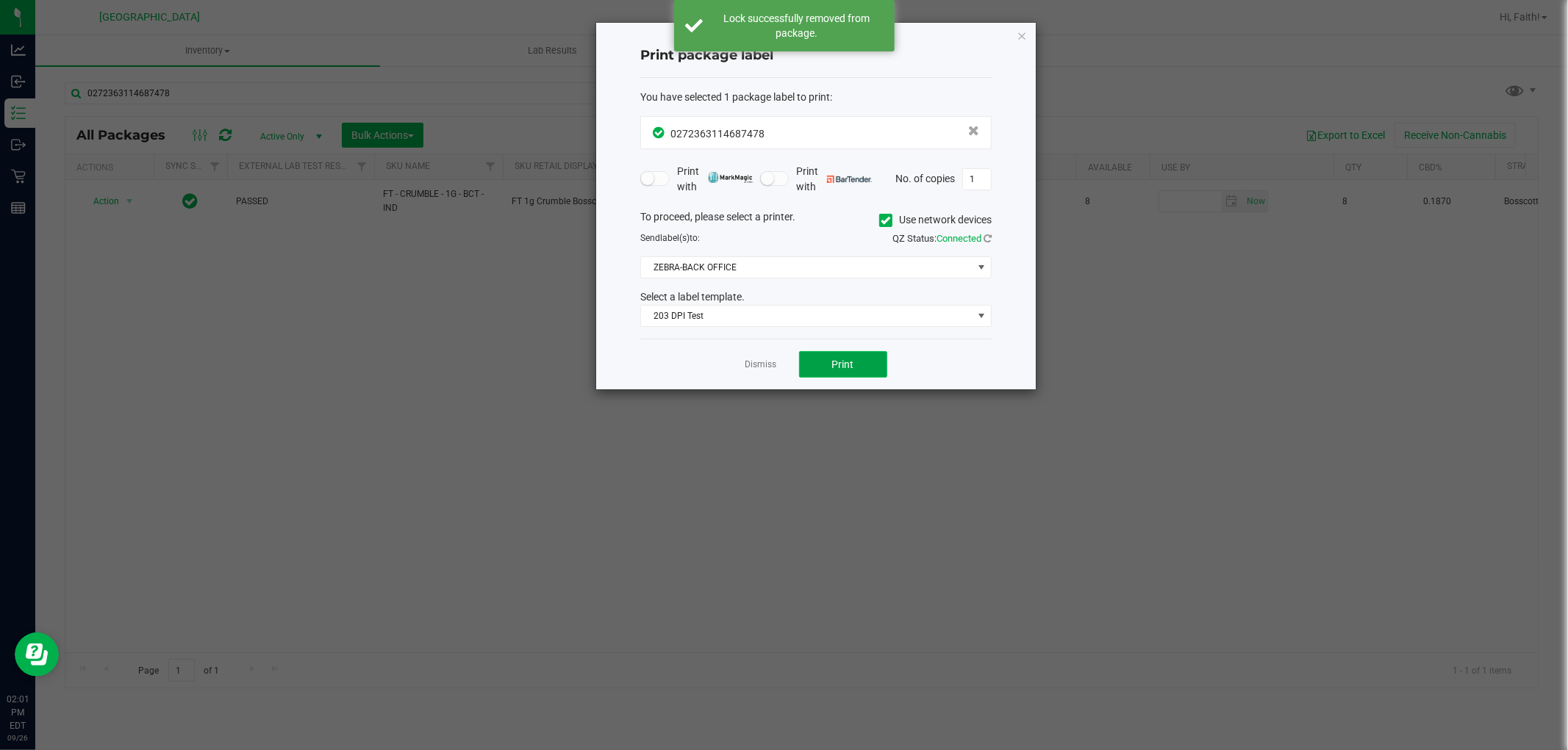
click at [818, 370] on button "Print" at bounding box center [843, 364] width 88 height 26
click at [1020, 40] on icon "button" at bounding box center [1022, 35] width 10 height 18
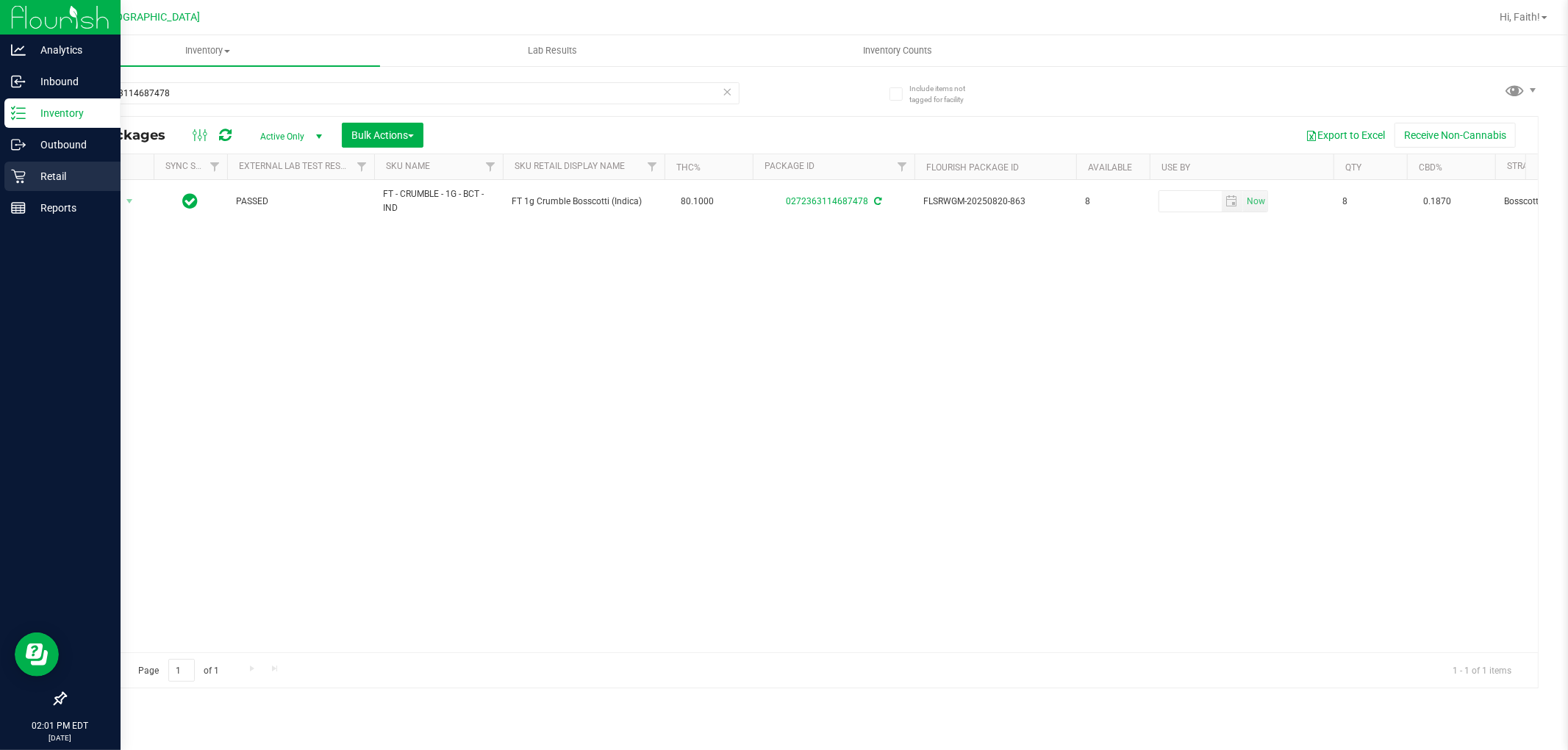
click at [20, 188] on div "Retail" at bounding box center [63, 176] width 116 height 29
